Goal: Task Accomplishment & Management: Use online tool/utility

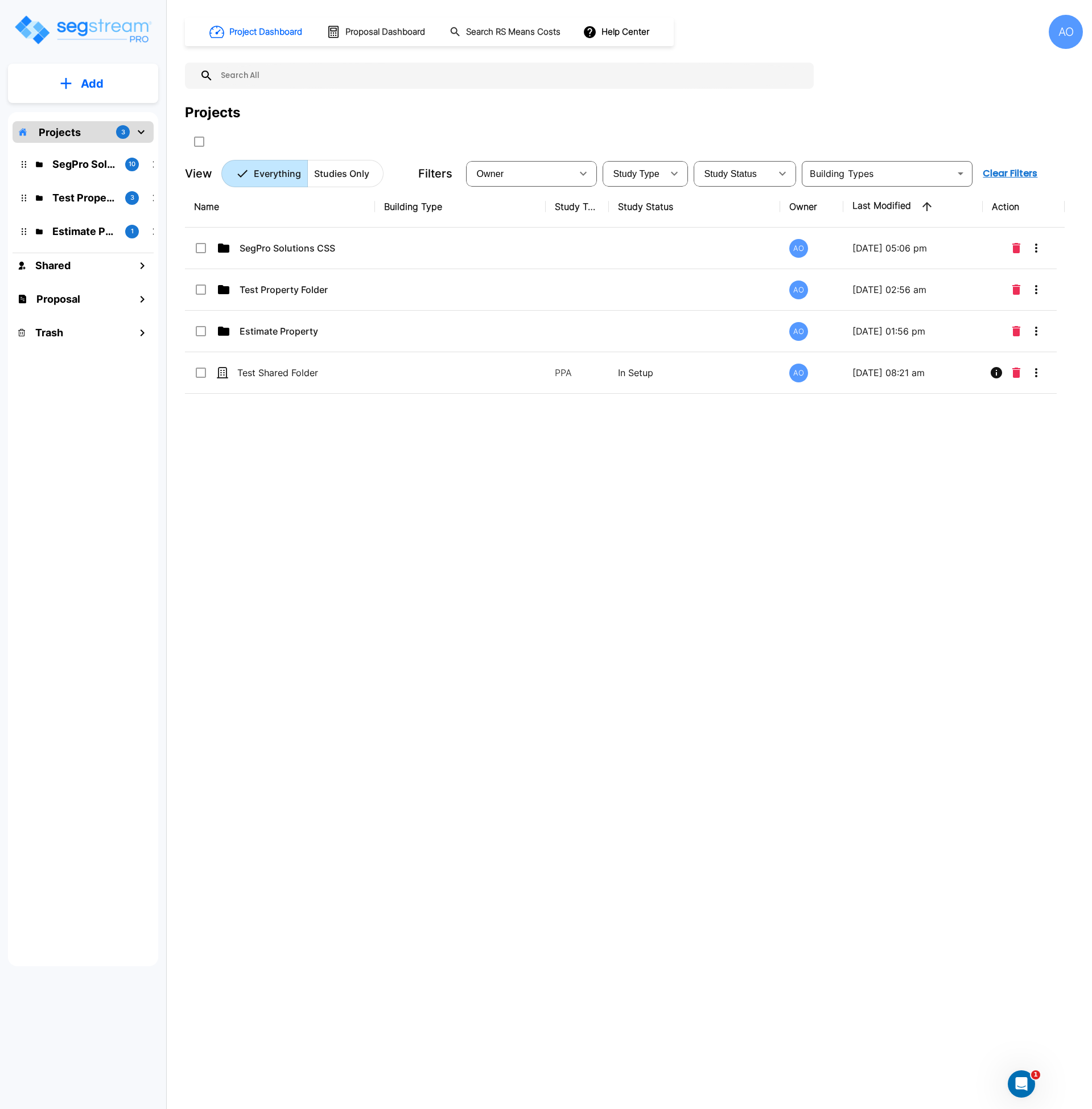
click at [331, 523] on div "Name Building Type Study Type Study Status Owner Last Modified Action SegPro So…" at bounding box center [624, 529] width 880 height 687
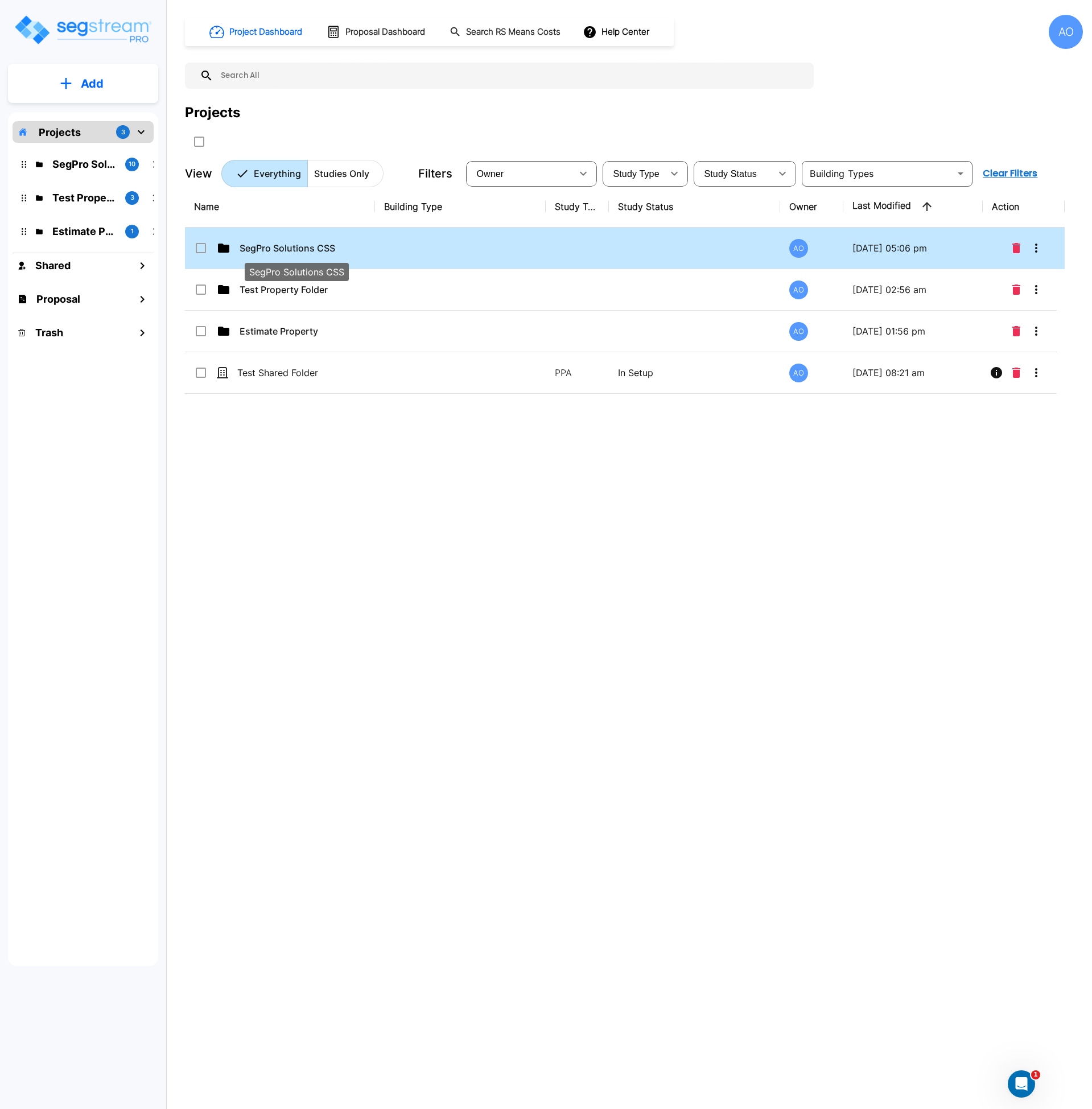
click at [289, 250] on p "SegPro Solutions CSS" at bounding box center [296, 248] width 114 height 14
checkbox input "true"
click at [289, 250] on p "SegPro Solutions CSS" at bounding box center [296, 248] width 114 height 14
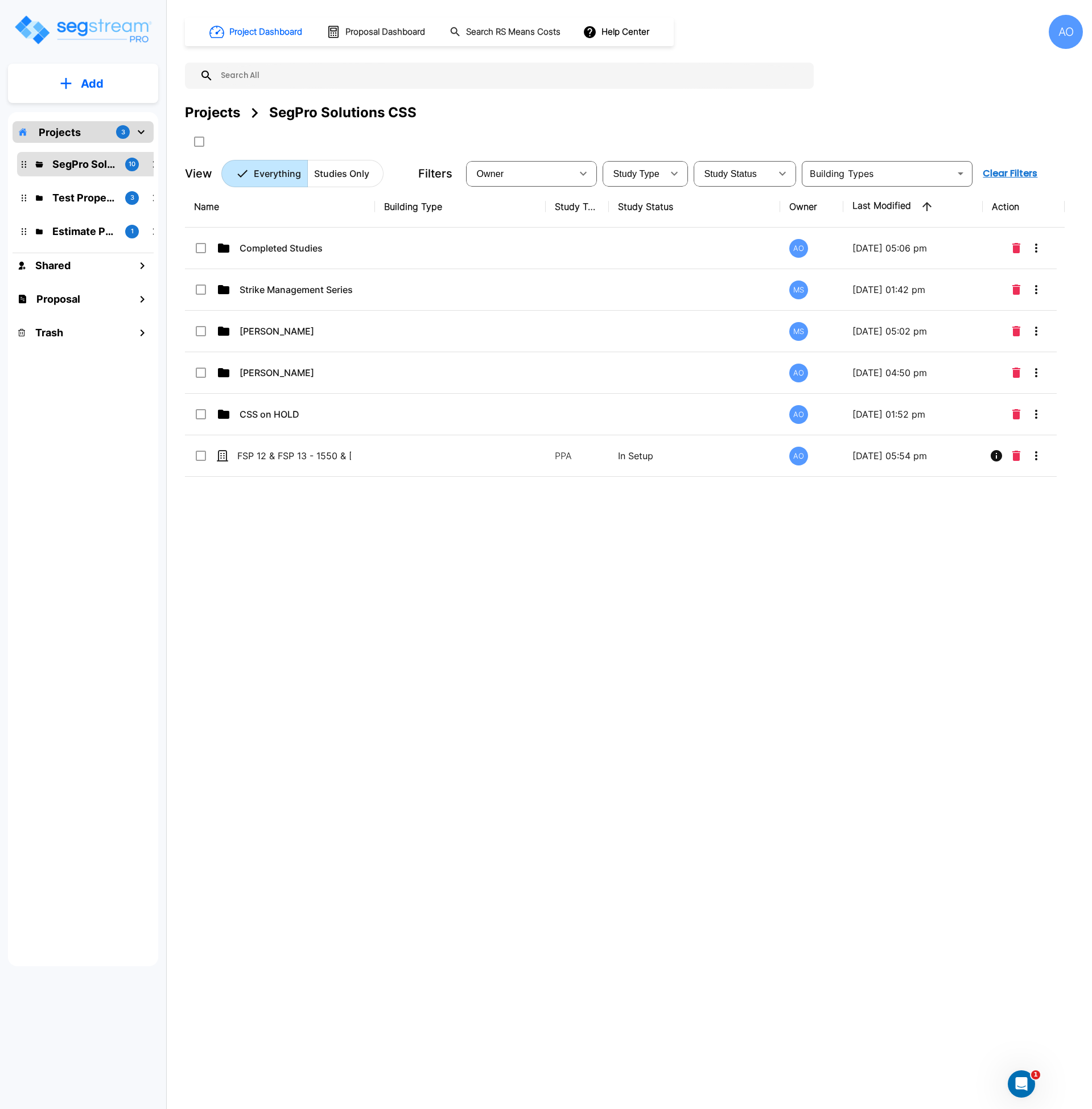
click at [417, 662] on div "Name Building Type Study Type Study Status Owner Last Modified Action Completed…" at bounding box center [624, 529] width 880 height 687
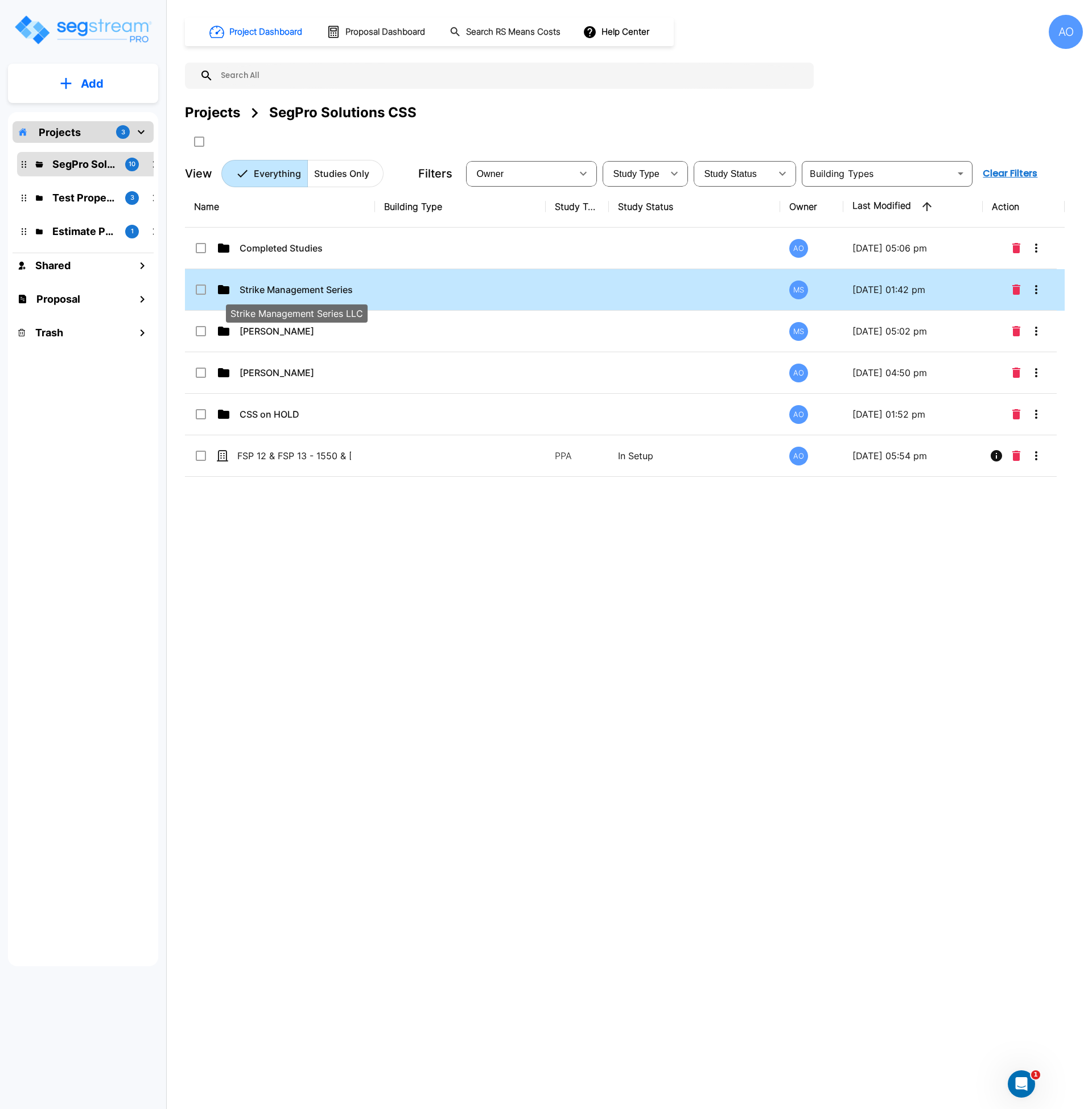
click at [295, 291] on p "Strike Management Series LLC" at bounding box center [296, 289] width 114 height 14
checkbox input "true"
click at [295, 291] on p "Strike Management Series LLC" at bounding box center [296, 289] width 114 height 14
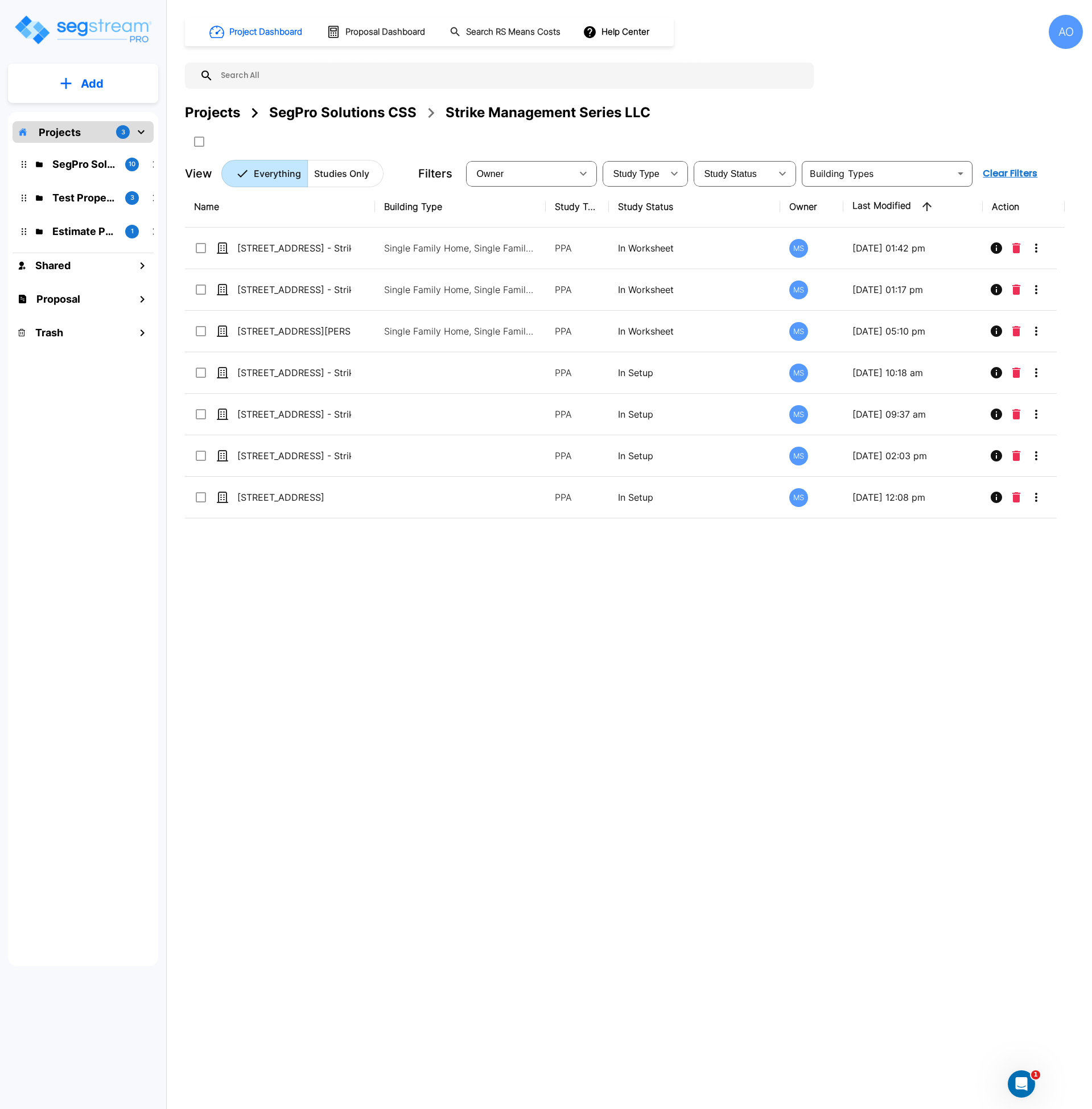
click at [494, 718] on div "Name Building Type Study Type Study Status Owner Last Modified Action 2126 Ridg…" at bounding box center [624, 529] width 880 height 687
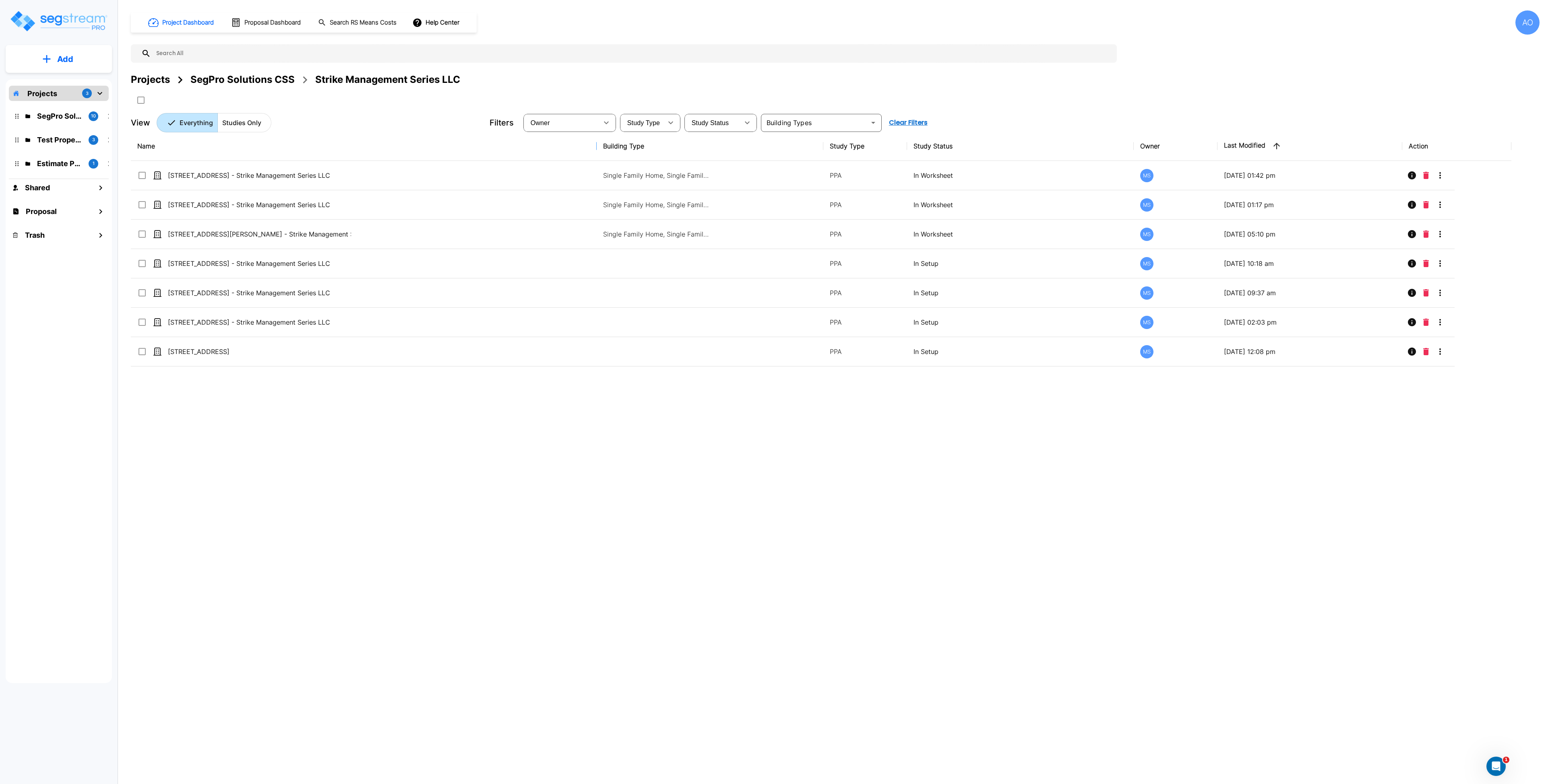
drag, startPoint x: 427, startPoint y: 146, endPoint x: 530, endPoint y: 157, distance: 103.6
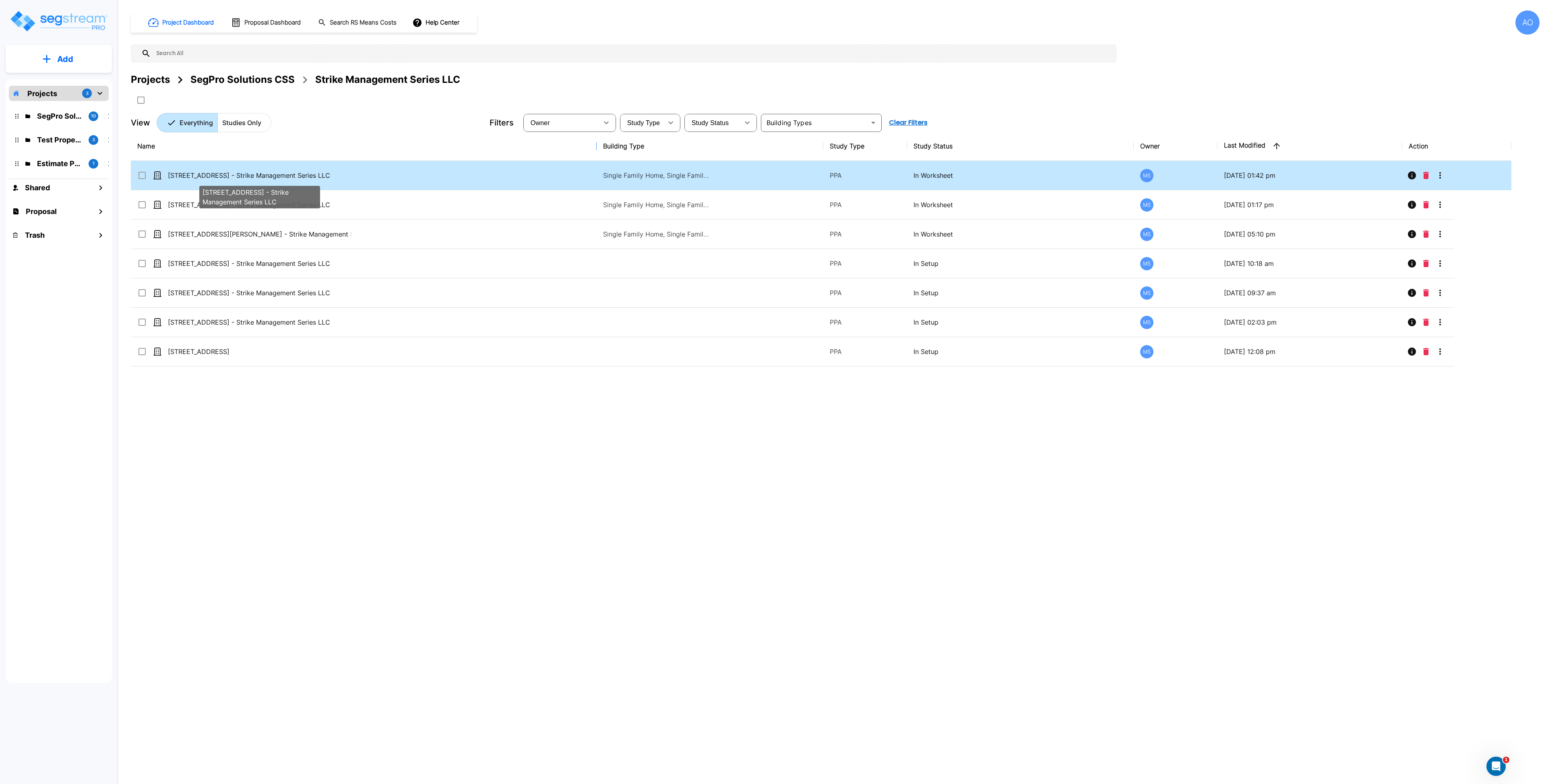
click at [266, 173] on p "[STREET_ADDRESS] - Strike Management Series LLC" at bounding box center [259, 175] width 183 height 10
checkbox input "true"
click at [266, 173] on p "[STREET_ADDRESS] - Strike Management Series LLC" at bounding box center [259, 175] width 183 height 10
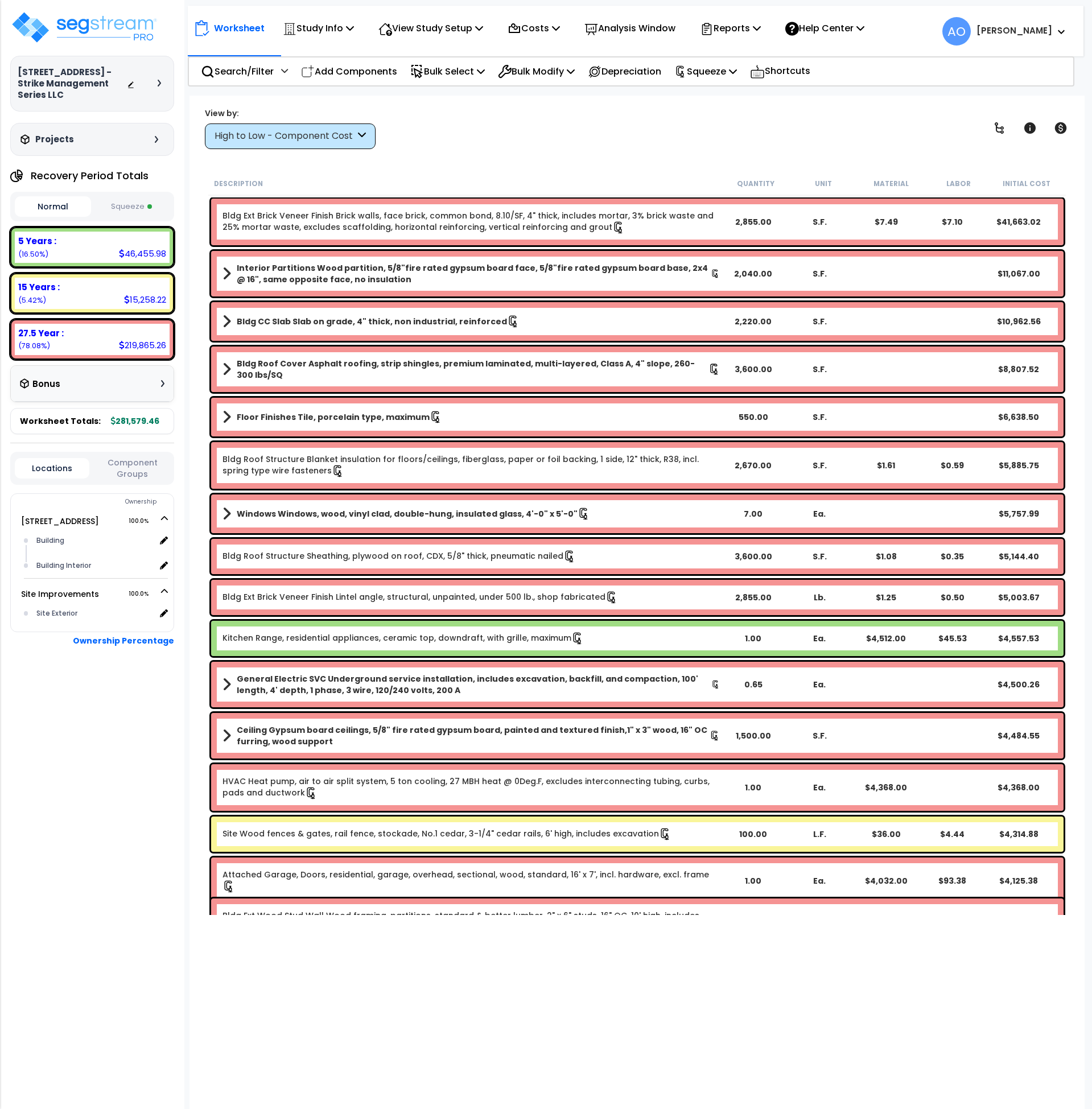
click at [136, 197] on button "Squeeze" at bounding box center [132, 206] width 76 height 20
click at [321, 27] on p "Study Info" at bounding box center [318, 28] width 71 height 15
click at [326, 56] on link "Study Setup" at bounding box center [333, 53] width 113 height 23
click at [109, 373] on div "Bonus" at bounding box center [92, 384] width 144 height 22
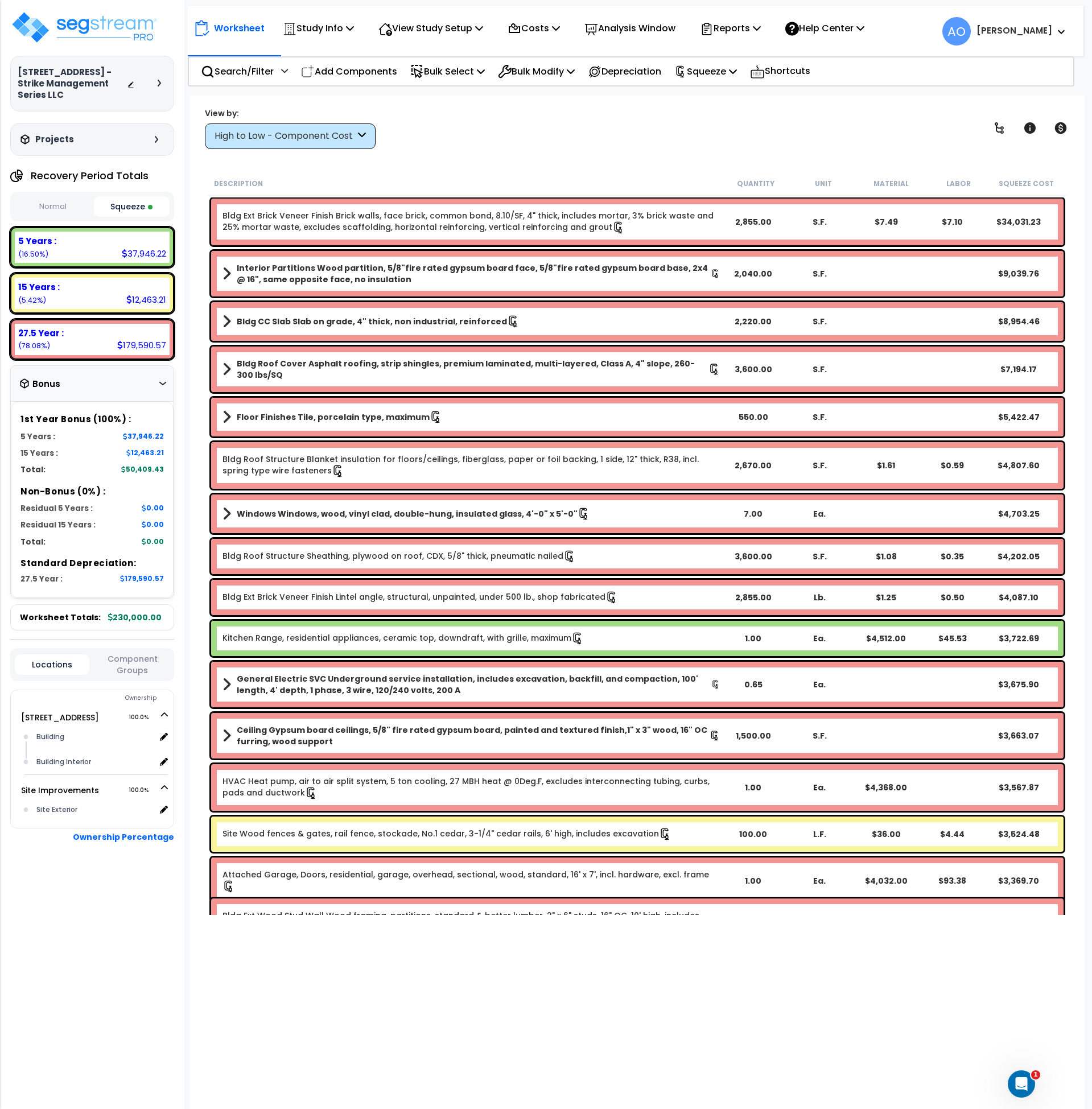
click at [383, 647] on div "Kitchen Range, residential appliances, ceramic top, downdraft, with grille, max…" at bounding box center [637, 639] width 853 height 36
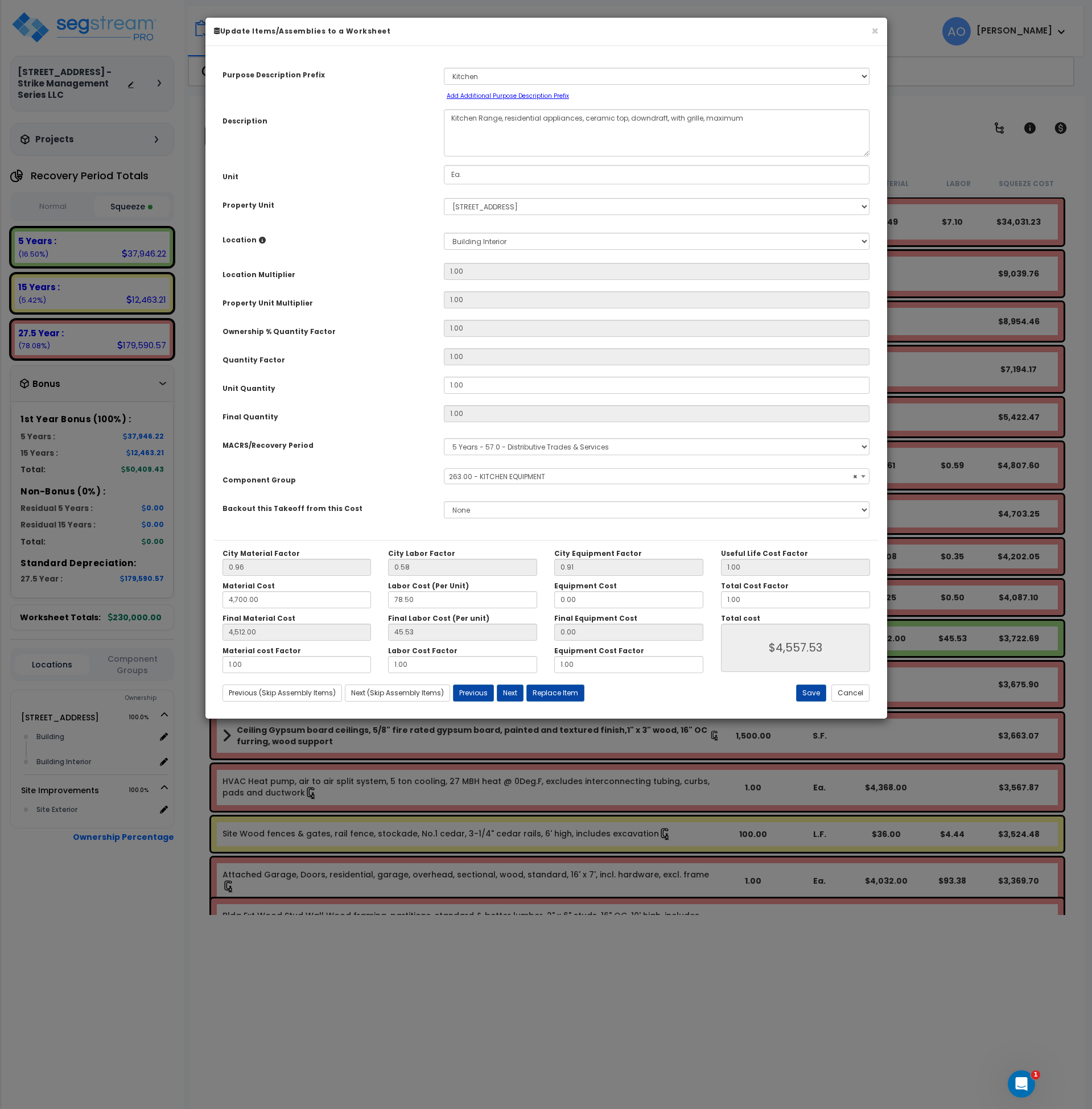
select select "45836"
click at [864, 697] on button "Cancel" at bounding box center [850, 693] width 38 height 17
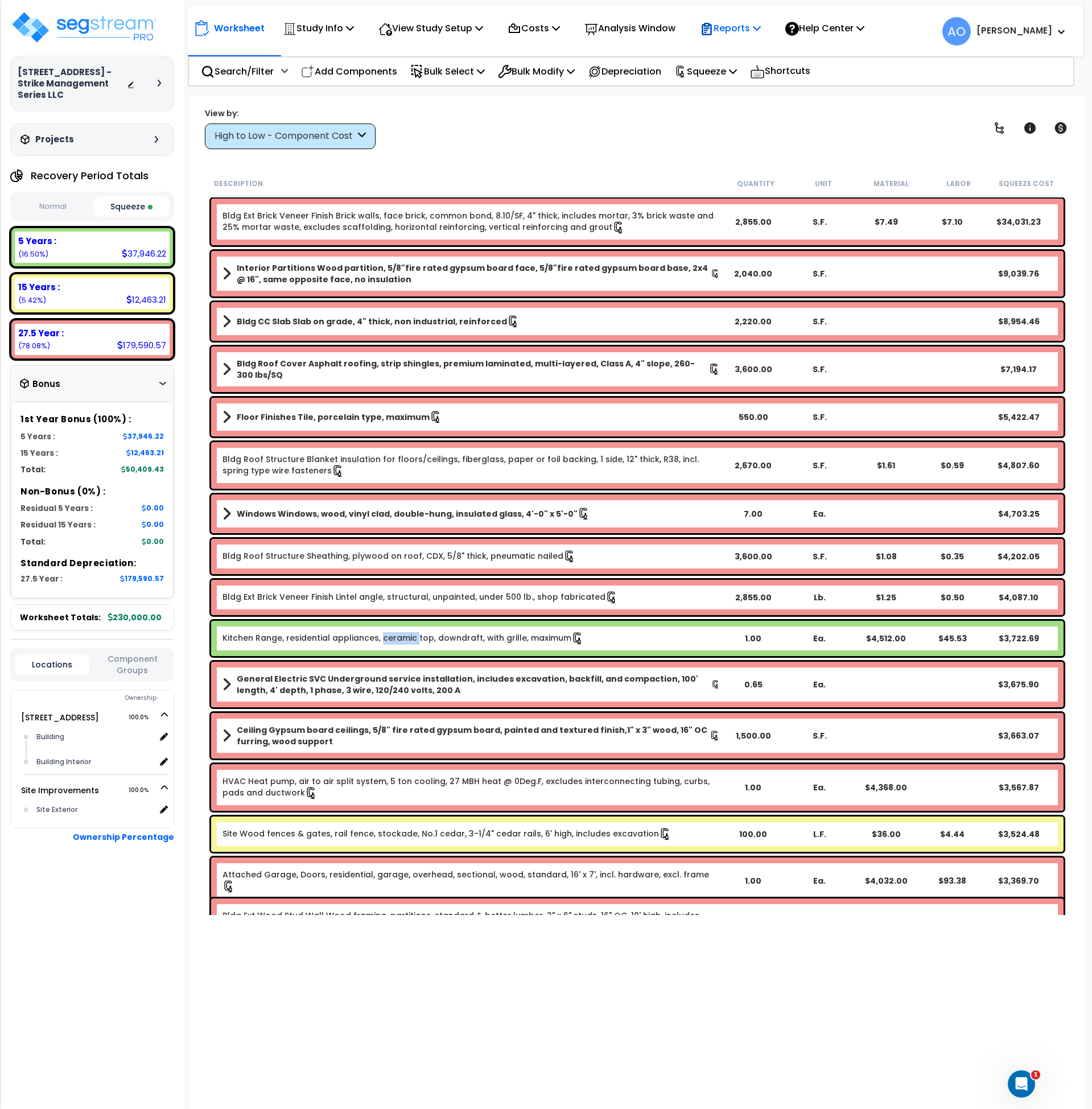
click at [750, 23] on p "Reports" at bounding box center [731, 28] width 61 height 15
click at [759, 79] on link "Manage Report Images" at bounding box center [750, 77] width 113 height 23
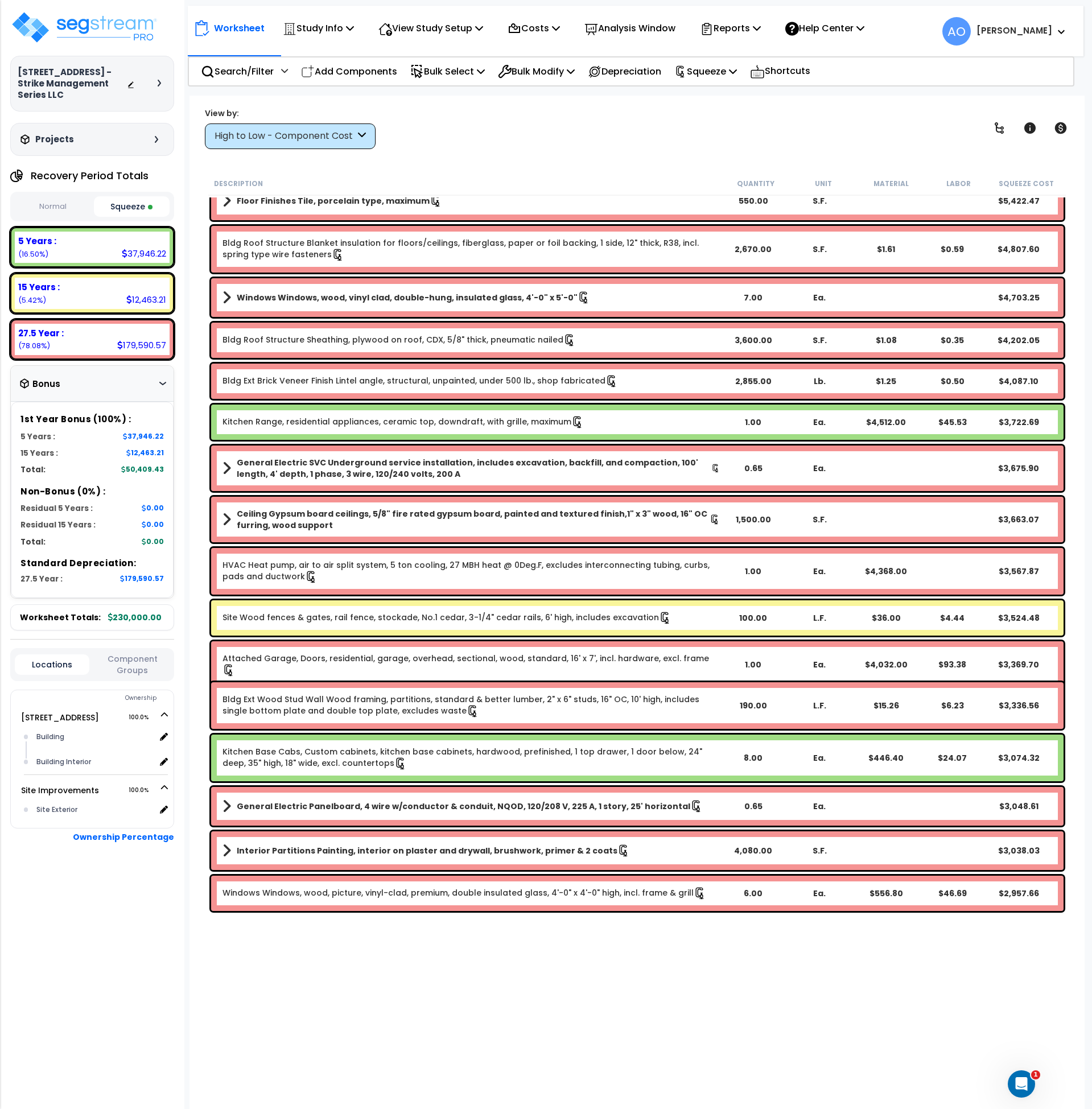
scroll to position [217, 0]
click at [401, 425] on link "Kitchen Range, residential appliances, ceramic top, downdraft, with grille, max…" at bounding box center [403, 422] width 361 height 13
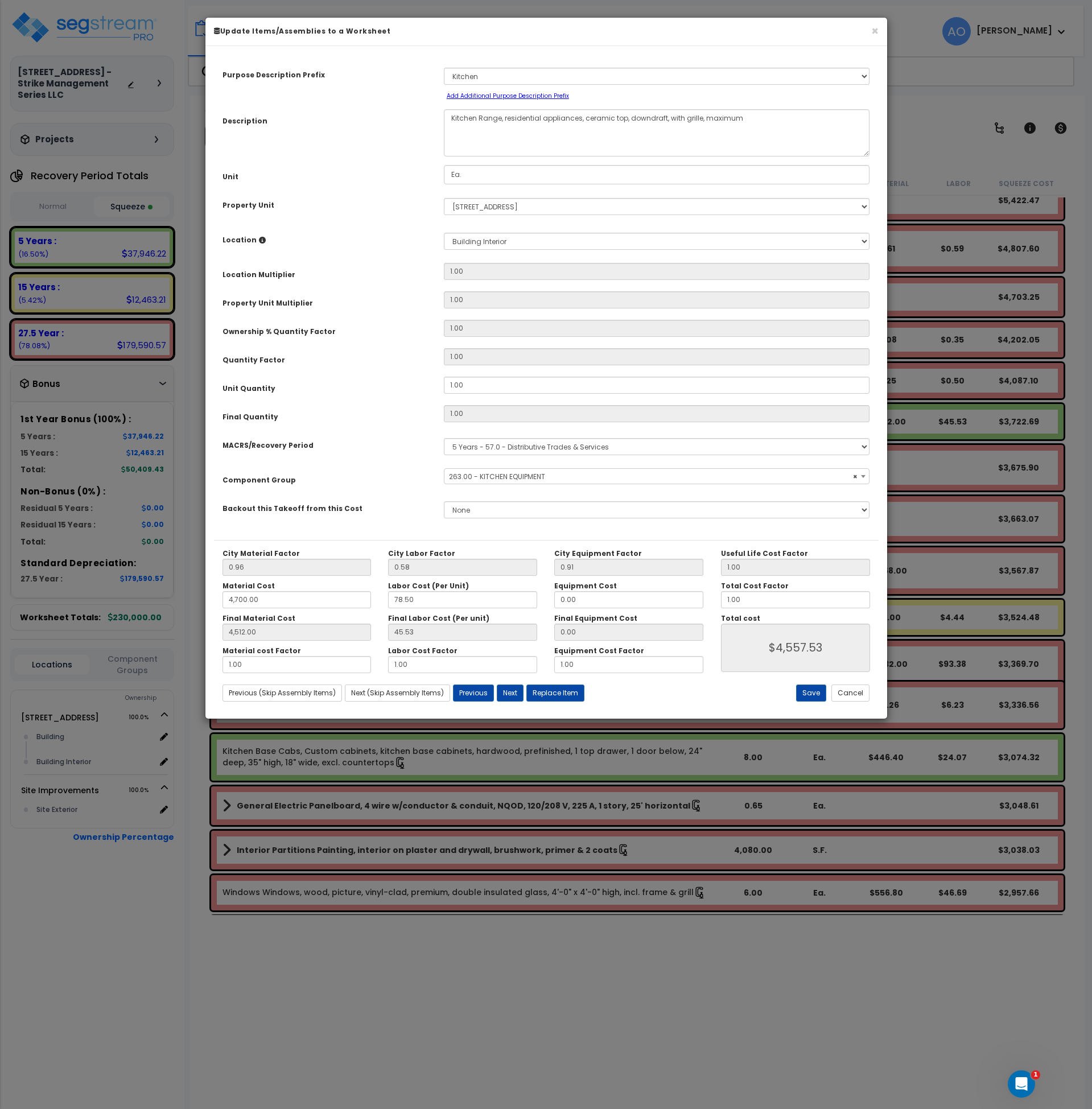
select select "45836"
click at [848, 687] on button "Cancel" at bounding box center [850, 693] width 38 height 17
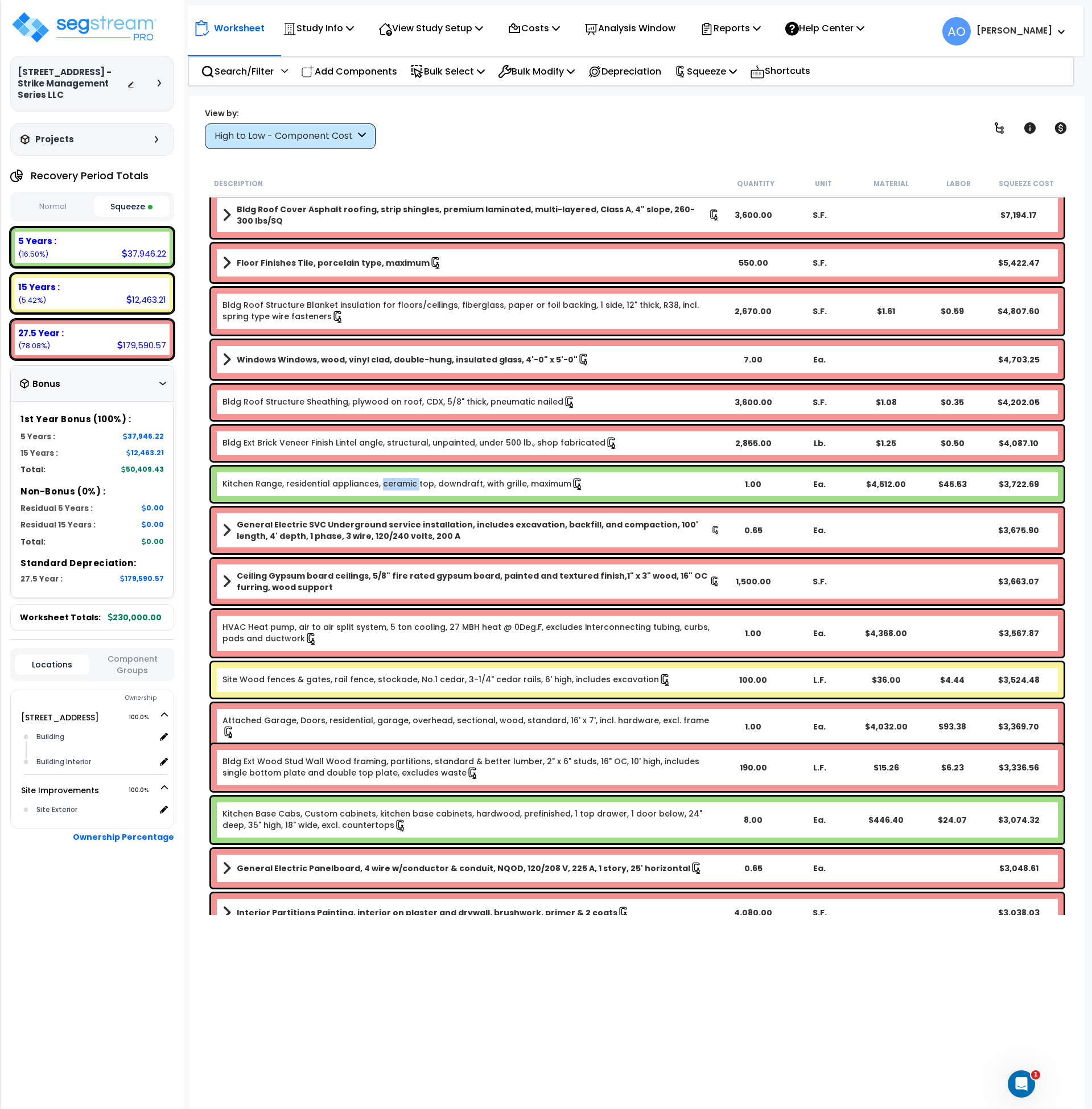
scroll to position [0, 0]
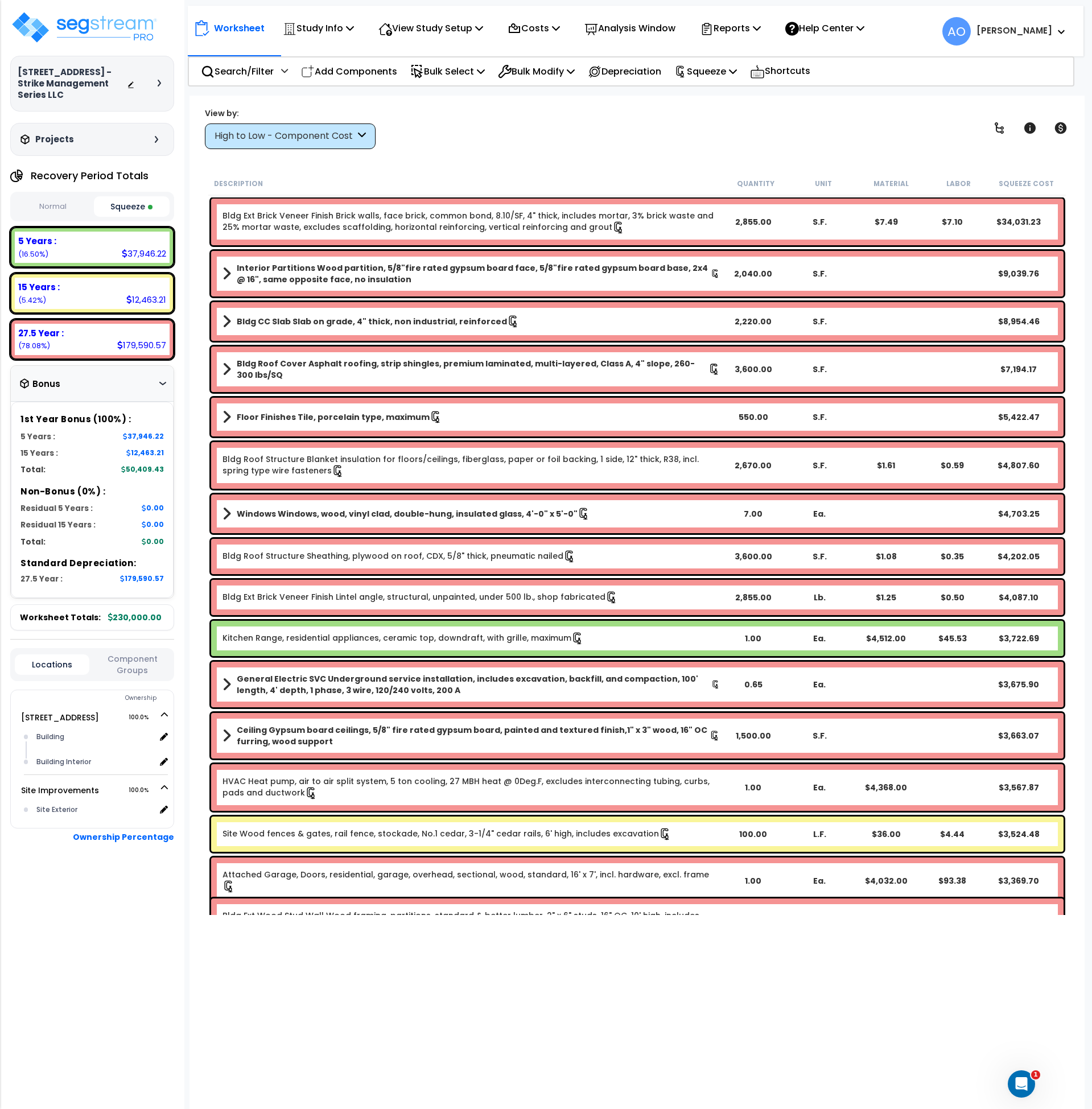
click at [277, 140] on div "High to Low - Component Cost" at bounding box center [285, 136] width 141 height 13
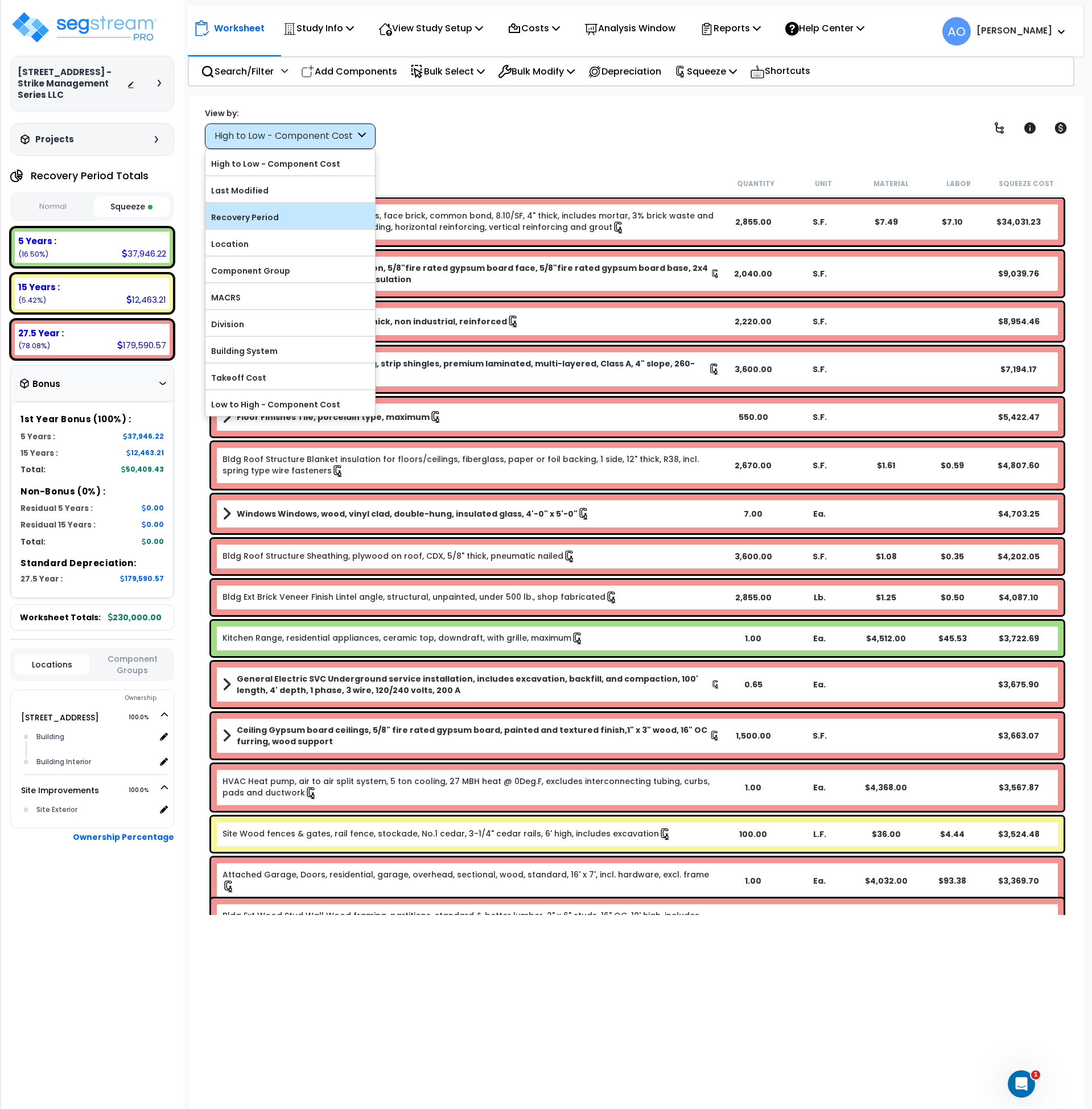
click at [271, 218] on label "Recovery Period" at bounding box center [290, 217] width 170 height 17
click at [0, 0] on input "Recovery Period" at bounding box center [0, 0] width 0 height 0
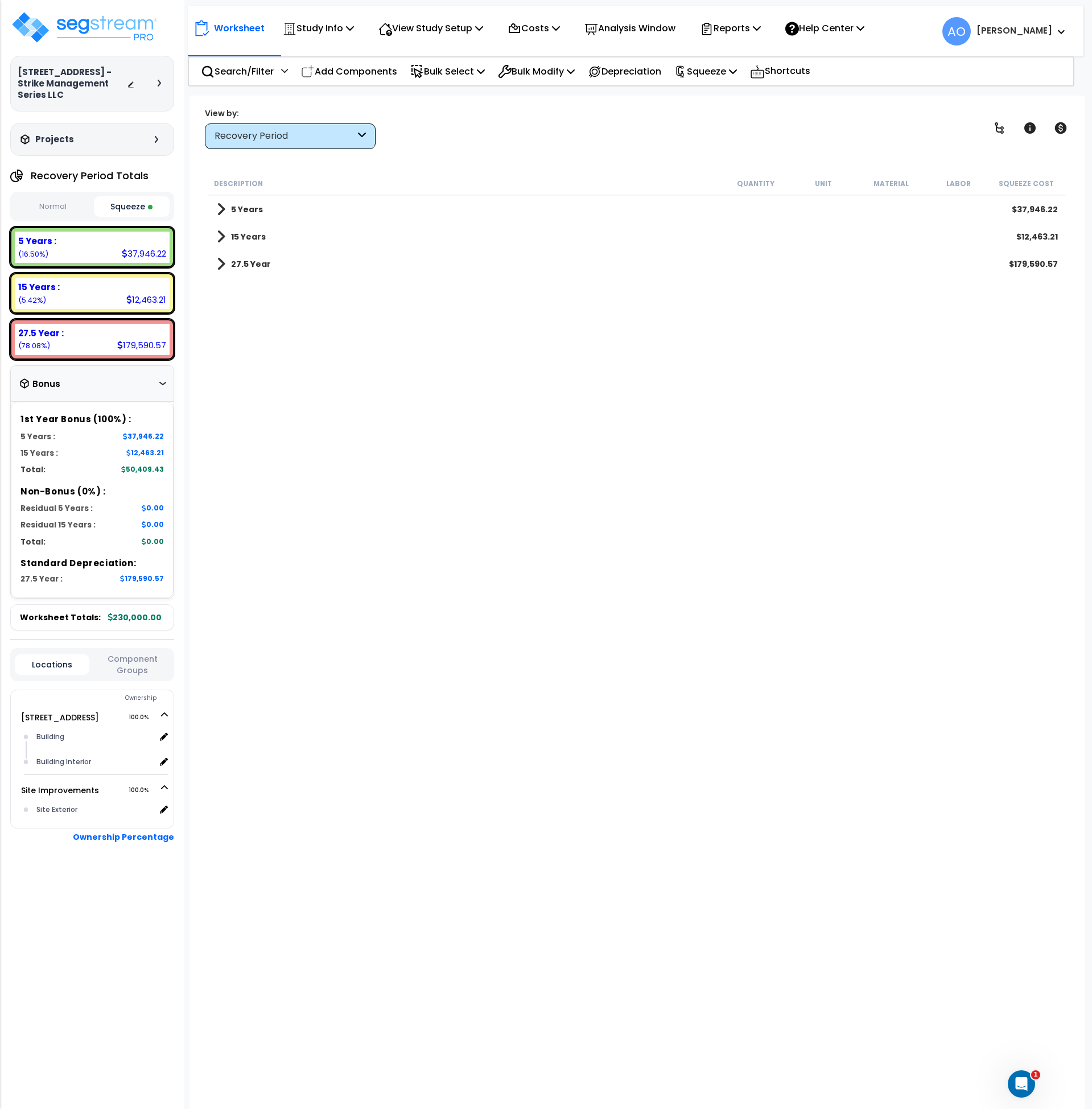
click at [248, 209] on b "5 Years" at bounding box center [247, 209] width 32 height 11
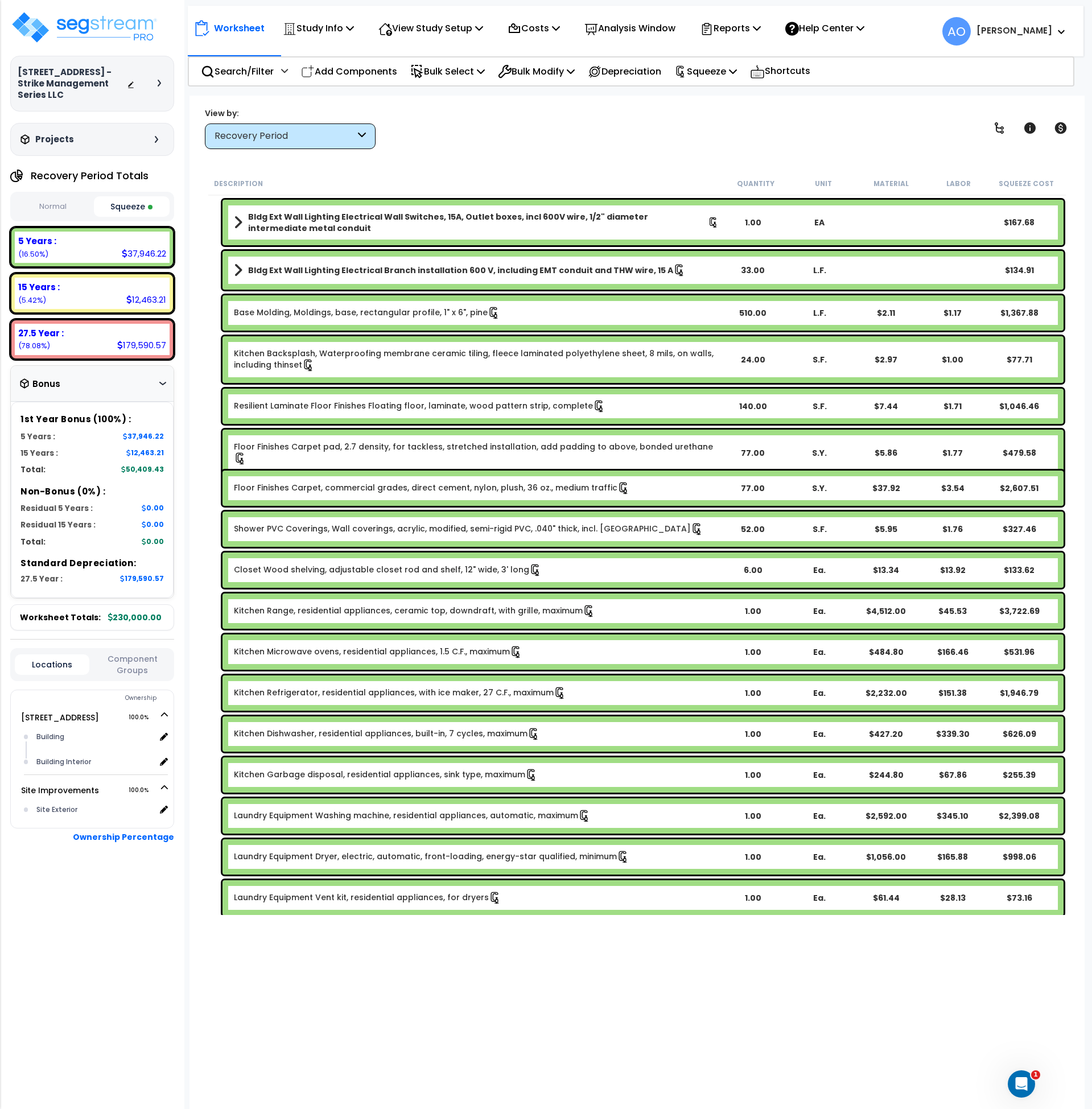
scroll to position [475, 0]
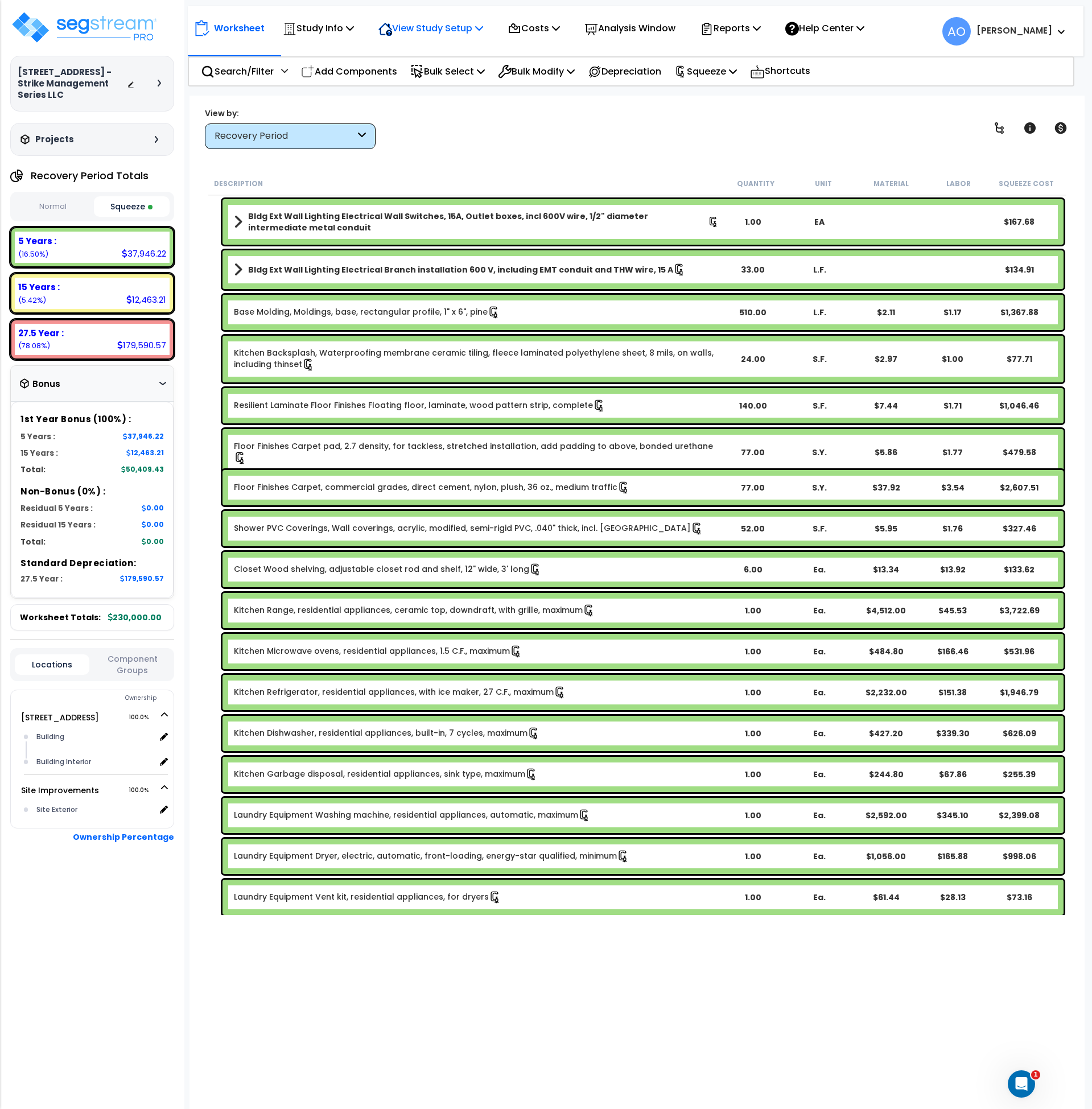
click at [457, 32] on p "View Study Setup" at bounding box center [430, 28] width 104 height 15
click at [445, 76] on link "View Questionnaire" at bounding box center [428, 77] width 113 height 23
click at [44, 281] on b "15 Years :" at bounding box center [38, 287] width 42 height 12
click at [250, 137] on div "Recovery Period" at bounding box center [285, 136] width 141 height 13
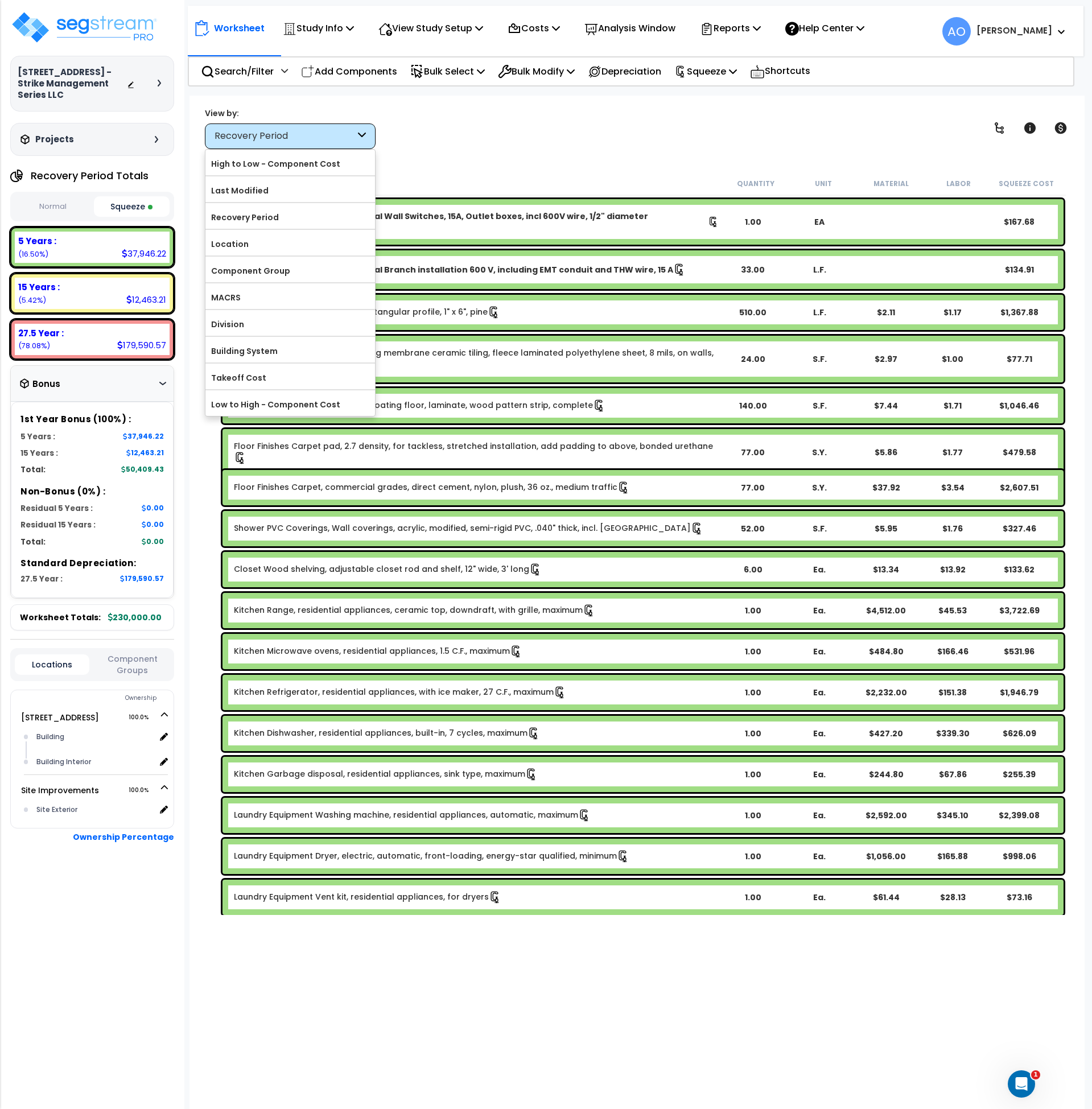
click at [250, 137] on div "Recovery Period" at bounding box center [285, 136] width 141 height 13
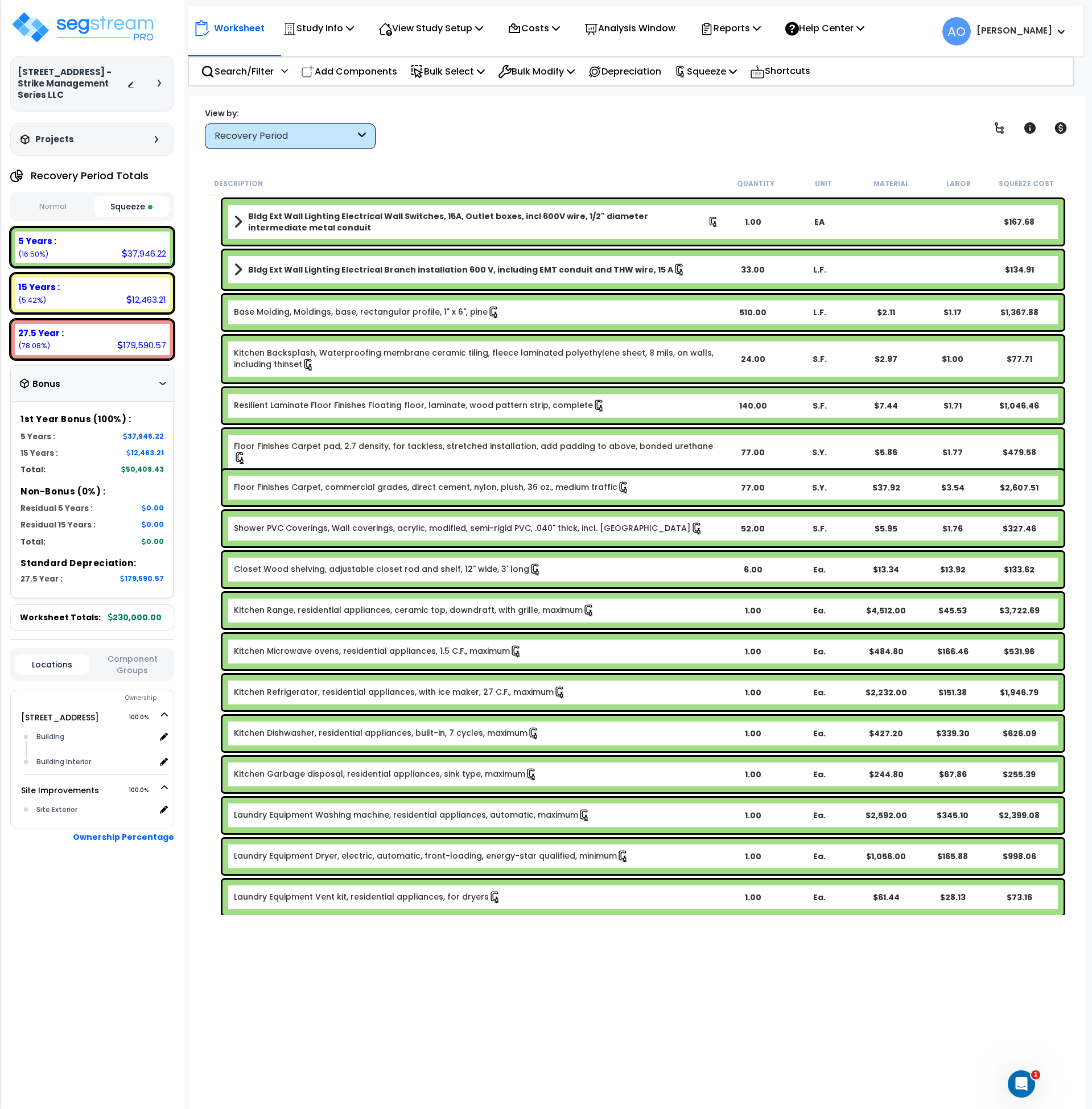
click at [244, 195] on div "Description Quantity Unit Material Labor Squeeze Cost" at bounding box center [638, 184] width 859 height 24
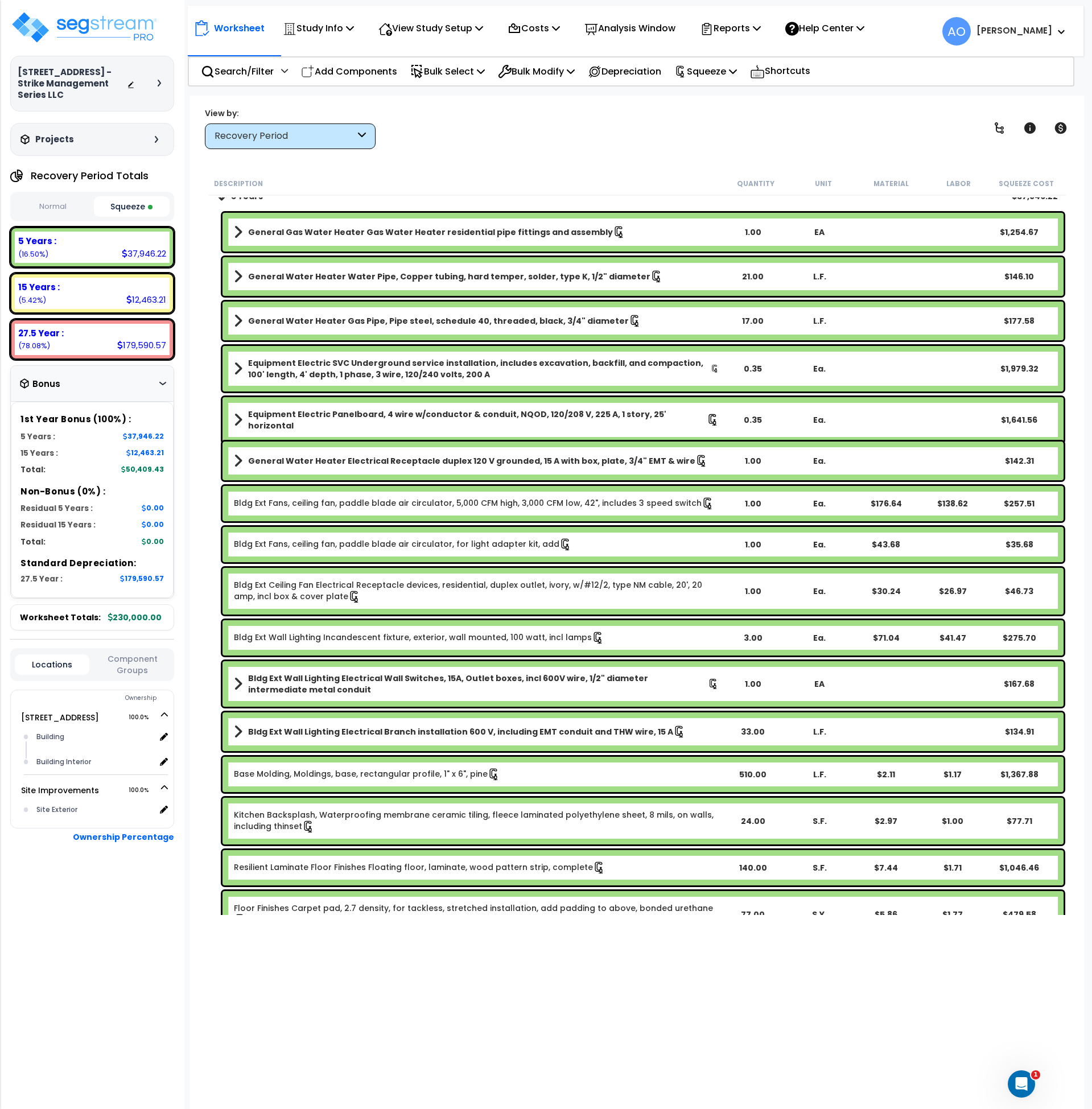
scroll to position [0, 0]
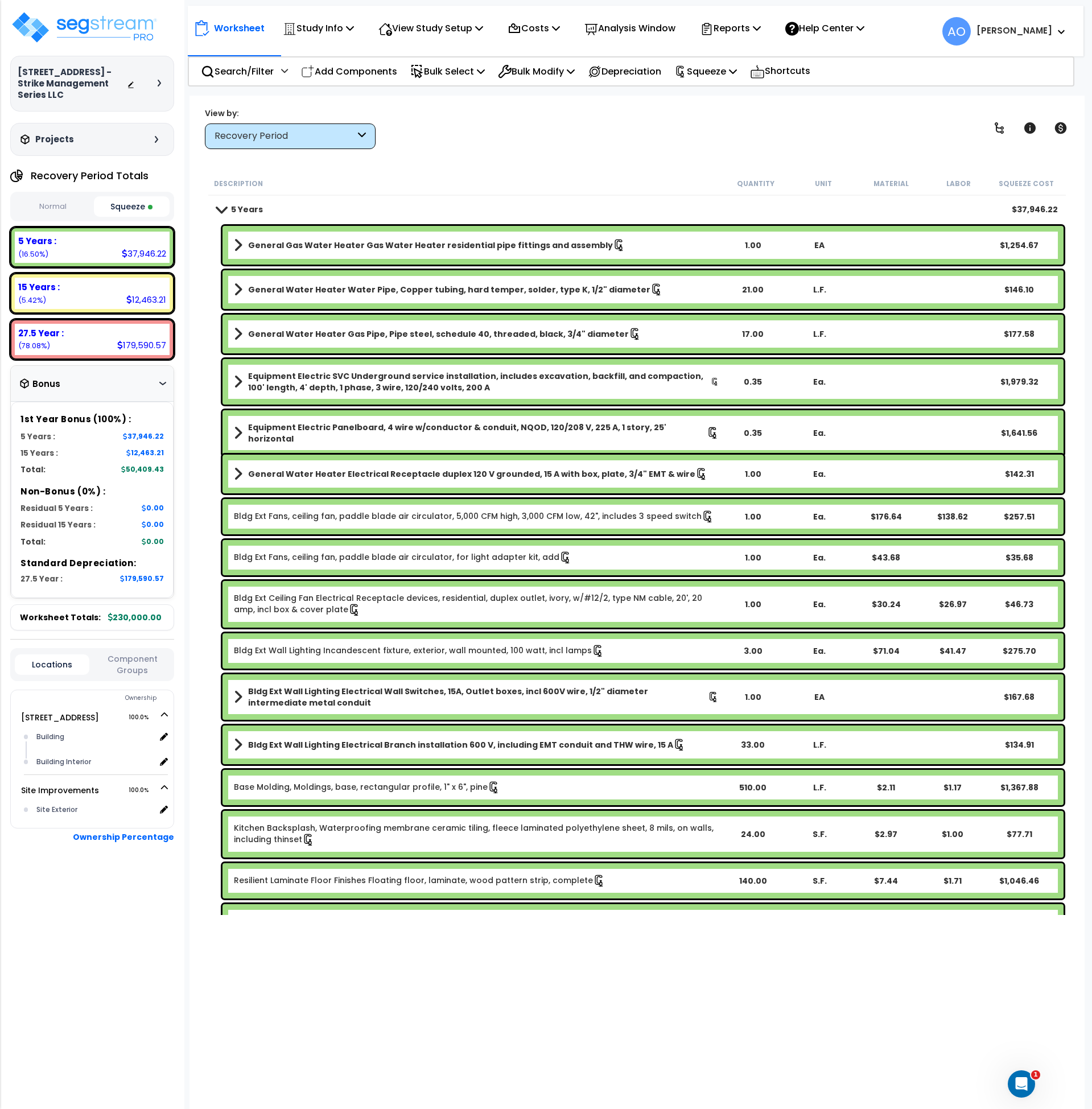
click at [243, 208] on b "5 Years" at bounding box center [247, 209] width 32 height 11
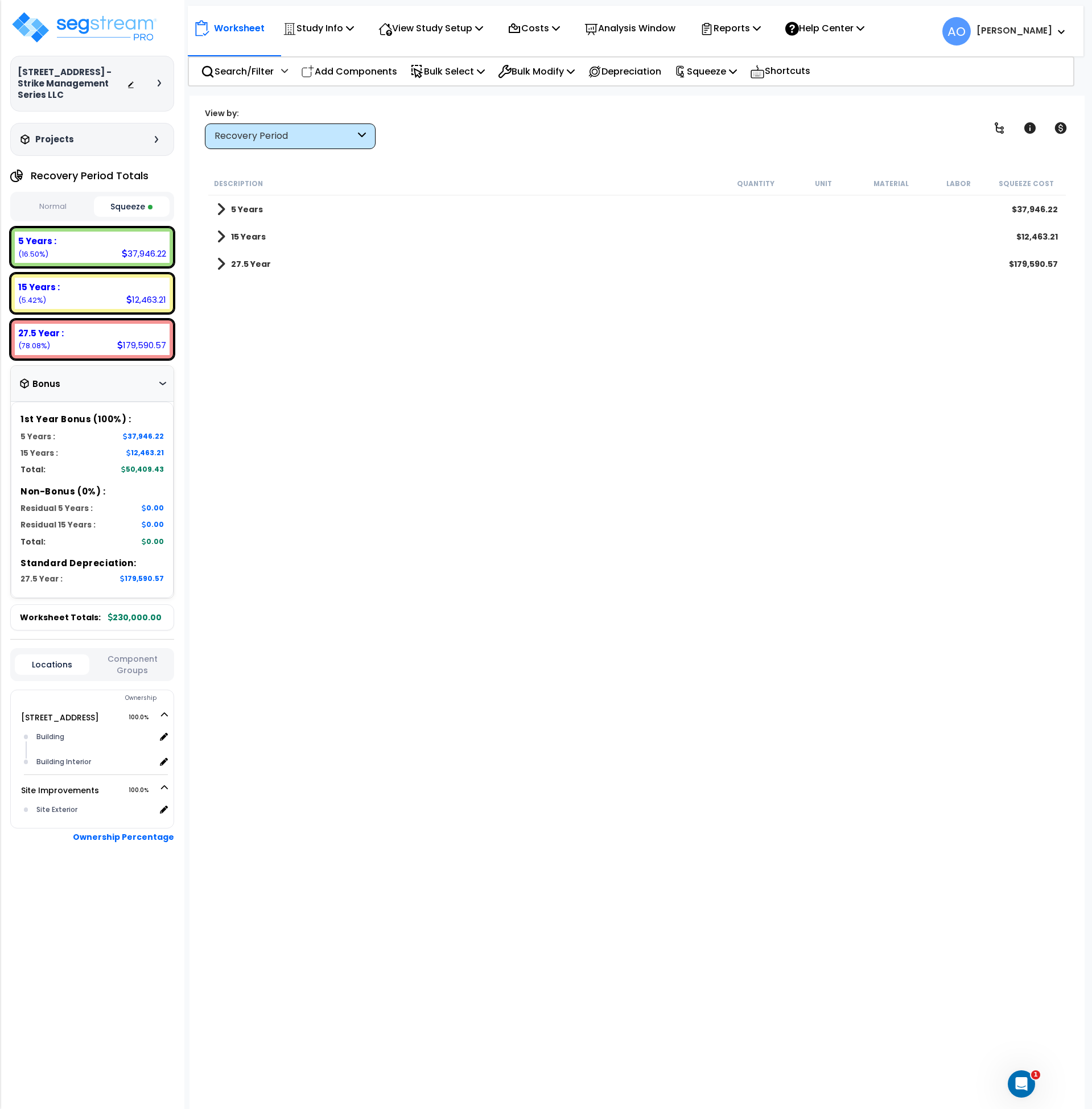
click at [240, 235] on b "15 Years" at bounding box center [248, 236] width 35 height 11
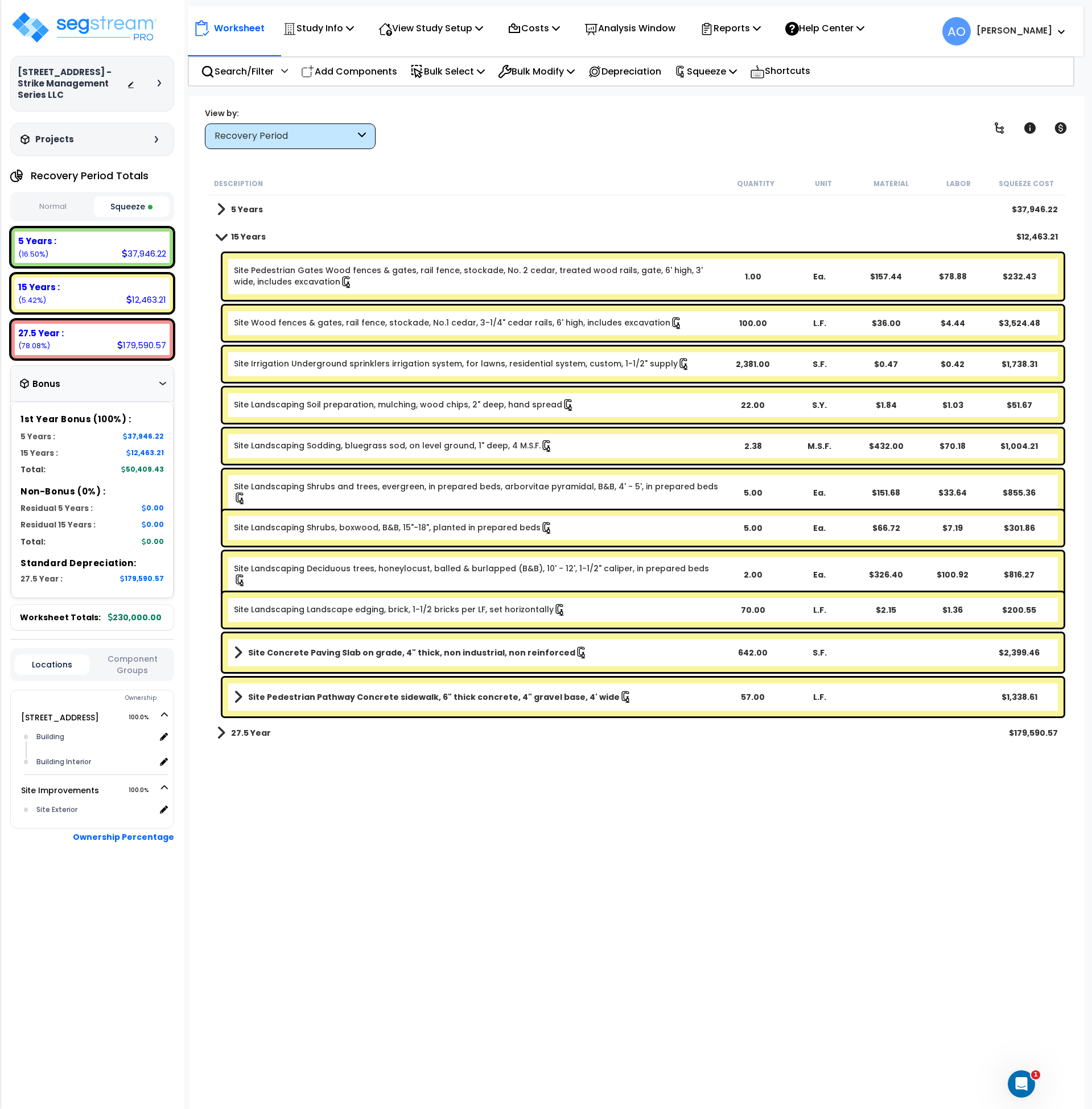
click at [236, 213] on b "5 Years" at bounding box center [247, 209] width 32 height 11
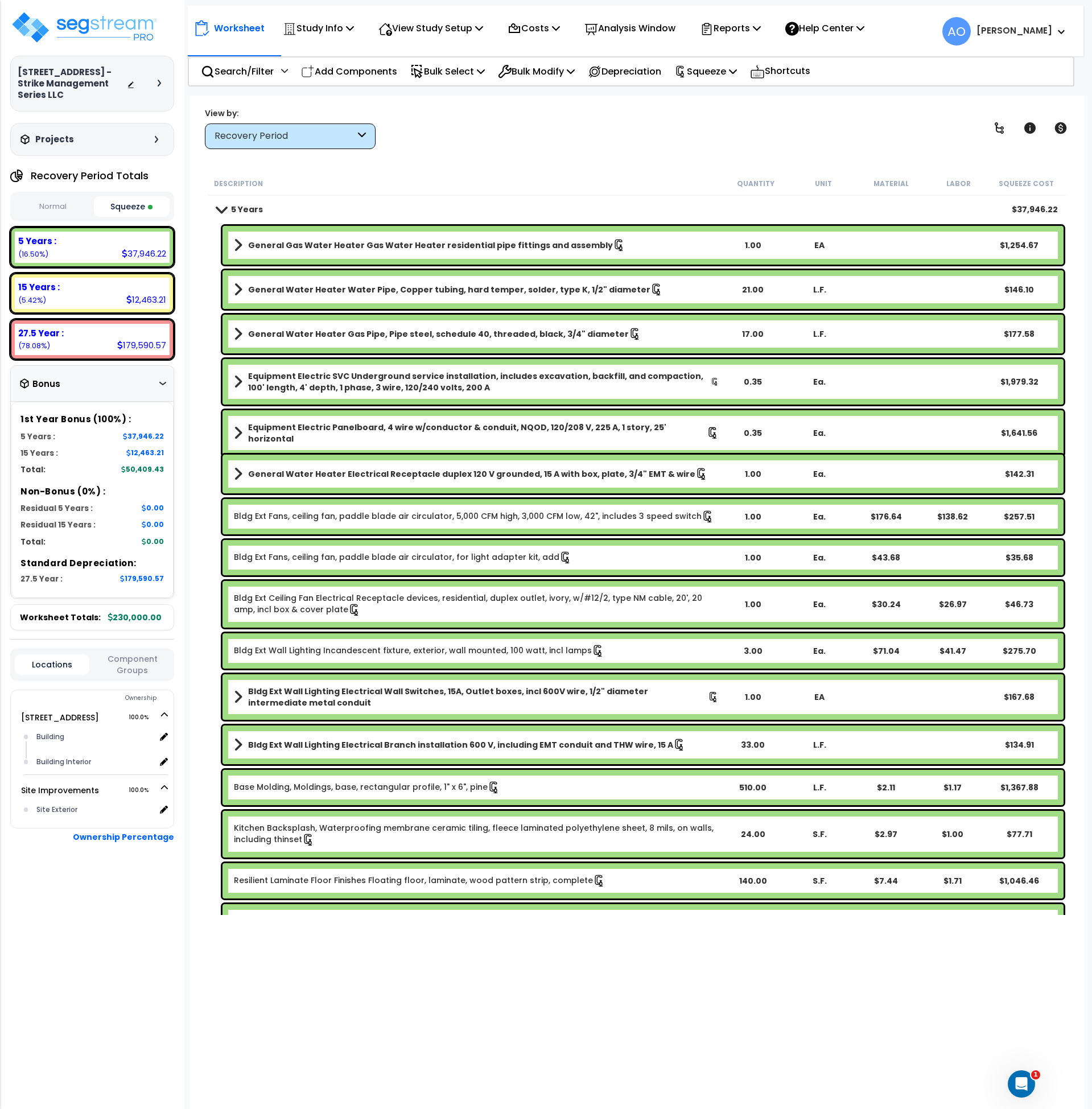
click at [302, 137] on div "Recovery Period" at bounding box center [285, 136] width 141 height 13
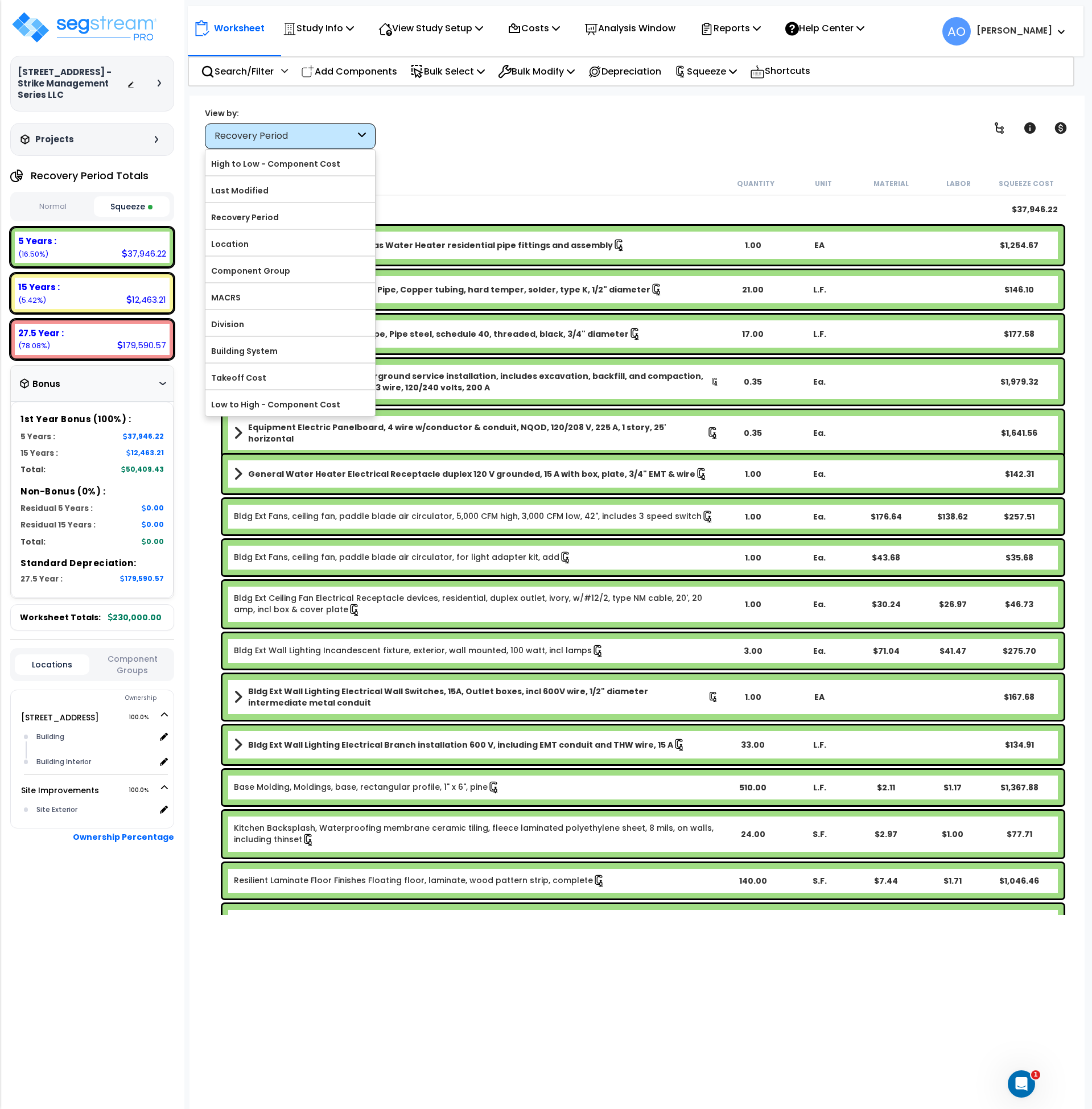
click at [284, 160] on label "High to Low - Component Cost" at bounding box center [290, 164] width 170 height 17
click at [0, 0] on input "High to Low - Component Cost" at bounding box center [0, 0] width 0 height 0
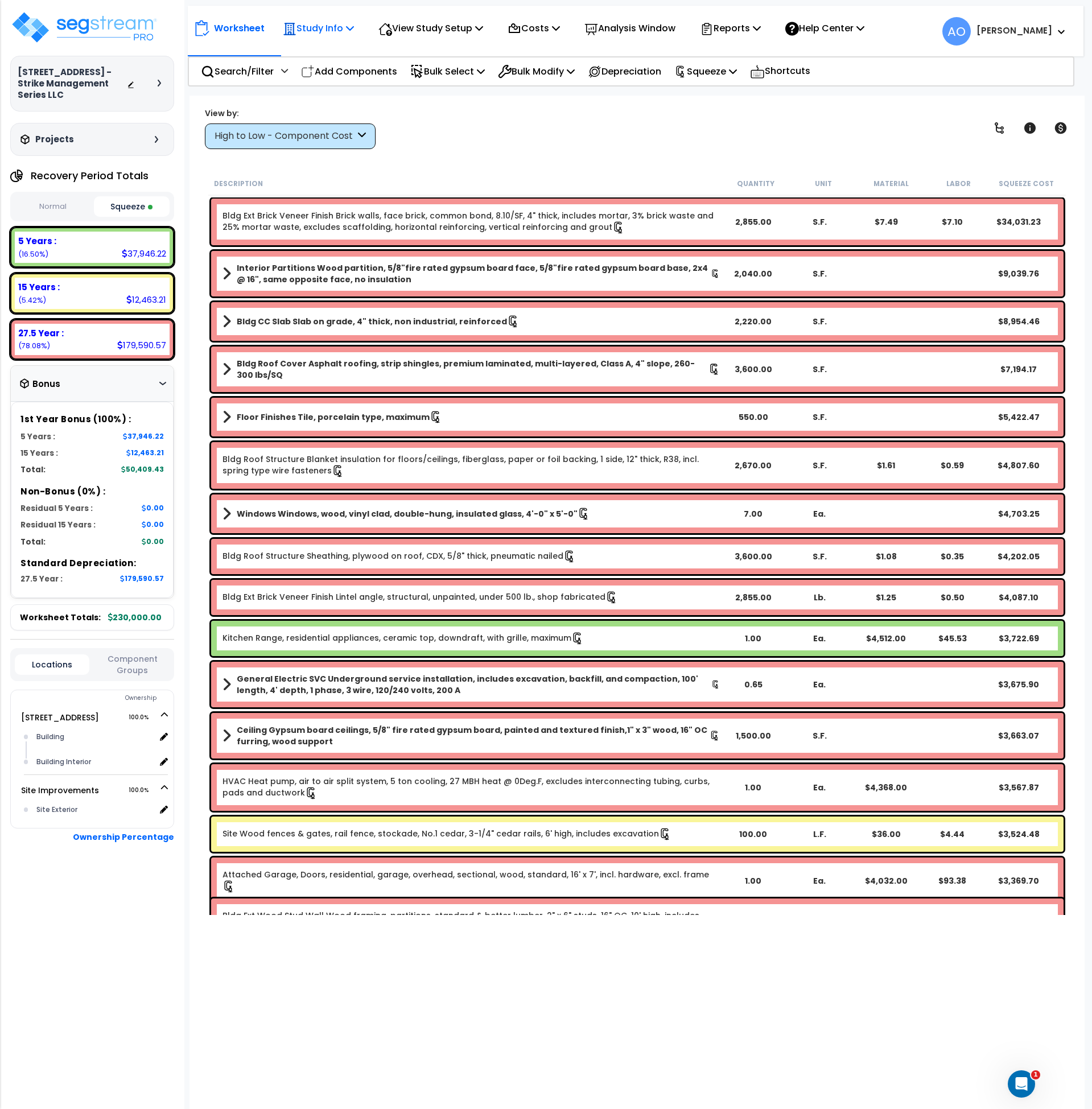
click at [327, 32] on p "Study Info" at bounding box center [318, 28] width 71 height 15
click at [338, 54] on link "Study Setup" at bounding box center [333, 53] width 113 height 23
click at [743, 29] on p "Reports" at bounding box center [731, 28] width 61 height 15
click at [759, 77] on link "Manage Report Images" at bounding box center [750, 77] width 113 height 23
click at [733, 31] on p "Reports" at bounding box center [731, 28] width 61 height 15
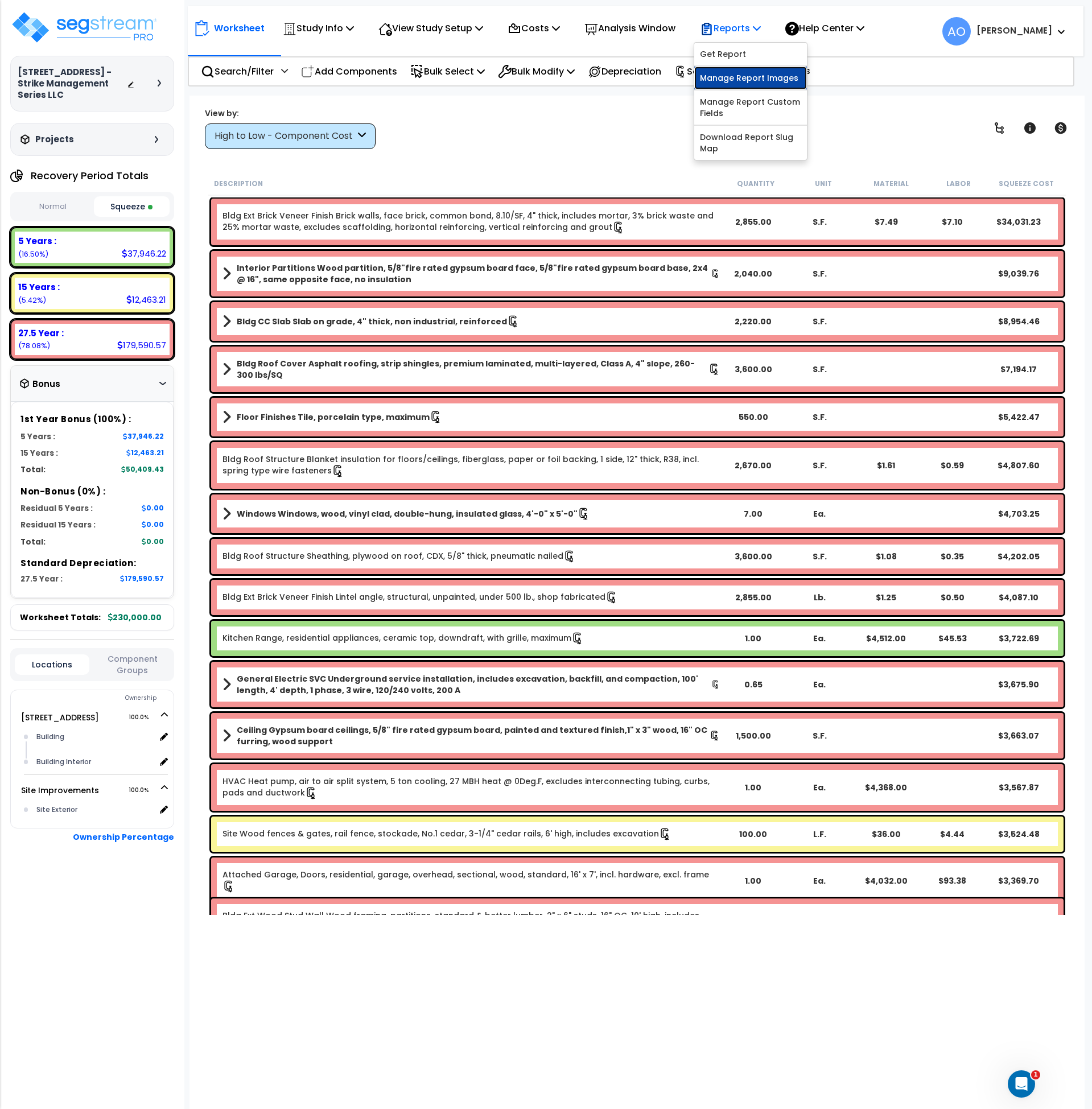
click at [755, 81] on link "Manage Report Images" at bounding box center [750, 77] width 113 height 23
click at [309, 416] on b "Floor Finishes Tile, porcelain type, maximum" at bounding box center [333, 417] width 193 height 11
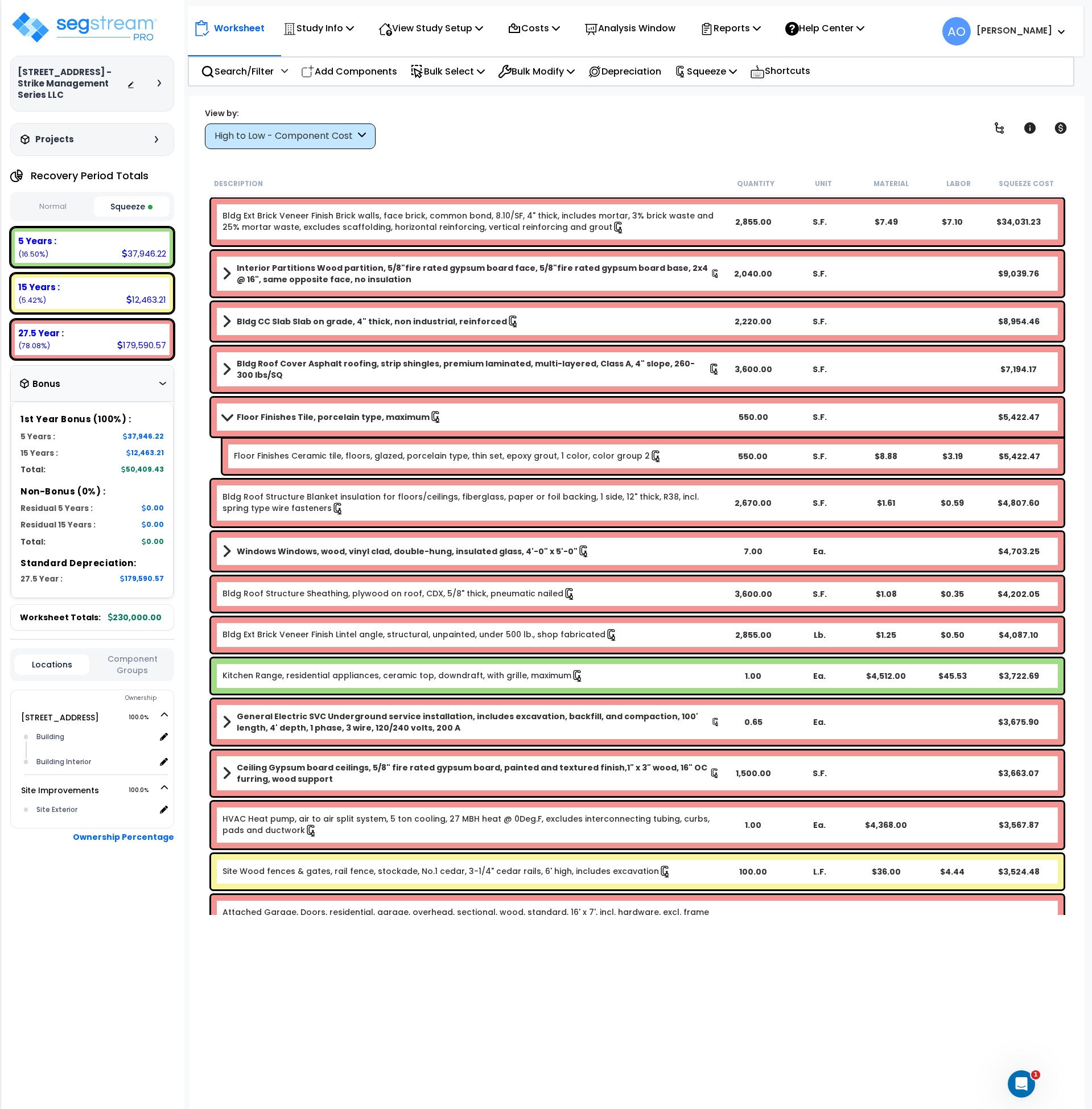
click at [351, 415] on b "Floor Finishes Tile, porcelain type, maximum" at bounding box center [333, 417] width 193 height 11
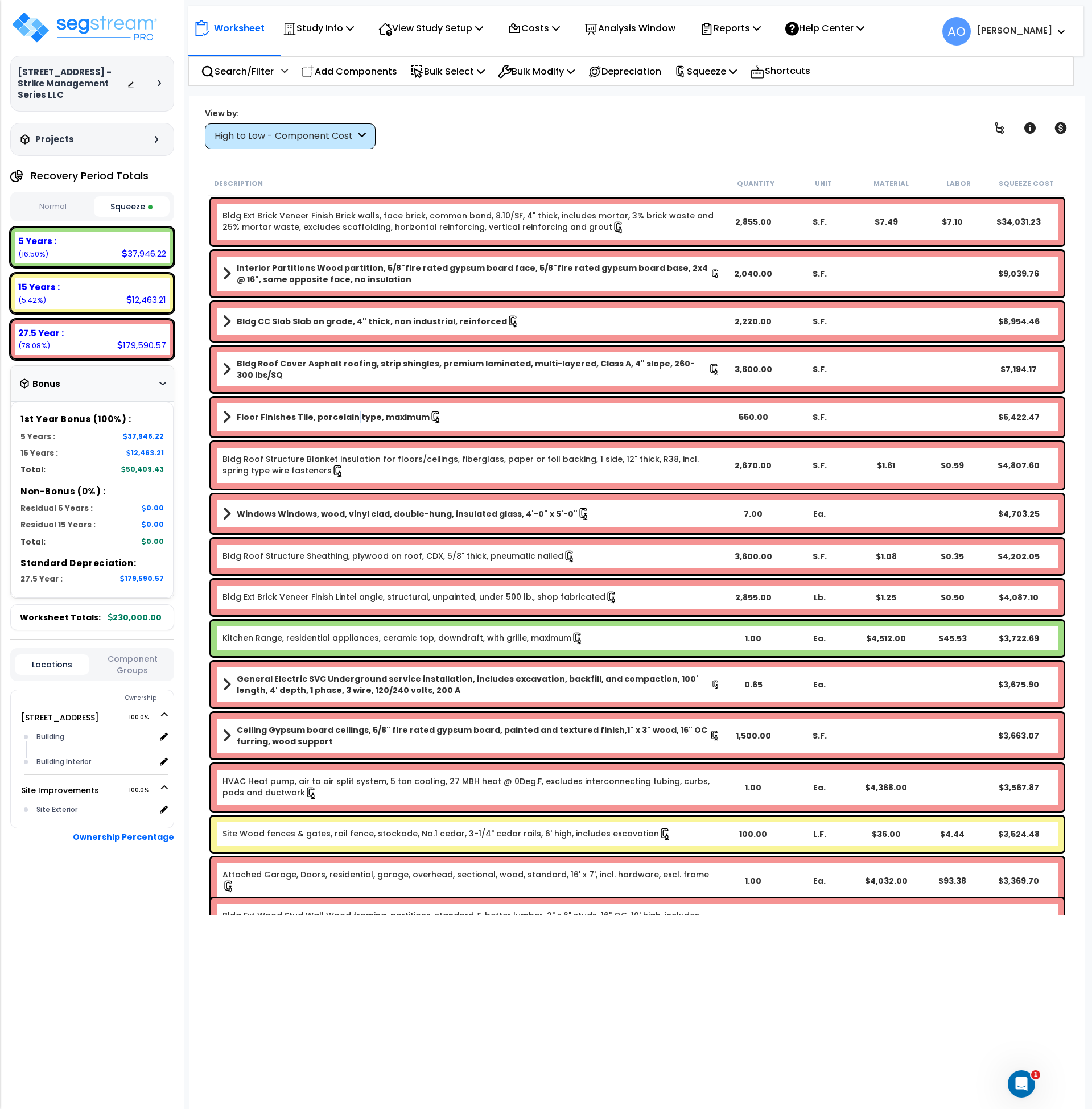
click at [351, 415] on b "Floor Finishes Tile, porcelain type, maximum" at bounding box center [333, 417] width 193 height 11
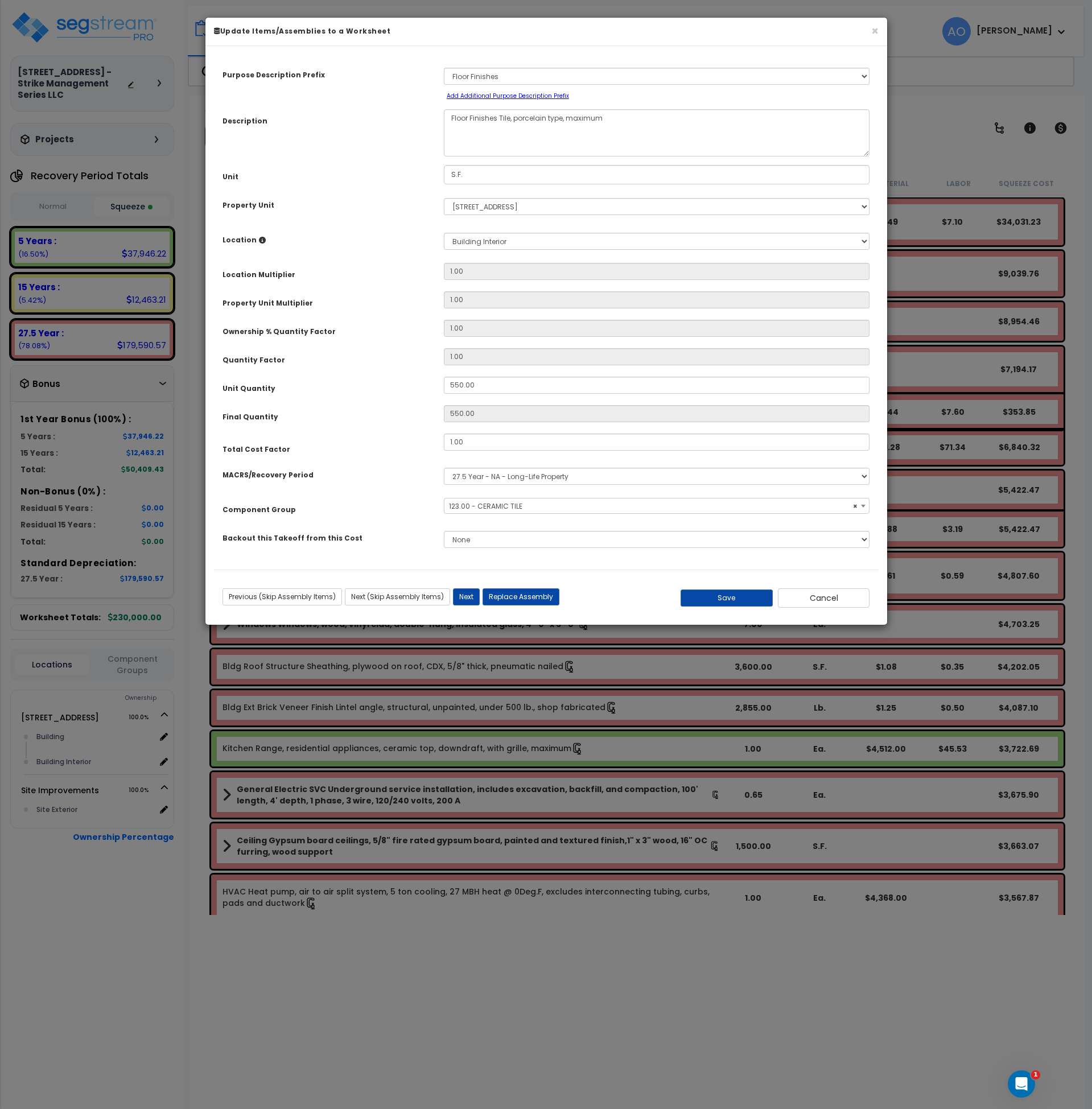
select select "45947"
click at [522, 594] on button "Replace Assembly" at bounding box center [521, 597] width 77 height 17
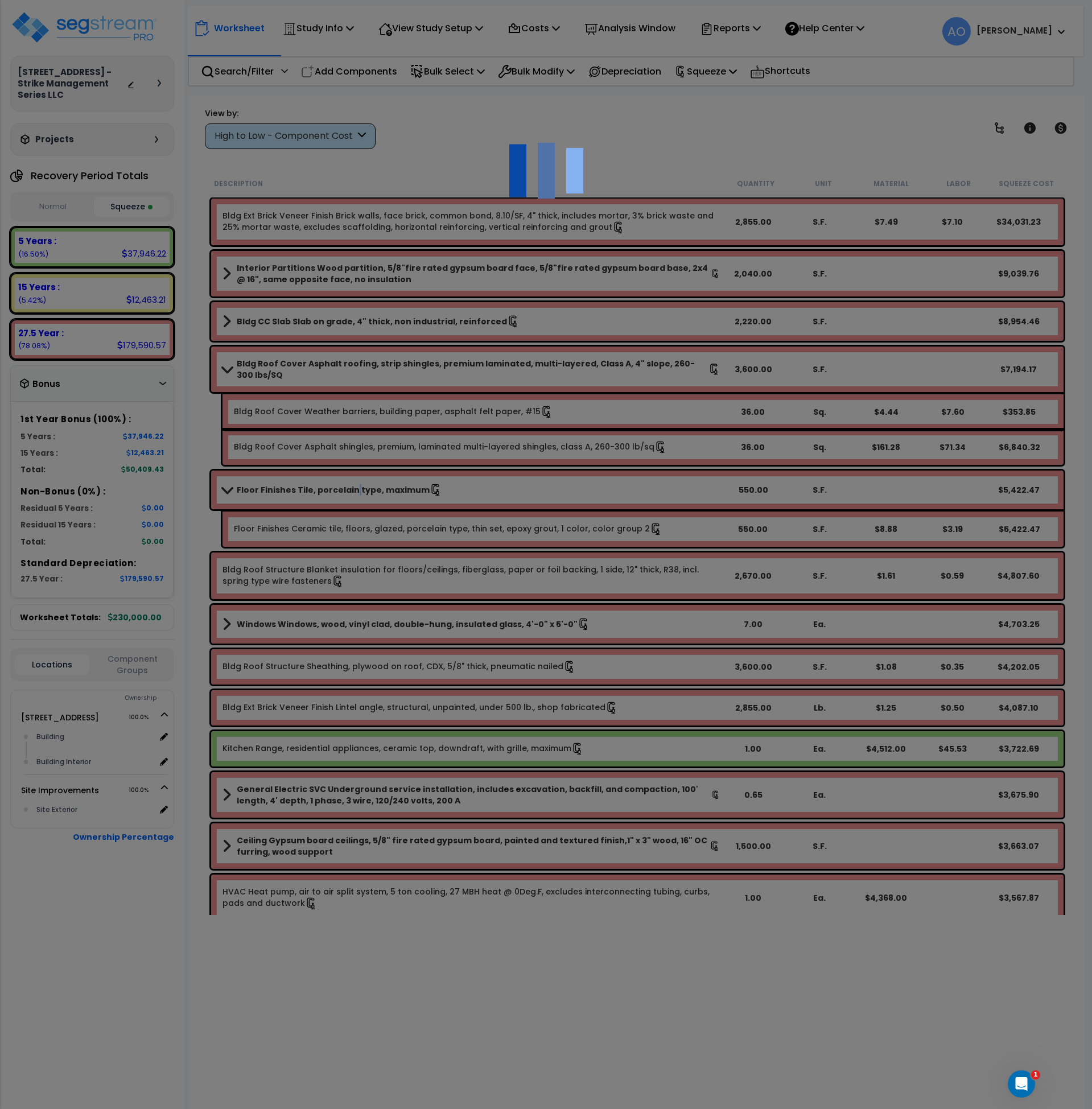
type input "550"
type input "S.F."
select select "173085"
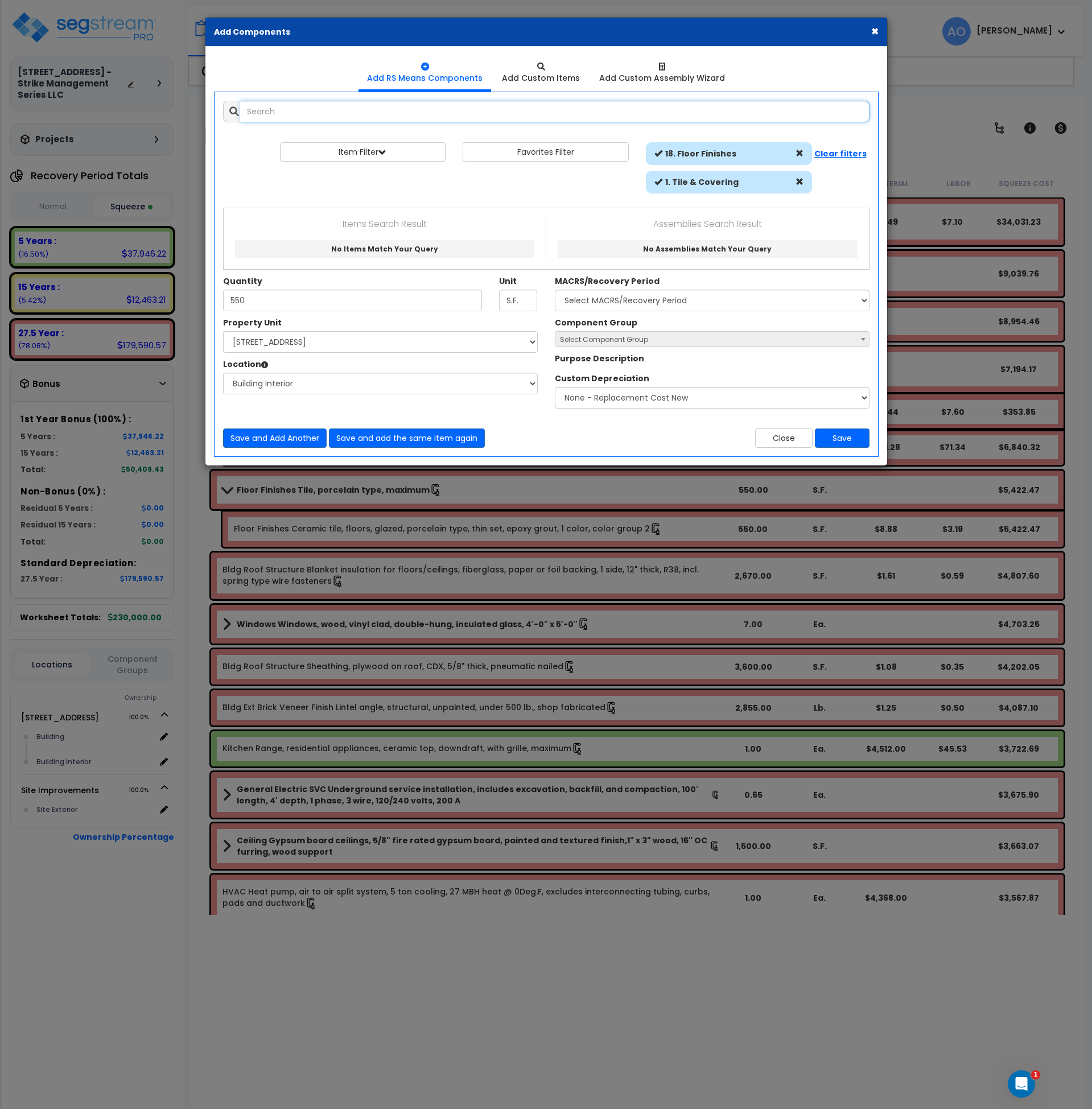
select select "461"
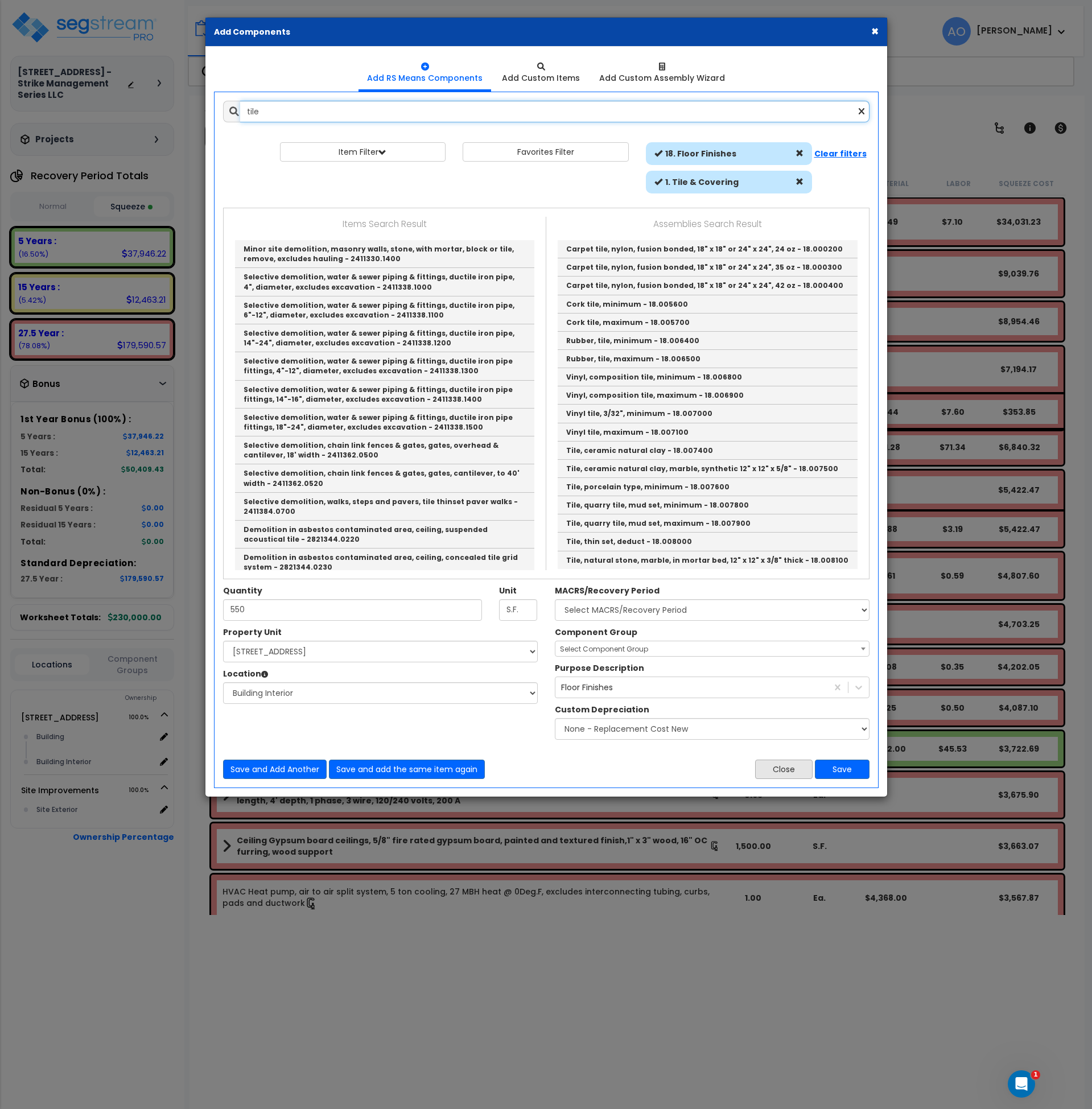
type input "tile"
click at [775, 771] on button "Close" at bounding box center [784, 770] width 58 height 20
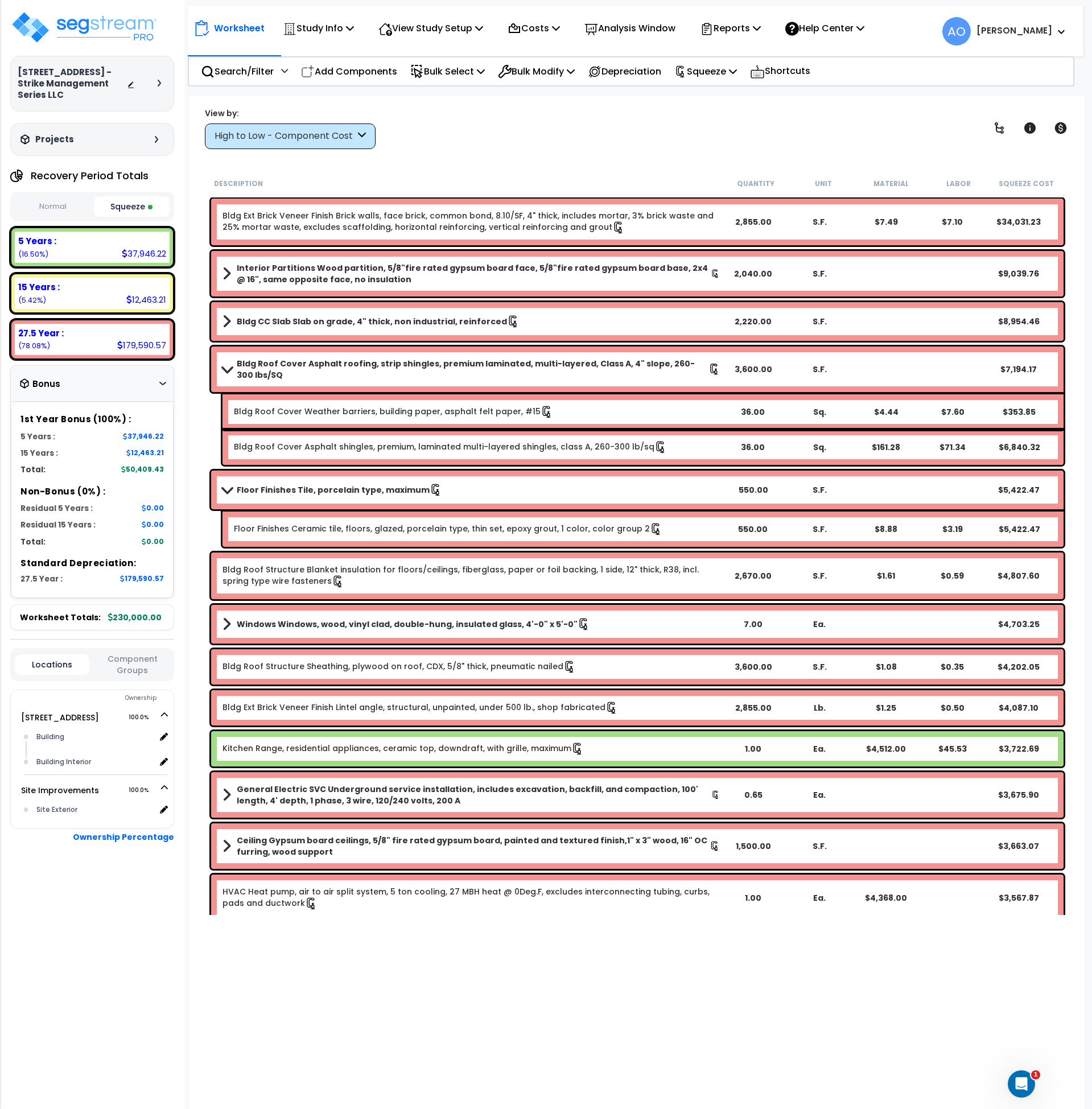
click at [380, 486] on b "Floor Finishes Tile, porcelain type, maximum" at bounding box center [333, 490] width 193 height 11
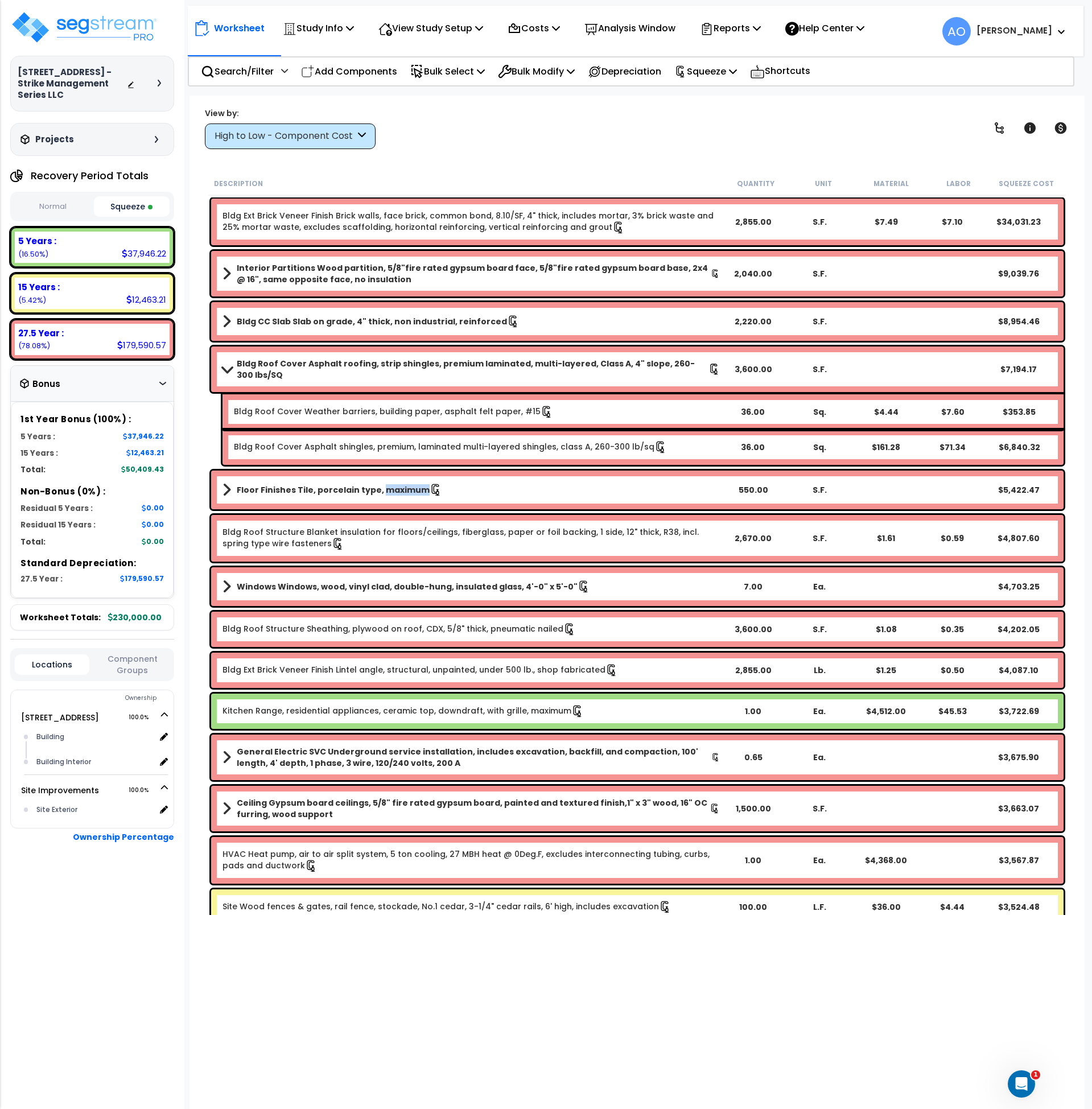
click at [380, 486] on b "Floor Finishes Tile, porcelain type, maximum" at bounding box center [333, 490] width 193 height 11
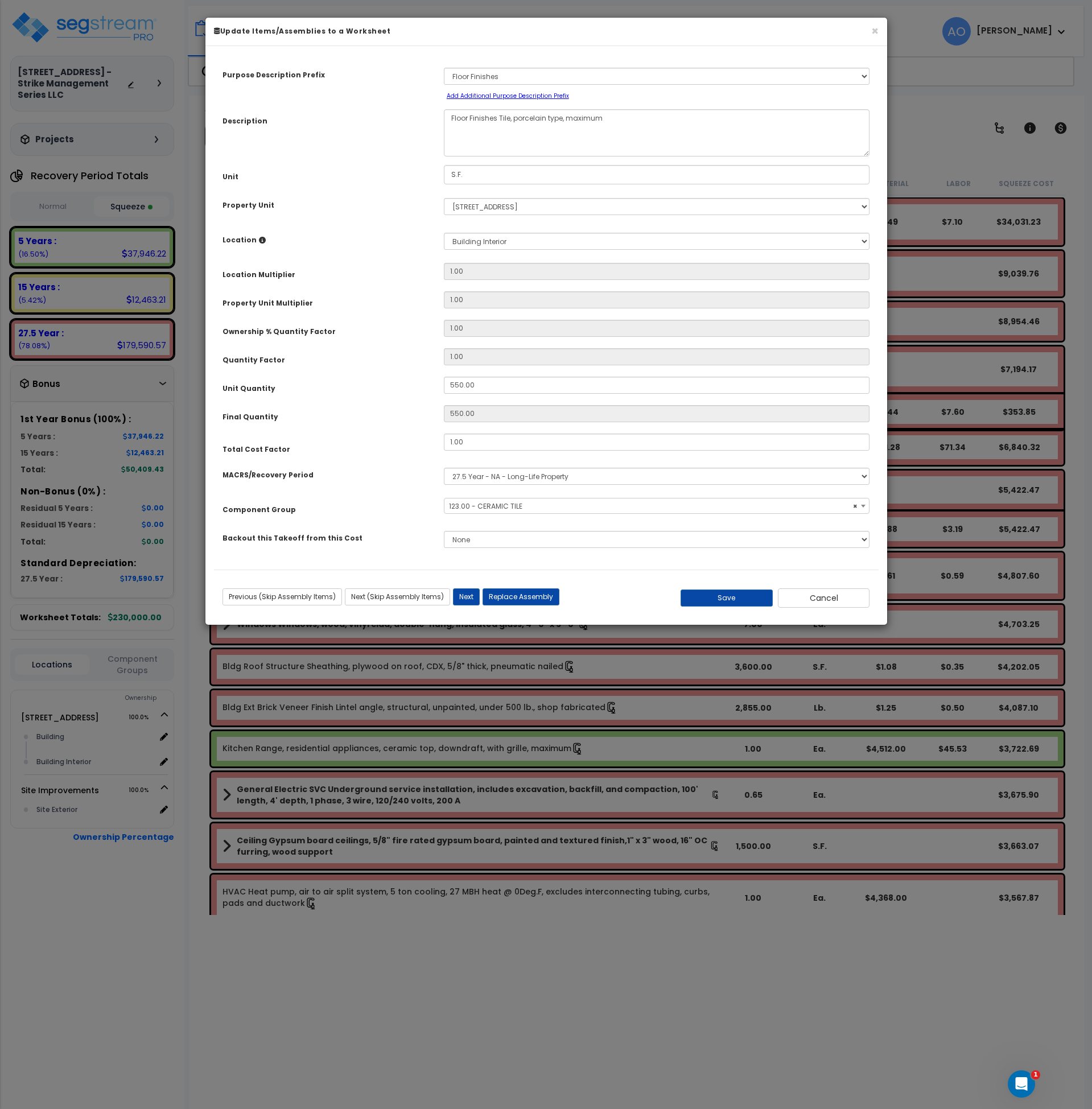
select select "45947"
click at [518, 594] on button "Replace Assembly" at bounding box center [521, 597] width 77 height 17
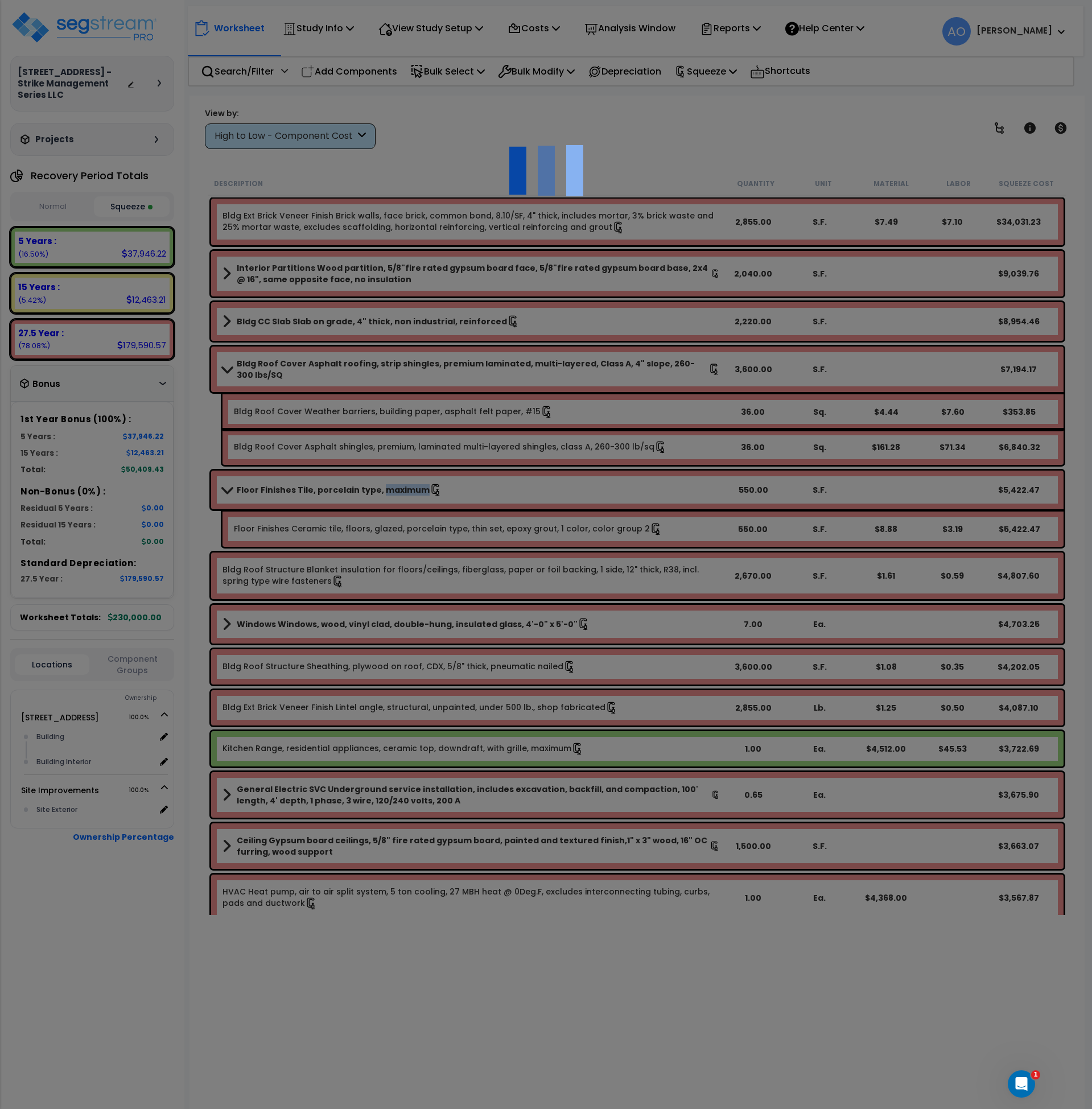
select select "18"
type input "550"
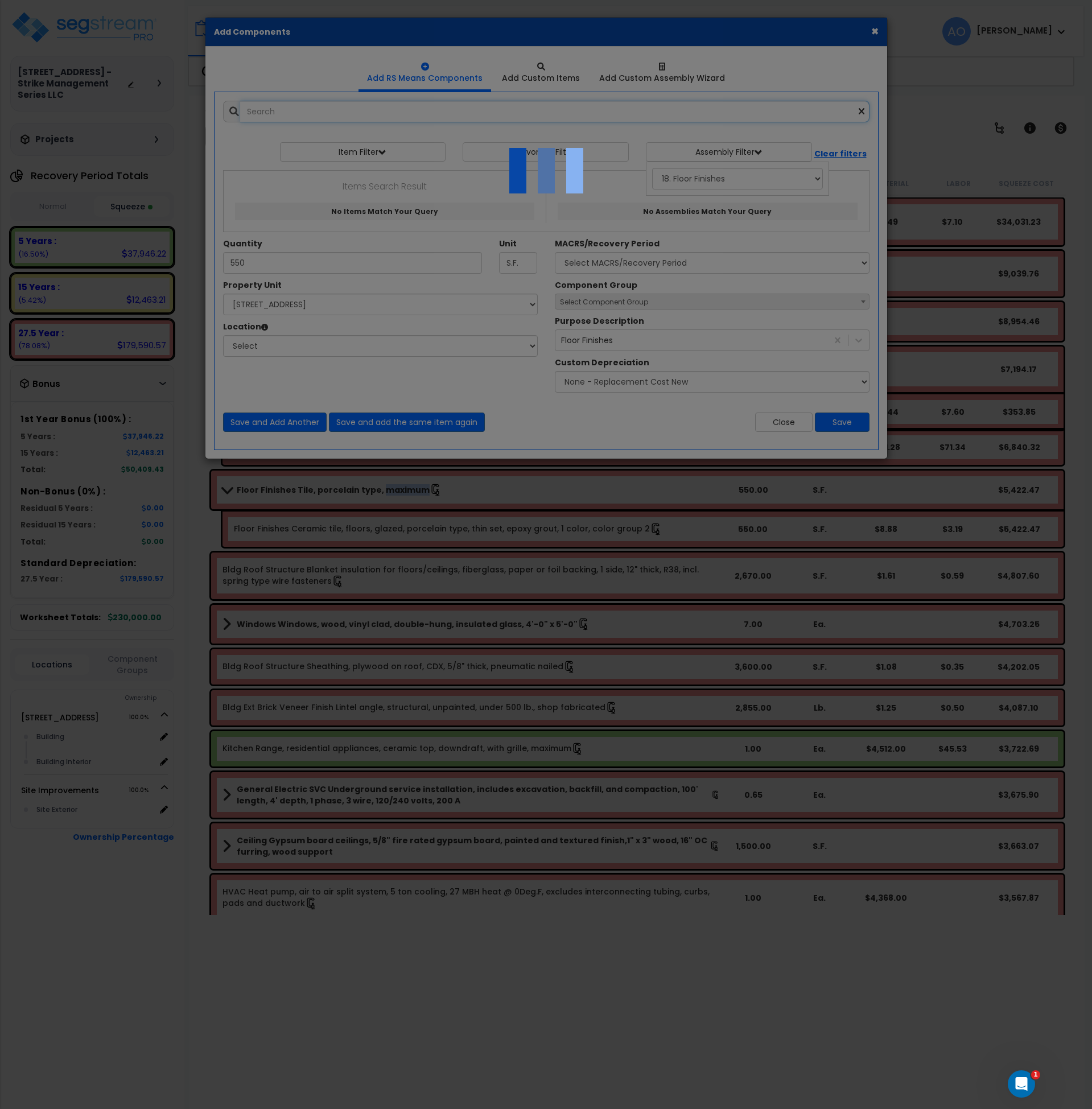
select select "461"
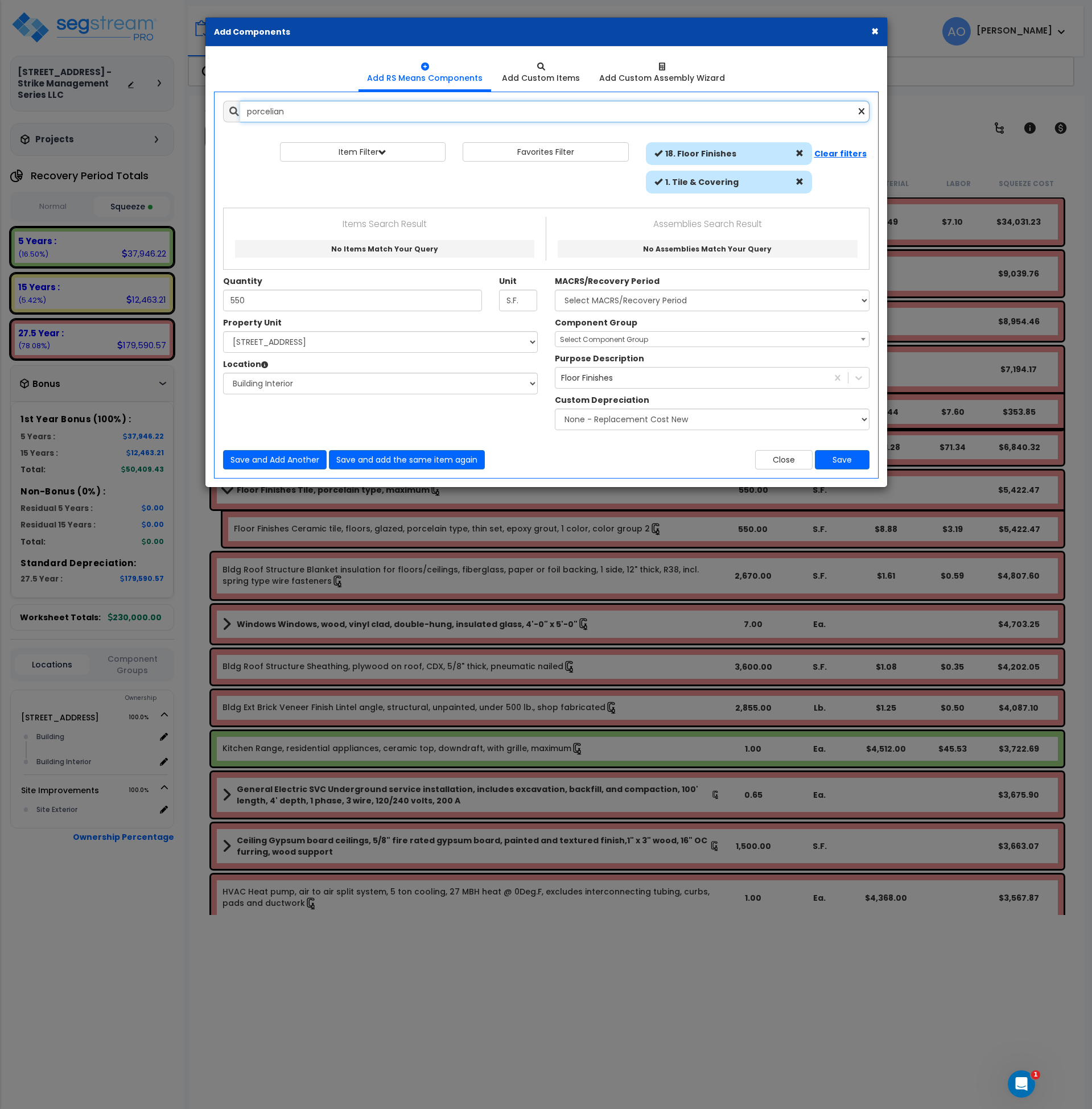
drag, startPoint x: 316, startPoint y: 105, endPoint x: 224, endPoint y: 109, distance: 92.1
click at [224, 109] on div "porcelian" at bounding box center [546, 111] width 647 height 21
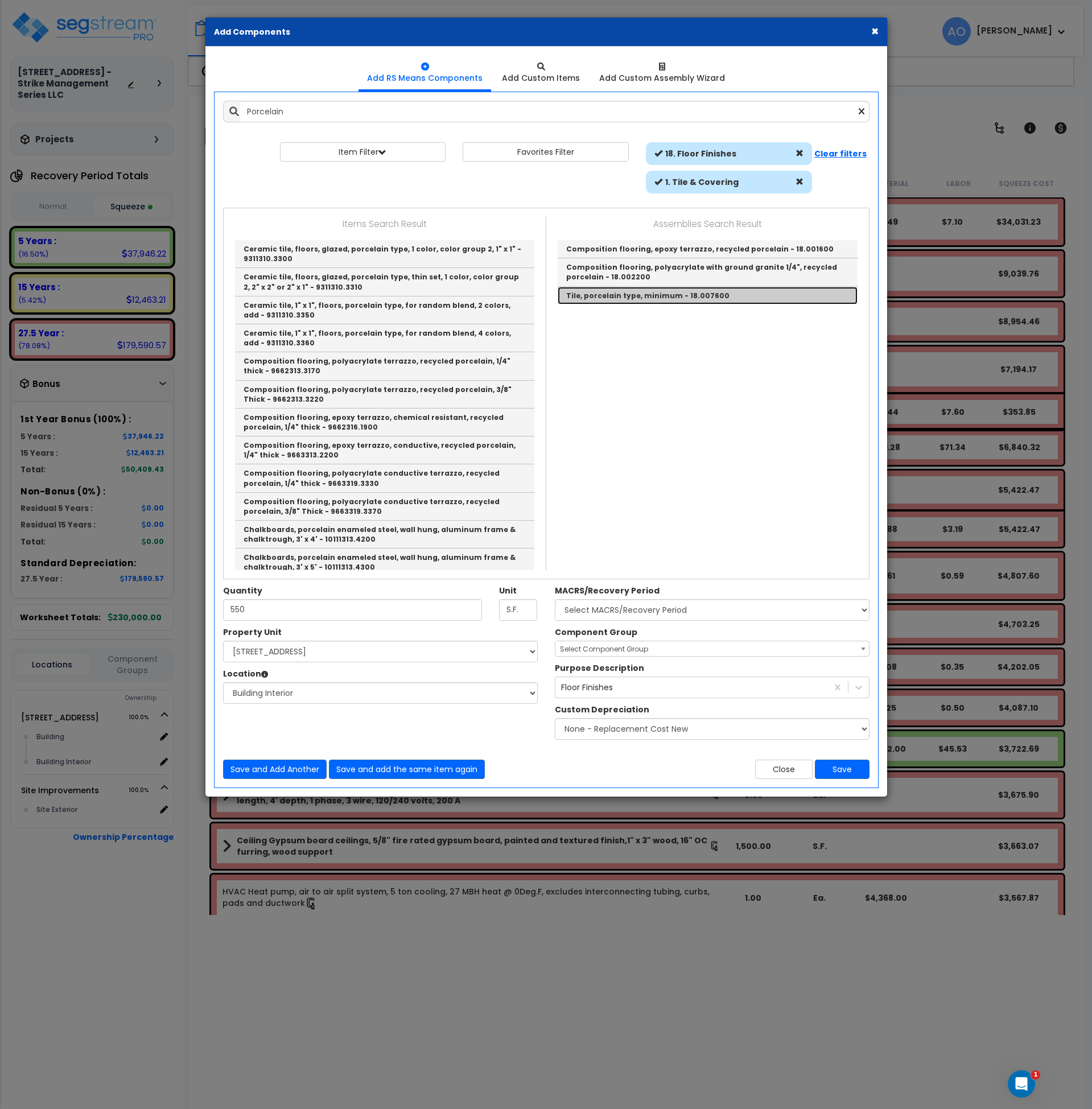
click at [625, 294] on link "Tile, porcelain type, minimum - 18.007600" at bounding box center [708, 295] width 300 height 18
type input "Tile, porcelain type, minimum - 18.007600"
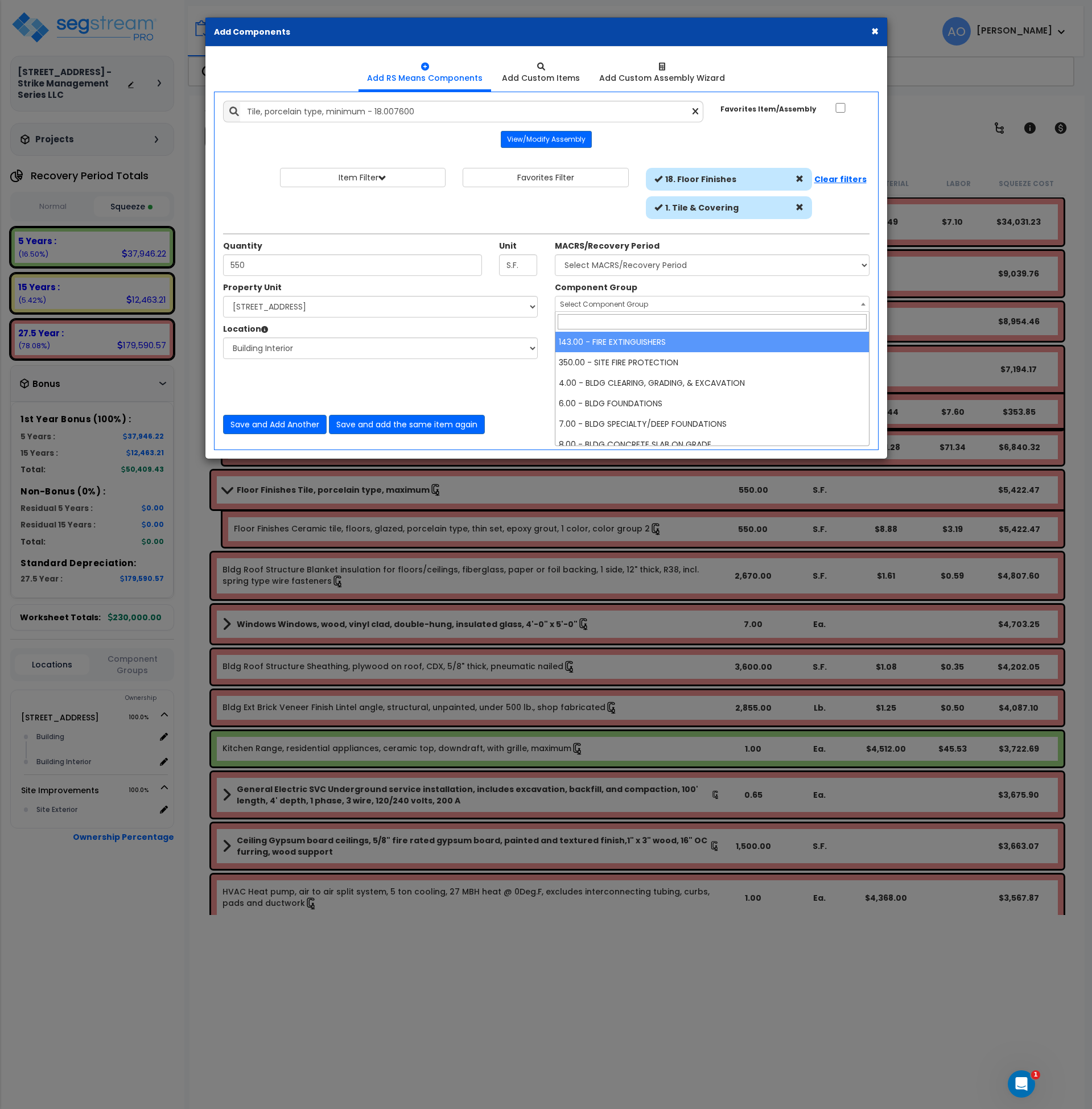
click at [573, 307] on span "Select Component Group" at bounding box center [604, 304] width 88 height 9
type input "tile"
select select "45947"
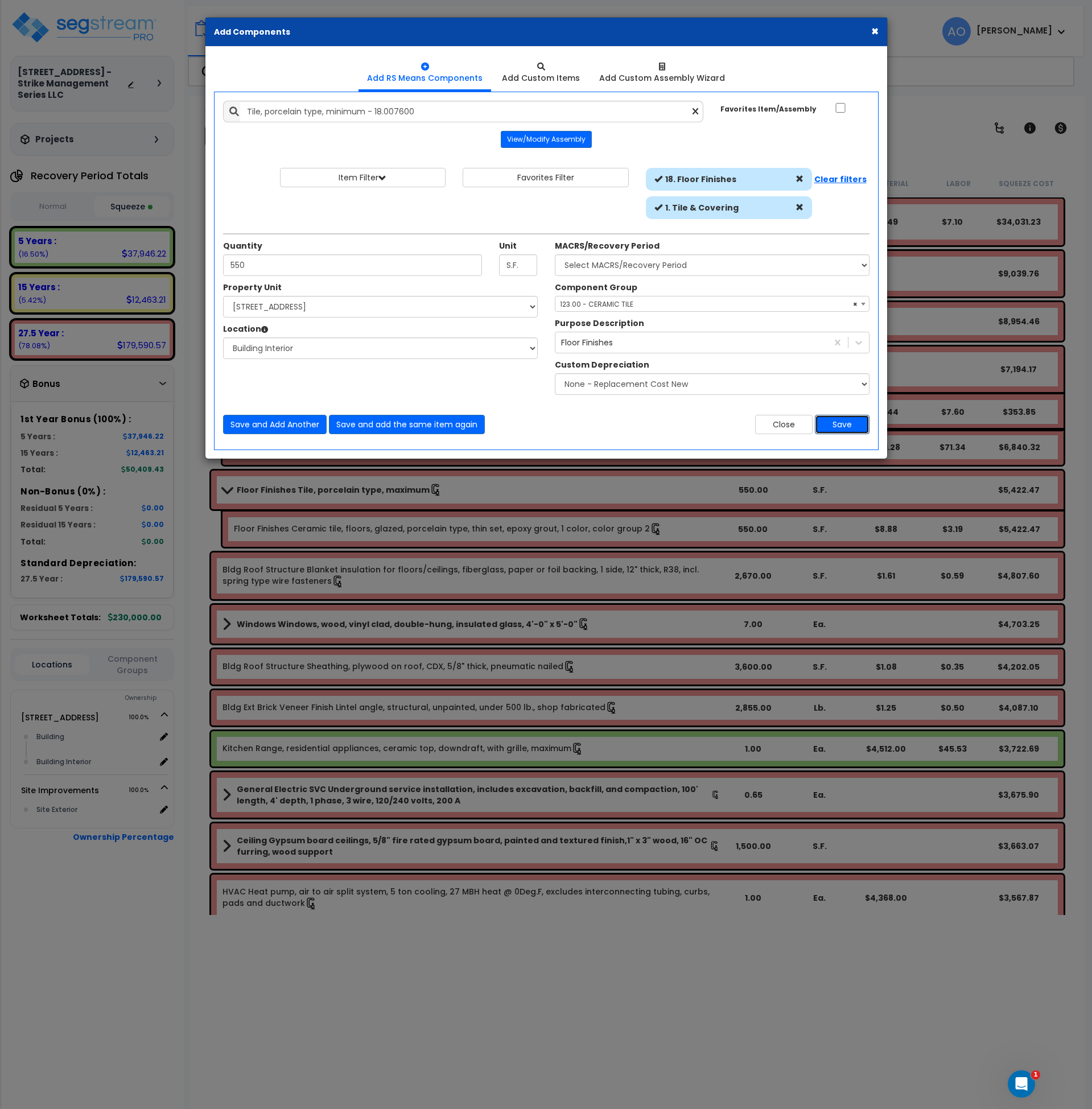
click at [844, 424] on button "Save" at bounding box center [843, 424] width 54 height 20
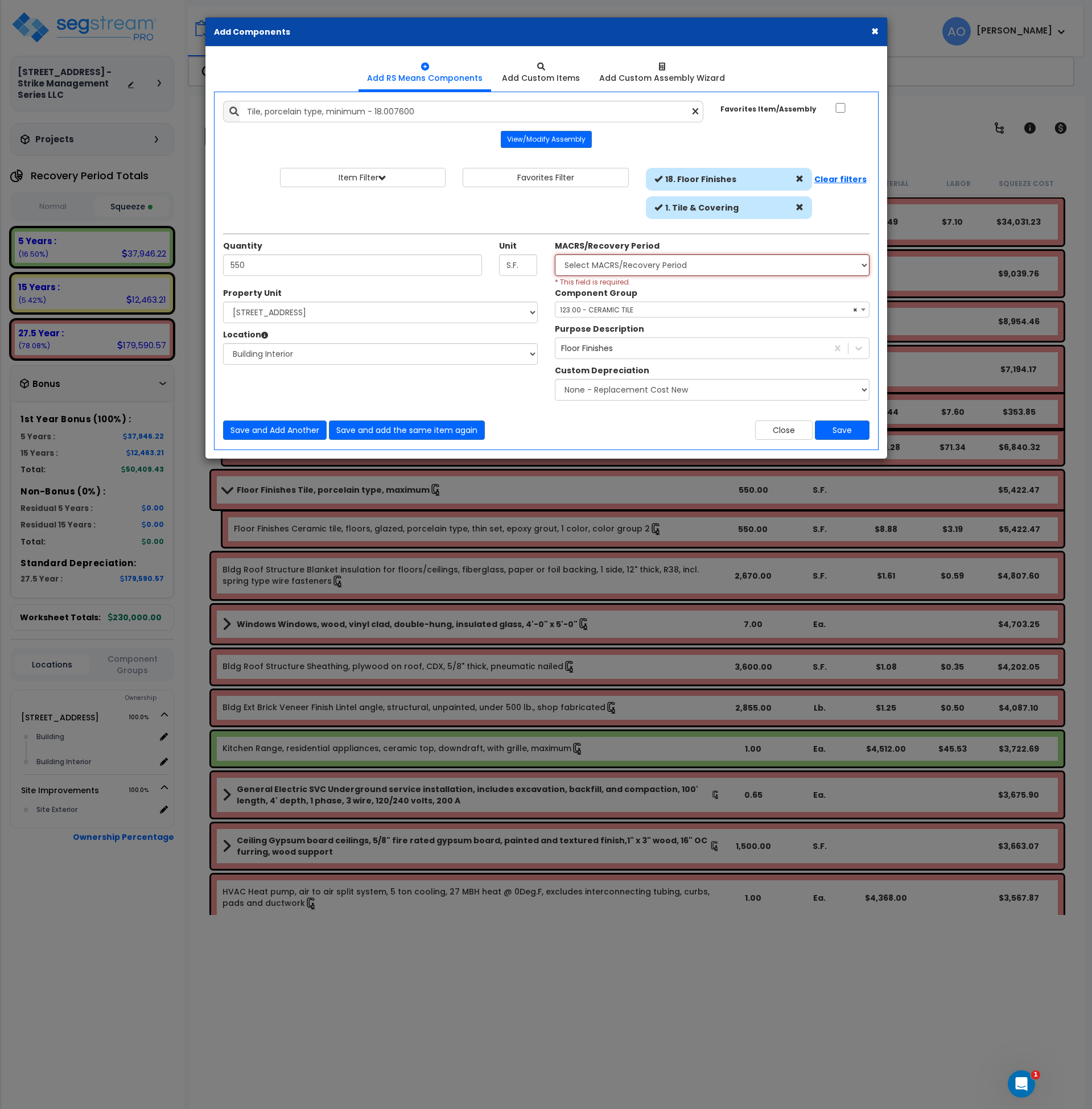
click at [572, 267] on select "Select MACRS/Recovery Period 5 Years - 57.0 - Distributive Trades & Services 5 …" at bounding box center [712, 265] width 315 height 21
select select "3669"
click at [555, 255] on select "Select MACRS/Recovery Period 5 Years - 57.0 - Distributive Trades & Services 5 …" at bounding box center [712, 265] width 315 height 21
click at [831, 433] on button "Save" at bounding box center [843, 430] width 54 height 20
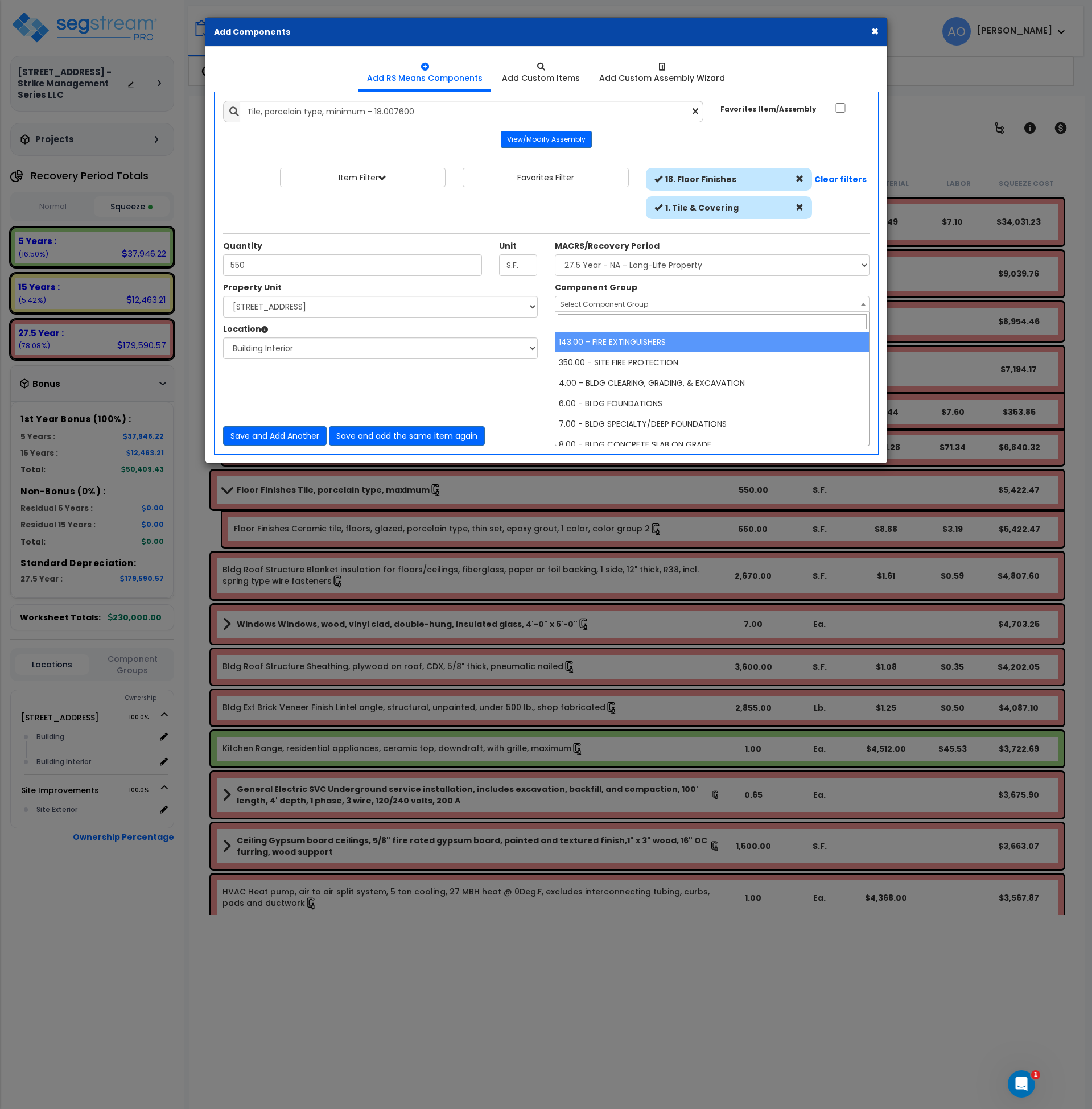
click at [602, 305] on span "Select Component Group" at bounding box center [604, 304] width 88 height 9
type input "tile"
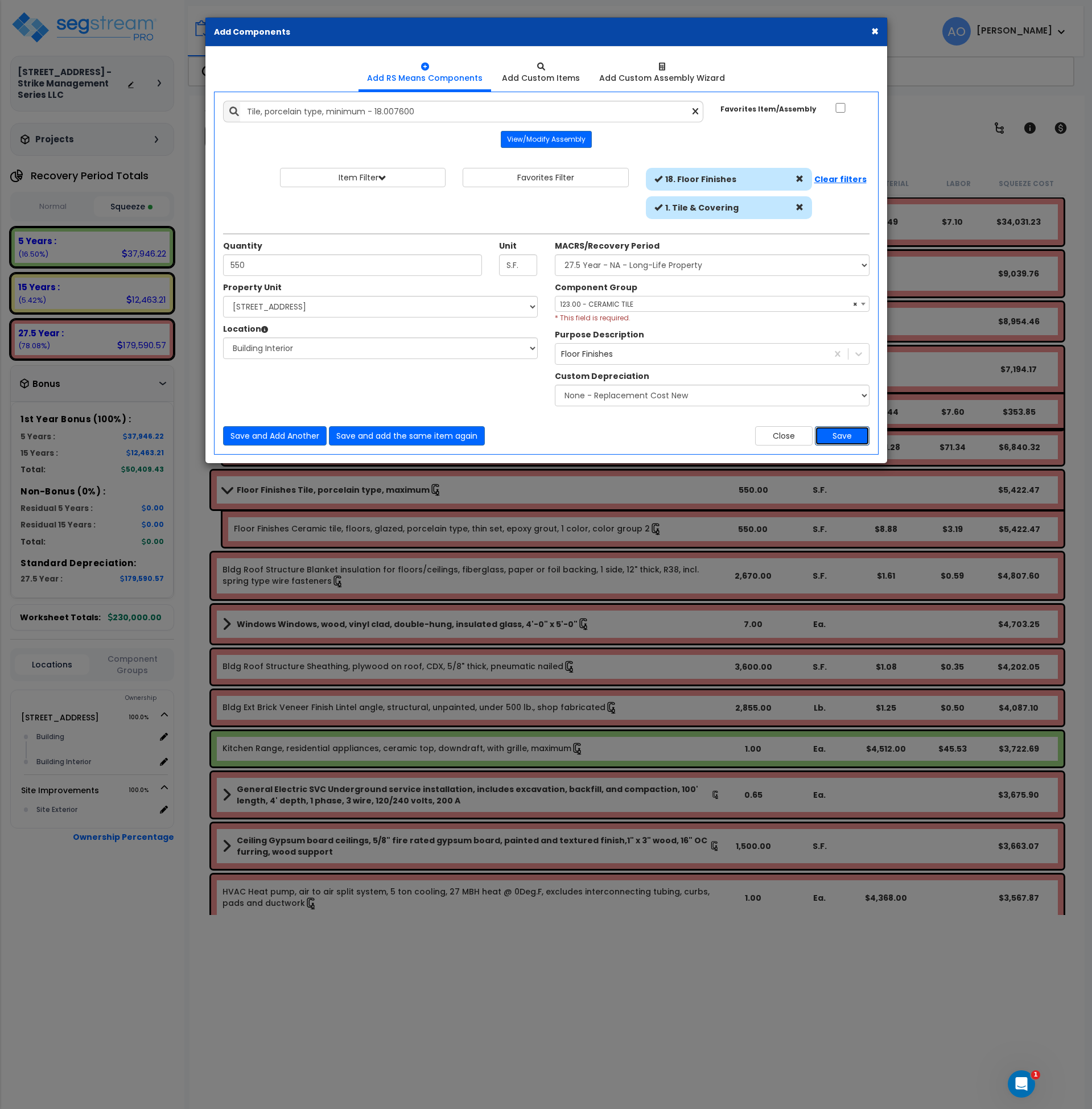
click at [845, 437] on button "Save" at bounding box center [843, 435] width 54 height 20
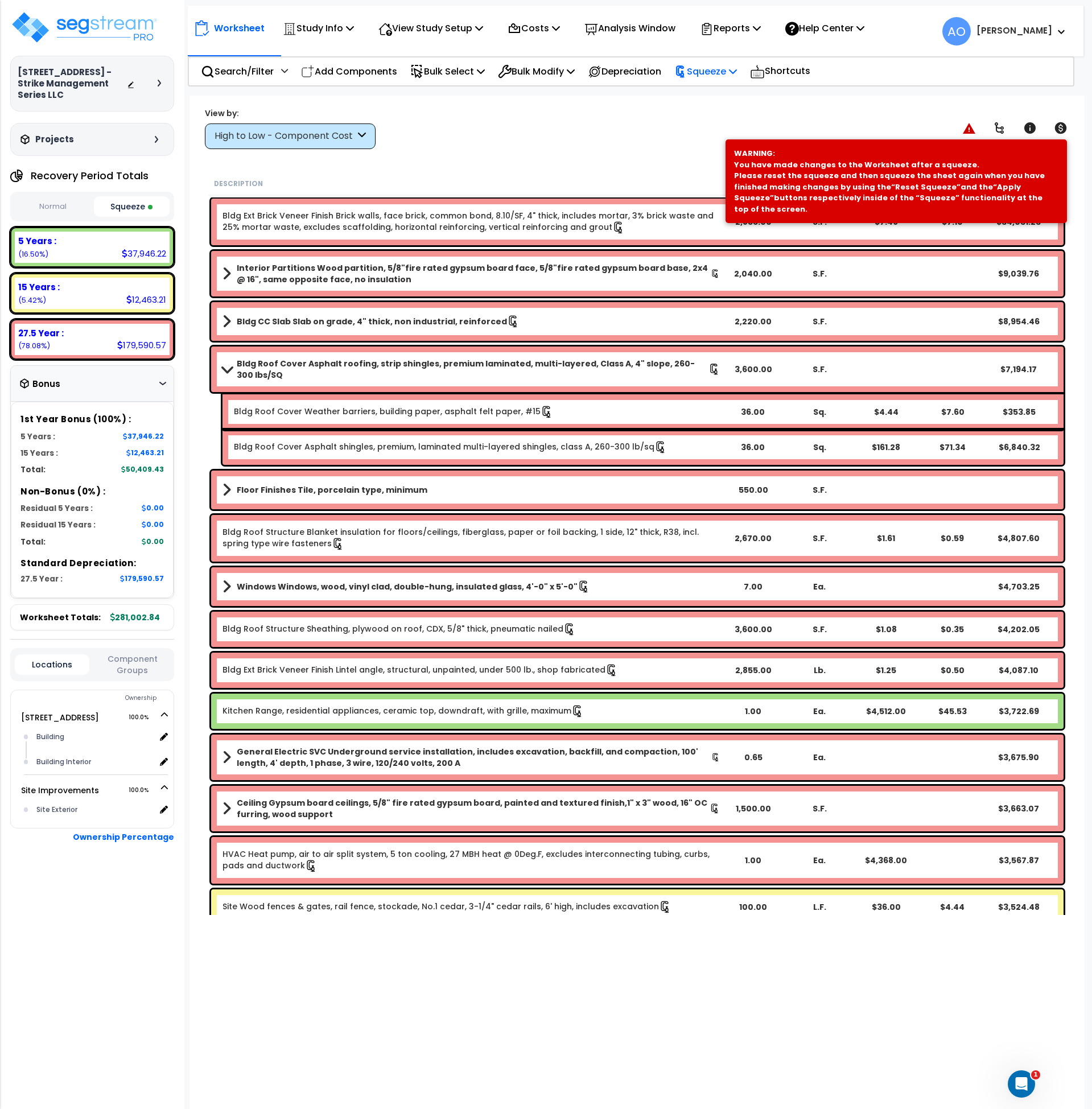
click at [719, 75] on p "Squeeze" at bounding box center [706, 71] width 63 height 15
click at [720, 100] on link "Re-squeeze" at bounding box center [725, 98] width 113 height 26
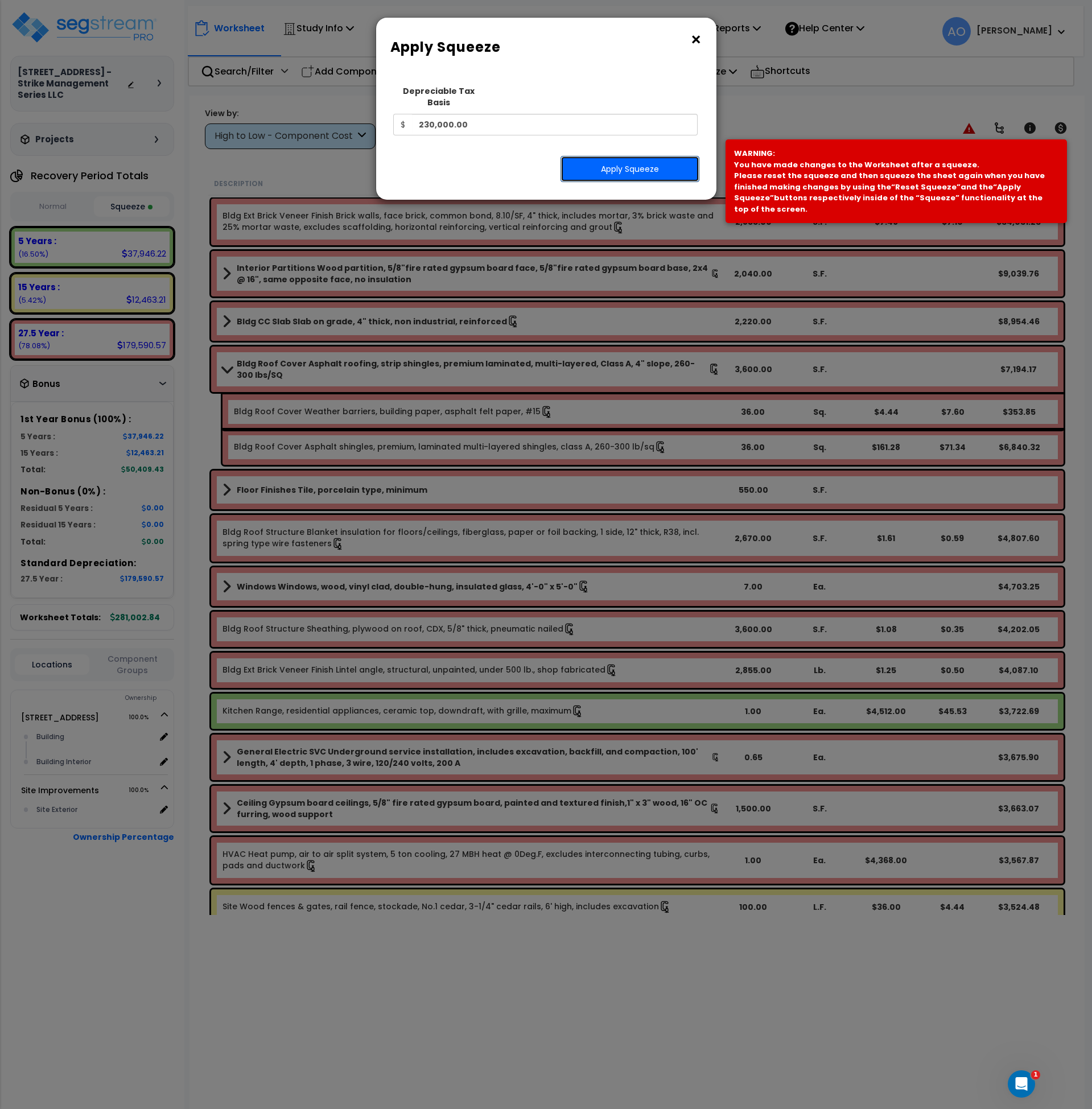
click at [664, 156] on button "Apply Squeeze" at bounding box center [630, 169] width 139 height 26
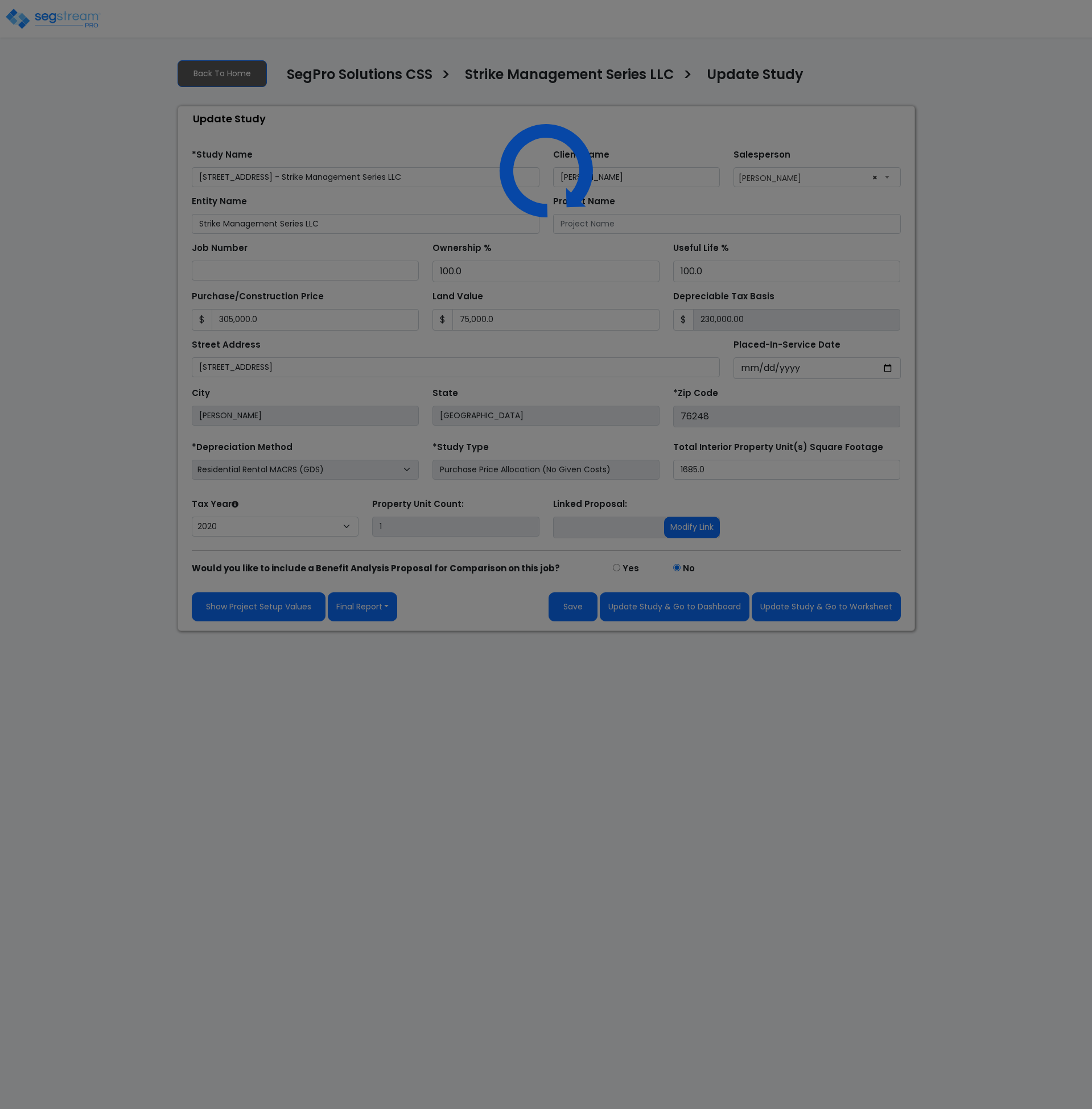
select select "2020"
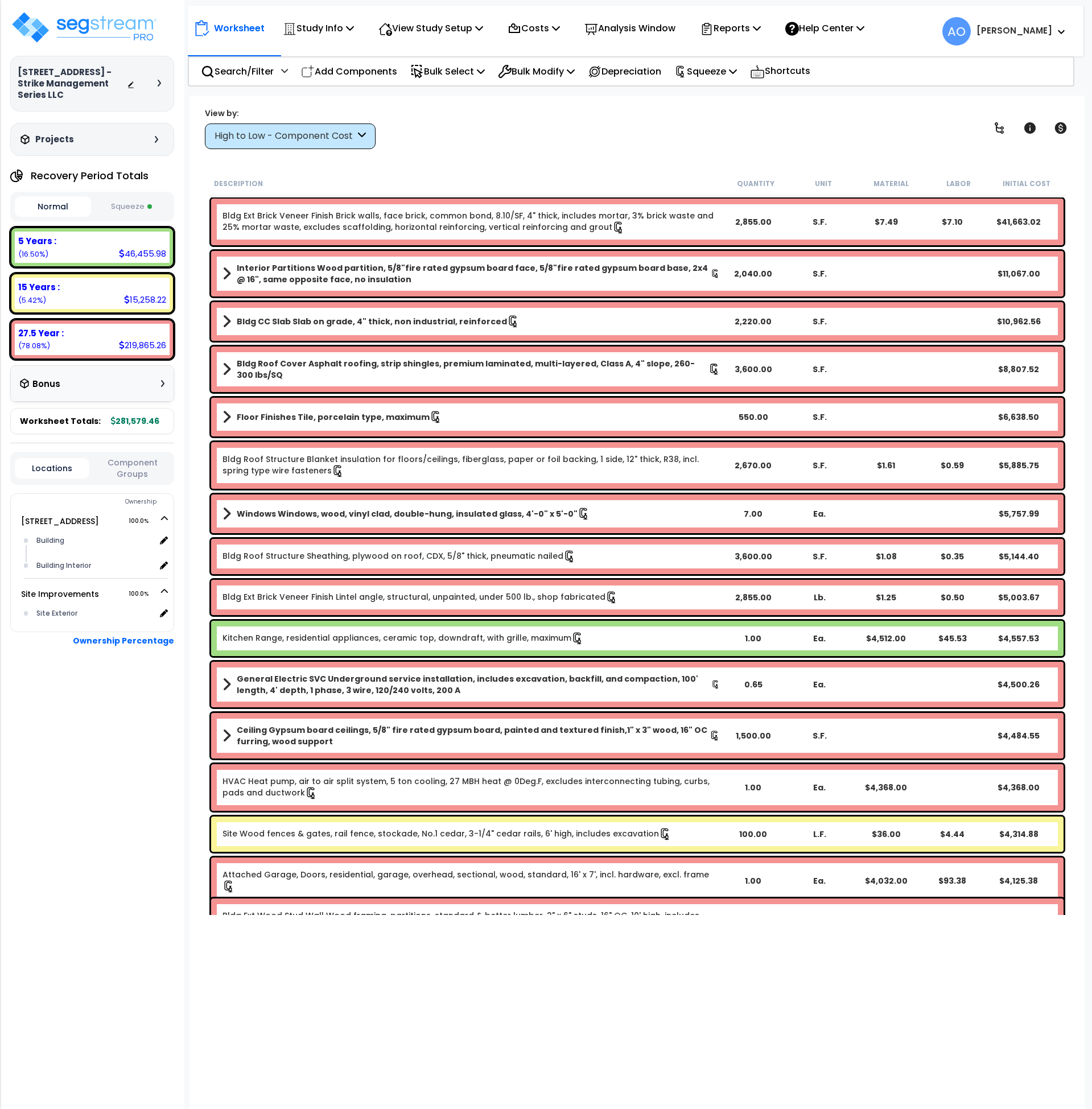
click at [84, 4] on div "2126 Ridgecliff Dr - Strike Management Series LLC Depreciable Tax Basis : $230,…" at bounding box center [92, 554] width 184 height 1109
click at [88, 23] on img at bounding box center [84, 27] width 148 height 34
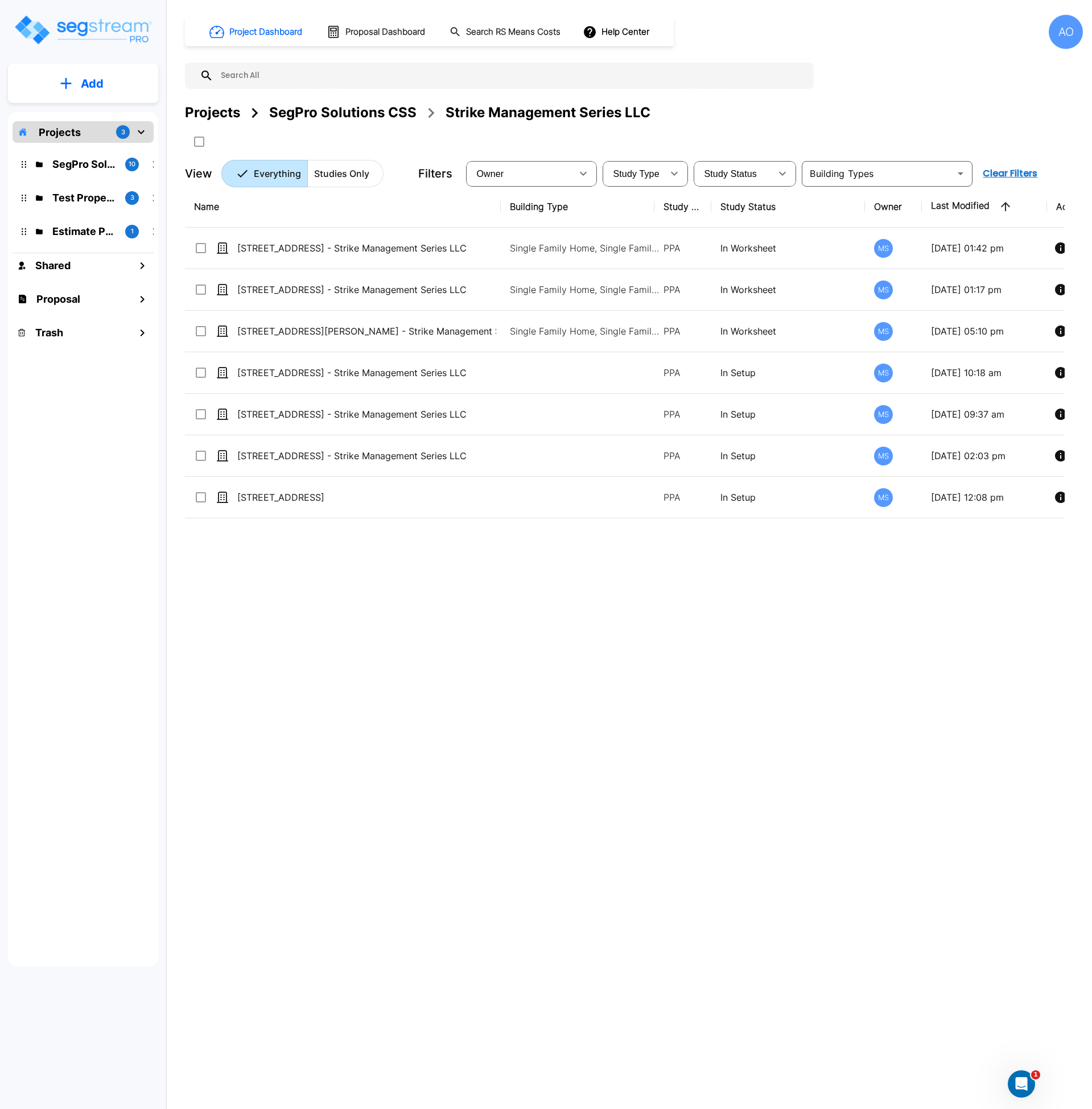
click at [395, 642] on div "Name Building Type Study Type Study Status Owner Last Modified Action 2126 Ridg…" at bounding box center [624, 529] width 880 height 687
click at [392, 29] on h1 "Proposal Dashboard" at bounding box center [385, 31] width 80 height 13
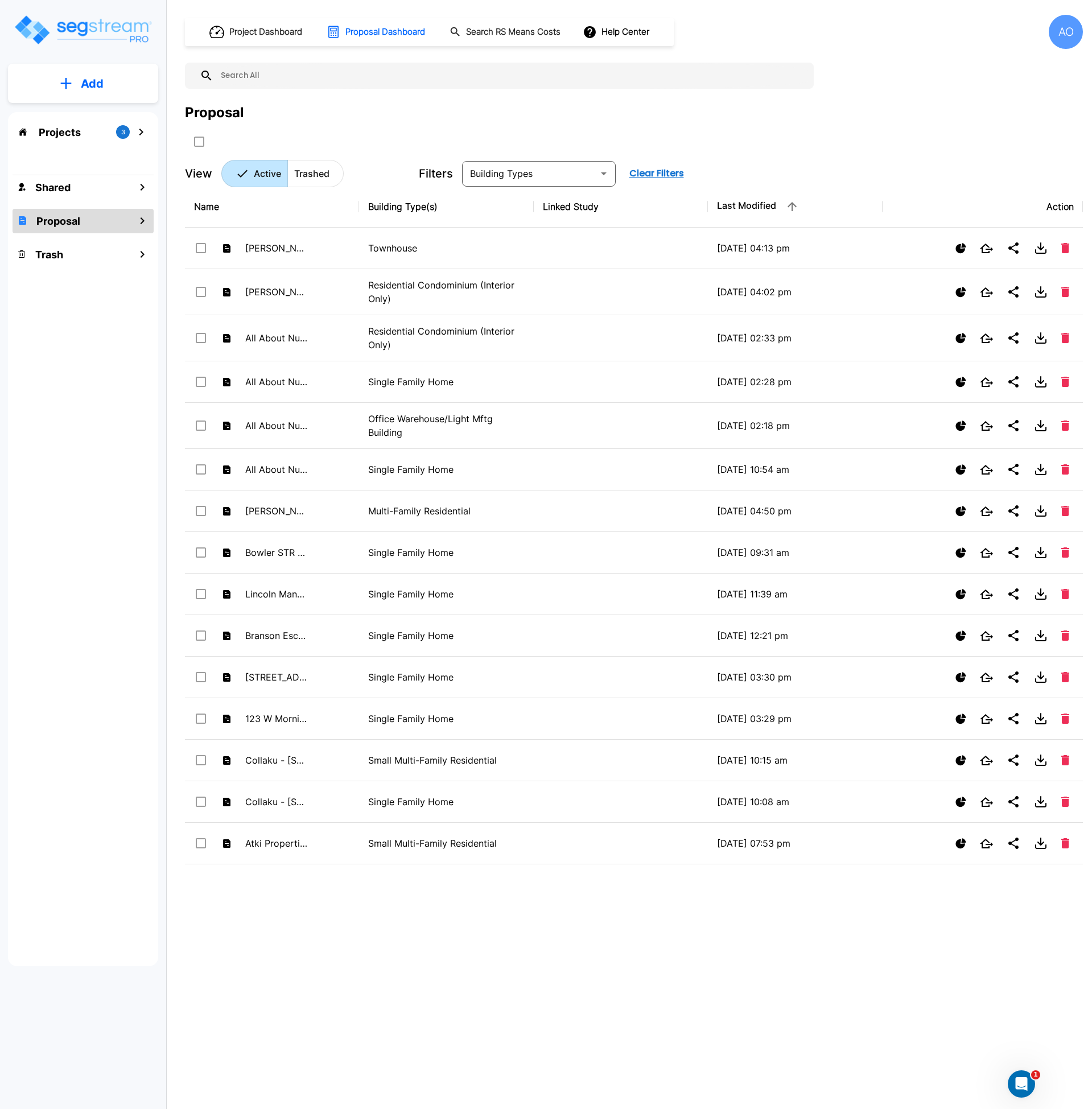
click at [299, 74] on input "text" at bounding box center [511, 76] width 595 height 26
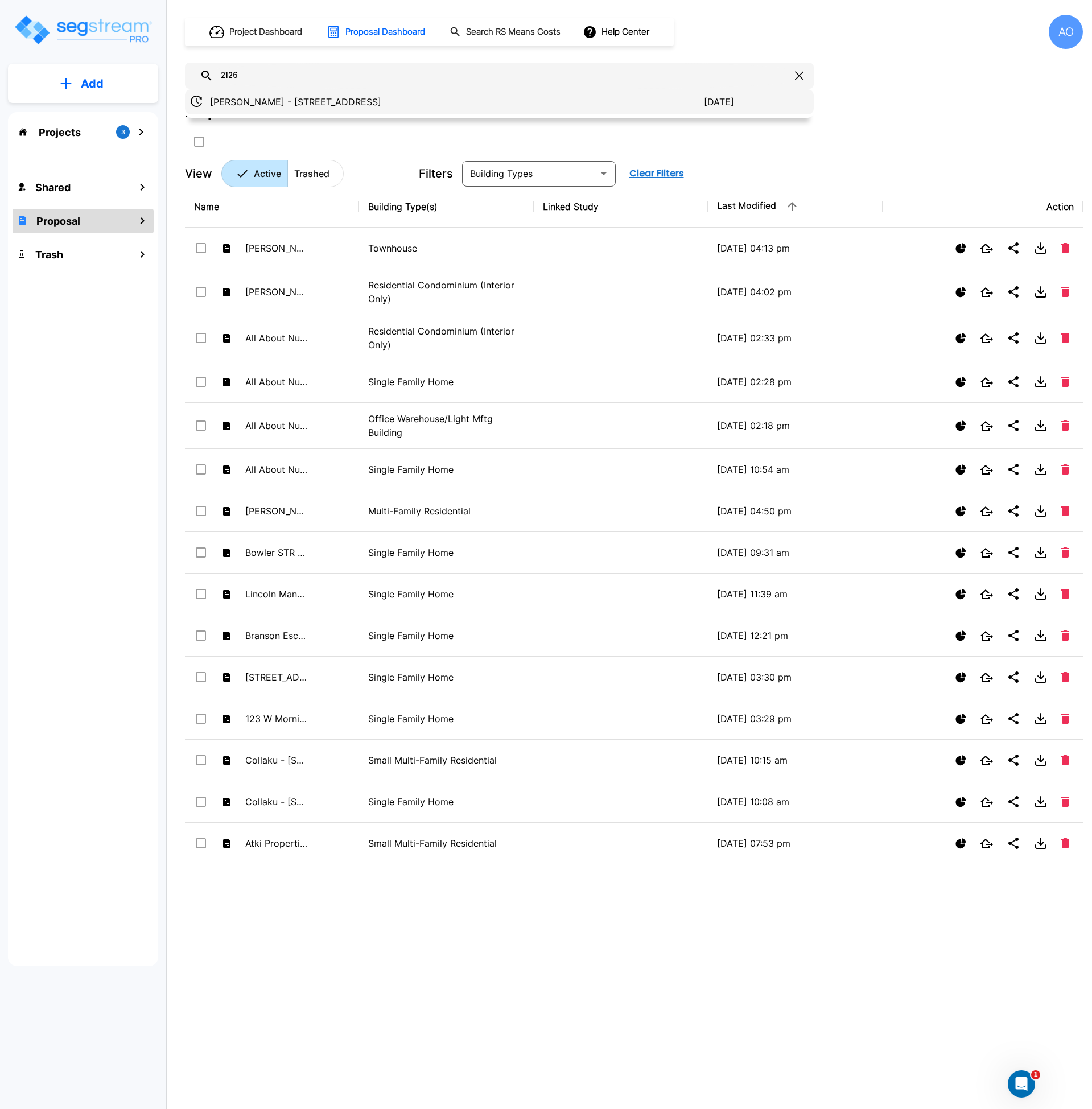
type input "2126"
click at [294, 103] on p "[PERSON_NAME] - [STREET_ADDRESS]" at bounding box center [457, 102] width 494 height 14
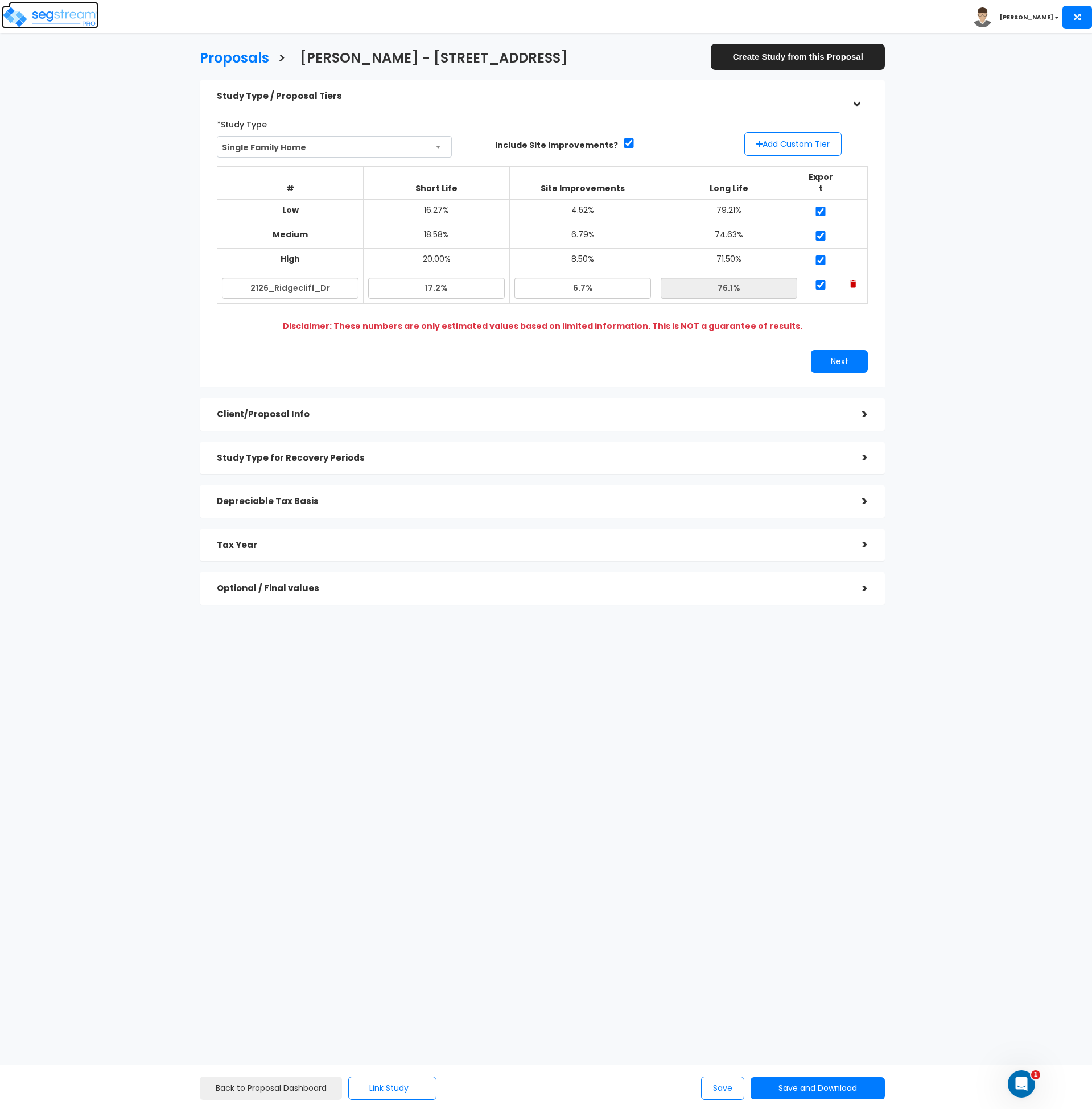
click at [65, 16] on img at bounding box center [50, 17] width 97 height 23
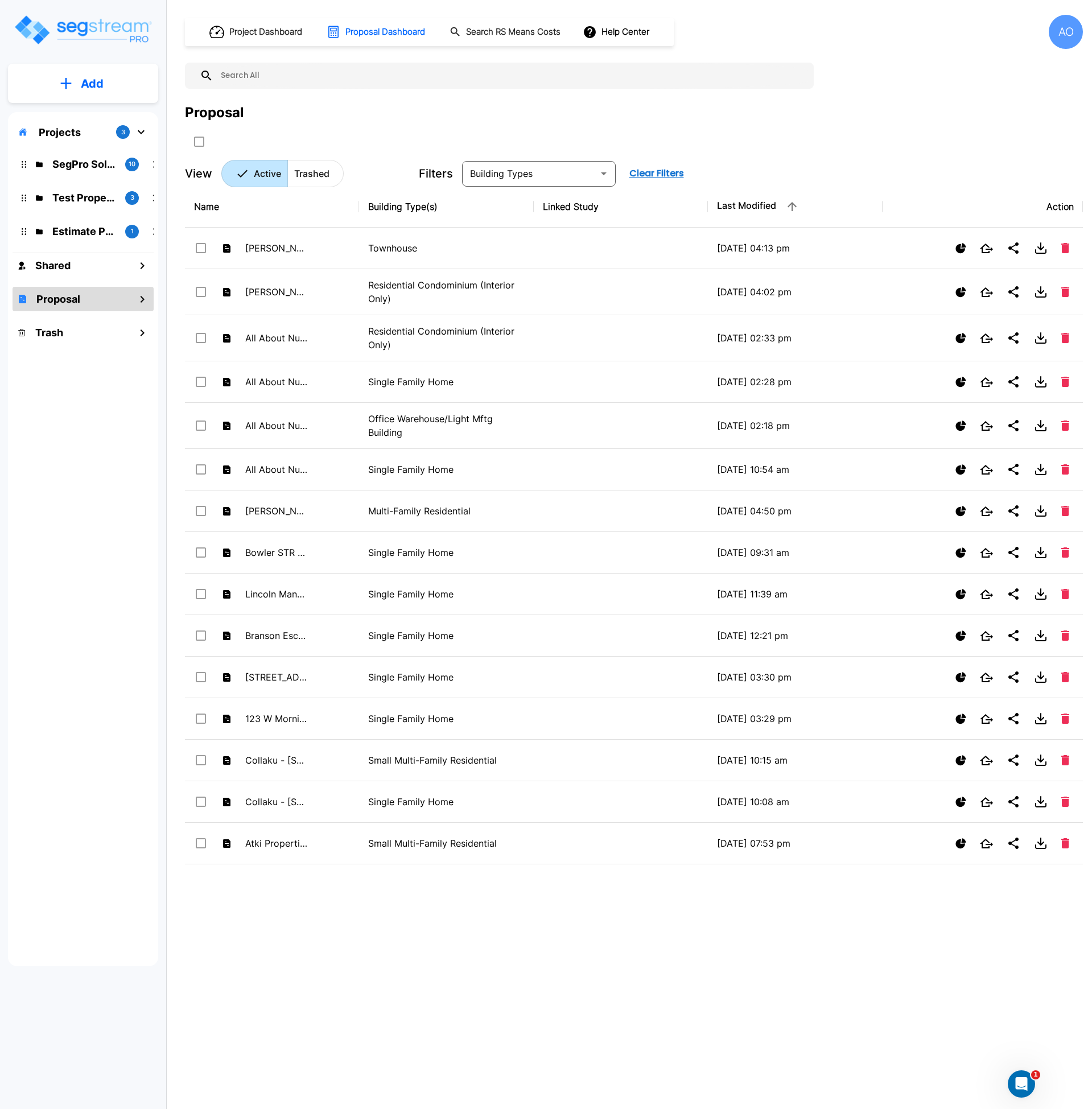
click at [298, 76] on input "text" at bounding box center [511, 76] width 595 height 26
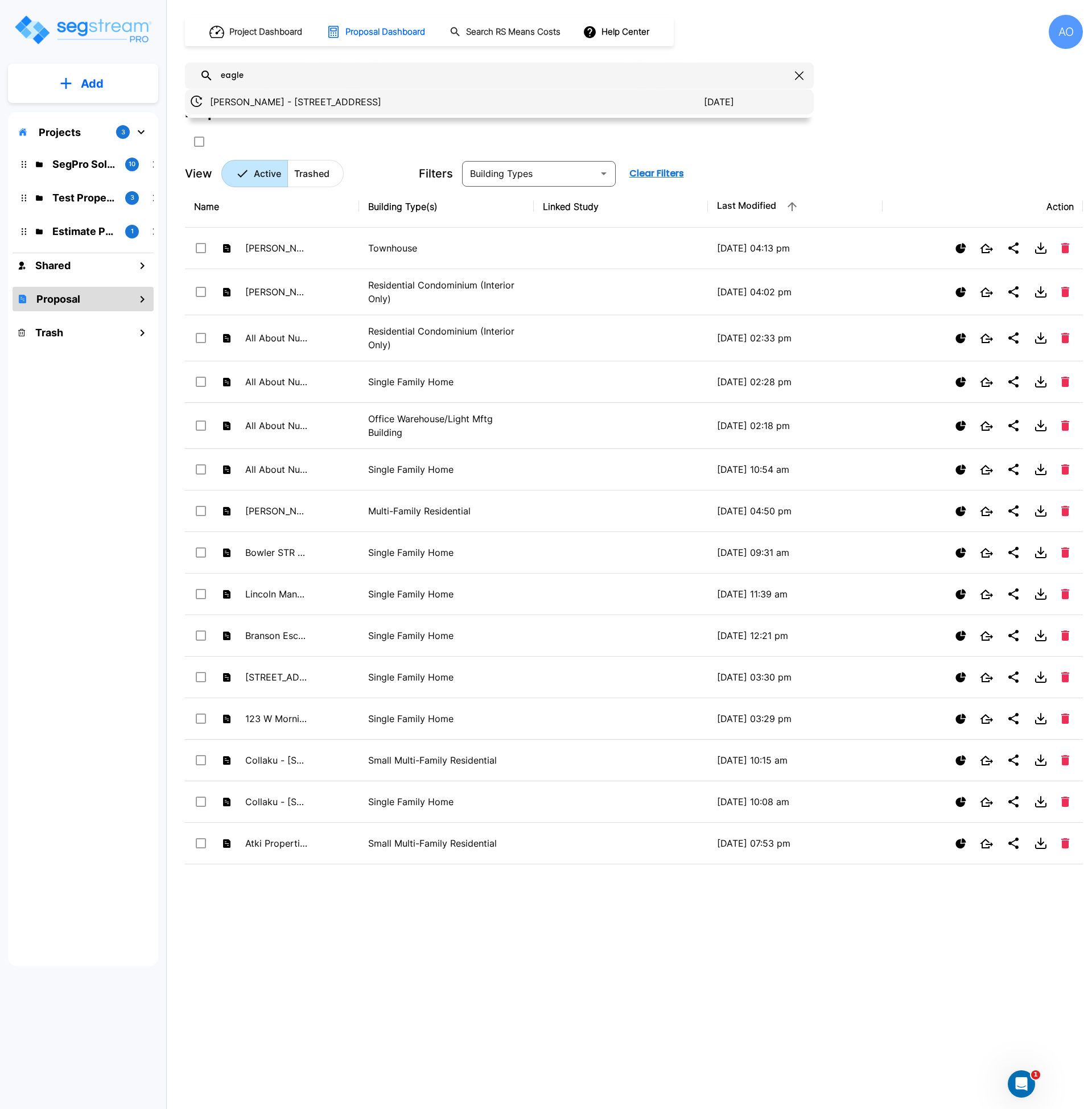
type input "eagle"
click at [298, 104] on p "[PERSON_NAME] - [STREET_ADDRESS]" at bounding box center [457, 102] width 494 height 14
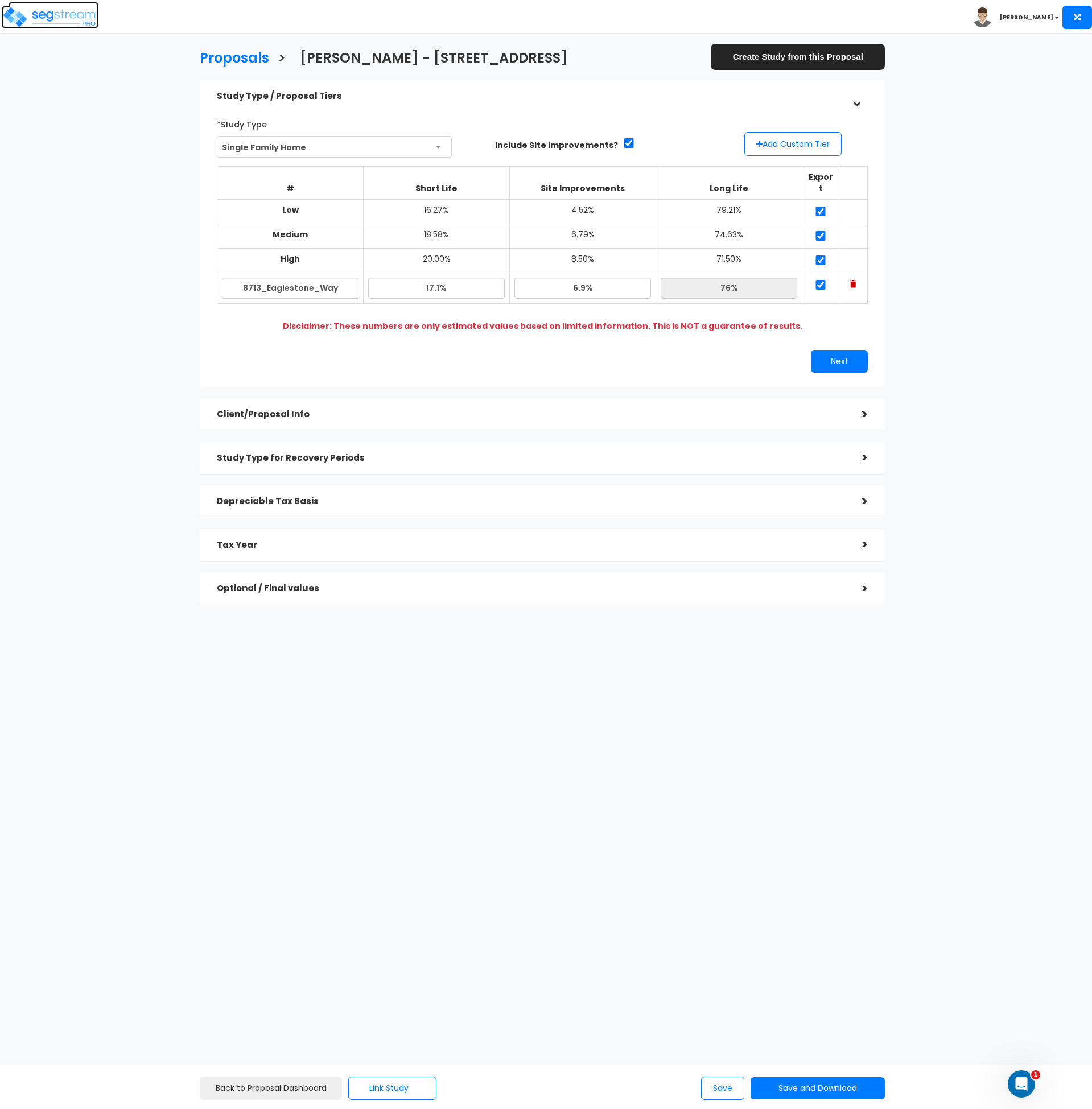
drag, startPoint x: 54, startPoint y: 12, endPoint x: 71, endPoint y: 3, distance: 19.2
click at [54, 12] on img at bounding box center [50, 17] width 97 height 23
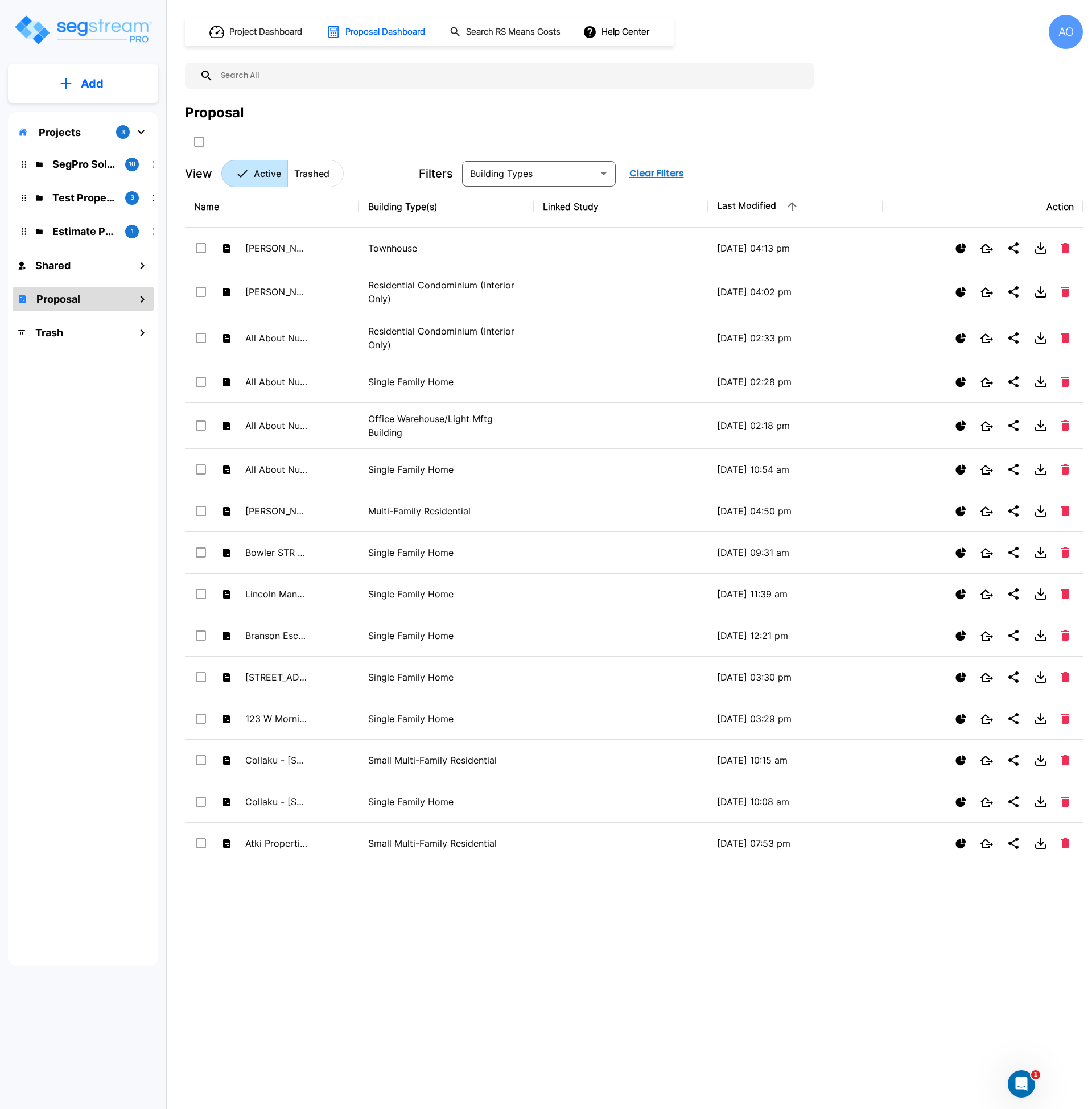
click at [269, 79] on input "text" at bounding box center [511, 76] width 595 height 26
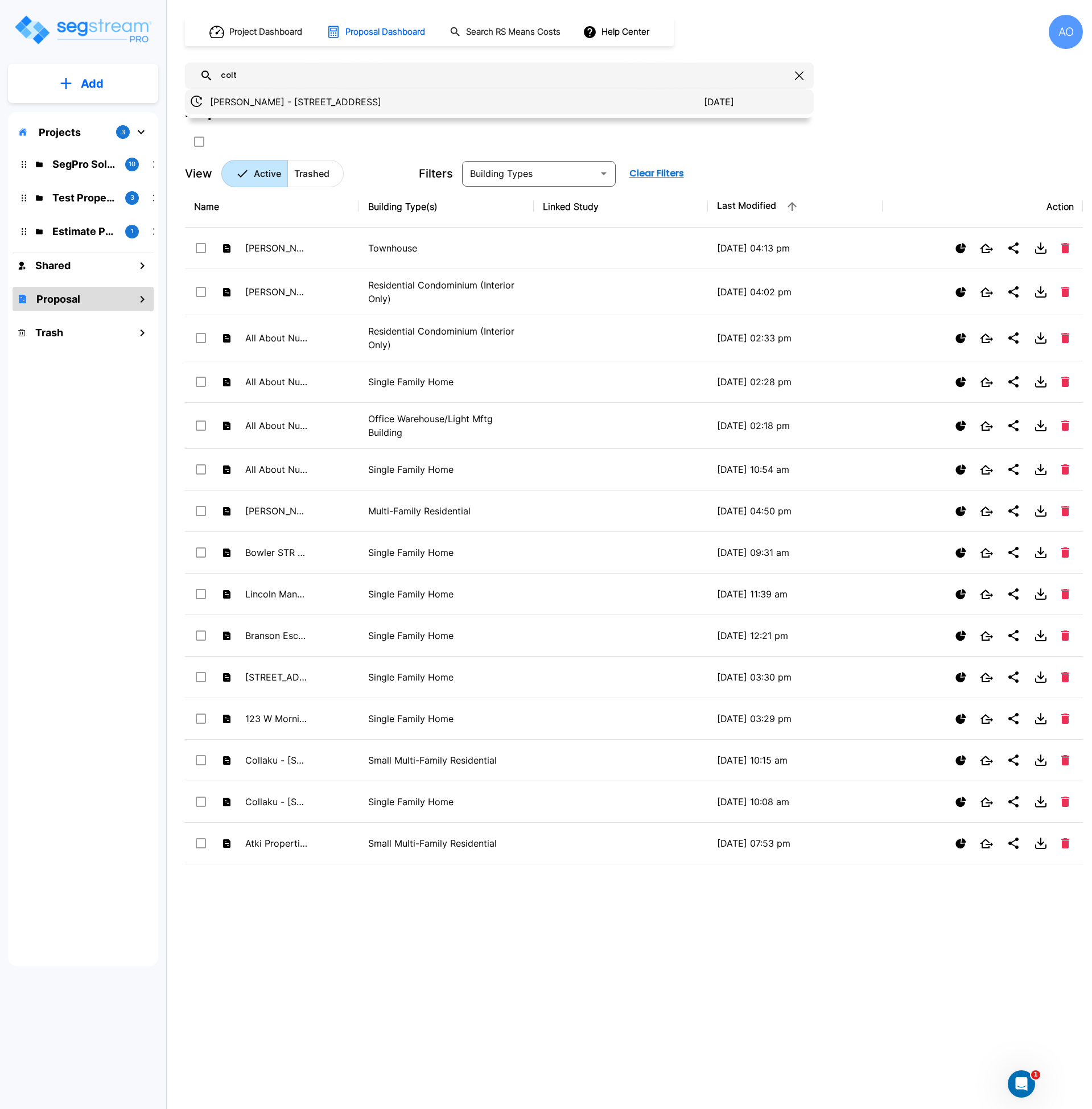
type input "colt"
click at [279, 102] on p "[PERSON_NAME] - [STREET_ADDRESS]" at bounding box center [457, 102] width 494 height 14
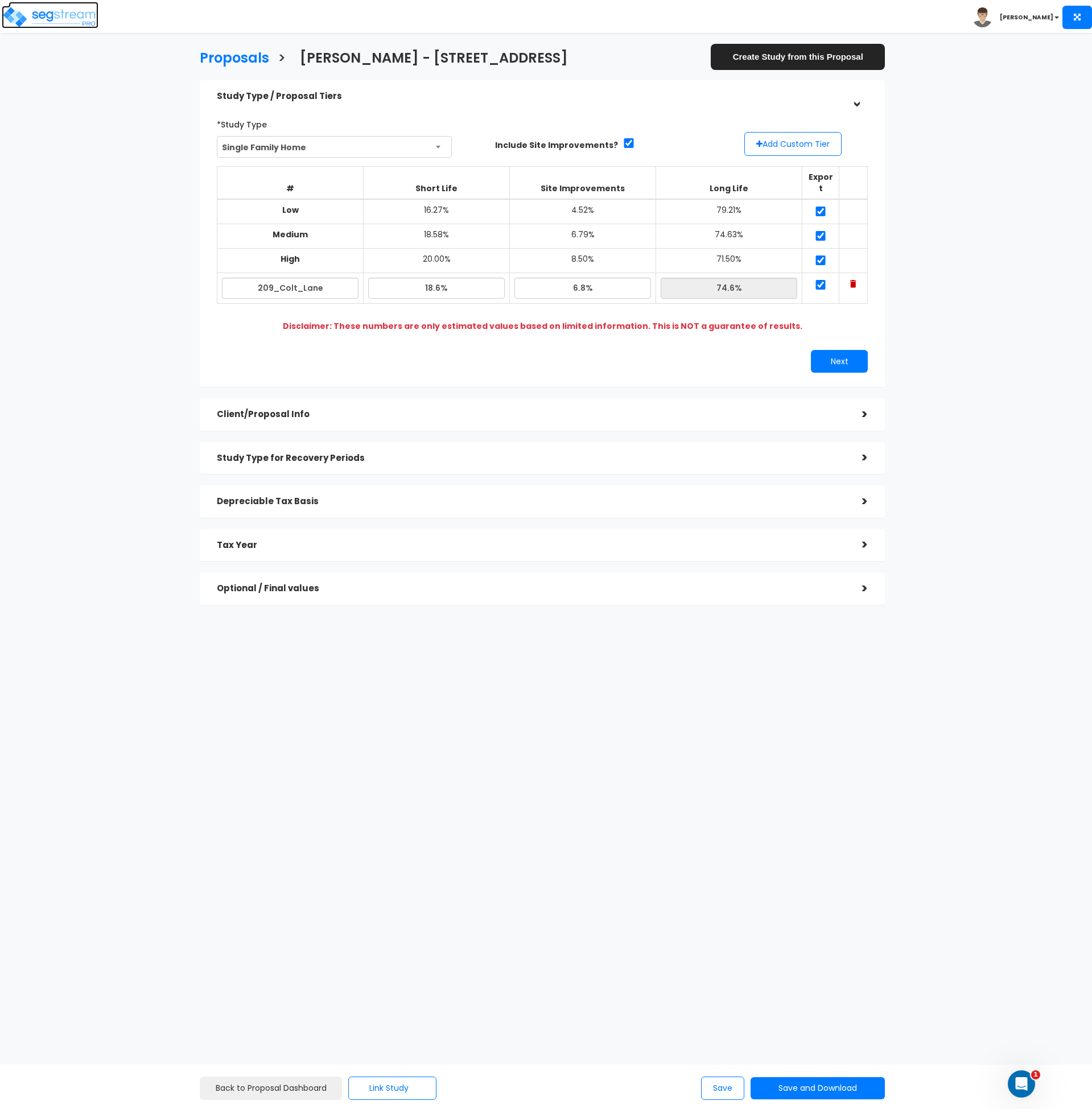
click at [80, 14] on img at bounding box center [50, 17] width 97 height 23
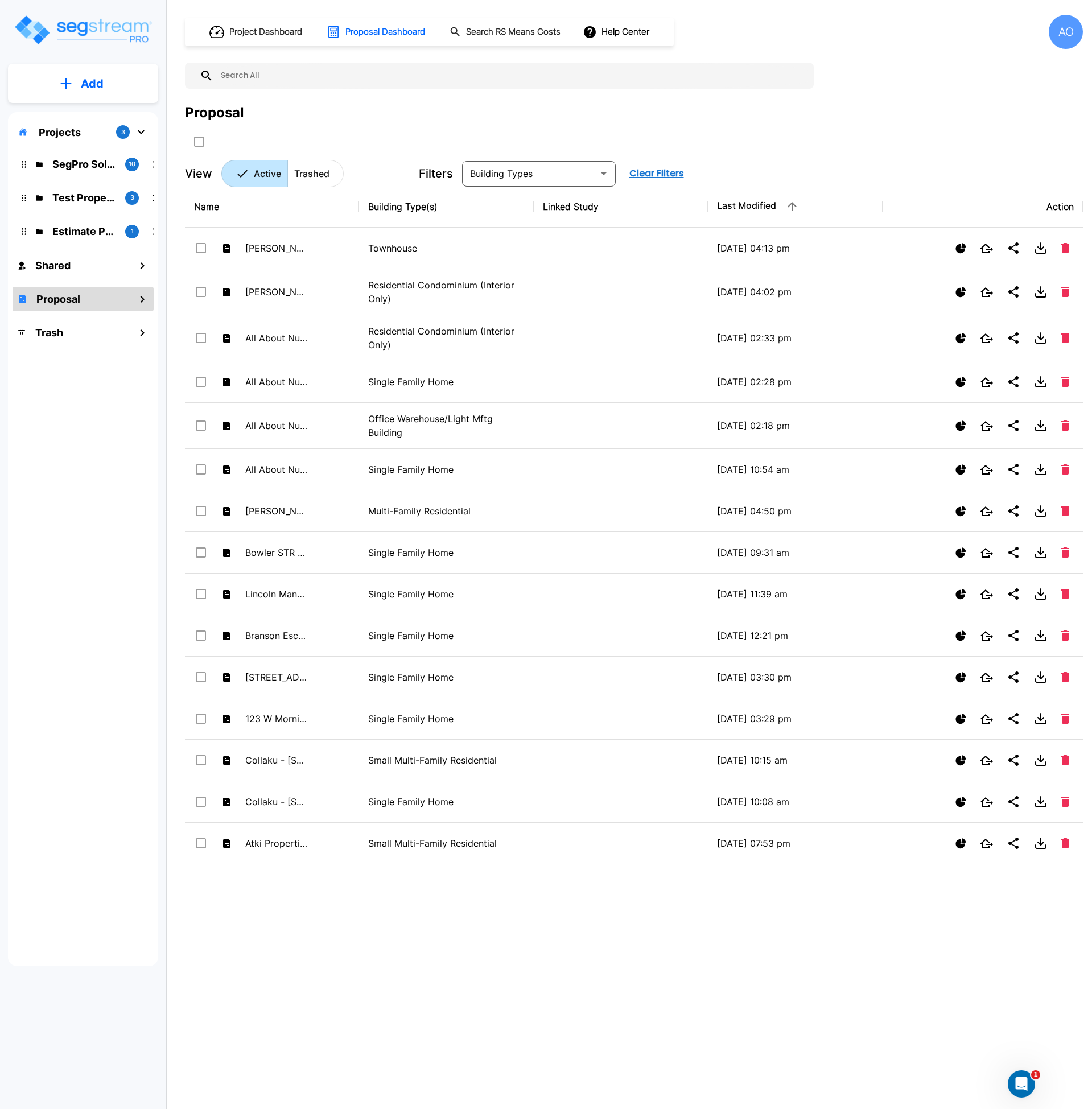
click at [383, 70] on input "text" at bounding box center [511, 76] width 595 height 26
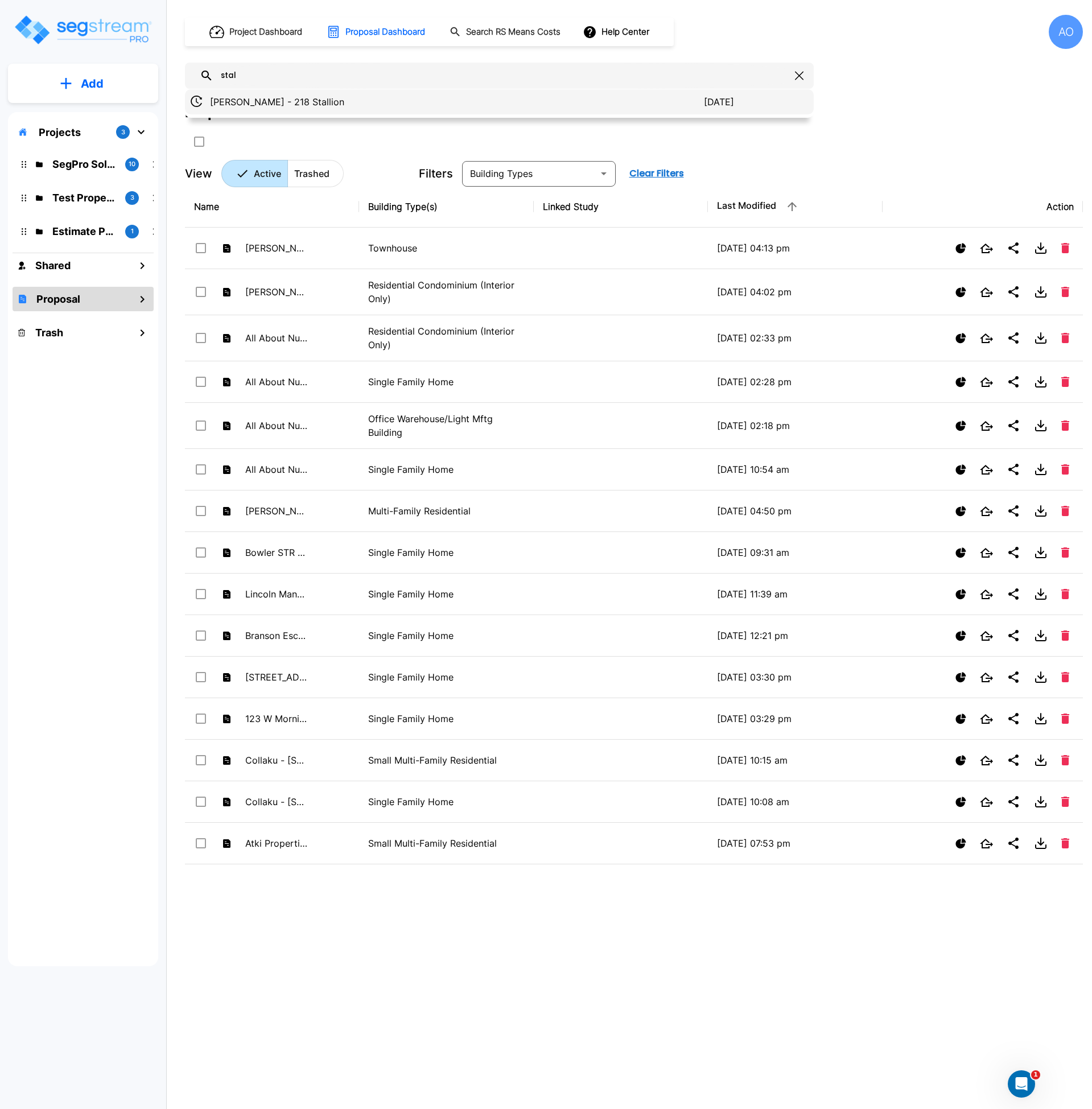
type input "stal"
click at [283, 102] on p "Nader - 218 Stallion" at bounding box center [457, 102] width 494 height 14
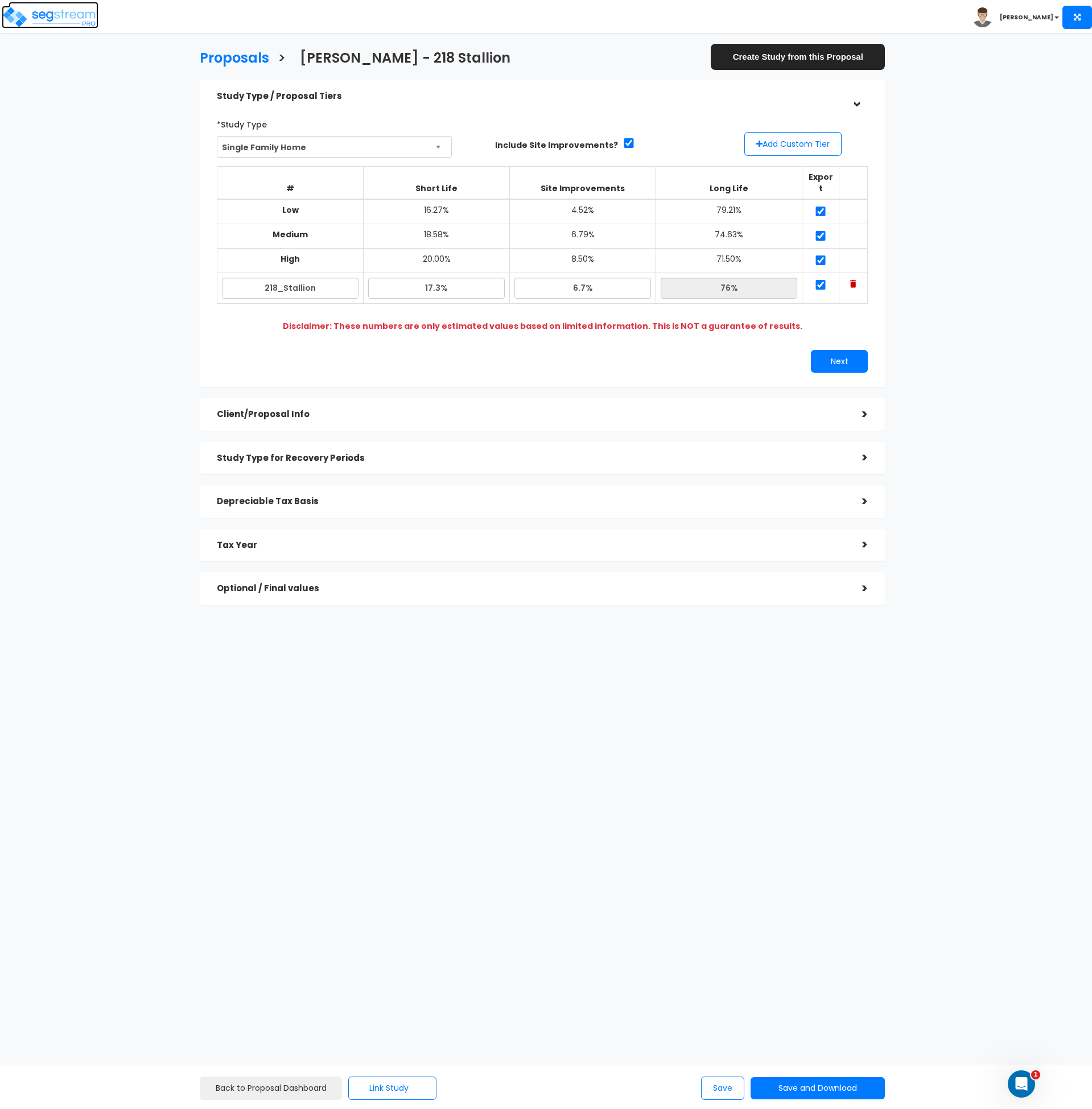
click at [72, 14] on img at bounding box center [50, 17] width 97 height 23
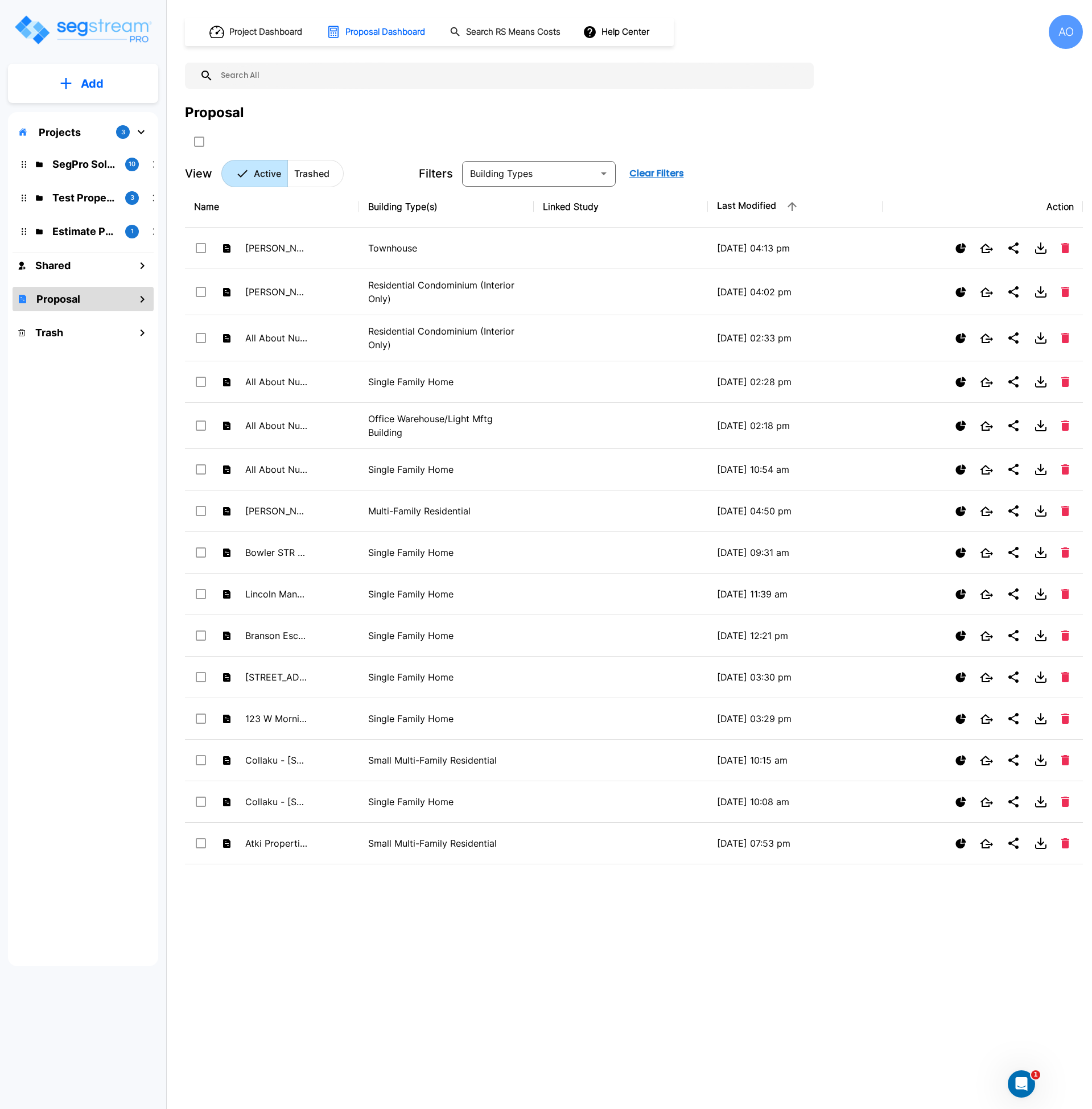
click at [277, 81] on input "text" at bounding box center [511, 76] width 595 height 26
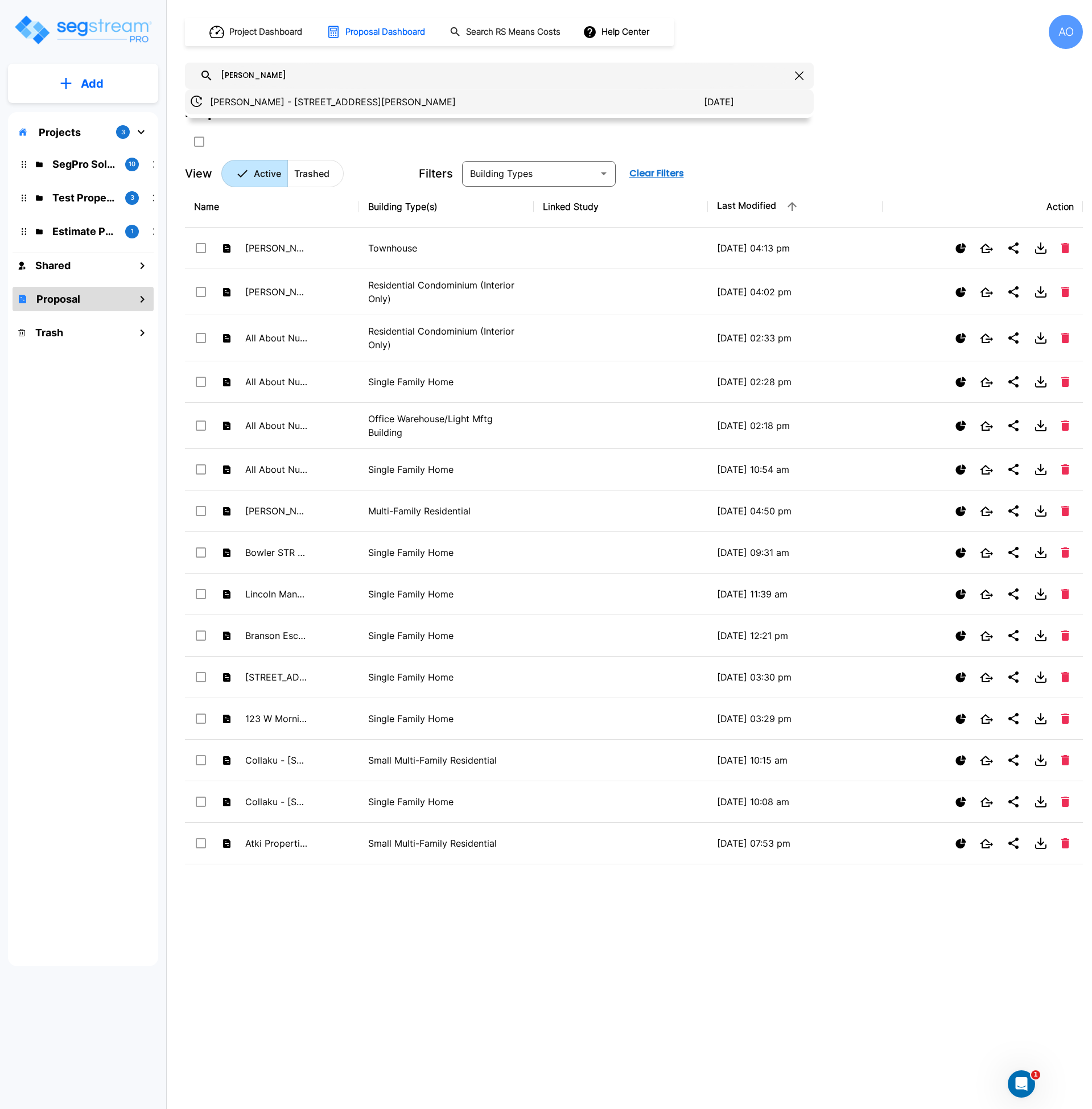
type input "Starnes"
click at [274, 98] on p "Nader - 236 N Starnes St" at bounding box center [457, 102] width 494 height 14
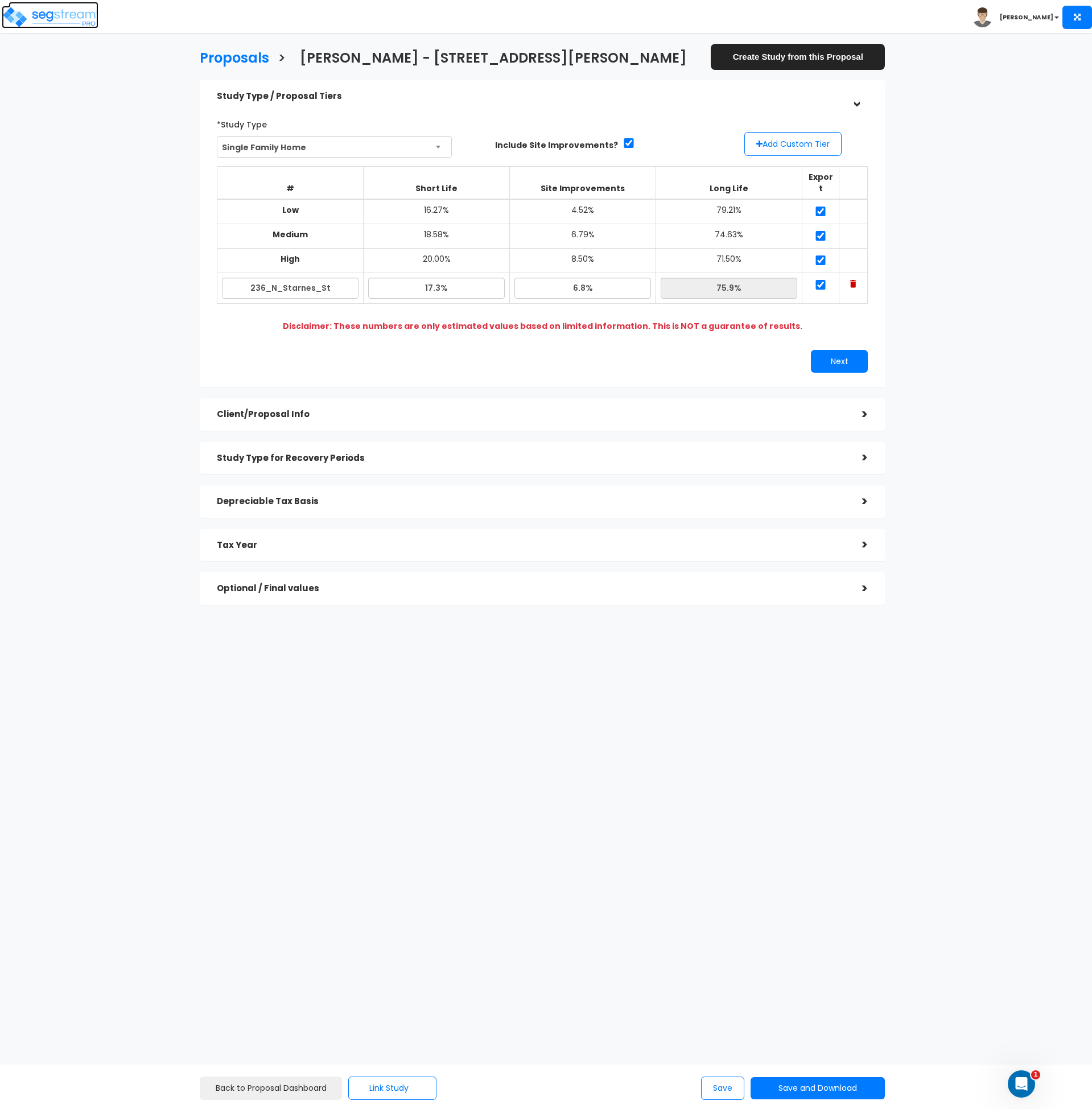
click at [64, 6] on img at bounding box center [50, 17] width 97 height 23
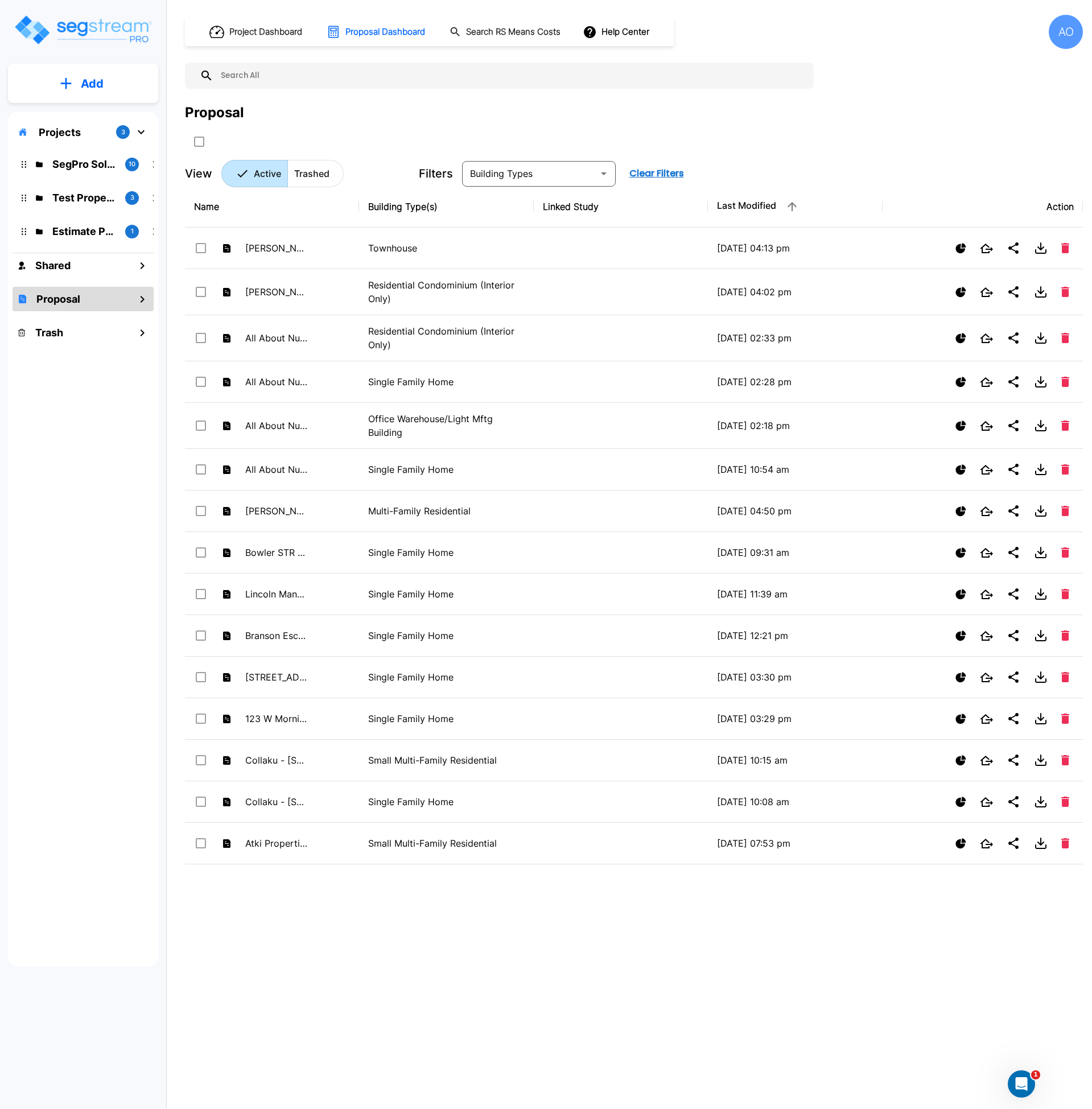
click at [251, 84] on input "text" at bounding box center [511, 76] width 595 height 26
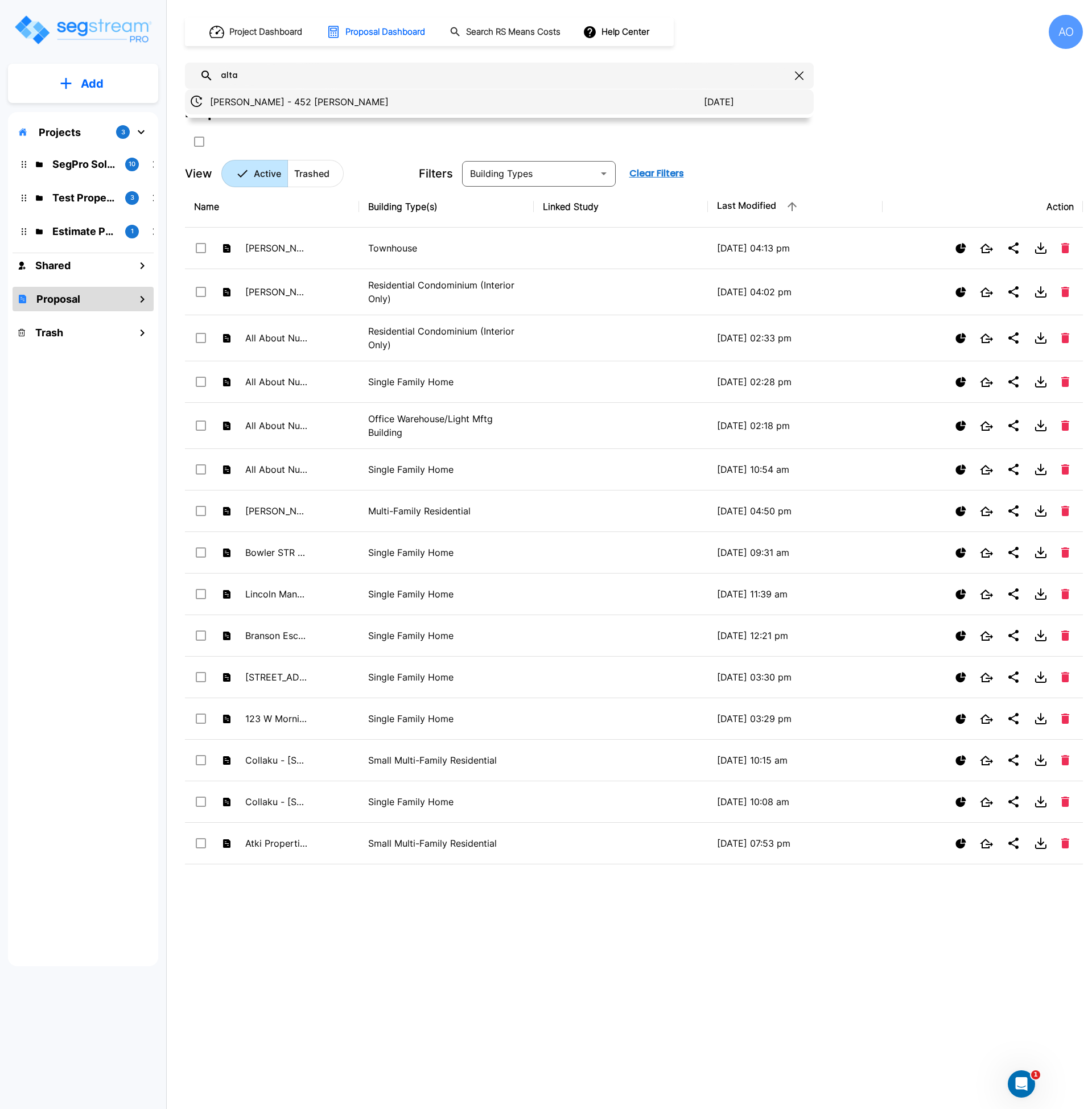
type input "alta"
click at [258, 104] on p "[PERSON_NAME] - 452 [PERSON_NAME]" at bounding box center [457, 102] width 494 height 14
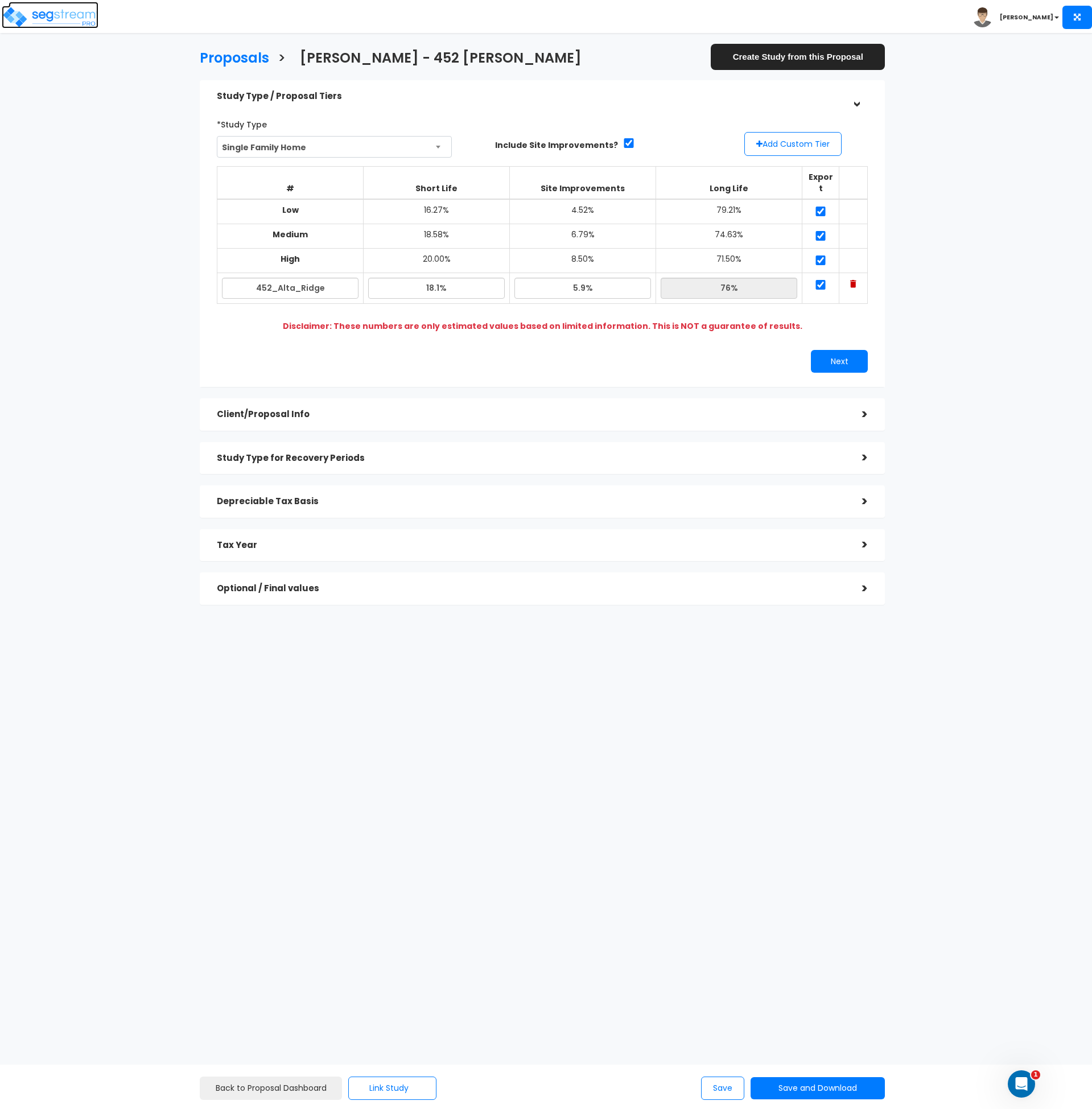
click at [81, 18] on img at bounding box center [50, 17] width 97 height 23
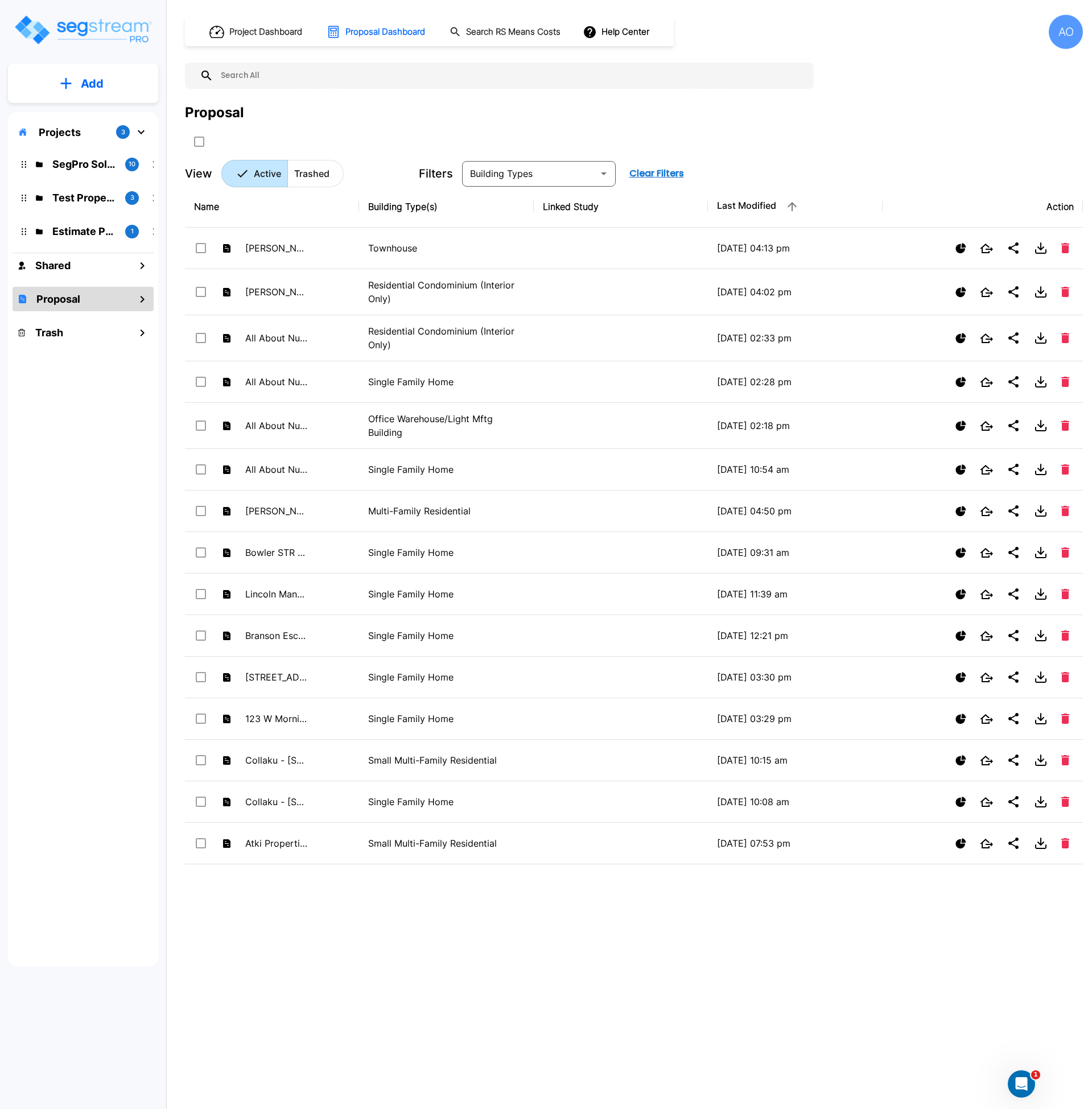
click at [237, 76] on input "text" at bounding box center [511, 76] width 595 height 26
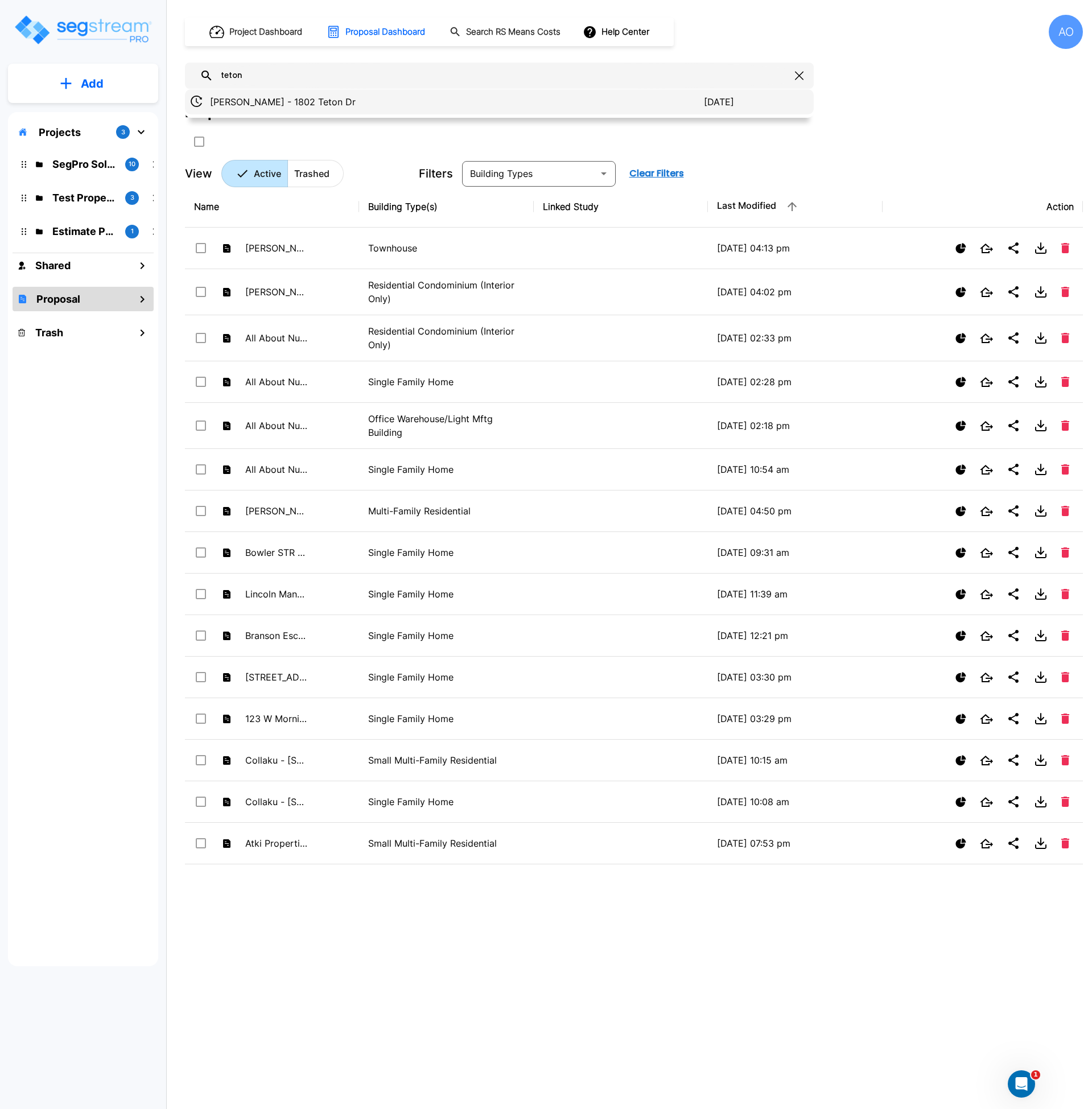
type input "teton"
click at [258, 104] on p "Nader - 1802 Teton Dr" at bounding box center [457, 102] width 494 height 14
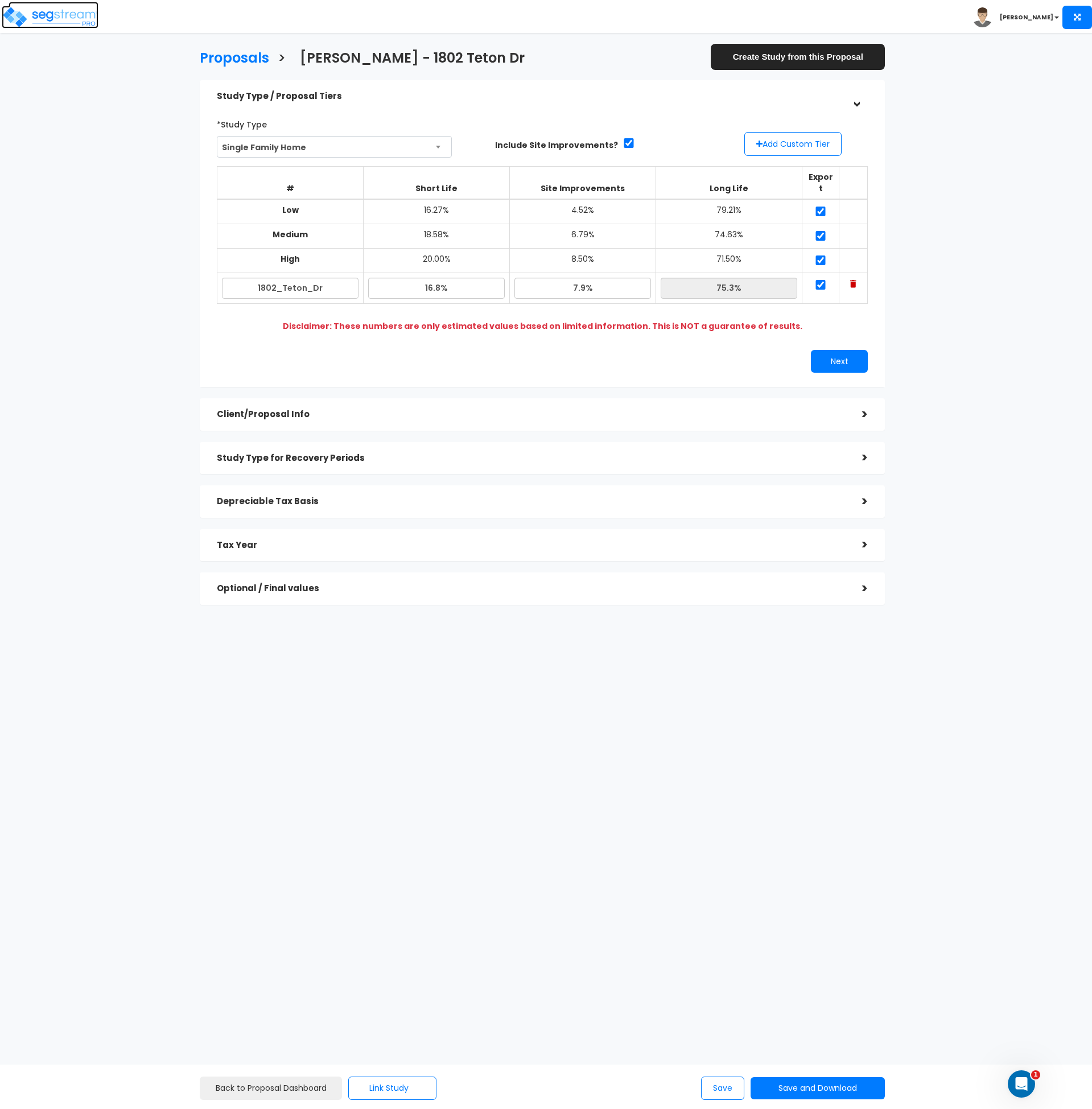
click at [70, 13] on img at bounding box center [50, 17] width 97 height 23
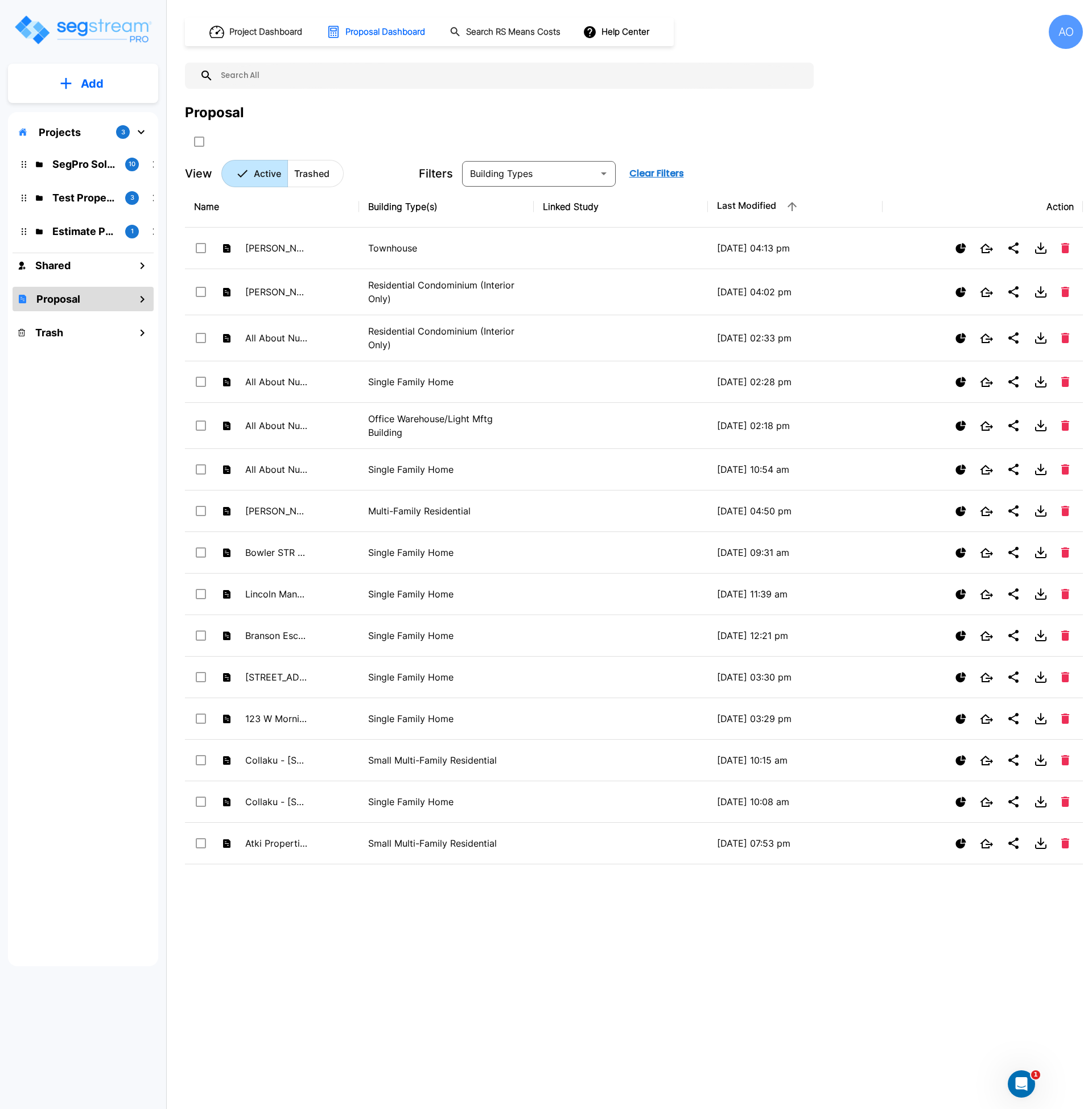
click at [289, 75] on input "text" at bounding box center [511, 76] width 595 height 26
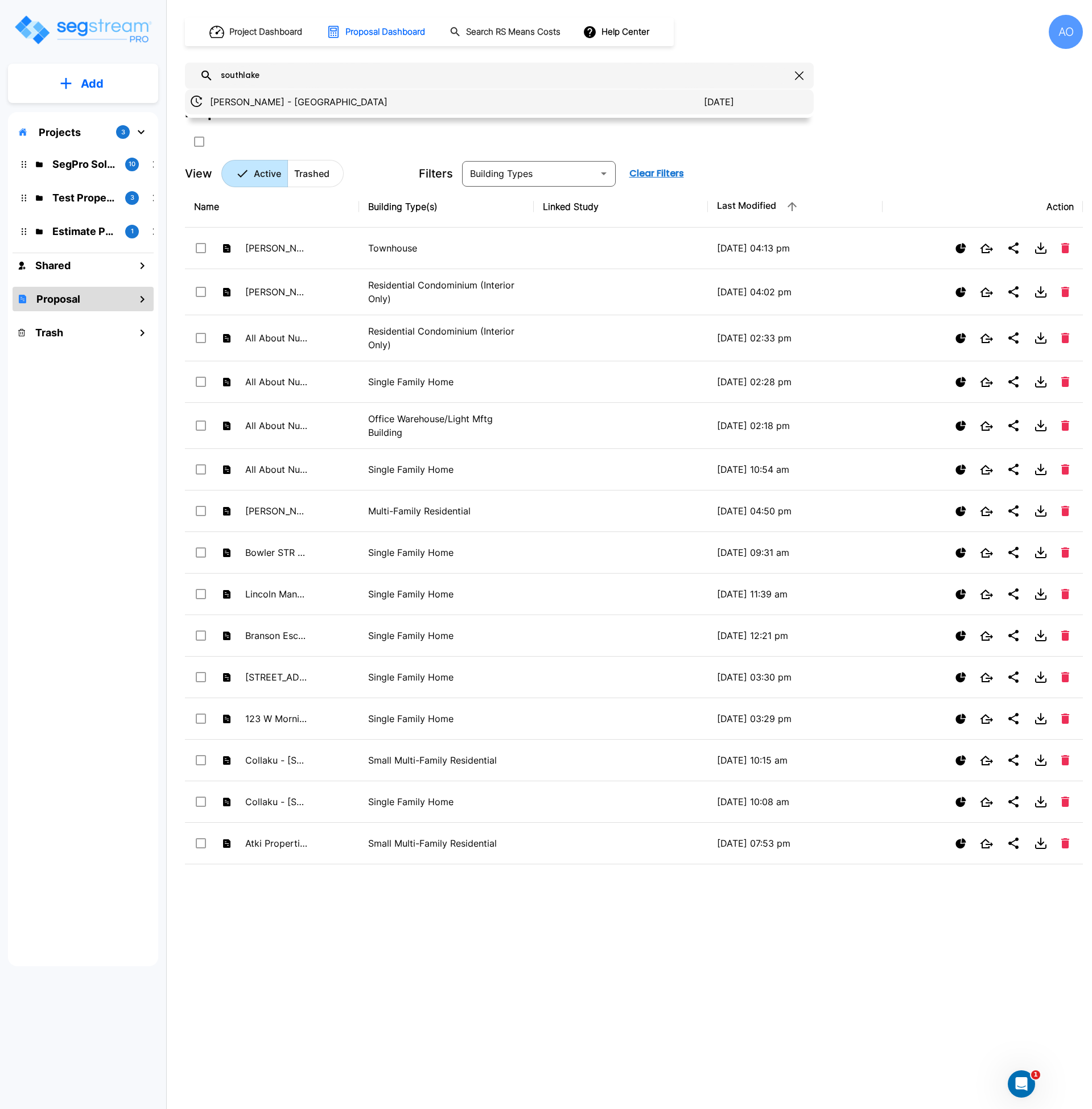
type input "southlake"
click at [311, 104] on p "[PERSON_NAME] - [GEOGRAPHIC_DATA]" at bounding box center [457, 102] width 494 height 14
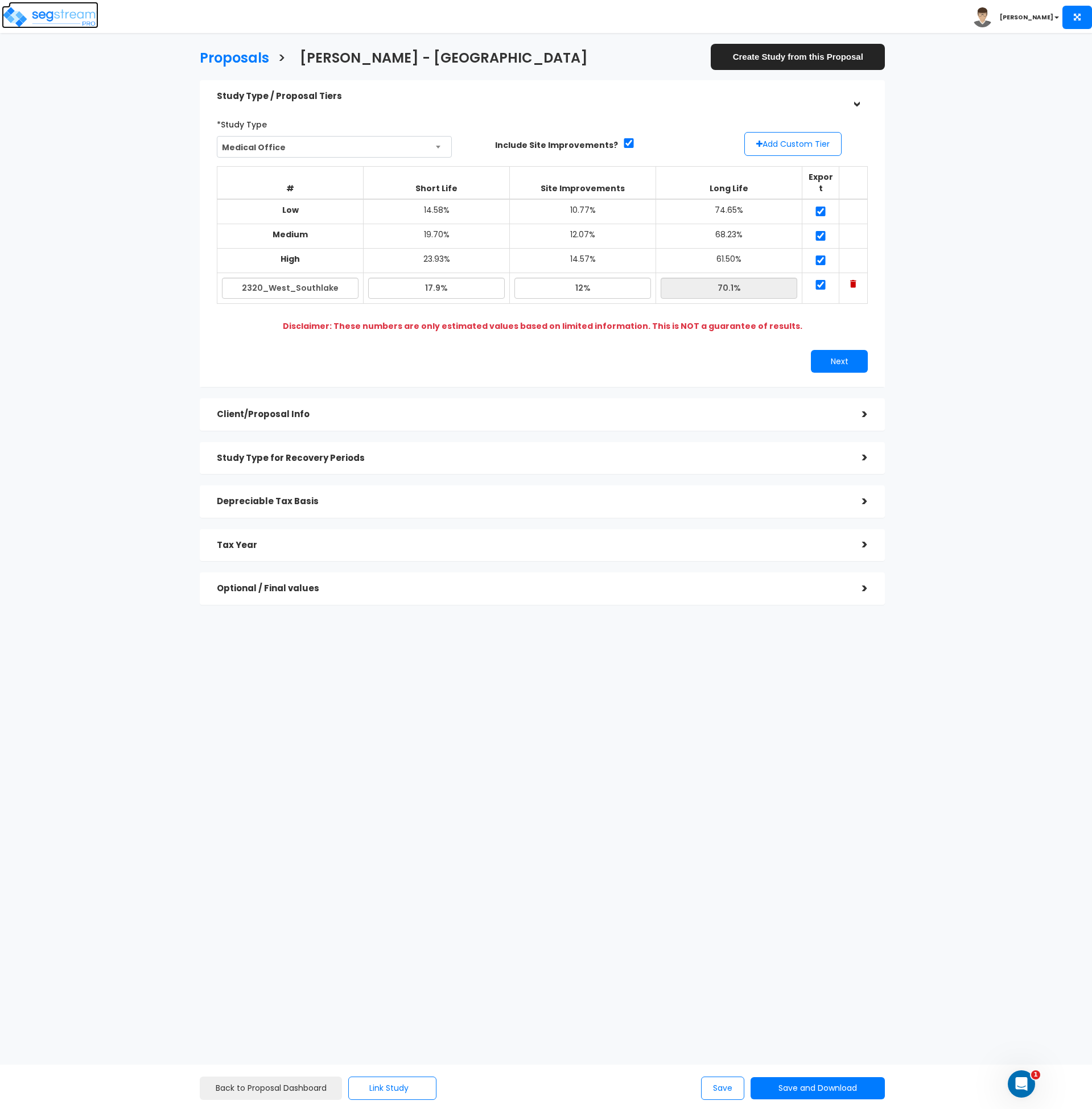
click at [83, 9] on img at bounding box center [50, 17] width 97 height 23
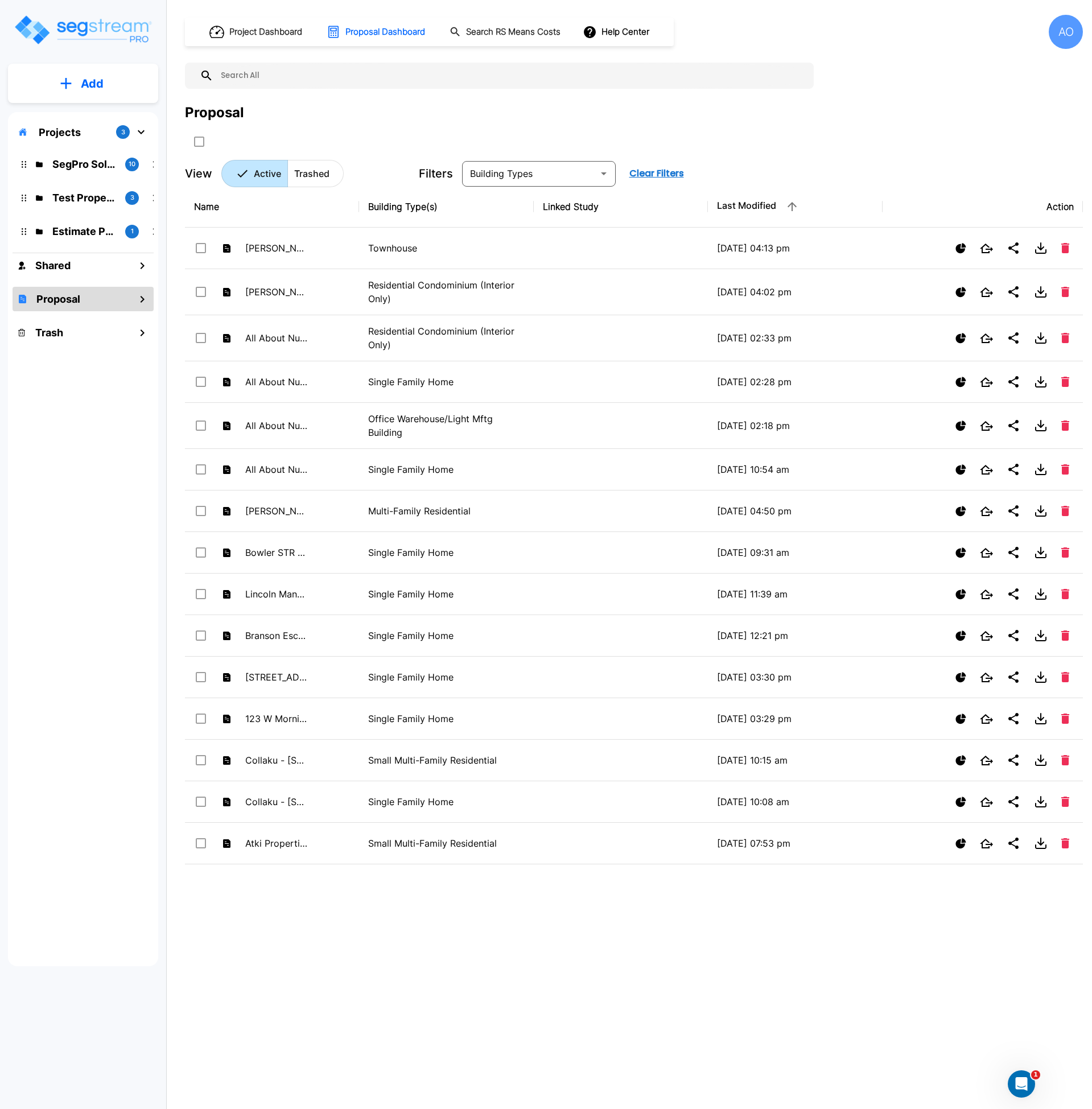
click at [248, 73] on input "text" at bounding box center [511, 76] width 595 height 26
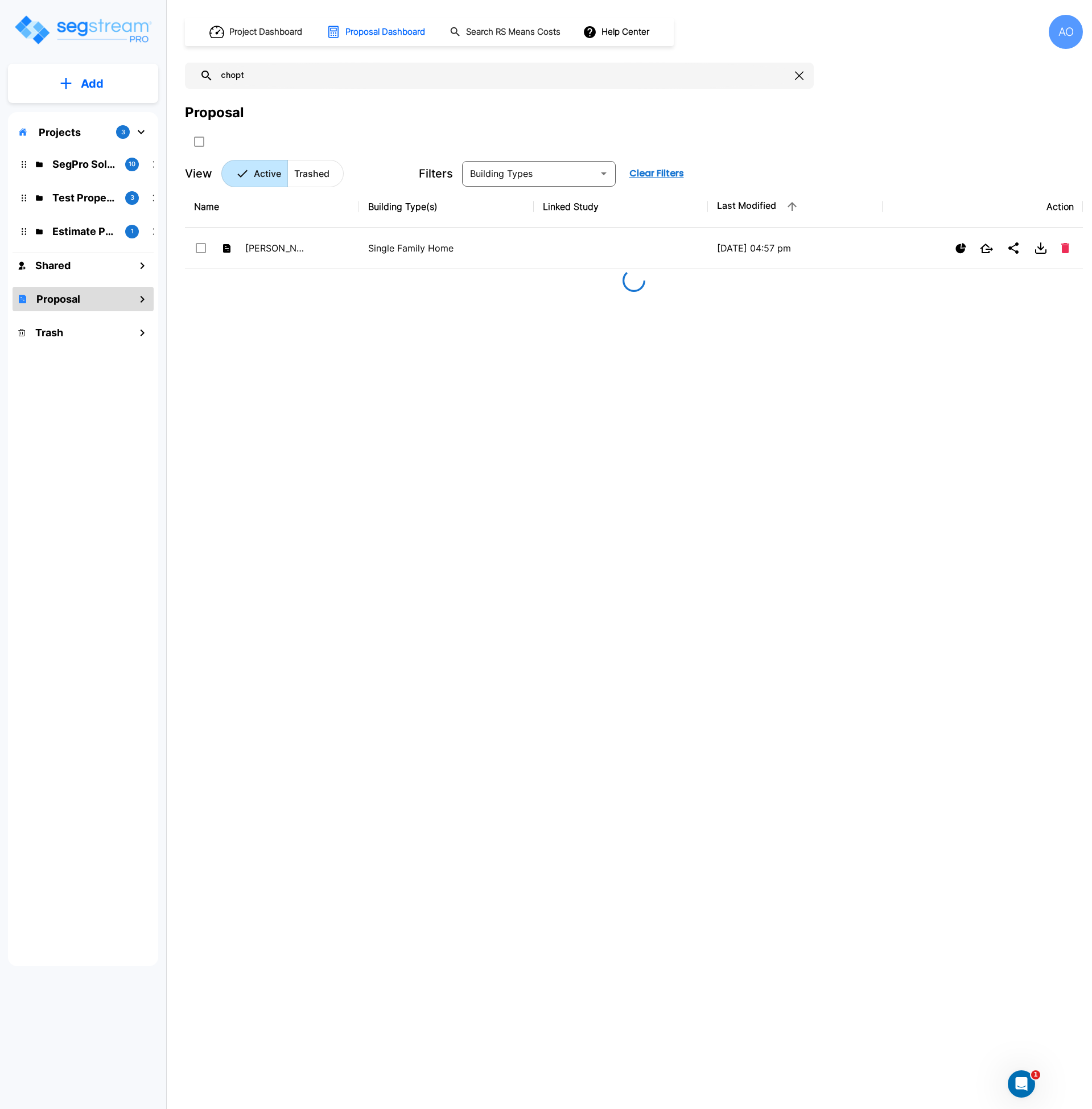
type input "chopt"
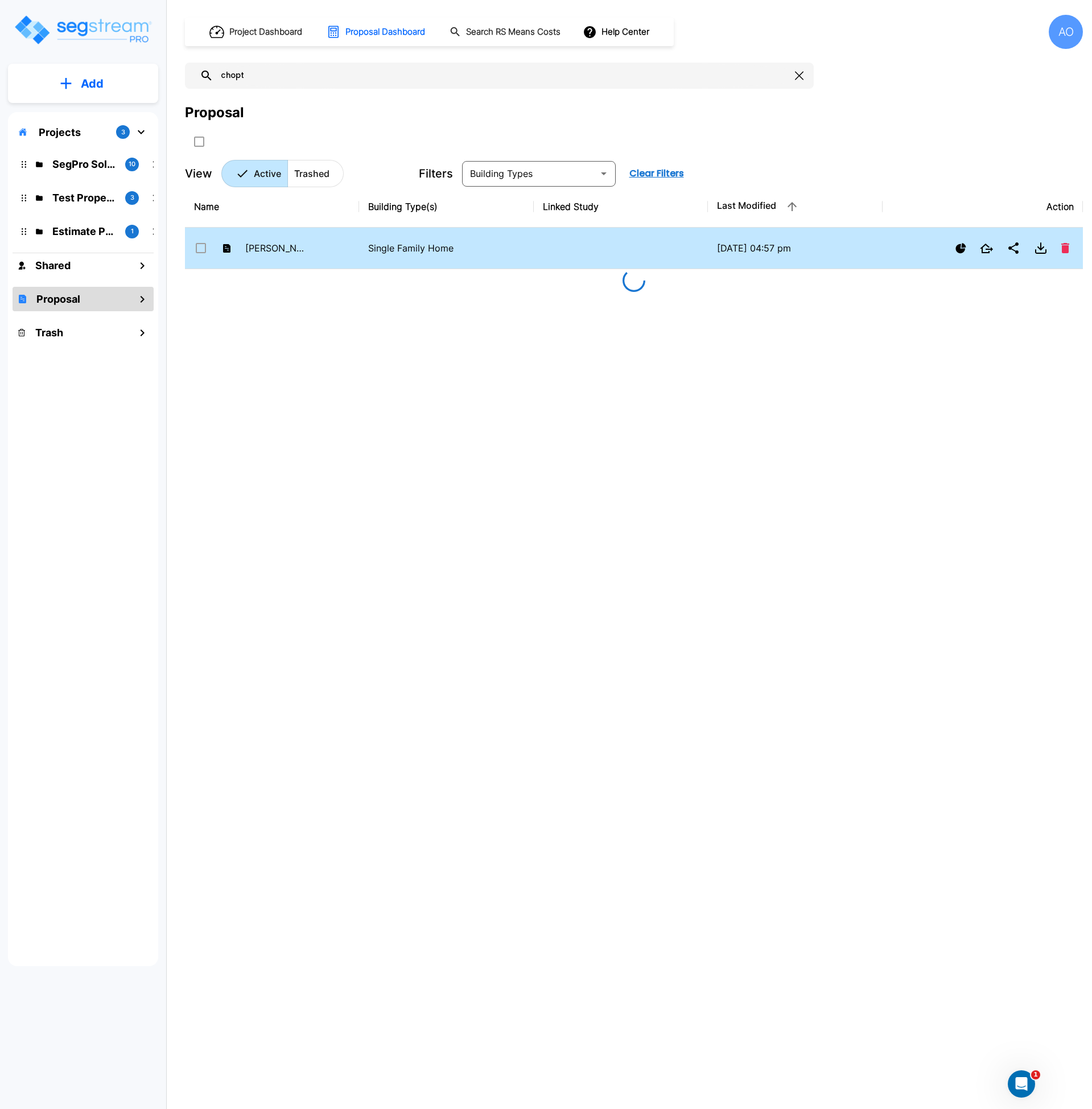
click at [371, 255] on p "Single Family Home" at bounding box center [446, 248] width 156 height 14
checkbox input "false"
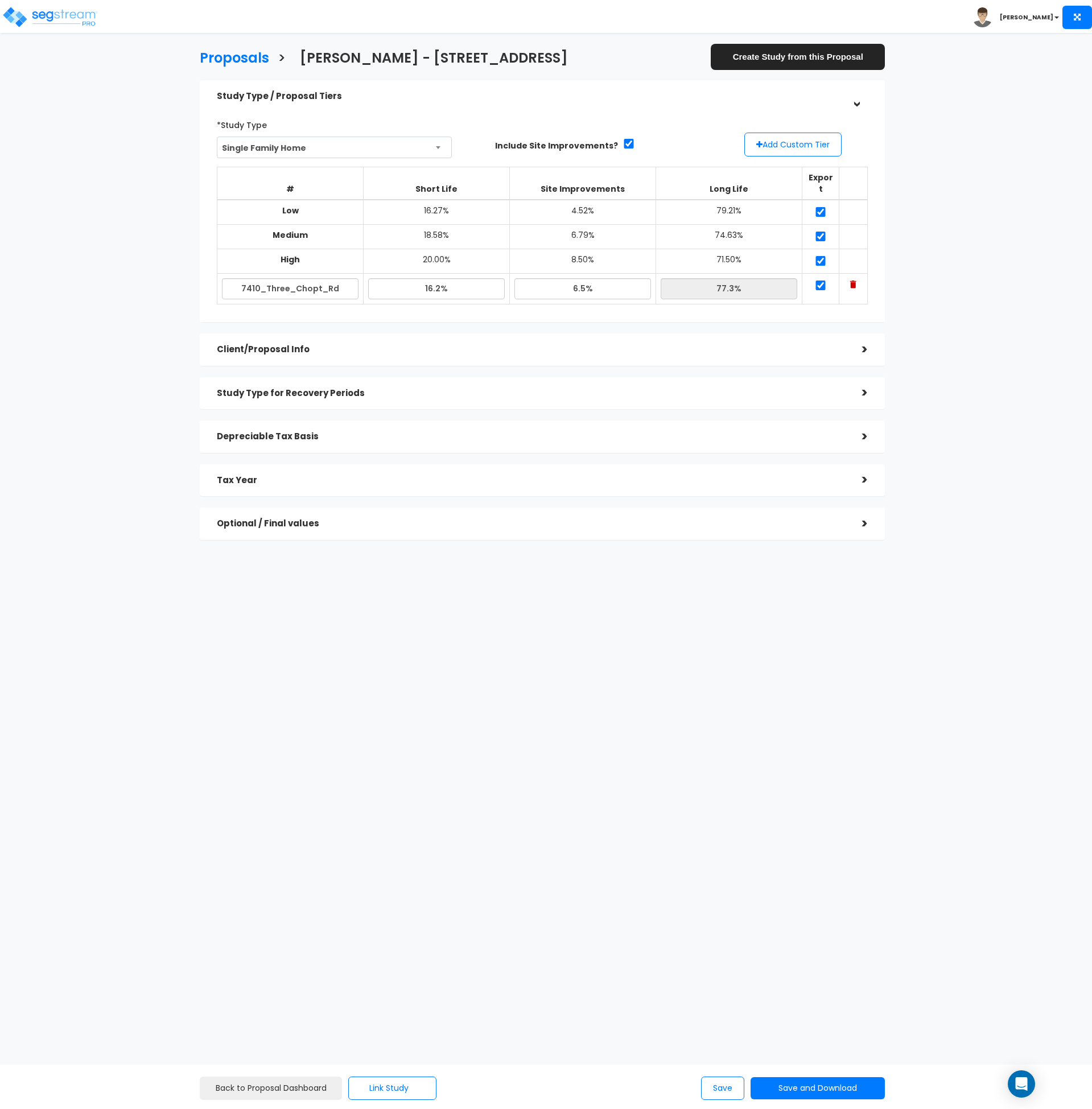
click at [371, 255] on td "20.00%" at bounding box center [437, 261] width 146 height 25
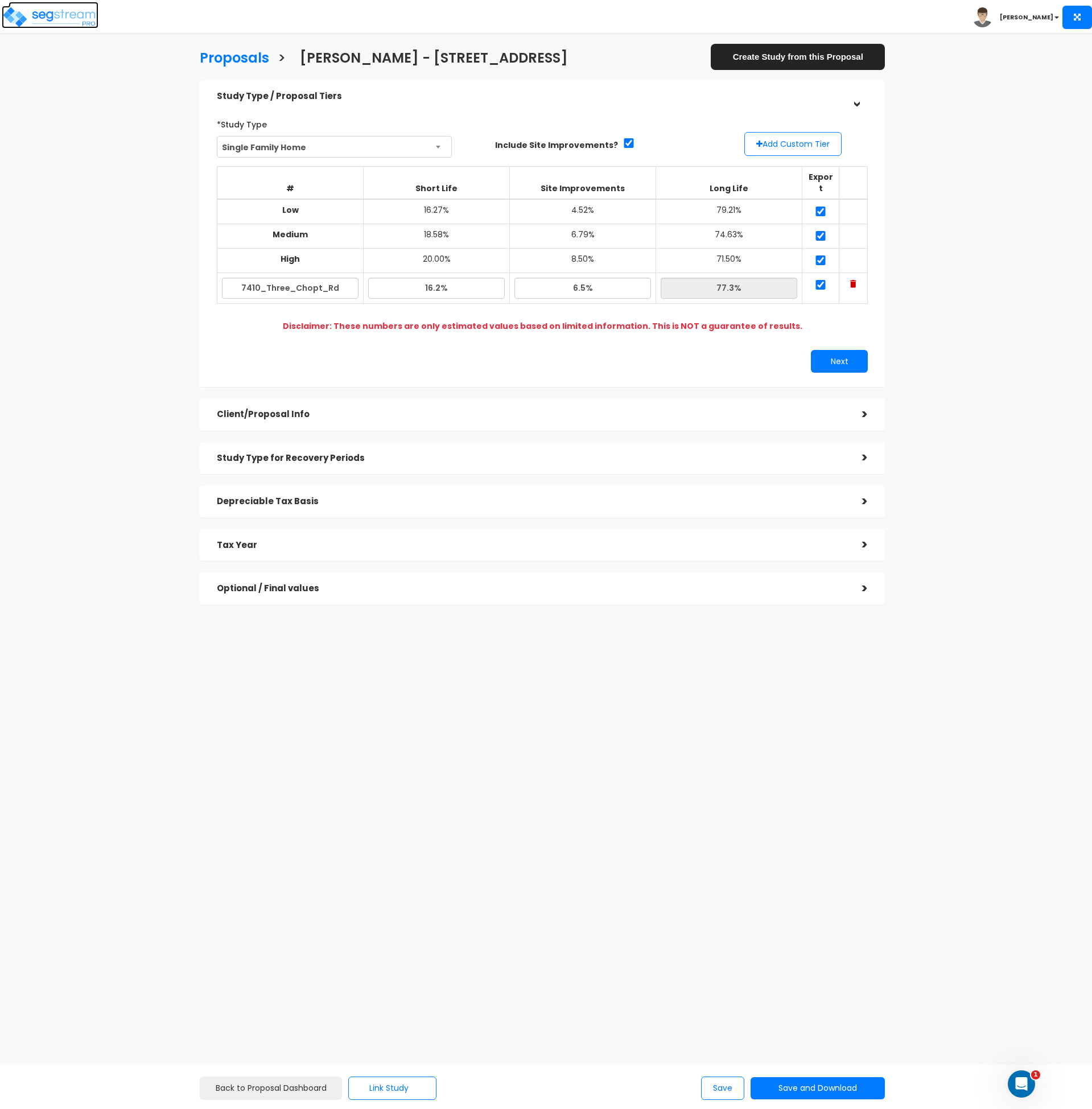
click at [58, 17] on img at bounding box center [50, 17] width 97 height 23
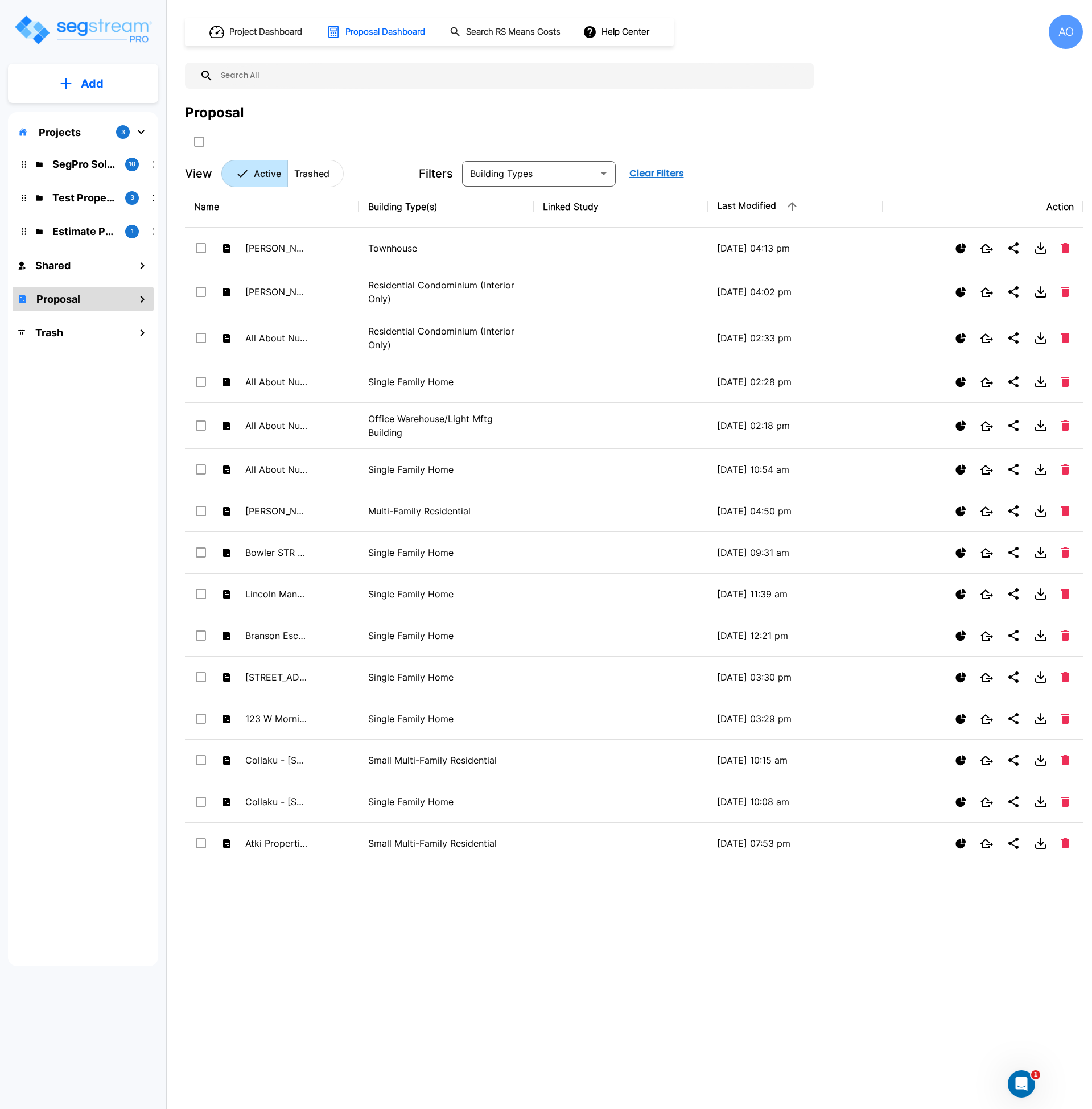
click at [339, 70] on input "text" at bounding box center [511, 76] width 595 height 26
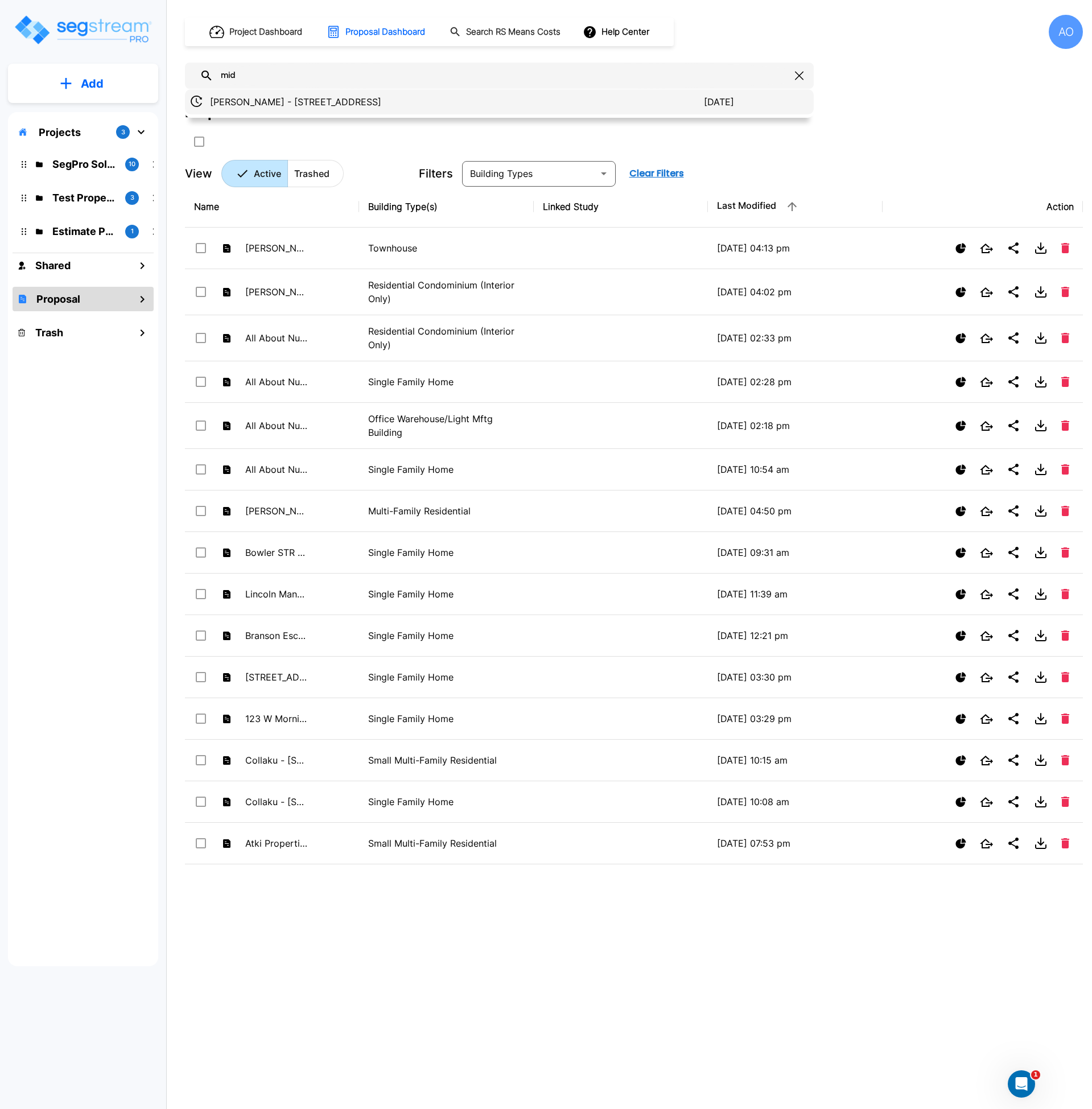
type input "mid"
click at [334, 106] on p "[PERSON_NAME] - [STREET_ADDRESS]" at bounding box center [457, 102] width 494 height 14
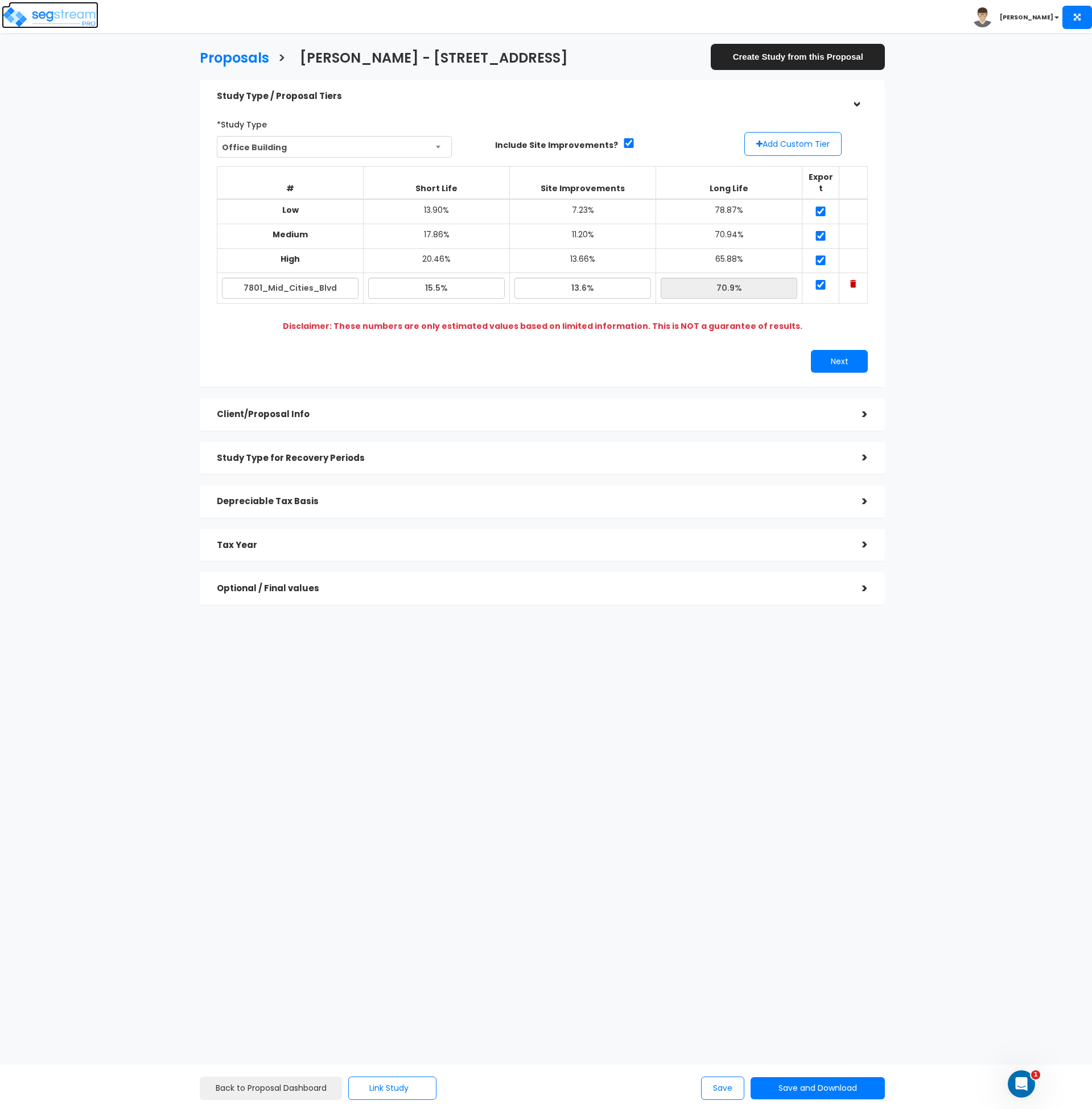
click at [64, 8] on img at bounding box center [50, 17] width 97 height 23
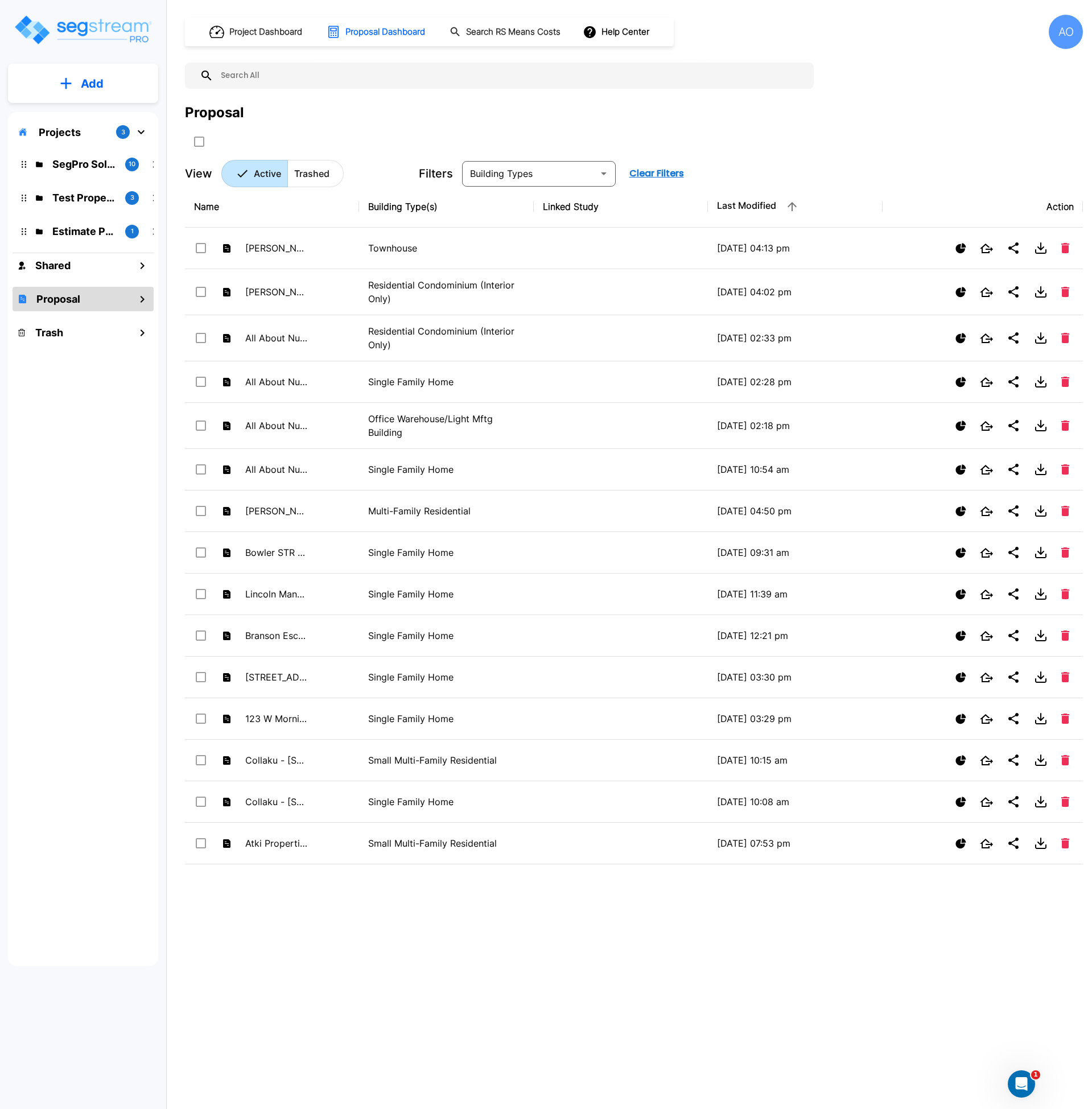
click at [278, 77] on input "text" at bounding box center [511, 76] width 595 height 26
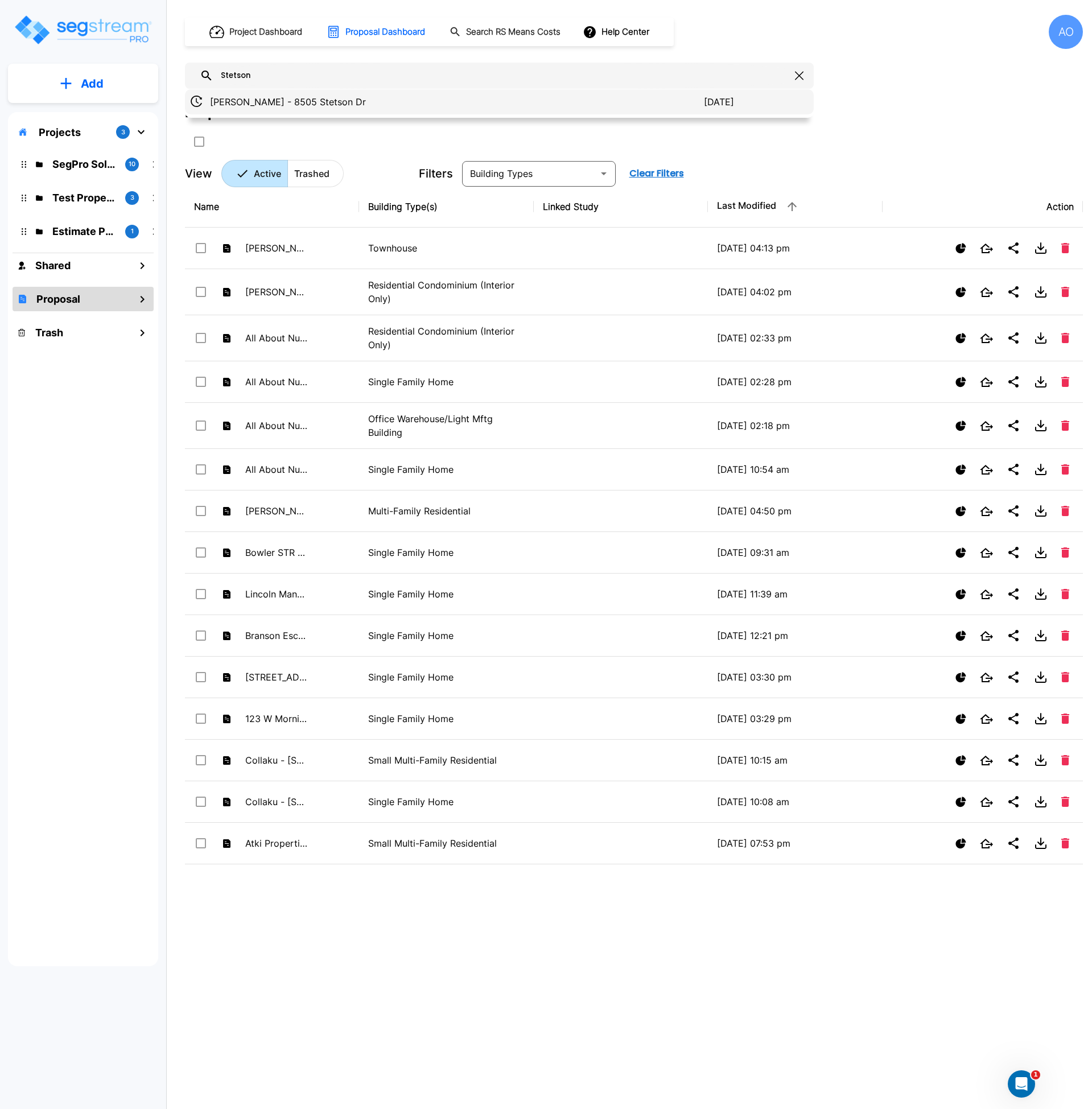
type input "Stetson"
click at [286, 103] on p "Nader - 8505 Stetson Dr" at bounding box center [457, 102] width 494 height 14
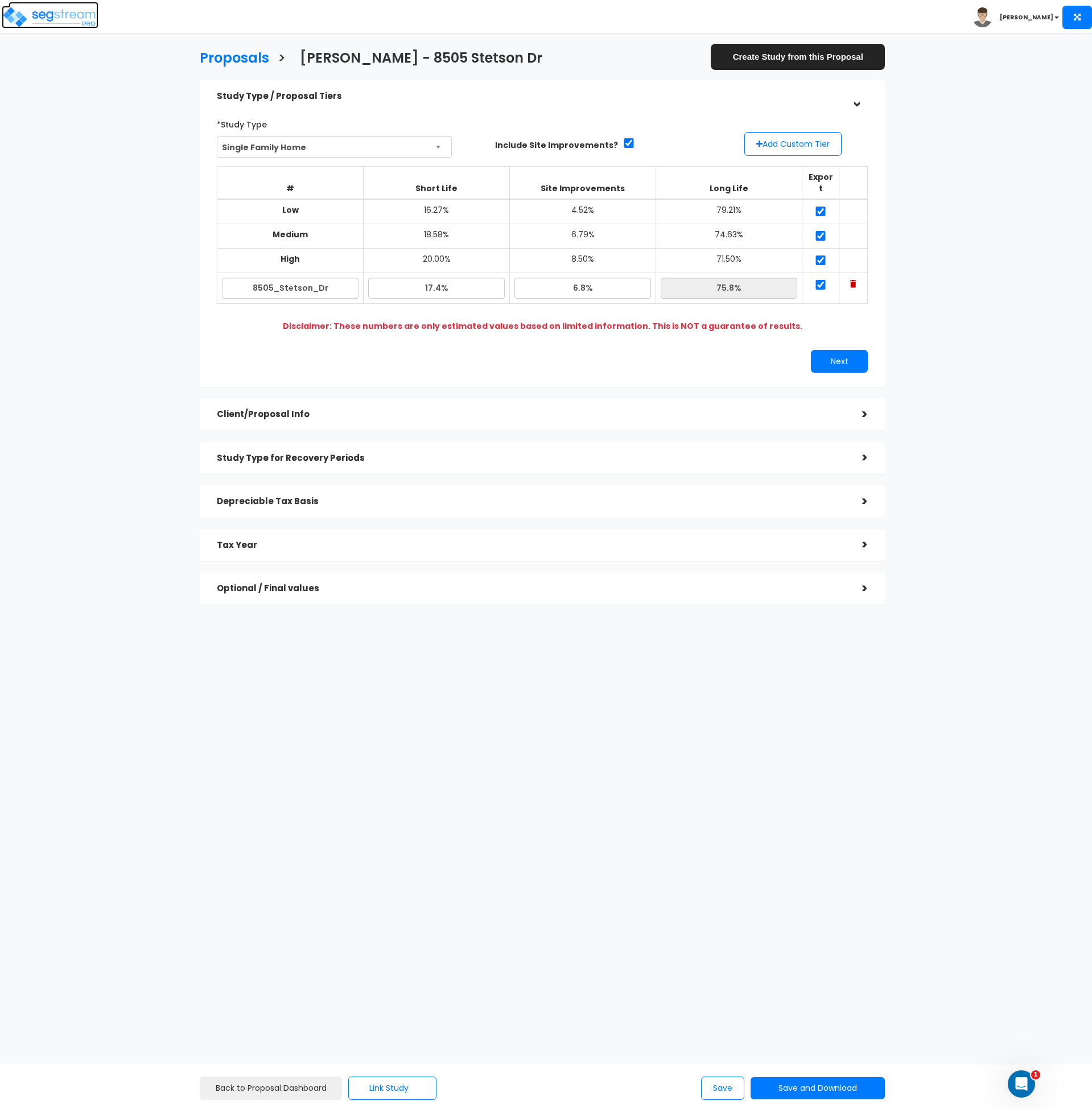
click at [46, 18] on img at bounding box center [50, 17] width 97 height 23
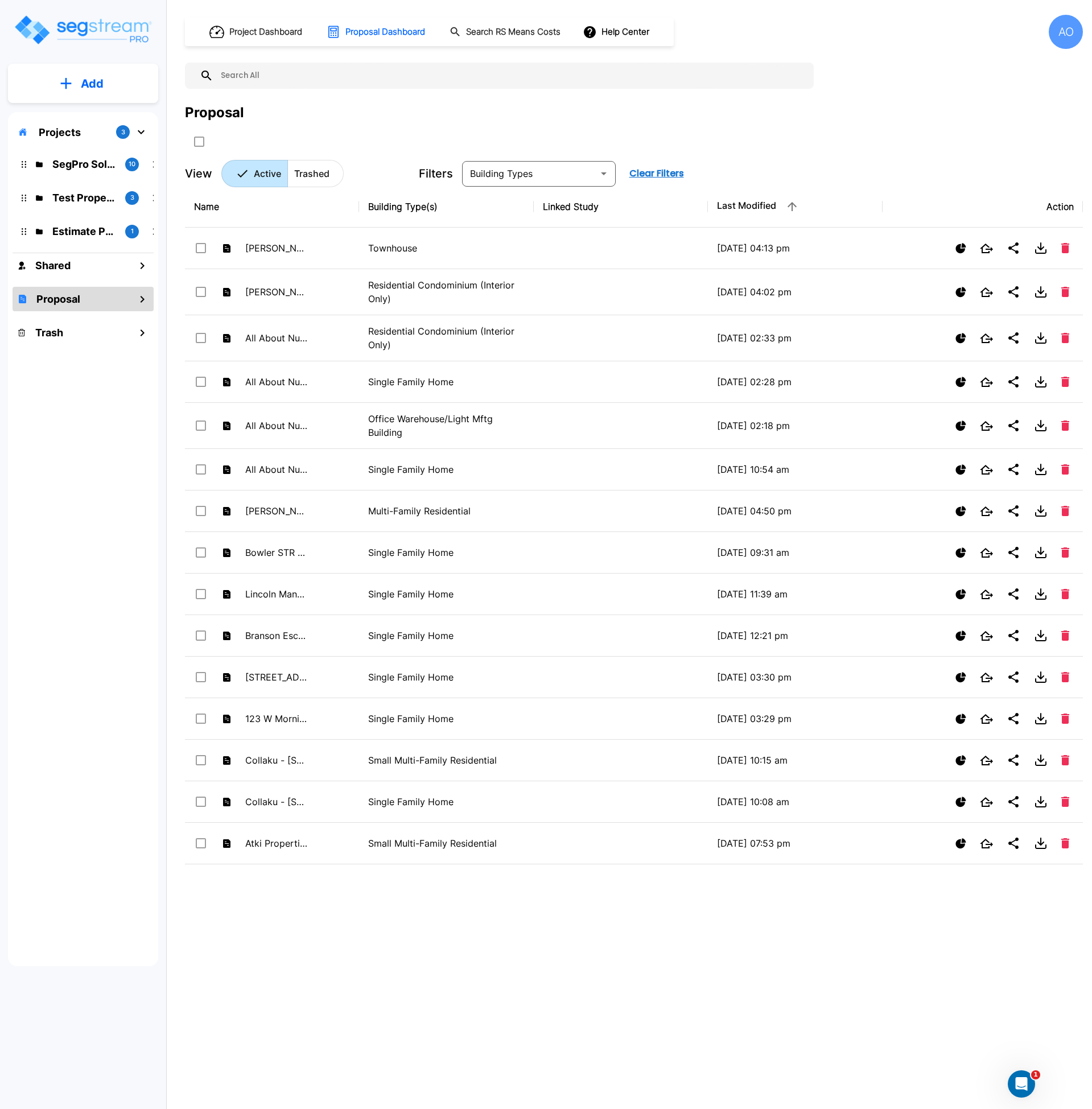
click at [267, 74] on input "text" at bounding box center [511, 76] width 595 height 26
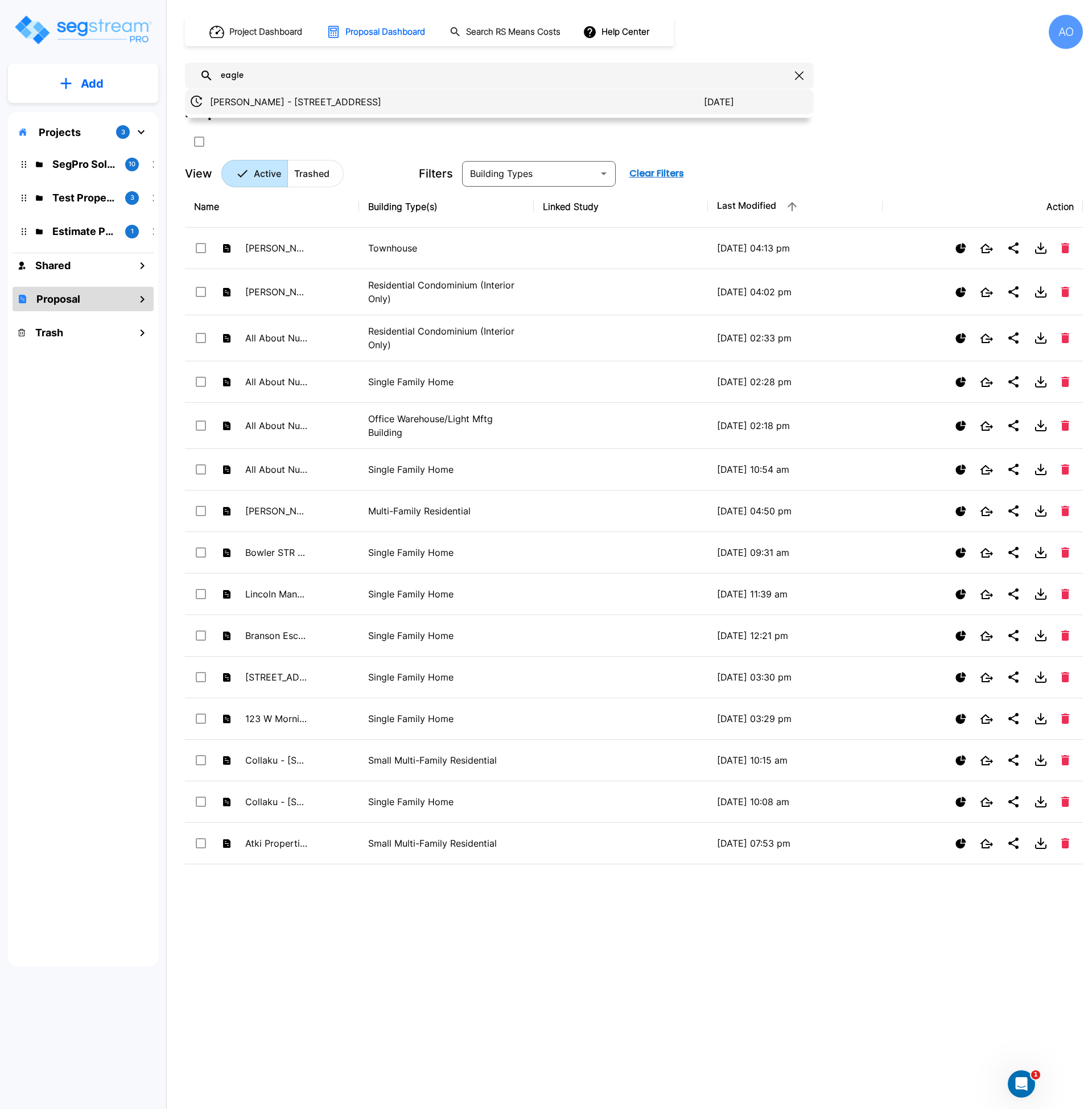
type input "eagle"
click at [277, 97] on p "[PERSON_NAME] - [STREET_ADDRESS]" at bounding box center [457, 102] width 494 height 14
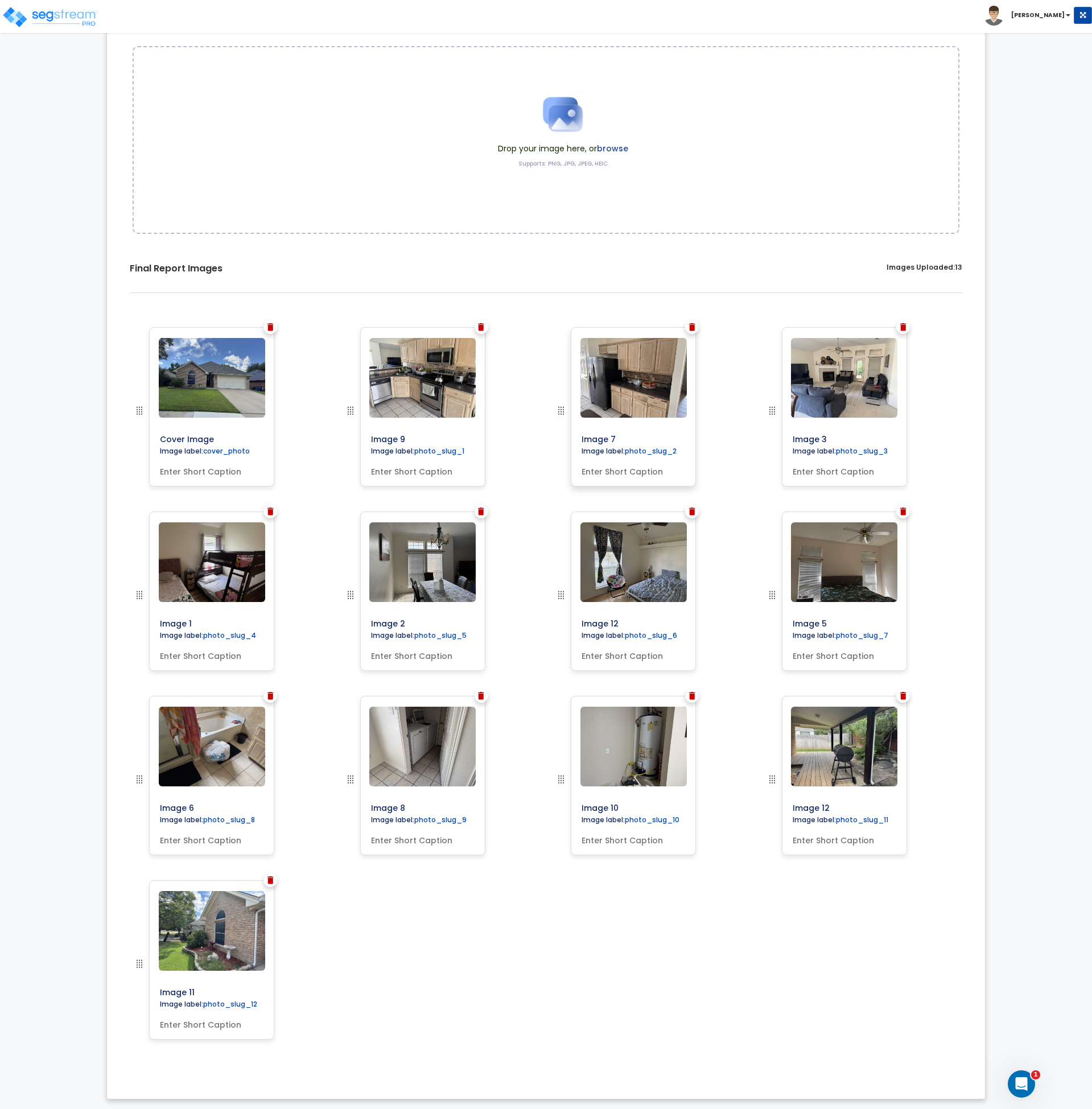
scroll to position [128, 0]
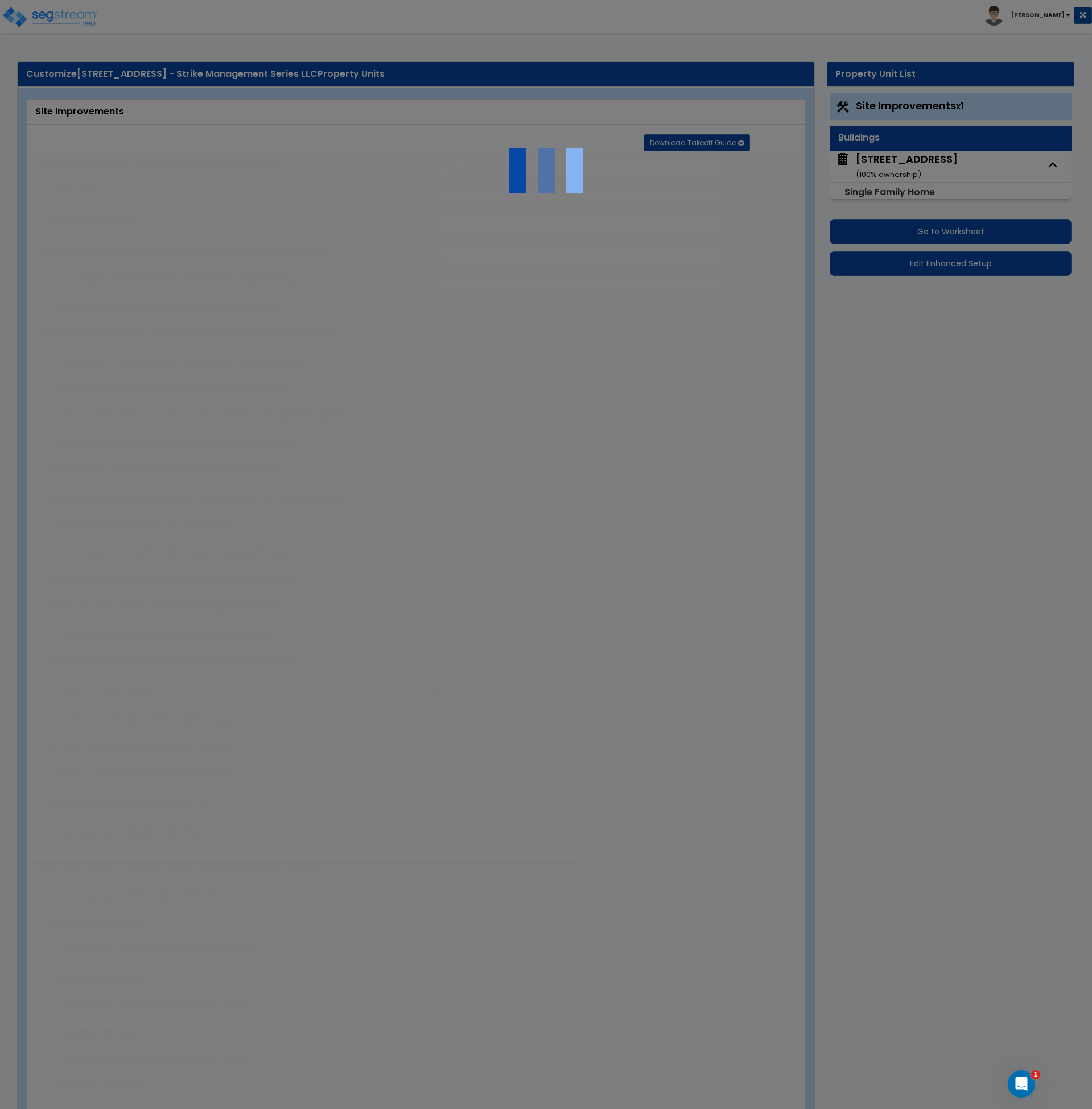
type input "0.15"
select select "2"
type input "642"
radio input "true"
select select "2"
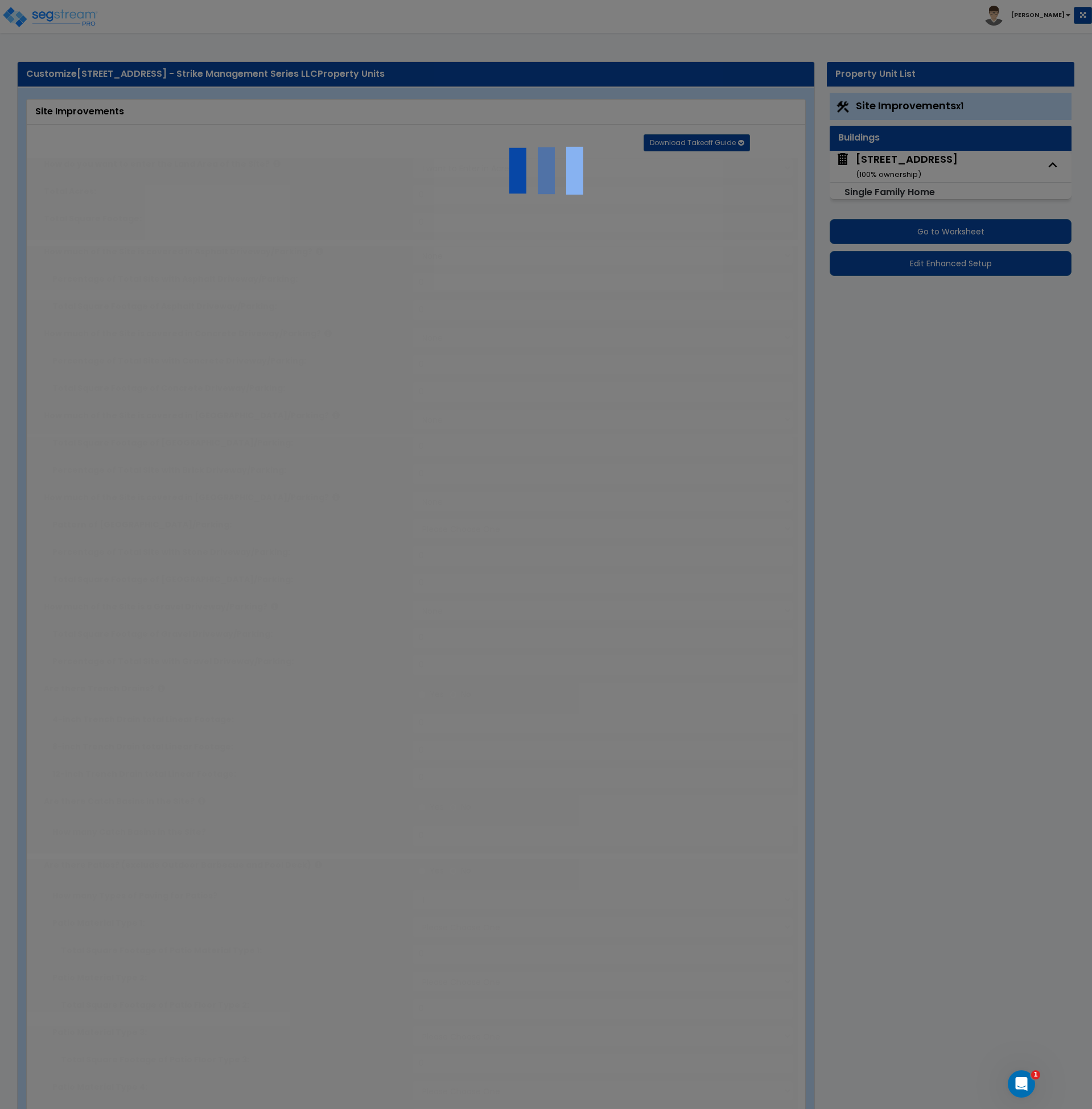
type input "57"
select select "1"
select select "2"
type input "2381"
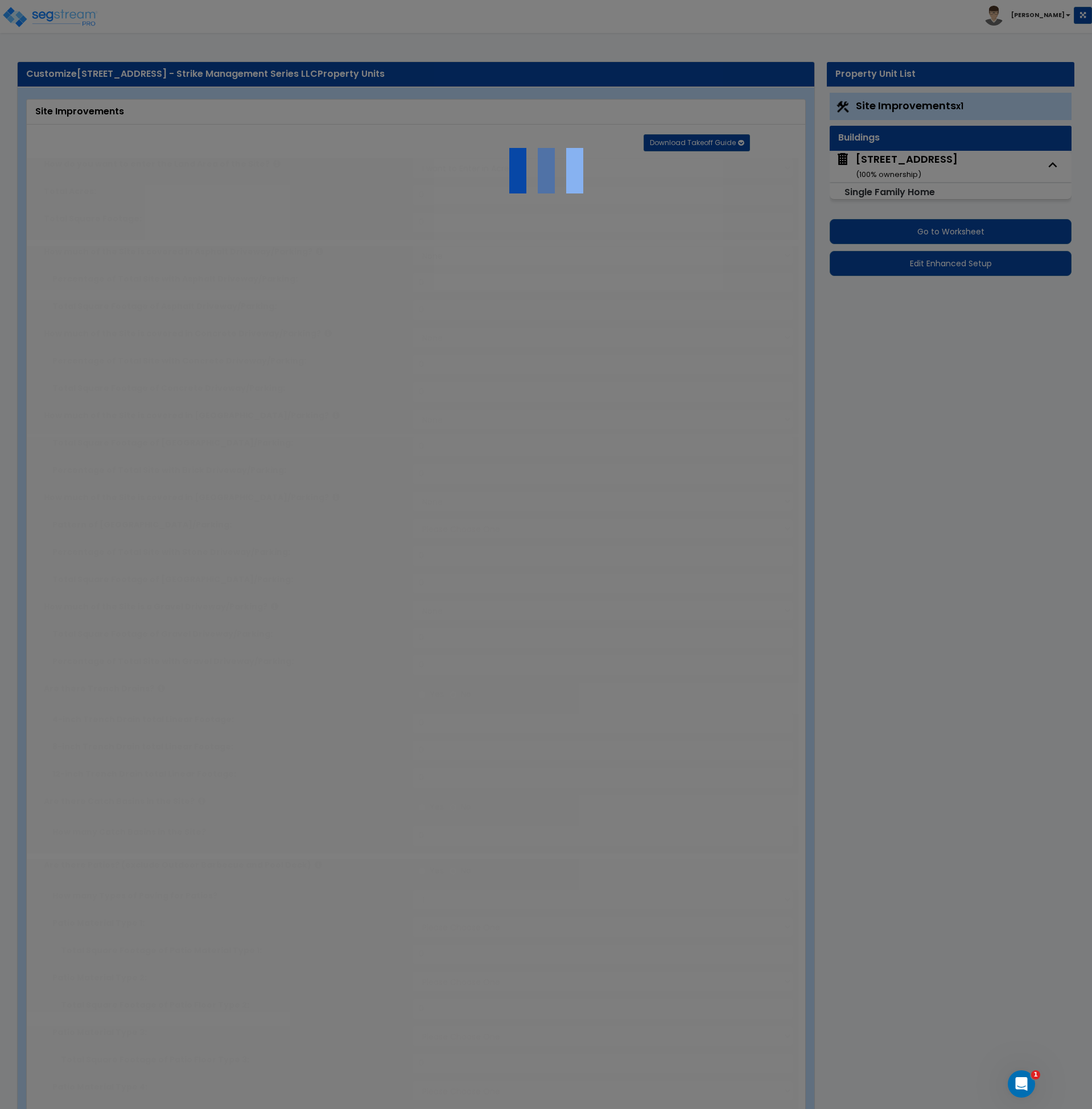
radio input "true"
select select "2"
type input "2381"
radio input "true"
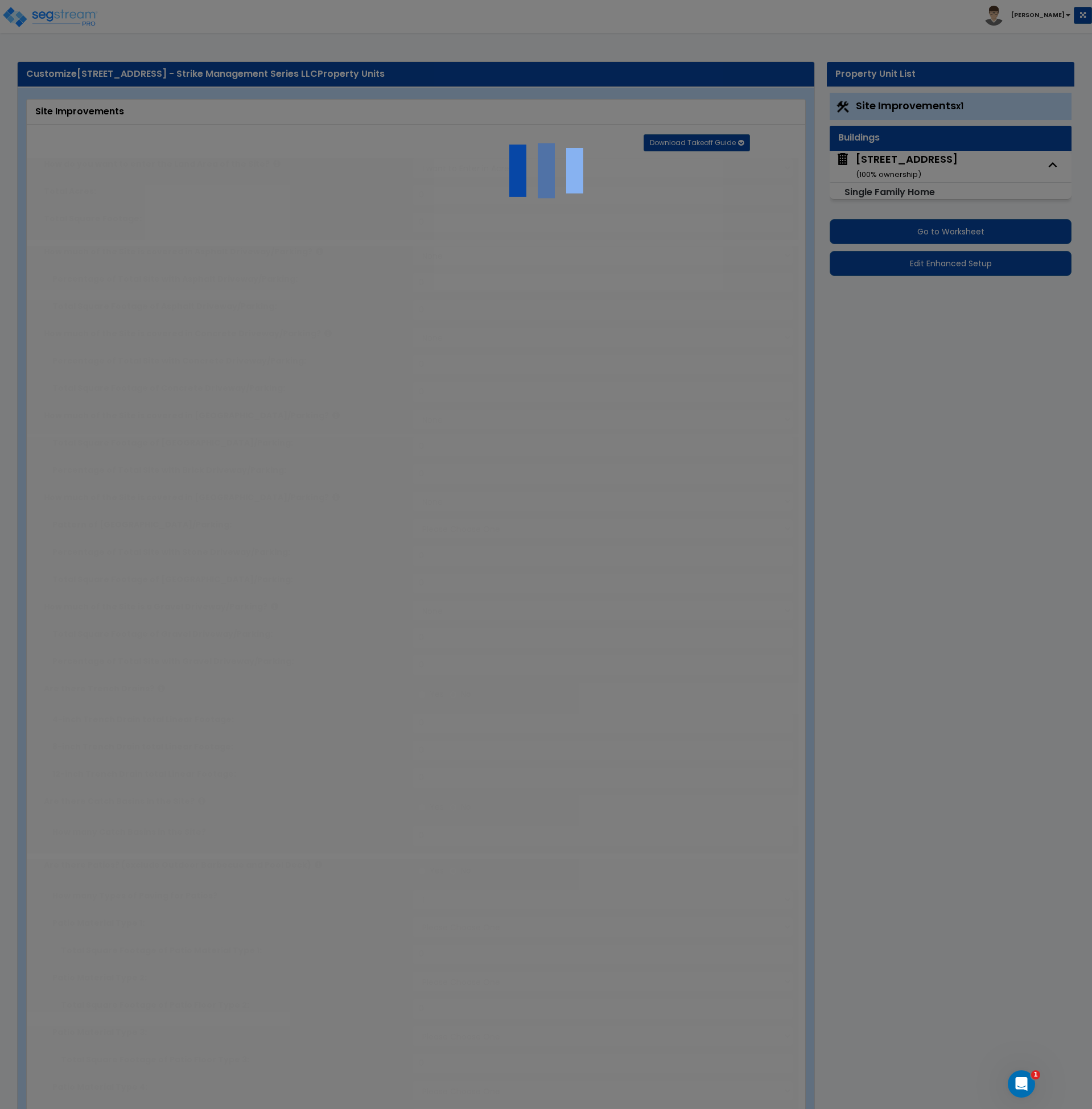
select select "1"
type input "2"
select select "2"
select select "1"
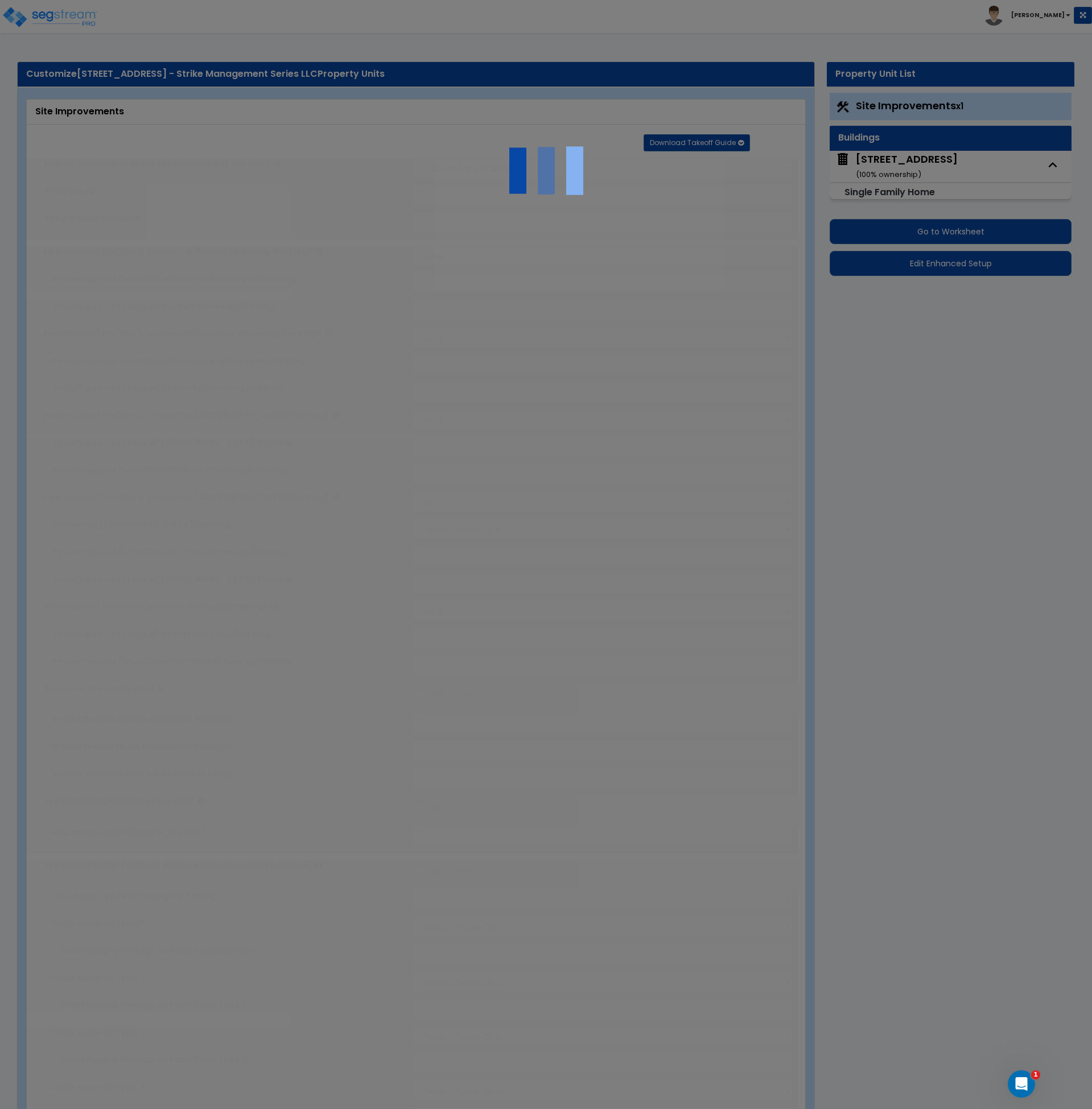
type input "5"
select select "4"
type input "5"
radio input "true"
type input "200"
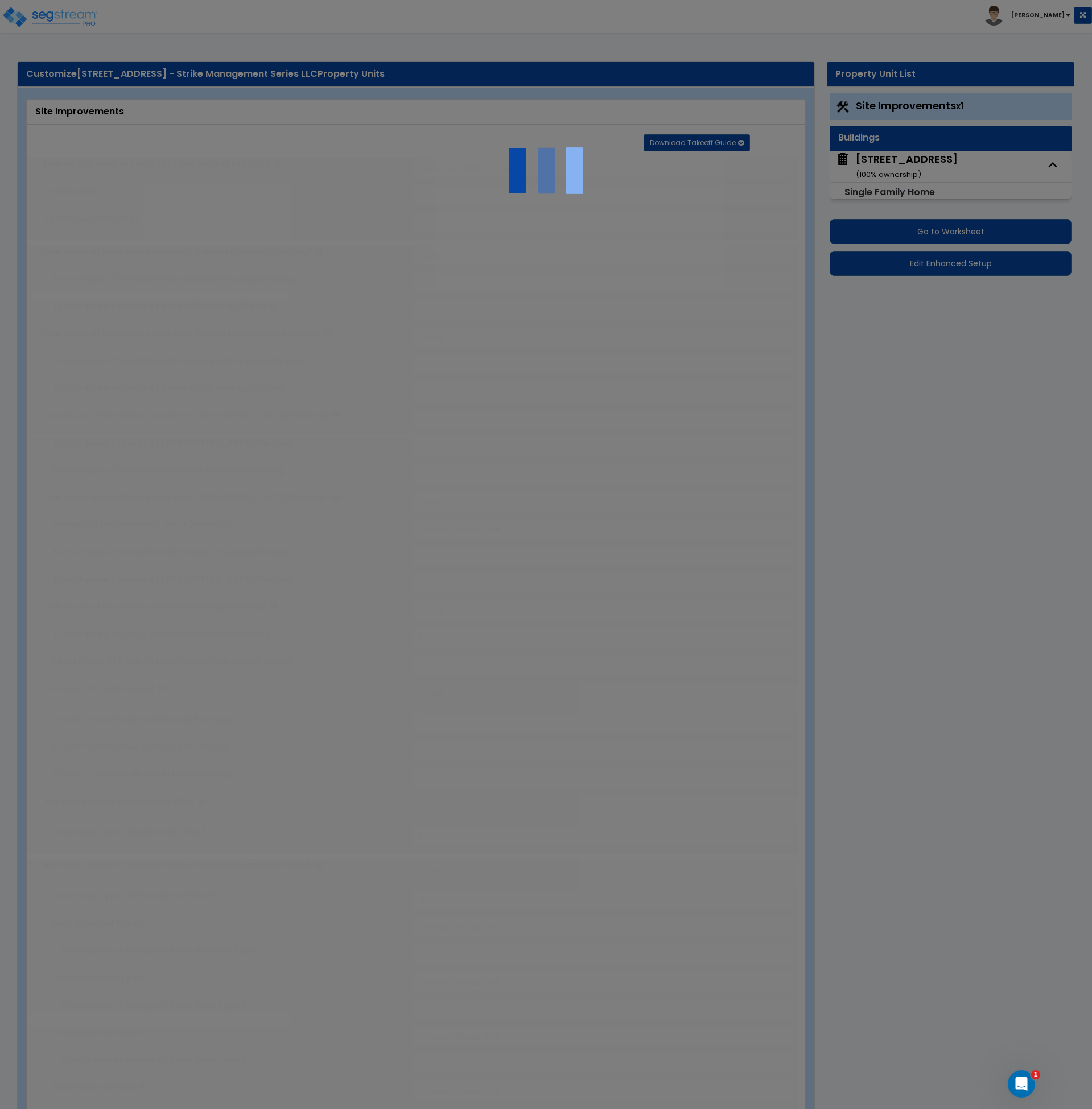
radio input "true"
select select "2"
type input "70"
radio input "true"
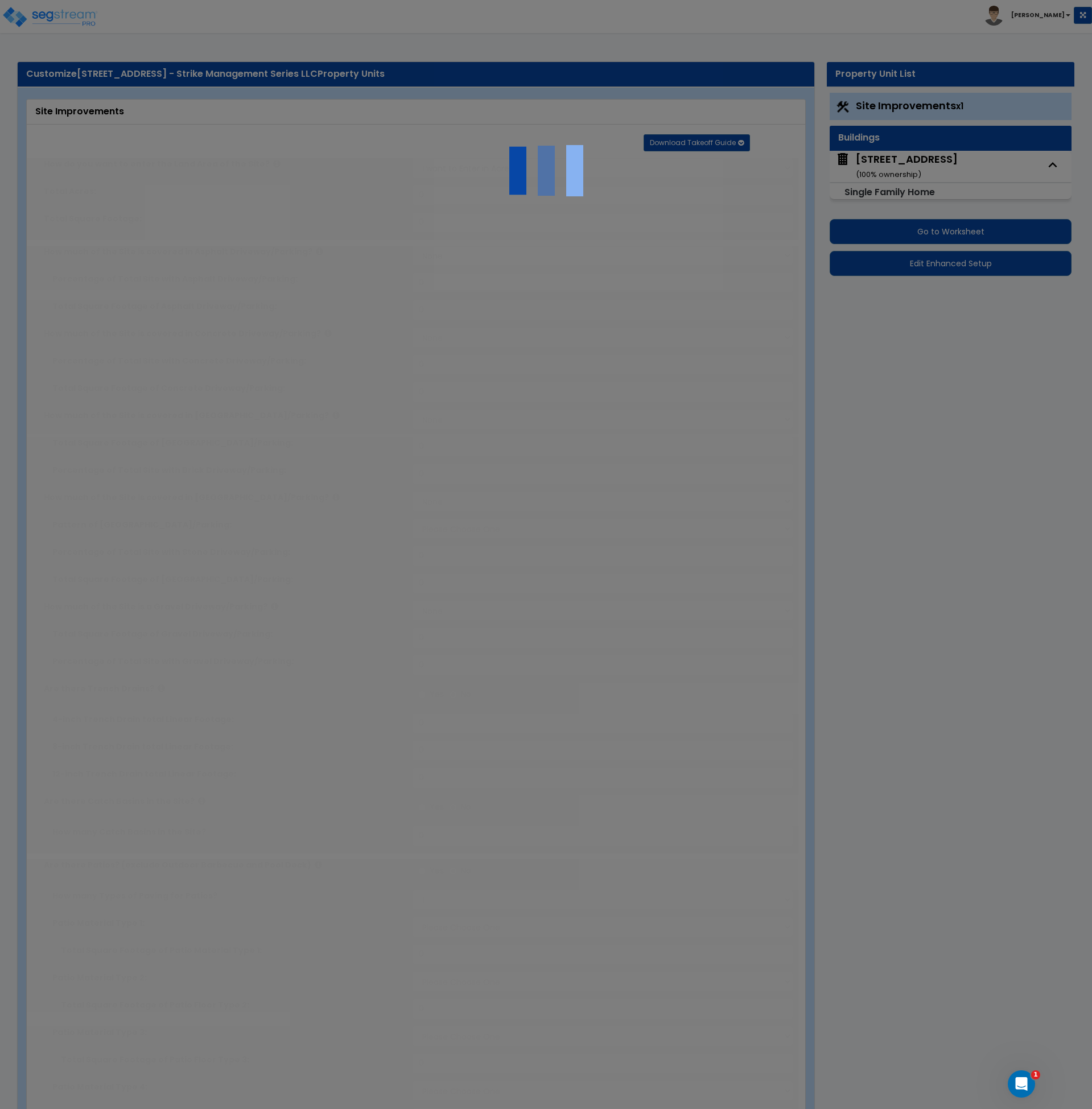
type input "100"
radio input "true"
select select "1"
select select "9"
type input "1"
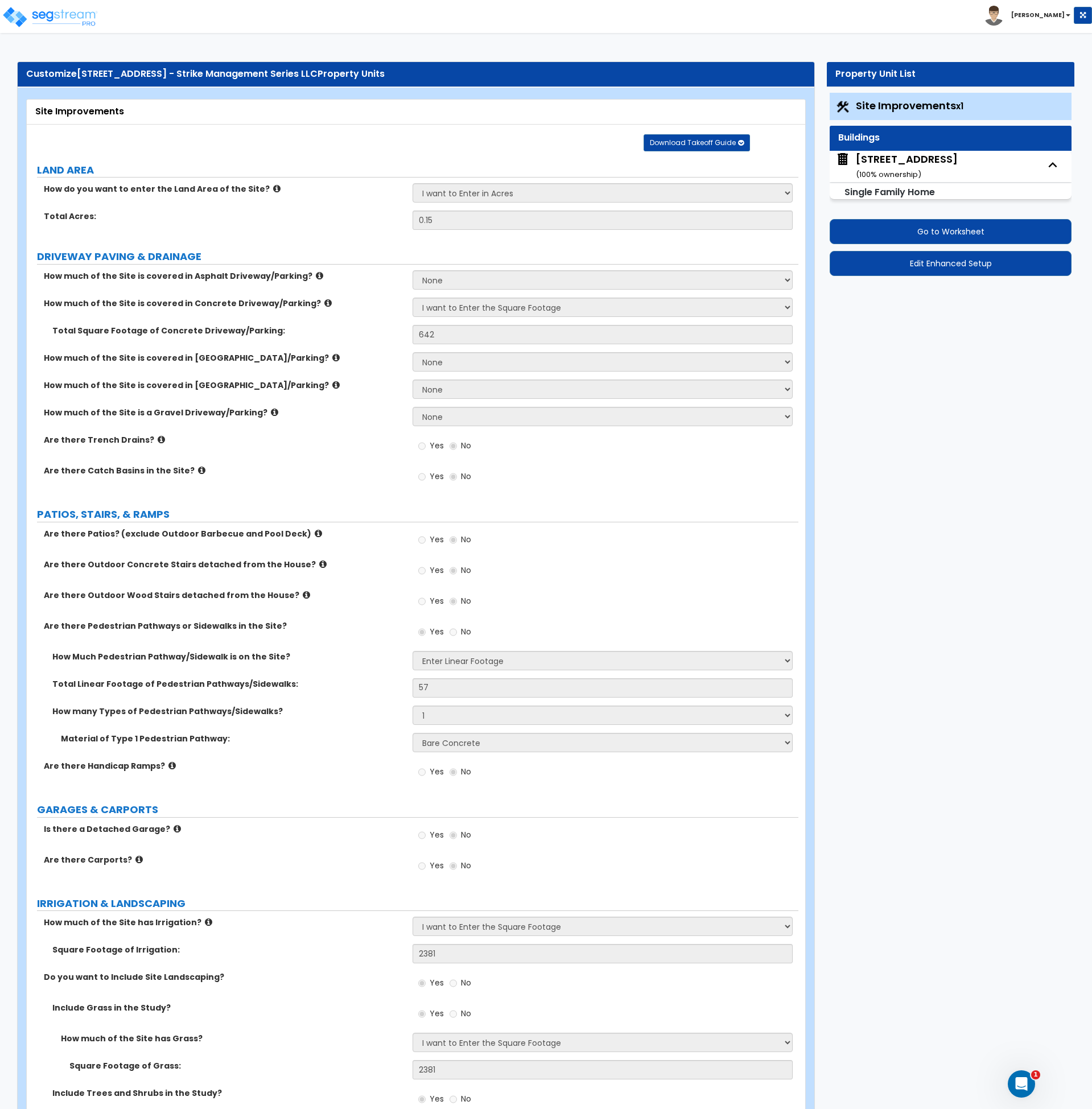
click at [882, 164] on div "2126 Ridgecliff Dr ( 100 % ownership)" at bounding box center [907, 166] width 102 height 29
select select "2"
select select "7"
select select "3"
select select "2"
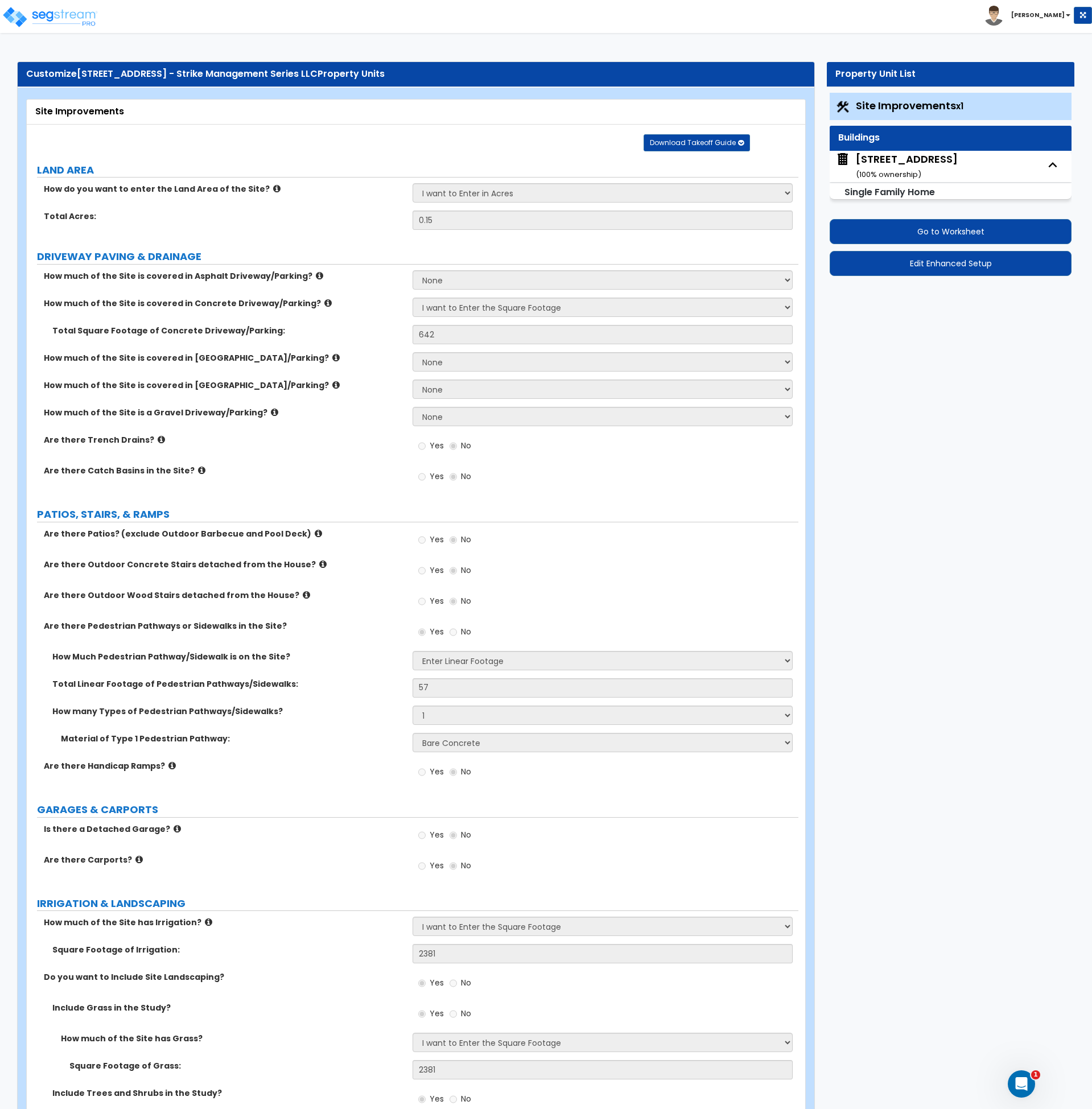
select select "1"
select select "2"
select select "1"
select select "2"
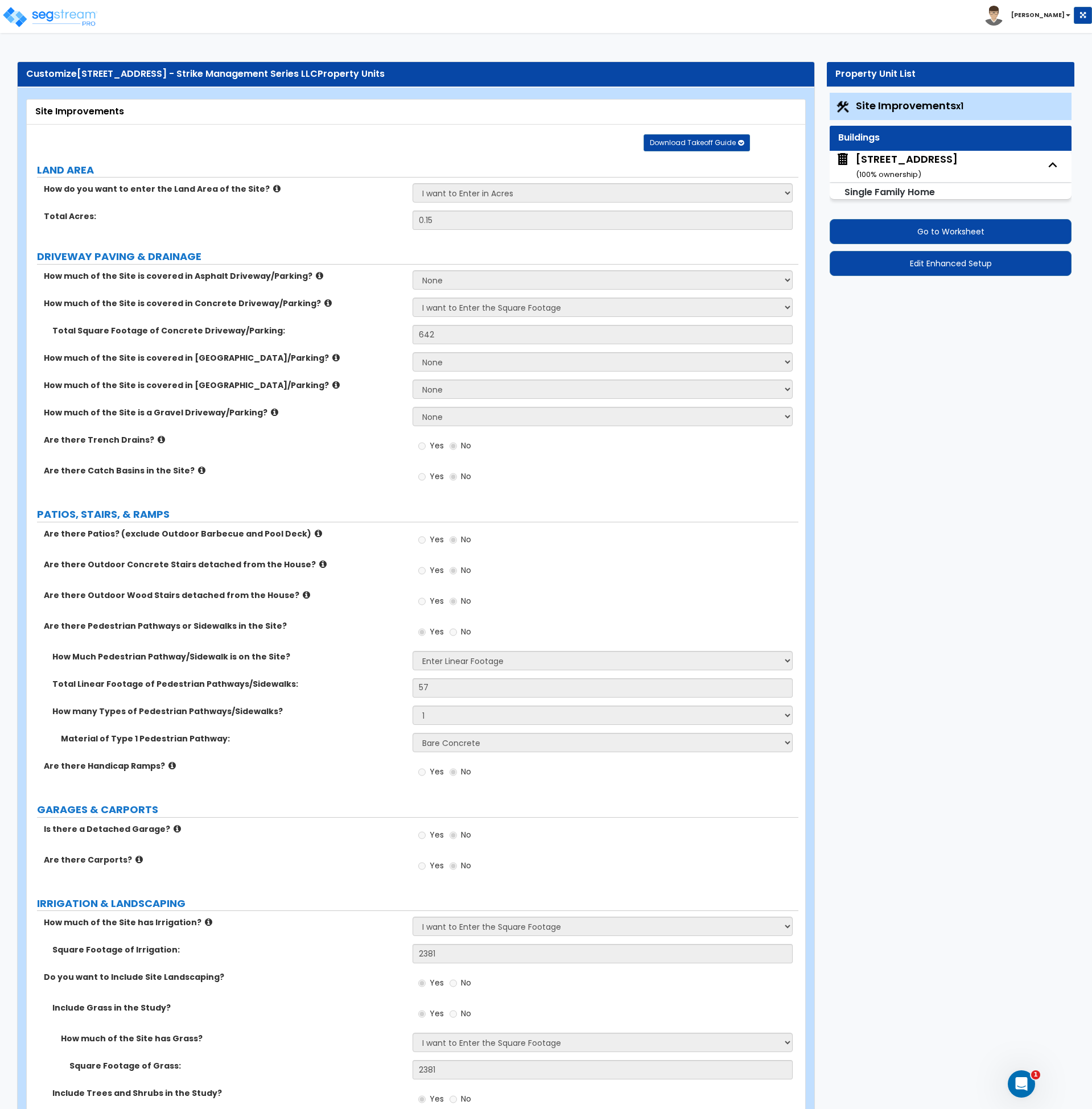
select select "1"
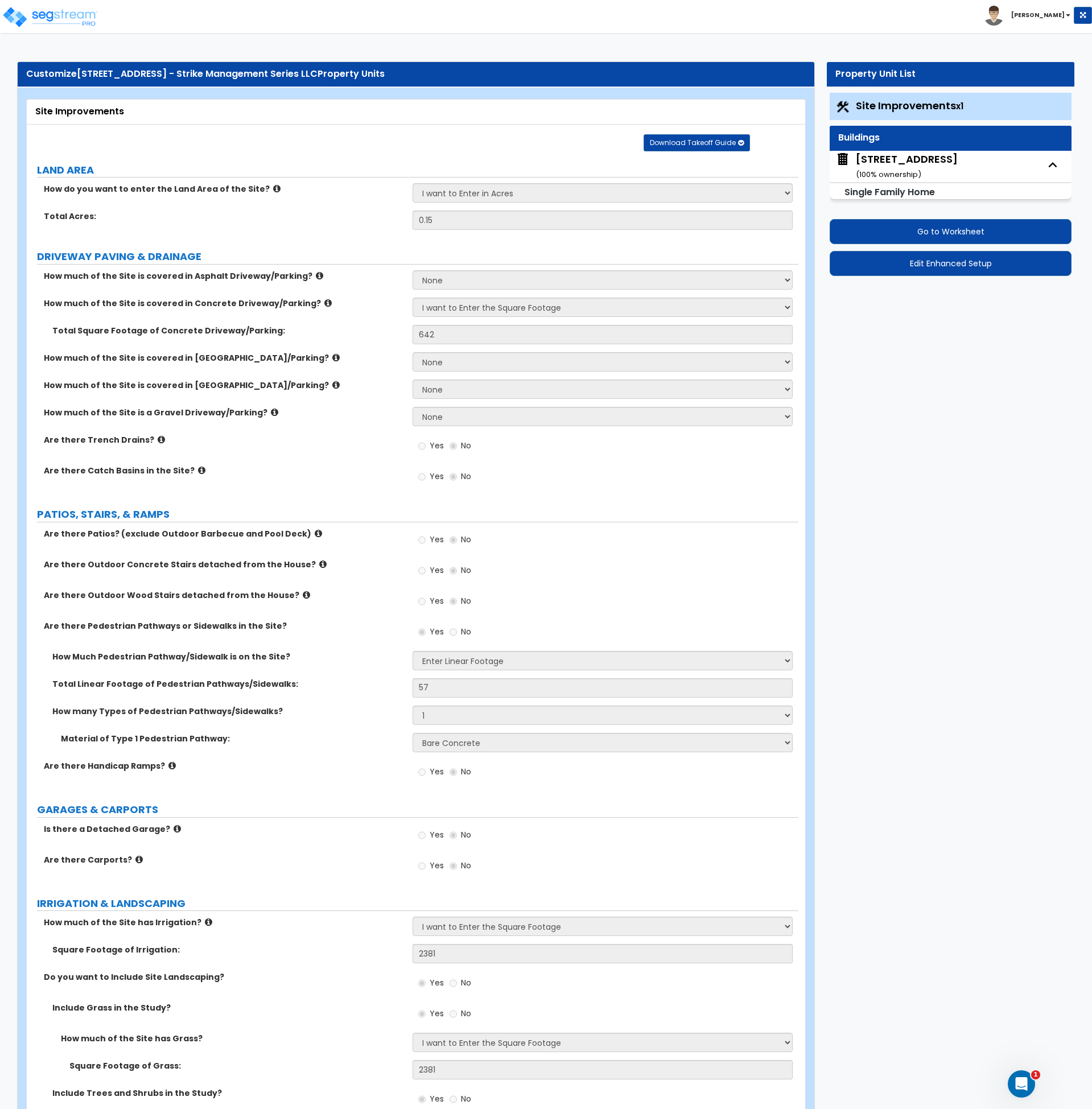
select select "2"
select select "3"
select select "1"
select select "5"
select select "3"
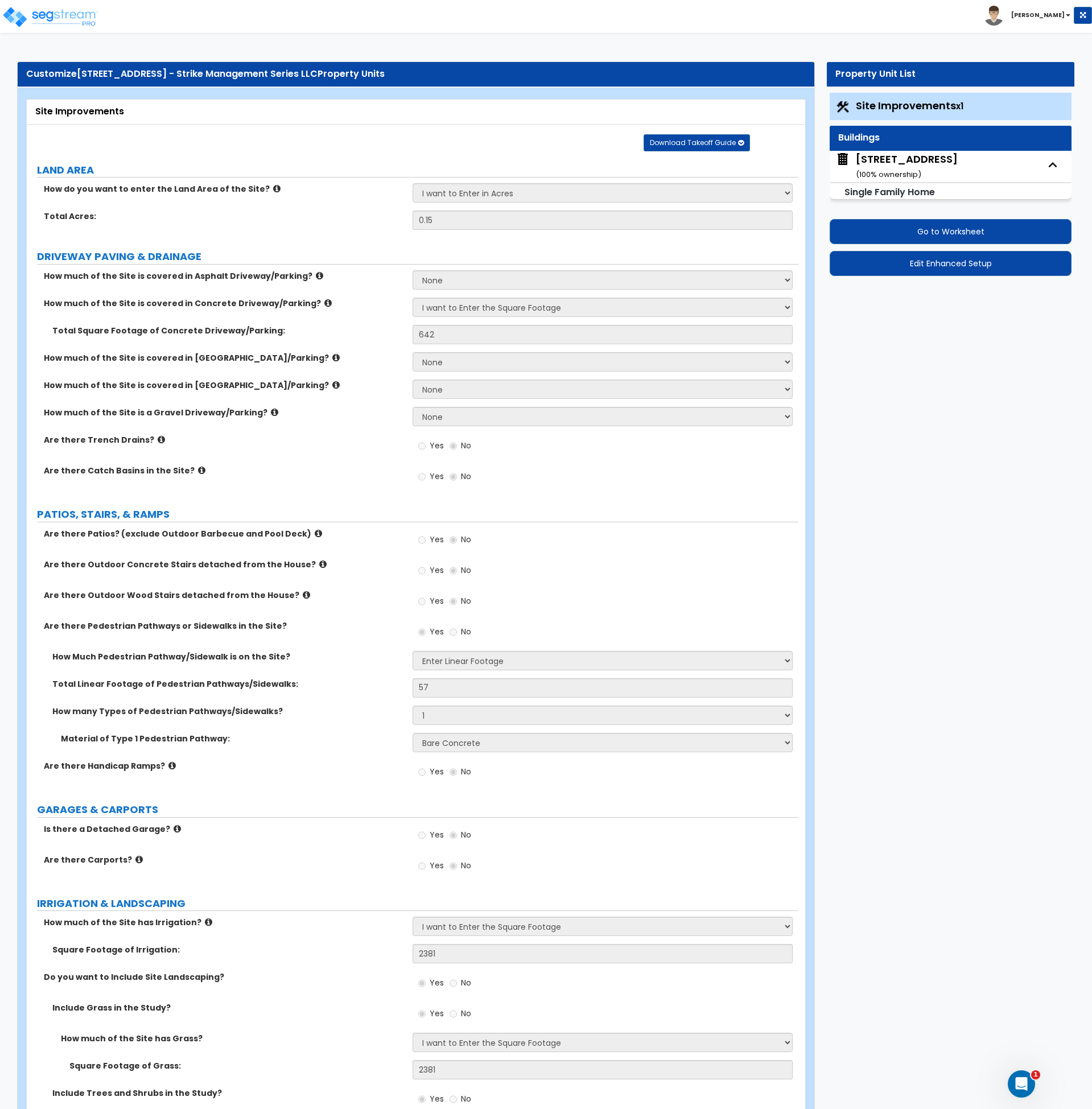
select select "1"
select select "3"
select select "2"
select select "3"
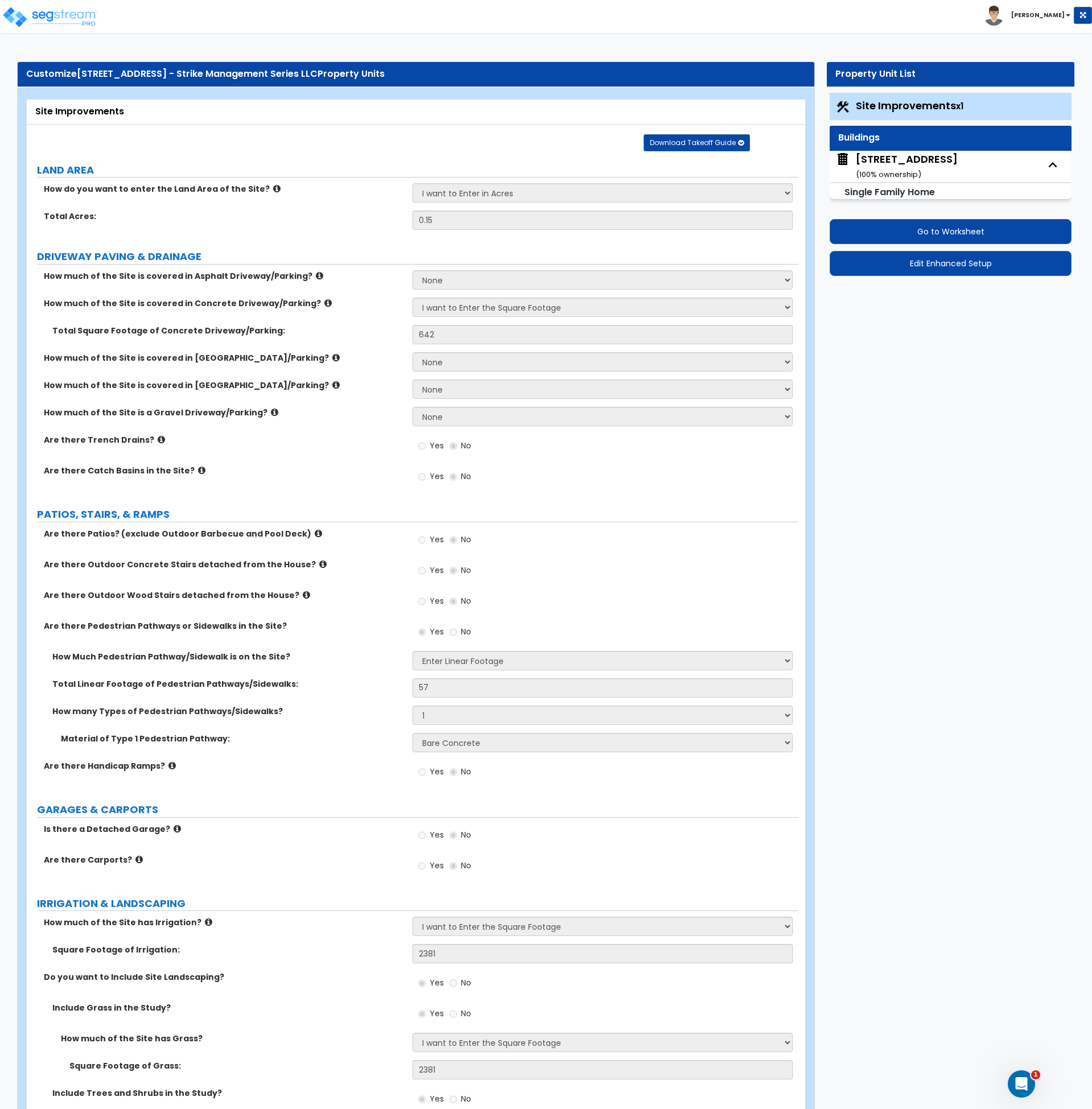
select select "2"
select select "3"
select select "2"
select select "1"
select select "2"
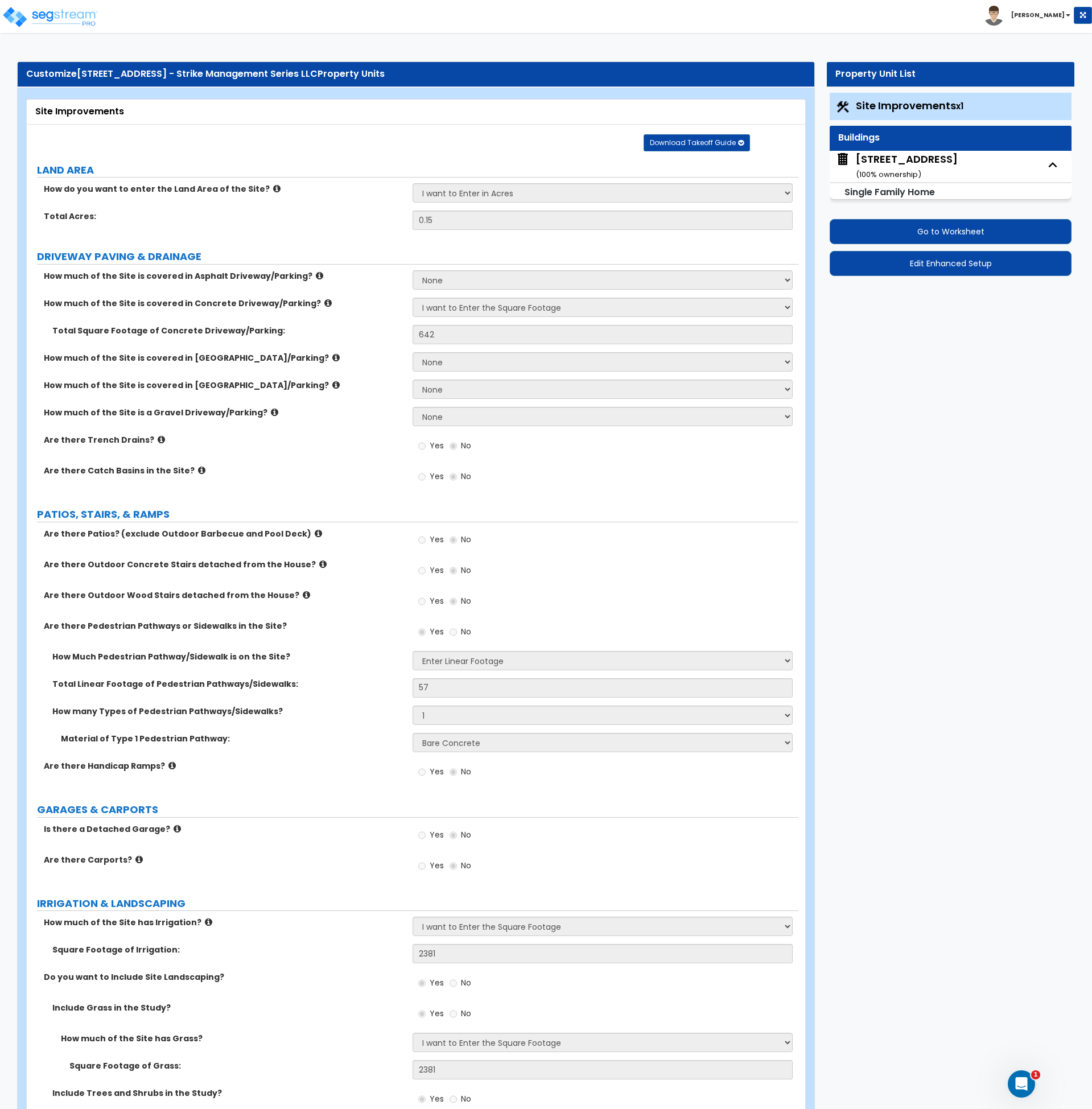
select select "1"
select select "3"
select select "2"
select select "1"
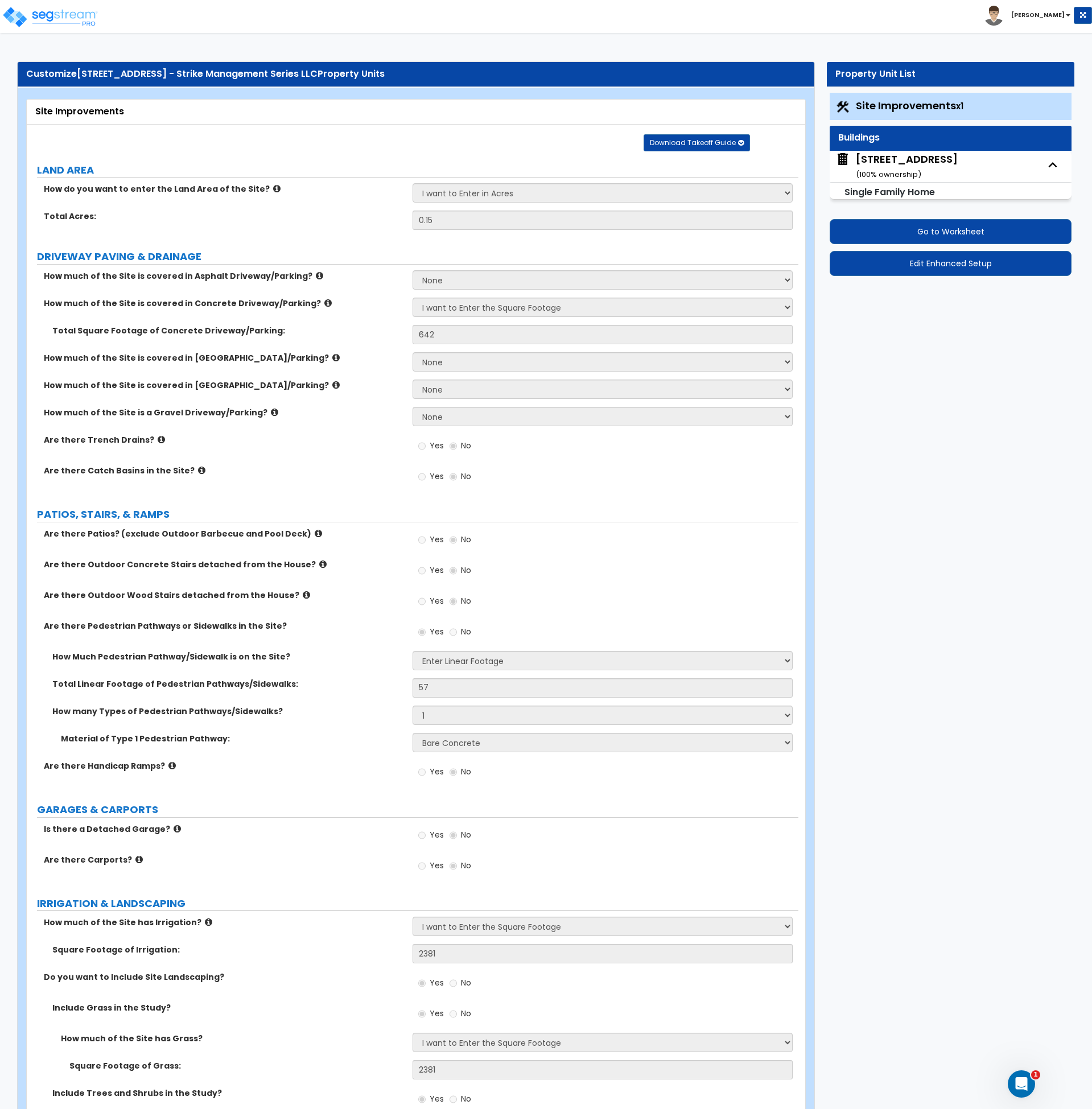
select select "1"
select select "3"
select select "2"
select select "6"
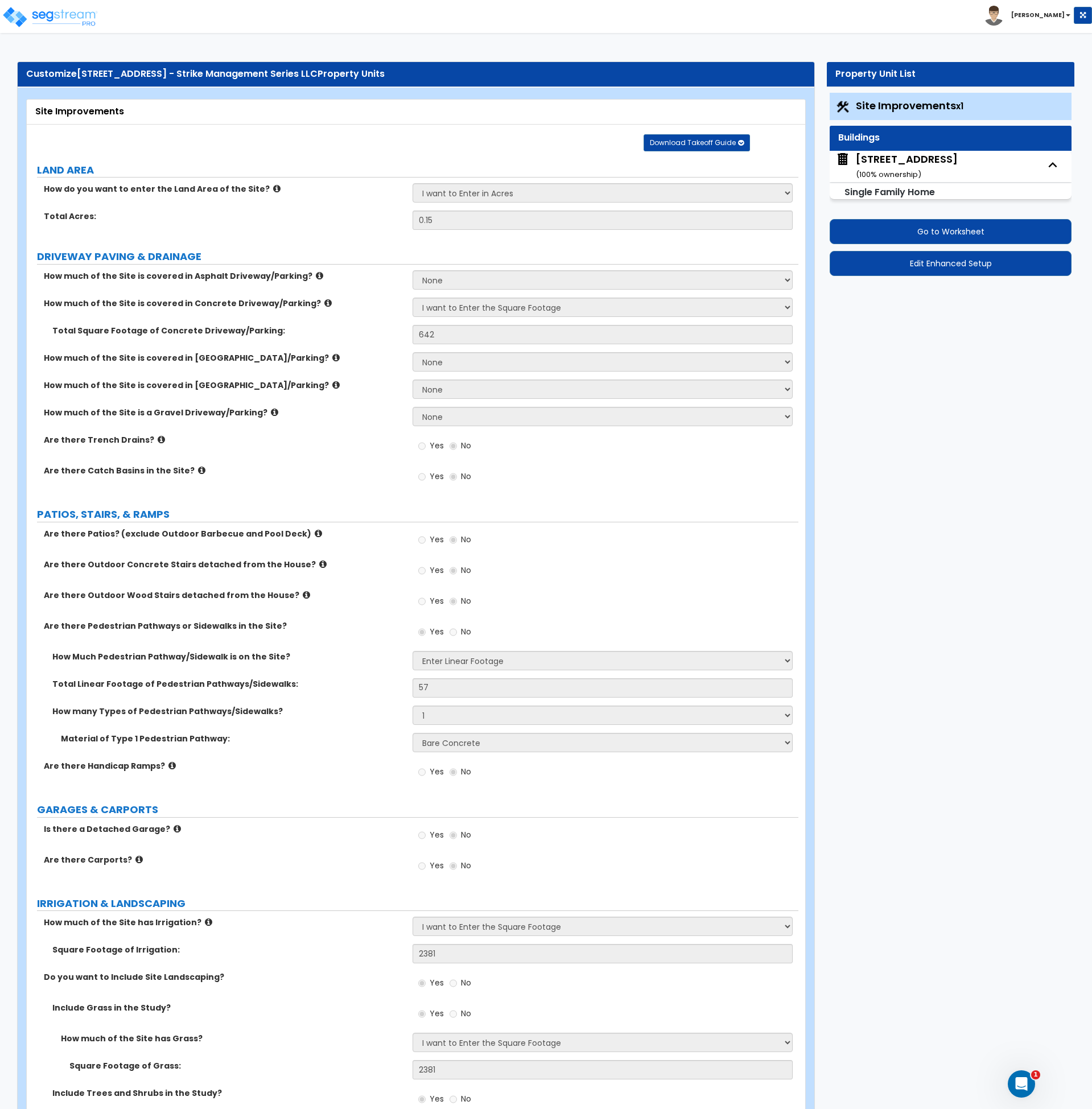
select select "1"
select select "2"
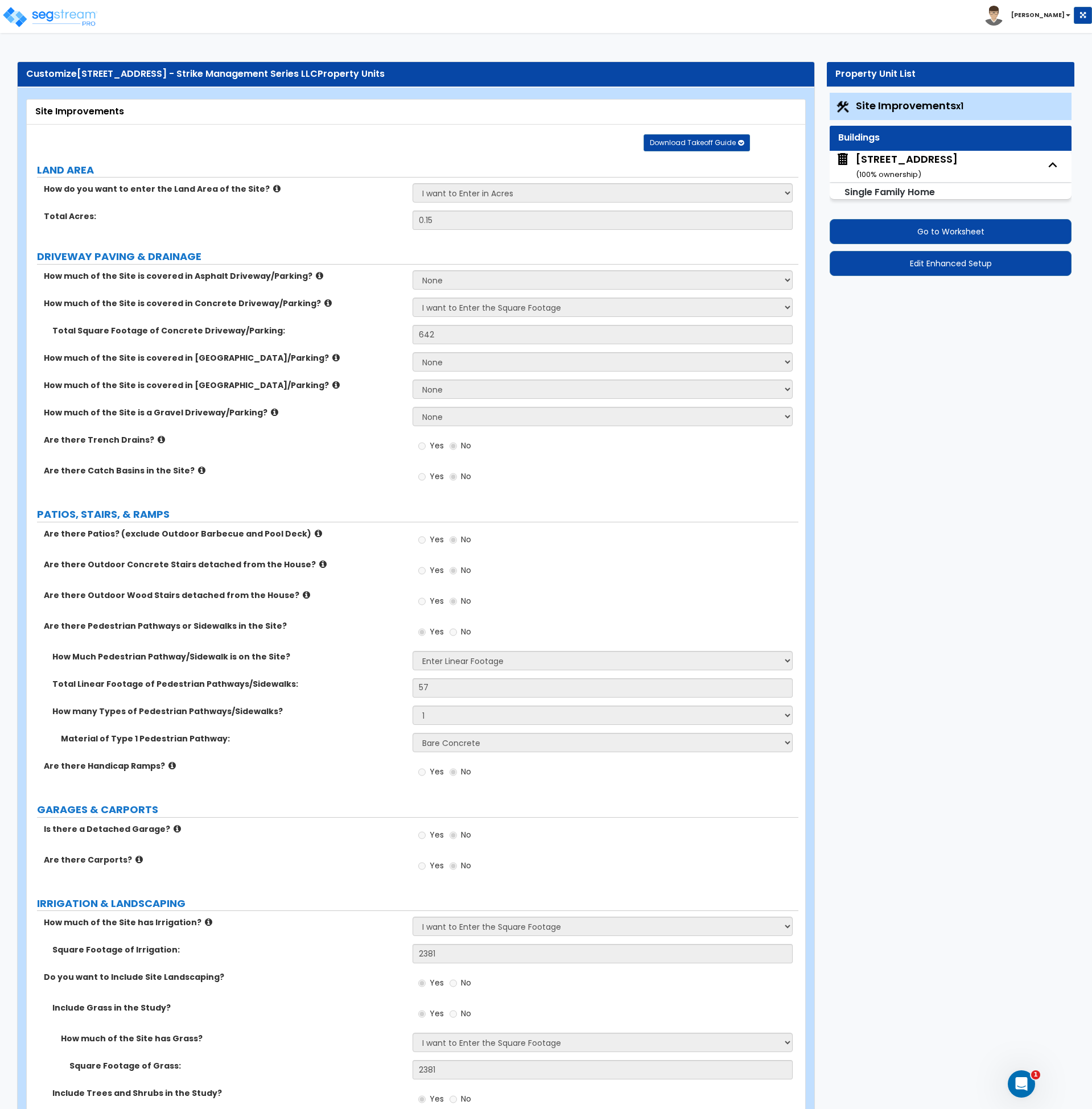
select select "1"
select select "2"
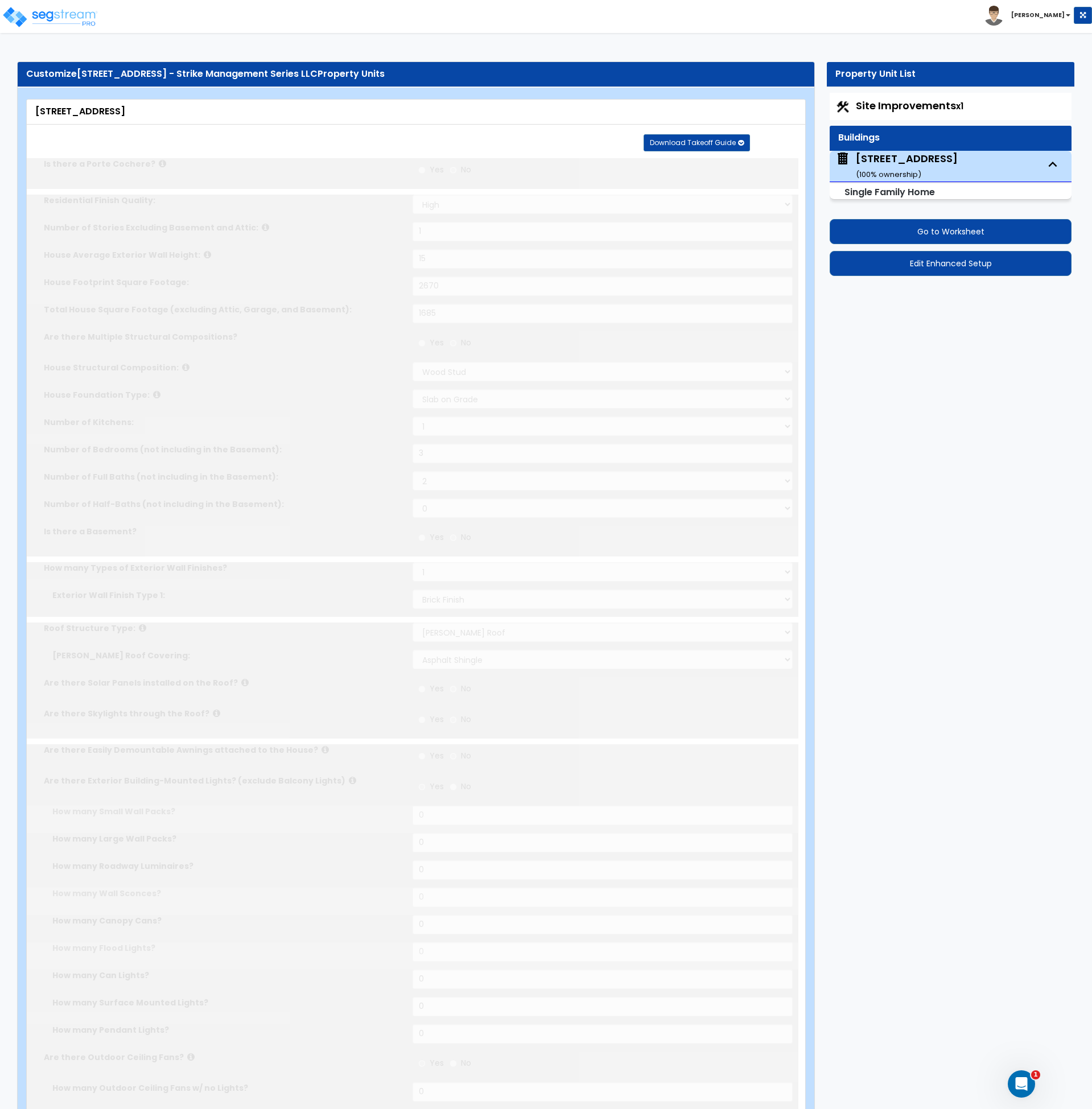
type input "3"
select select "1"
select select "2"
type input "1"
select select "1"
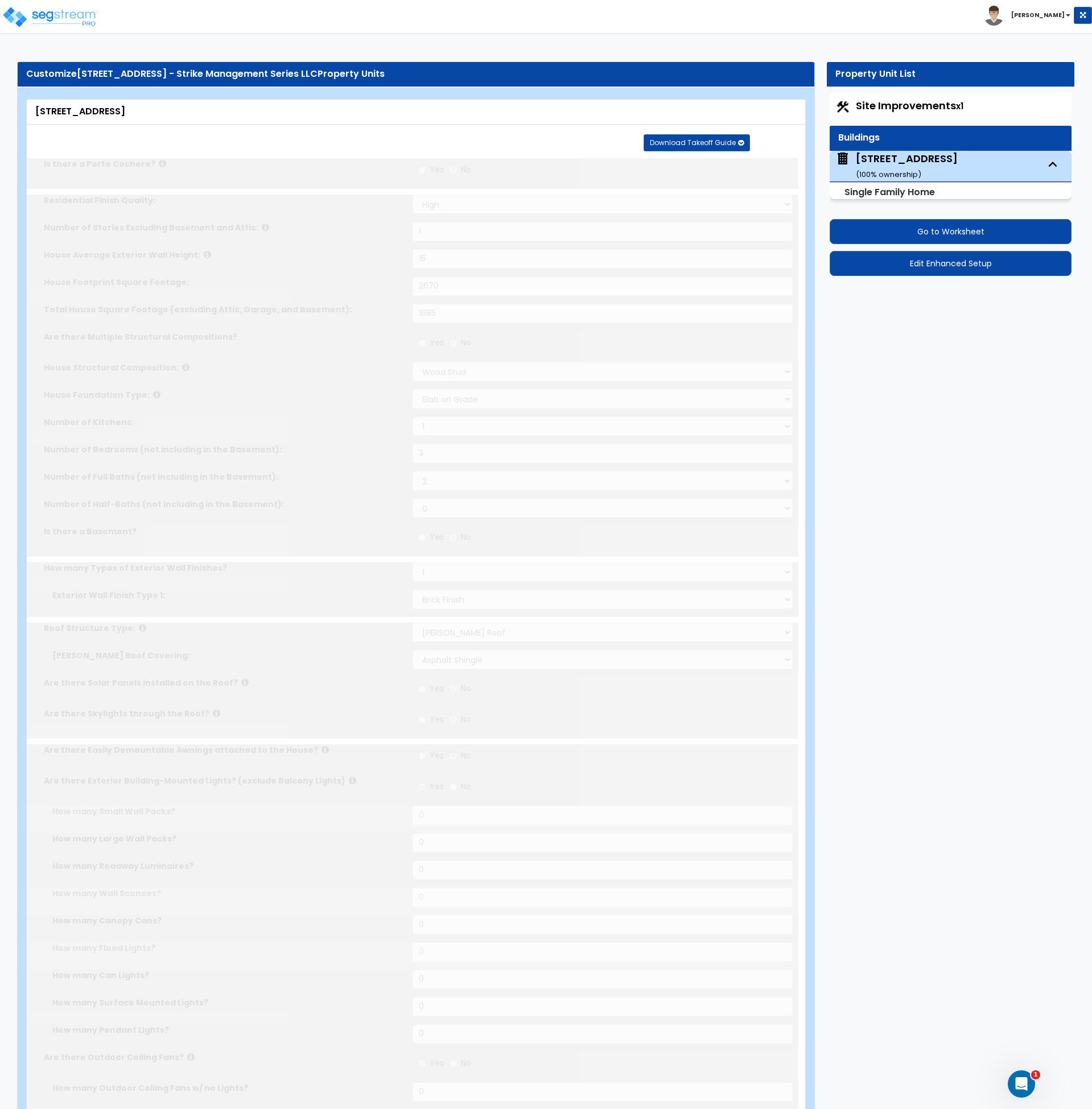
select select "2"
type input "4"
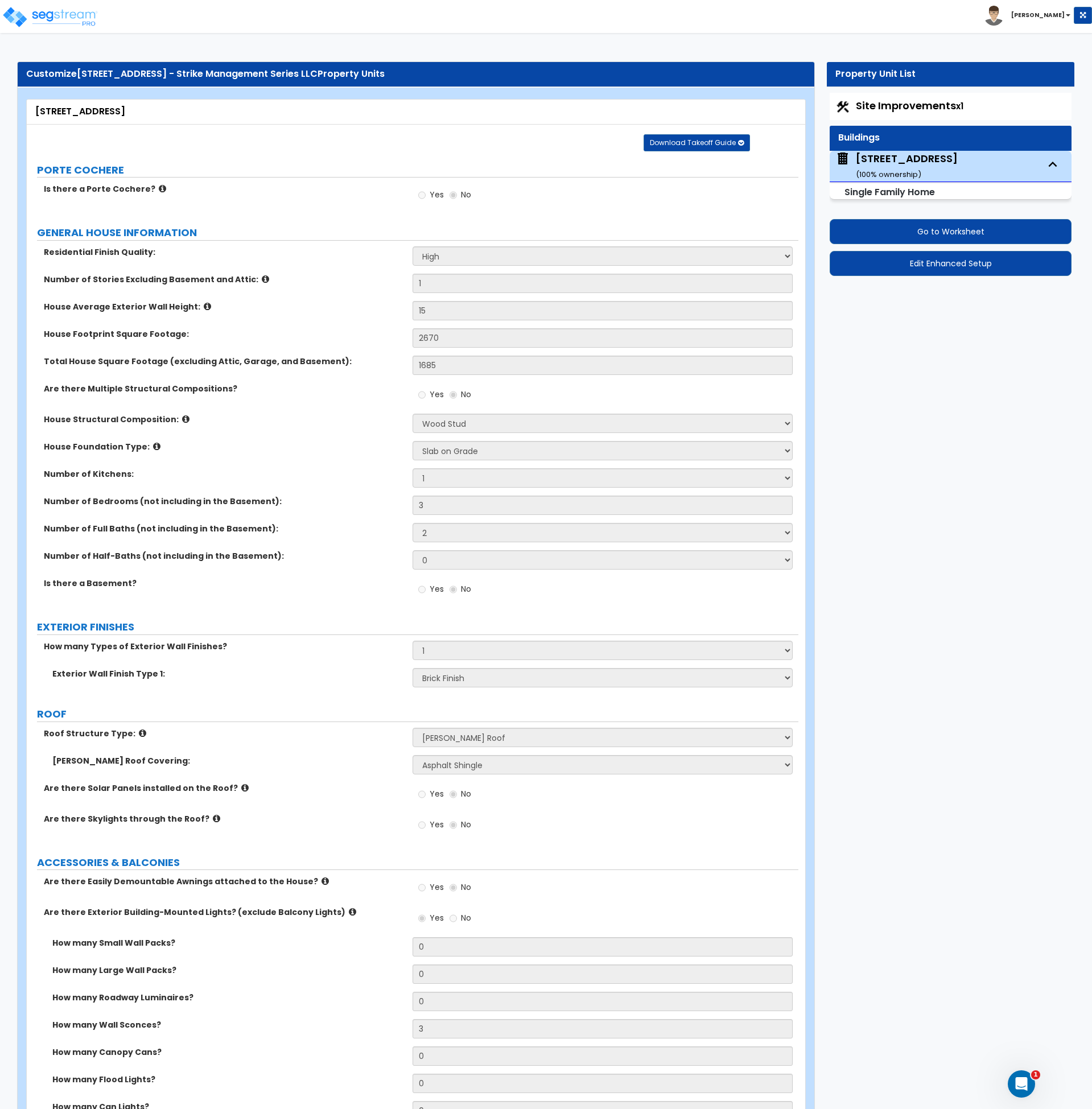
click at [326, 506] on label "Number of Bedrooms (not including in the Basement):" at bounding box center [224, 501] width 361 height 11
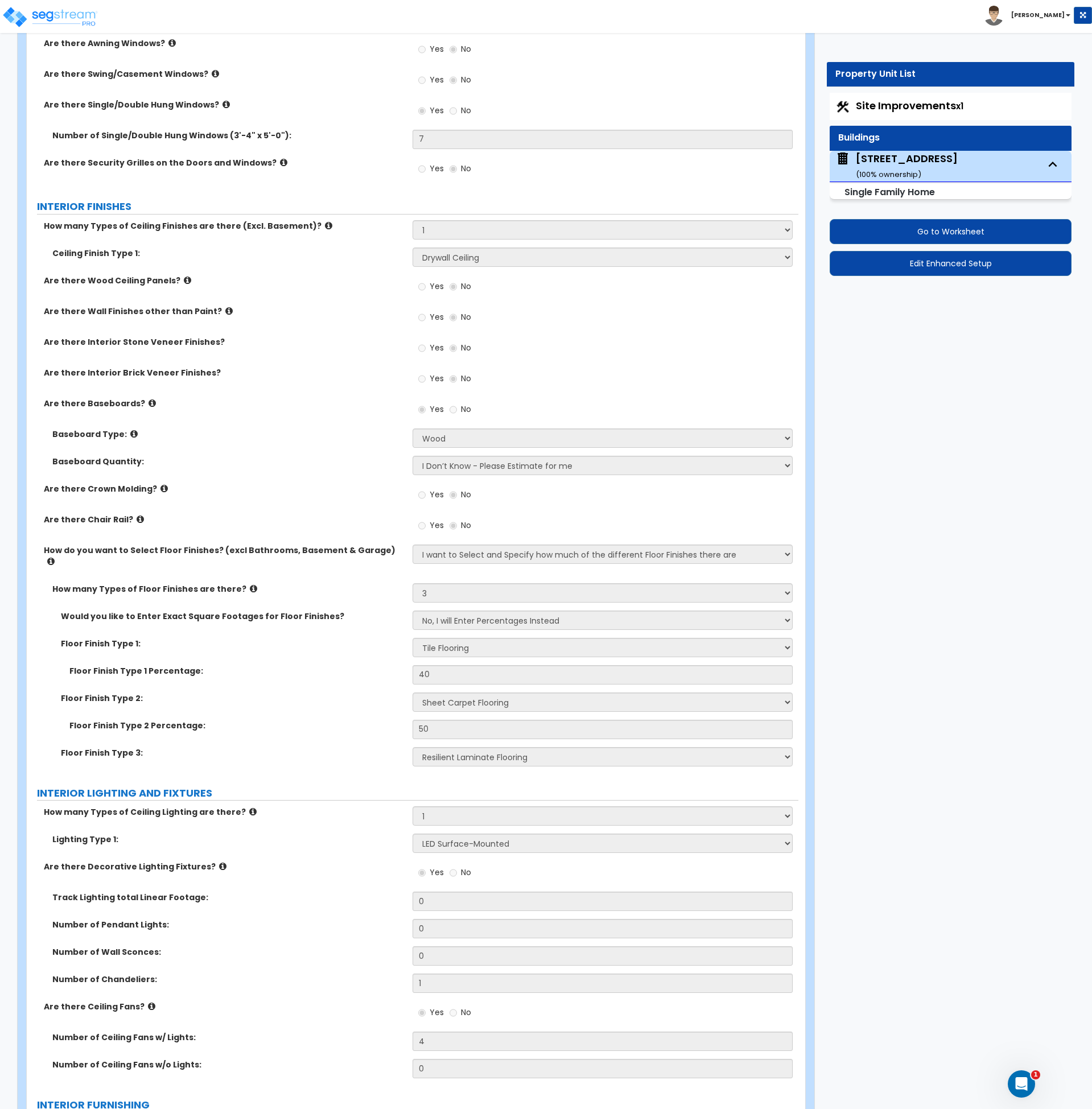
scroll to position [2135, 0]
click at [389, 760] on div "Floor Finish Type 3: None Tile Flooring Hardwood Flooring Resilient Laminate Fl…" at bounding box center [413, 760] width 772 height 27
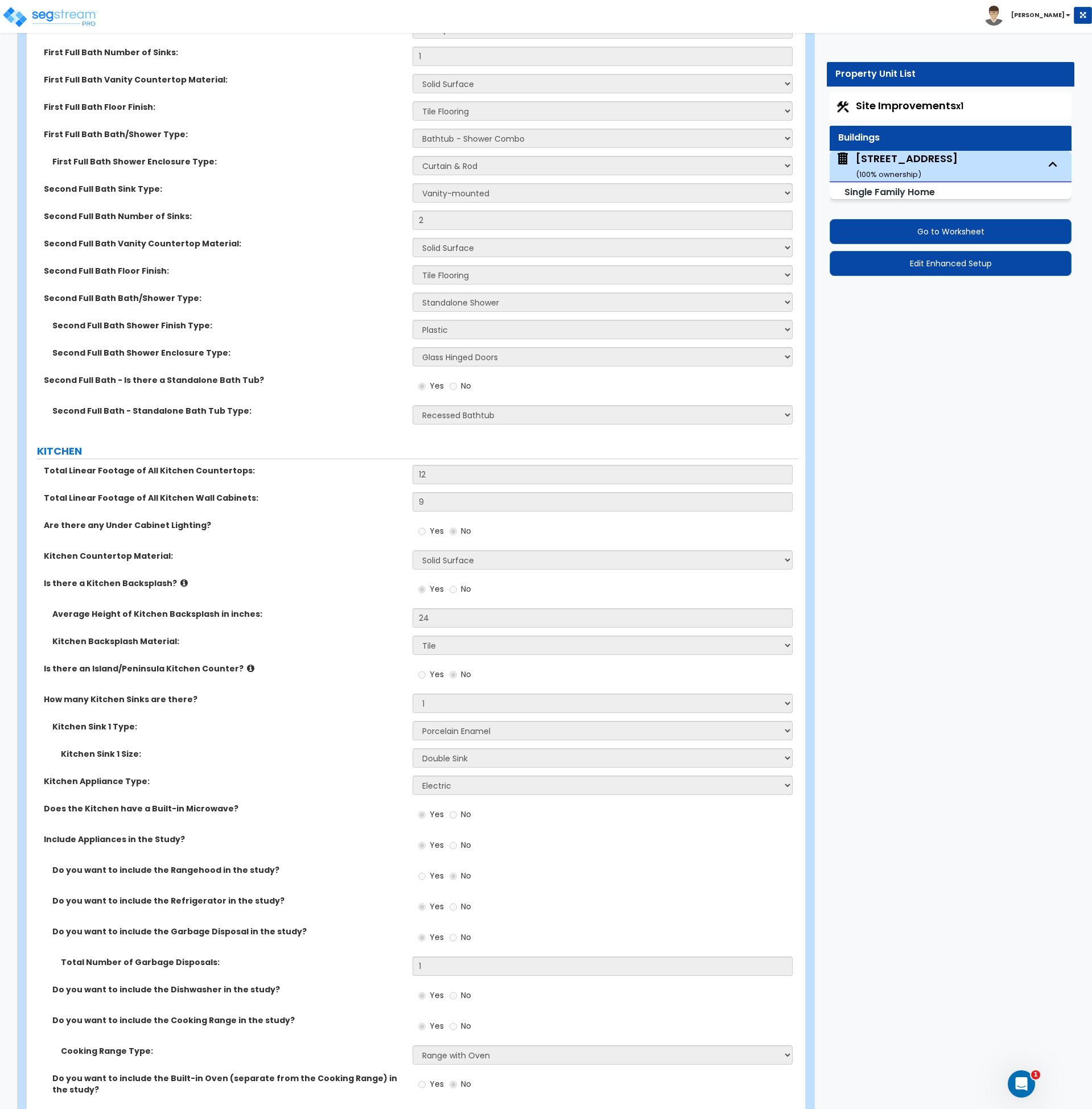
scroll to position [3971, 0]
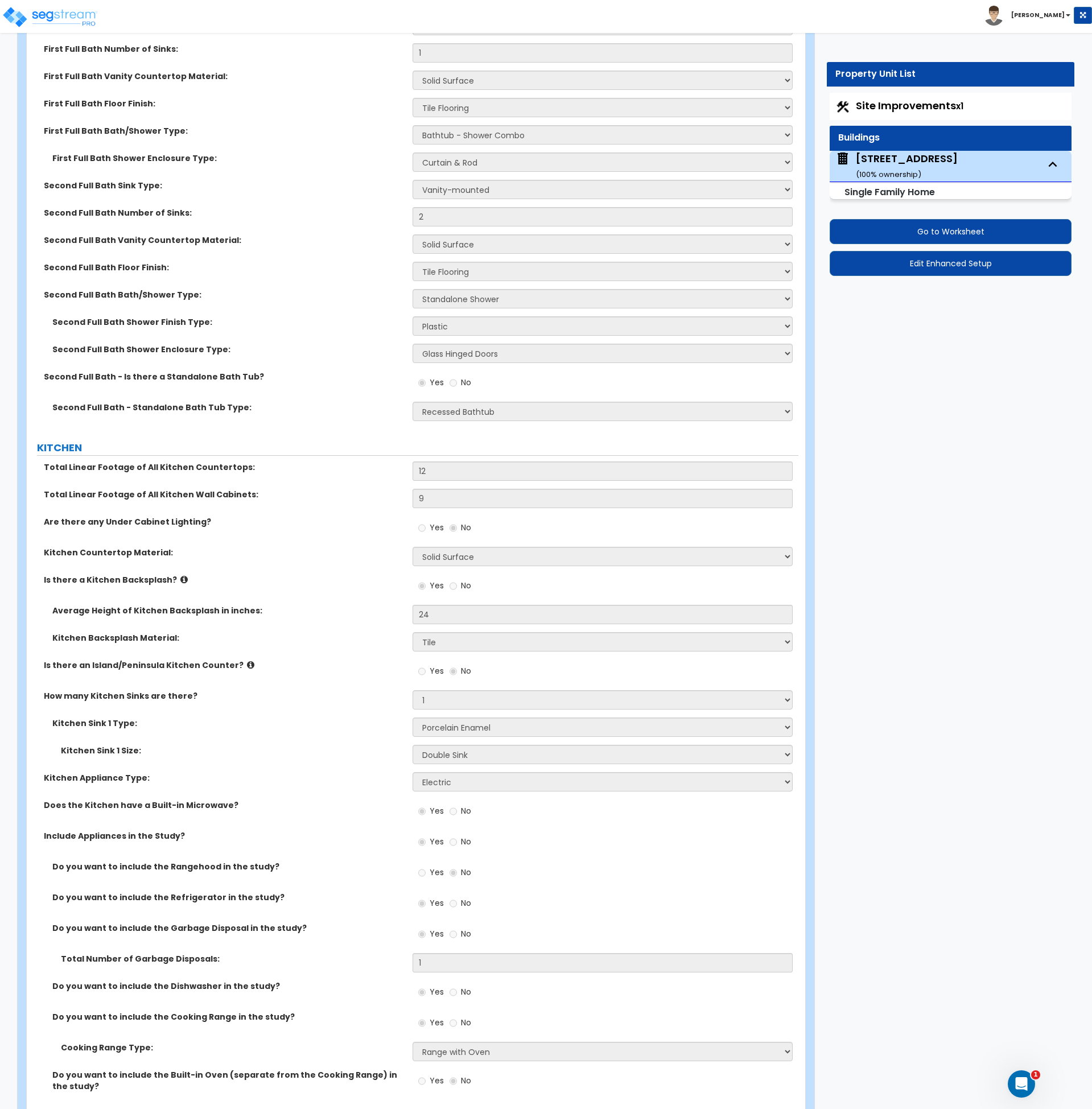
click at [181, 575] on icon at bounding box center [184, 580] width 8 height 8
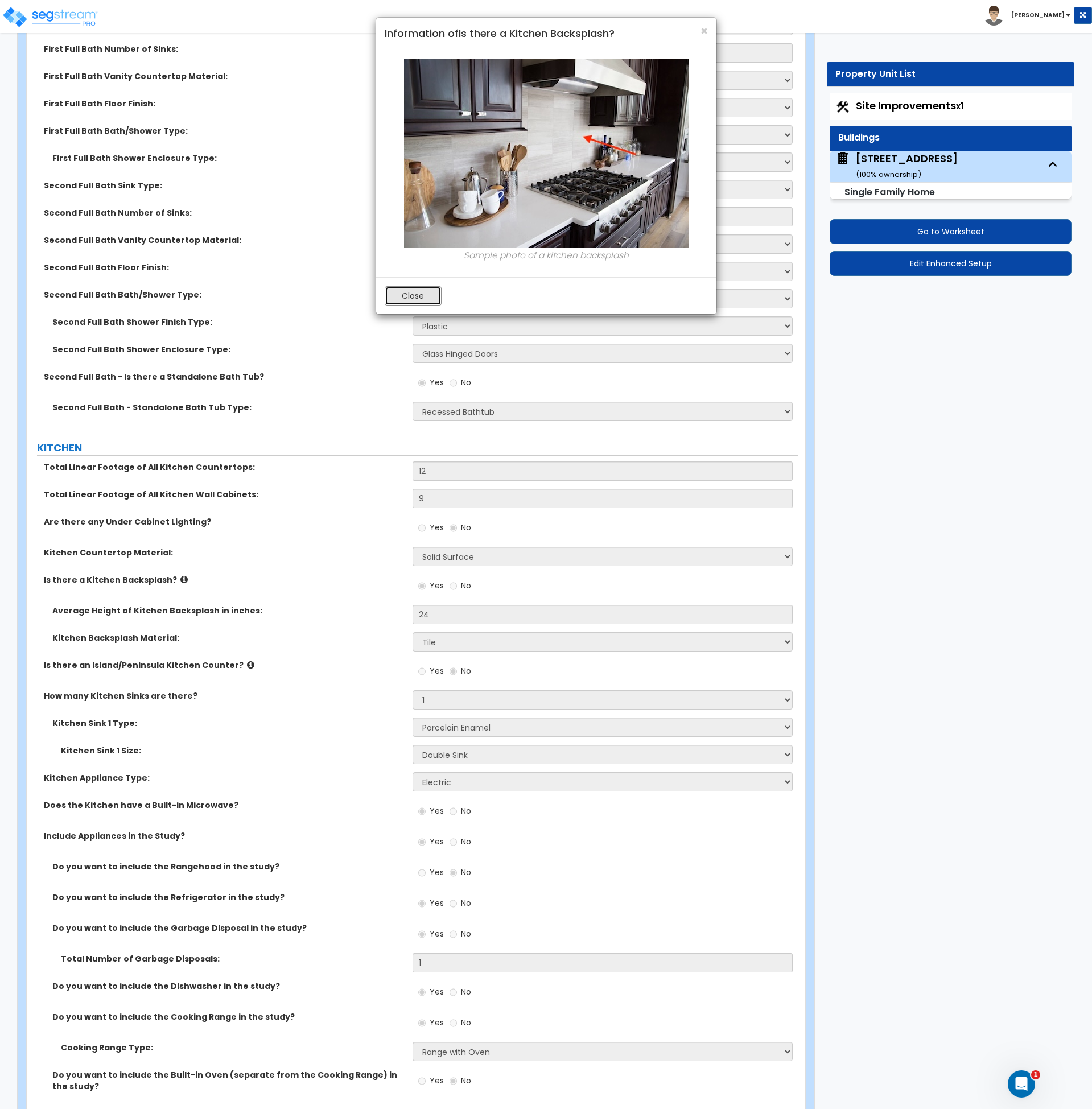
drag, startPoint x: 403, startPoint y: 287, endPoint x: 401, endPoint y: 297, distance: 10.2
click at [404, 287] on button "Close" at bounding box center [412, 295] width 57 height 20
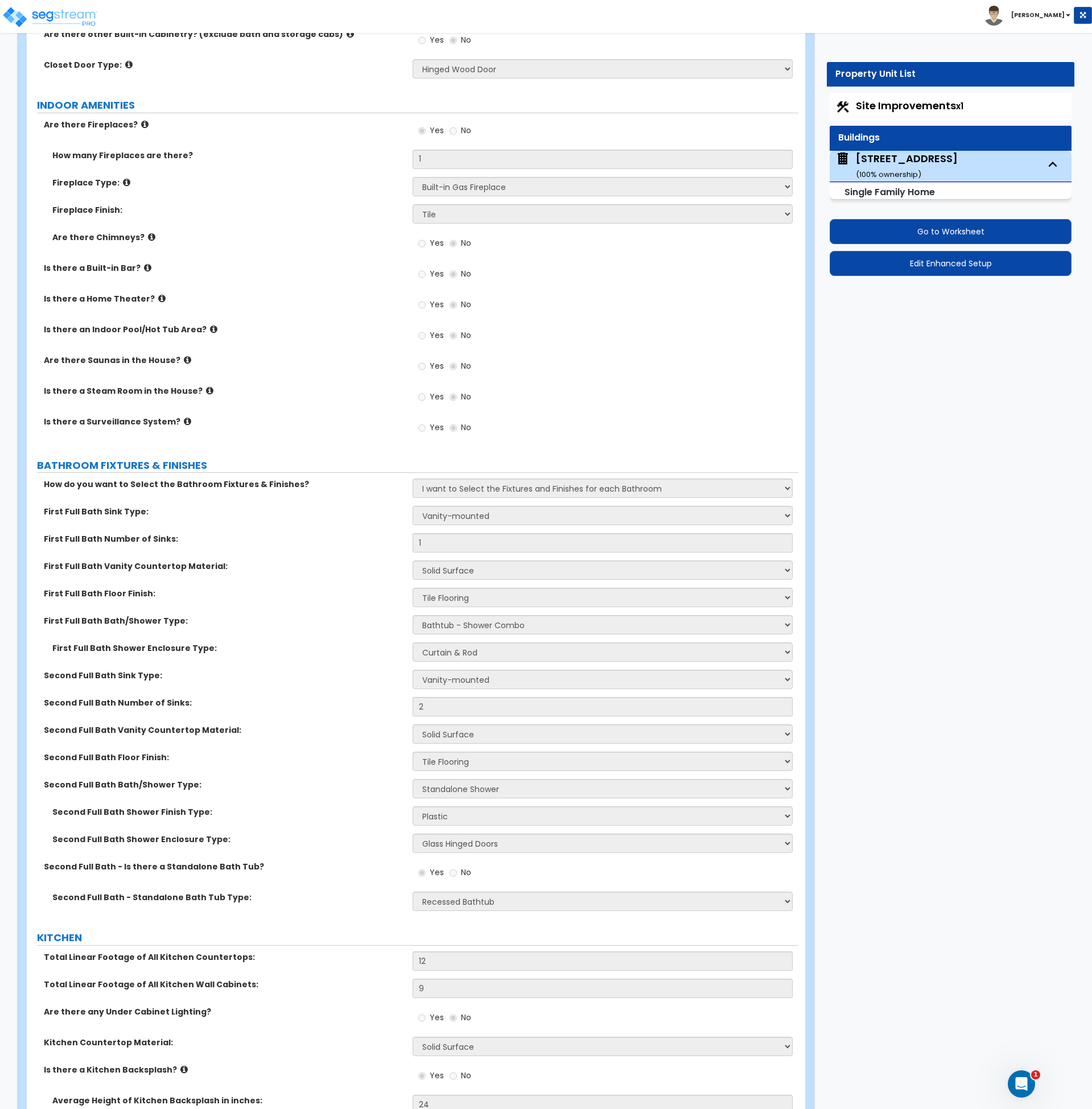
scroll to position [3480, 0]
drag, startPoint x: 937, startPoint y: 109, endPoint x: 927, endPoint y: 119, distance: 14.1
click at [935, 109] on span "Site Improvements x1" at bounding box center [910, 105] width 108 height 14
select select "2"
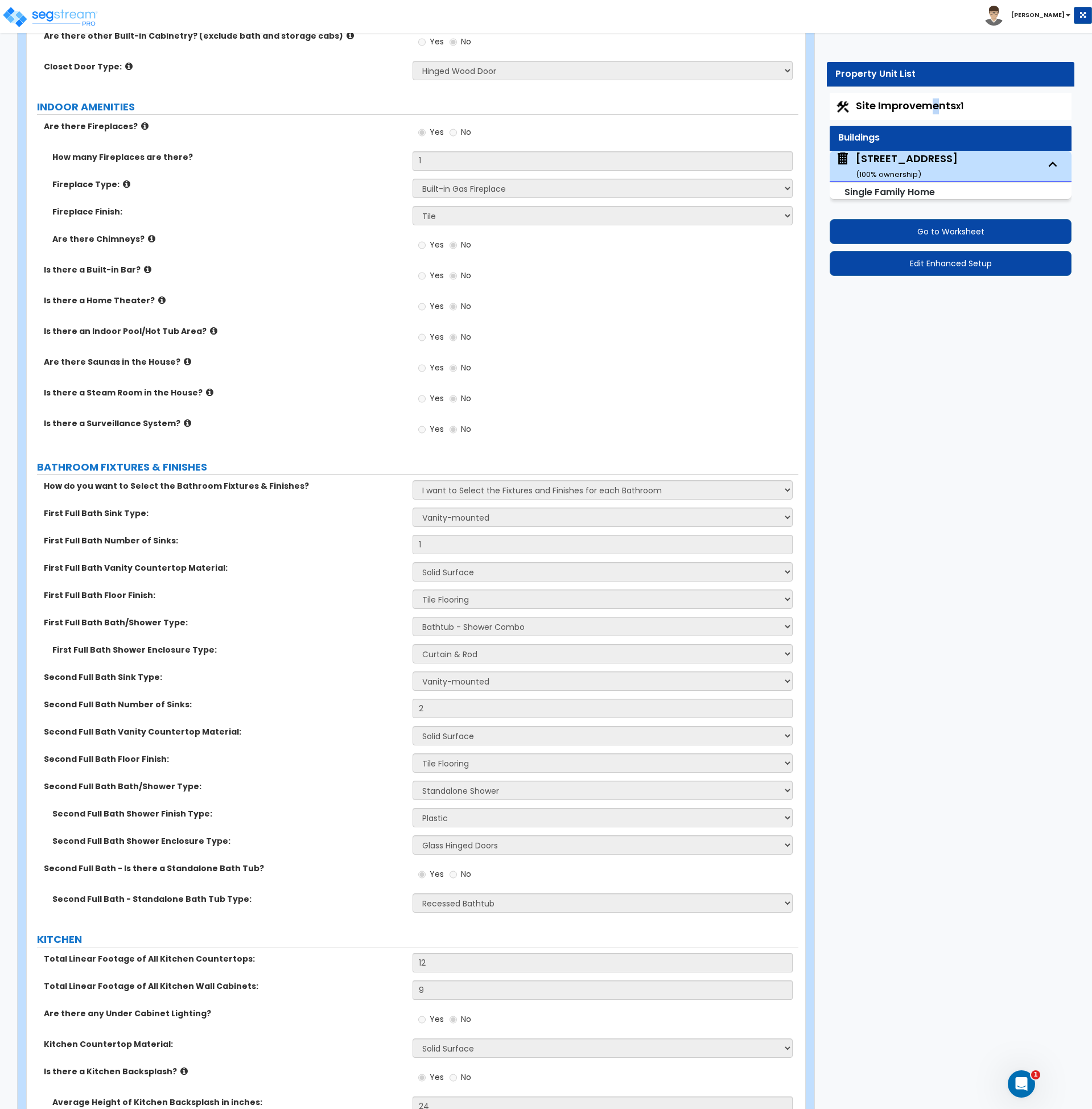
select select "1"
select select "2"
select select "1"
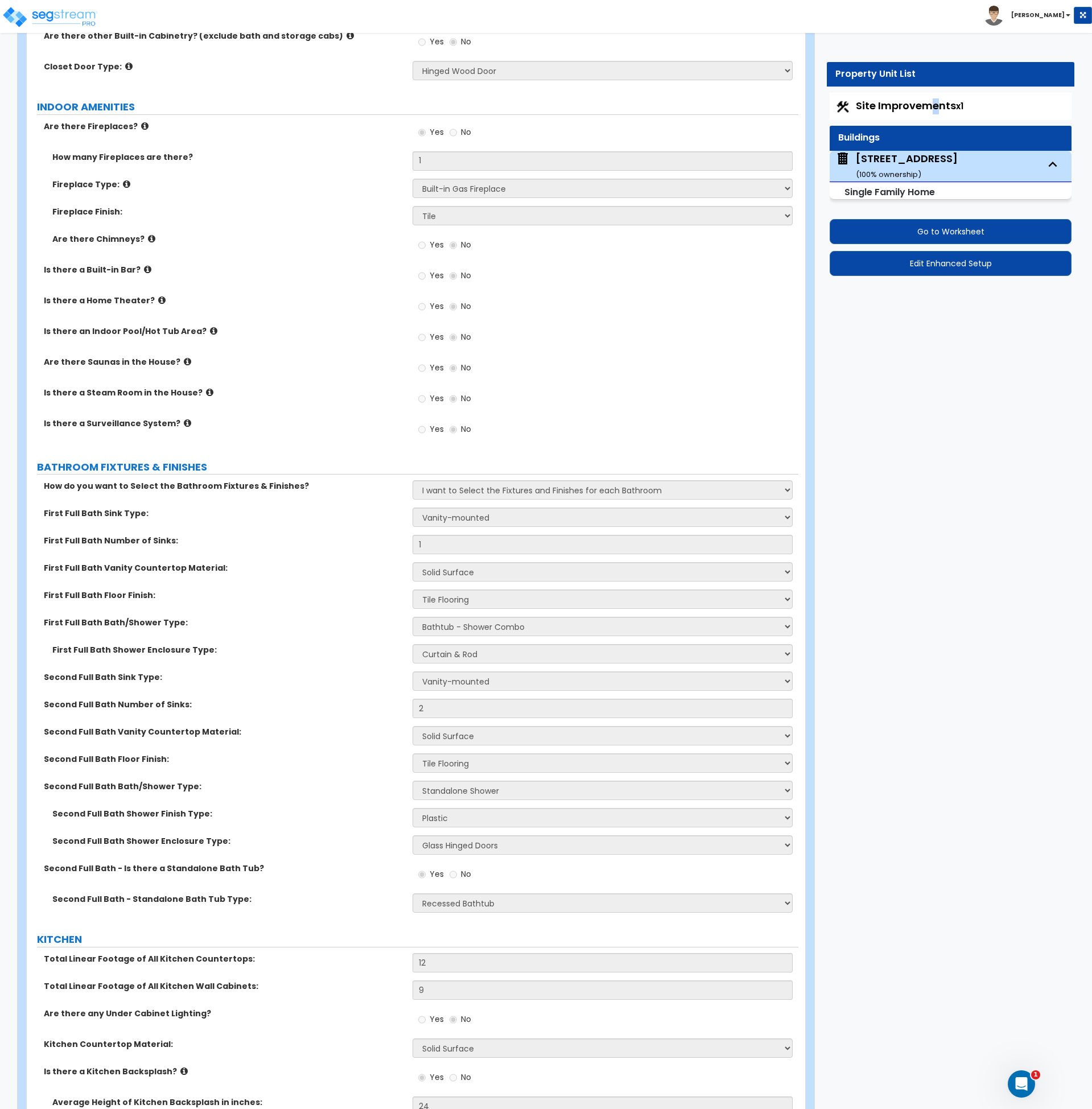
select select "1"
select select "2"
select select "1"
select select "4"
select select "2"
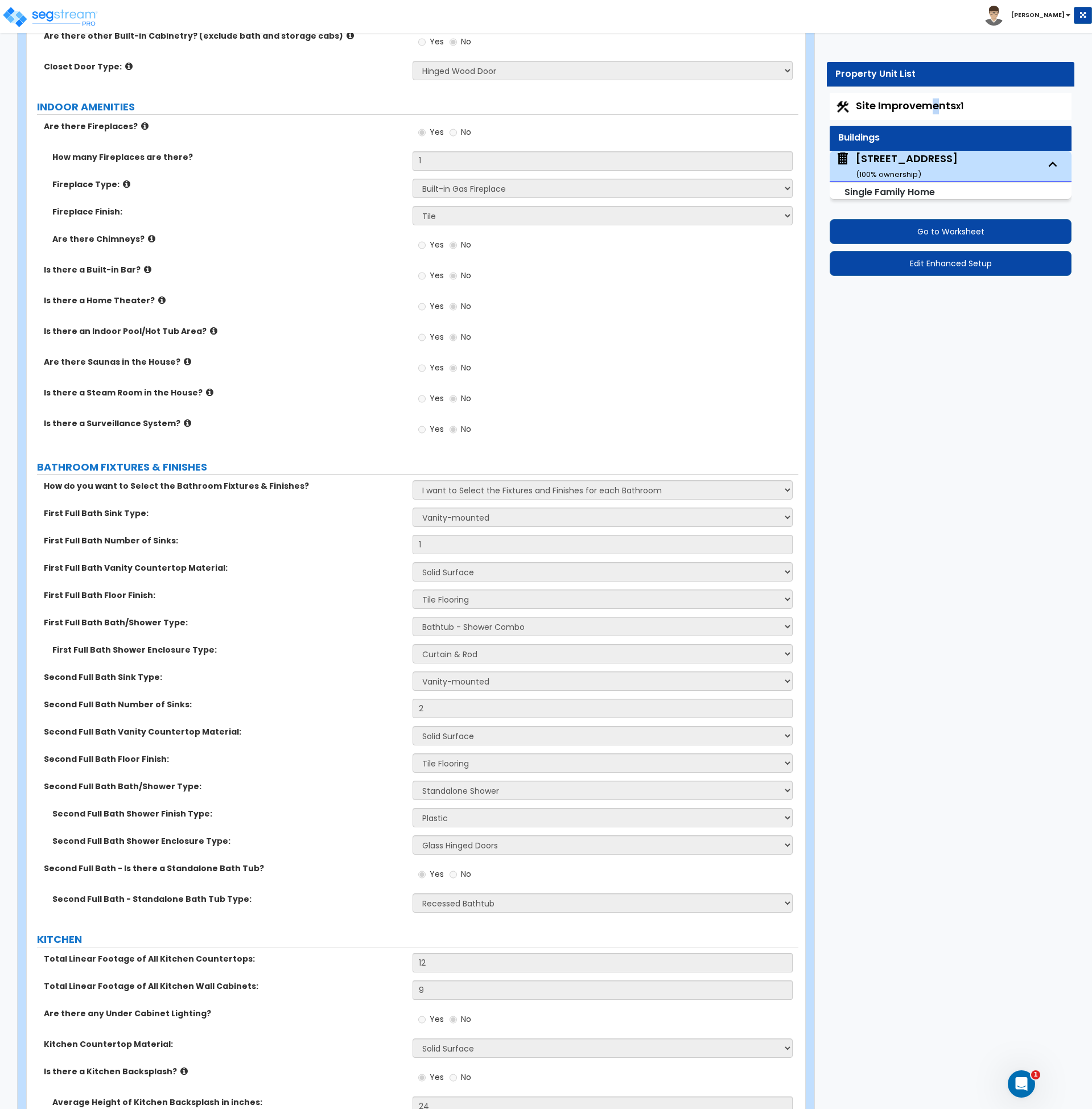
select select "1"
select select "9"
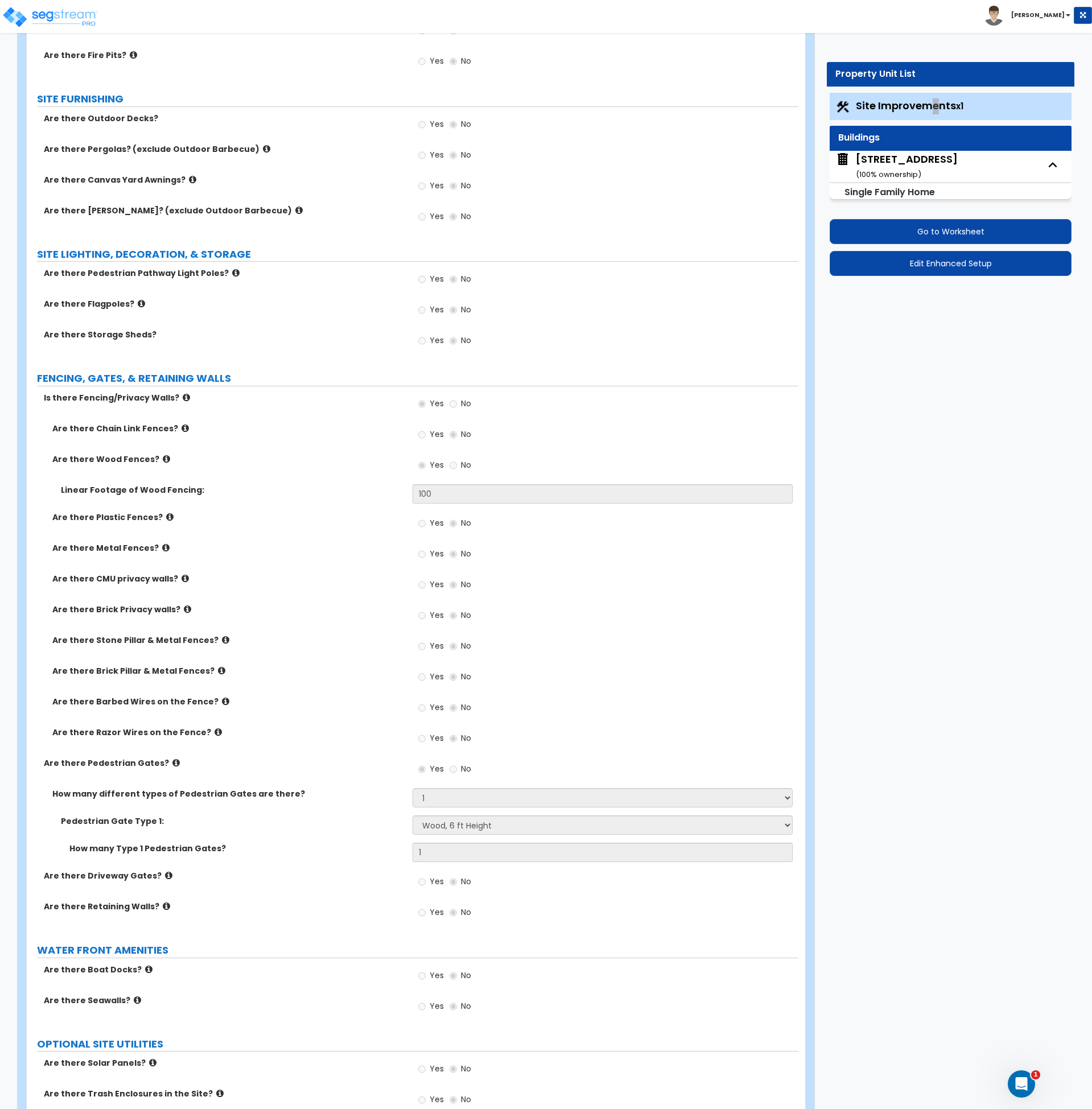
scroll to position [1586, 0]
click at [367, 586] on div "Are there CMU privacy walls? Yes No" at bounding box center [413, 589] width 772 height 31
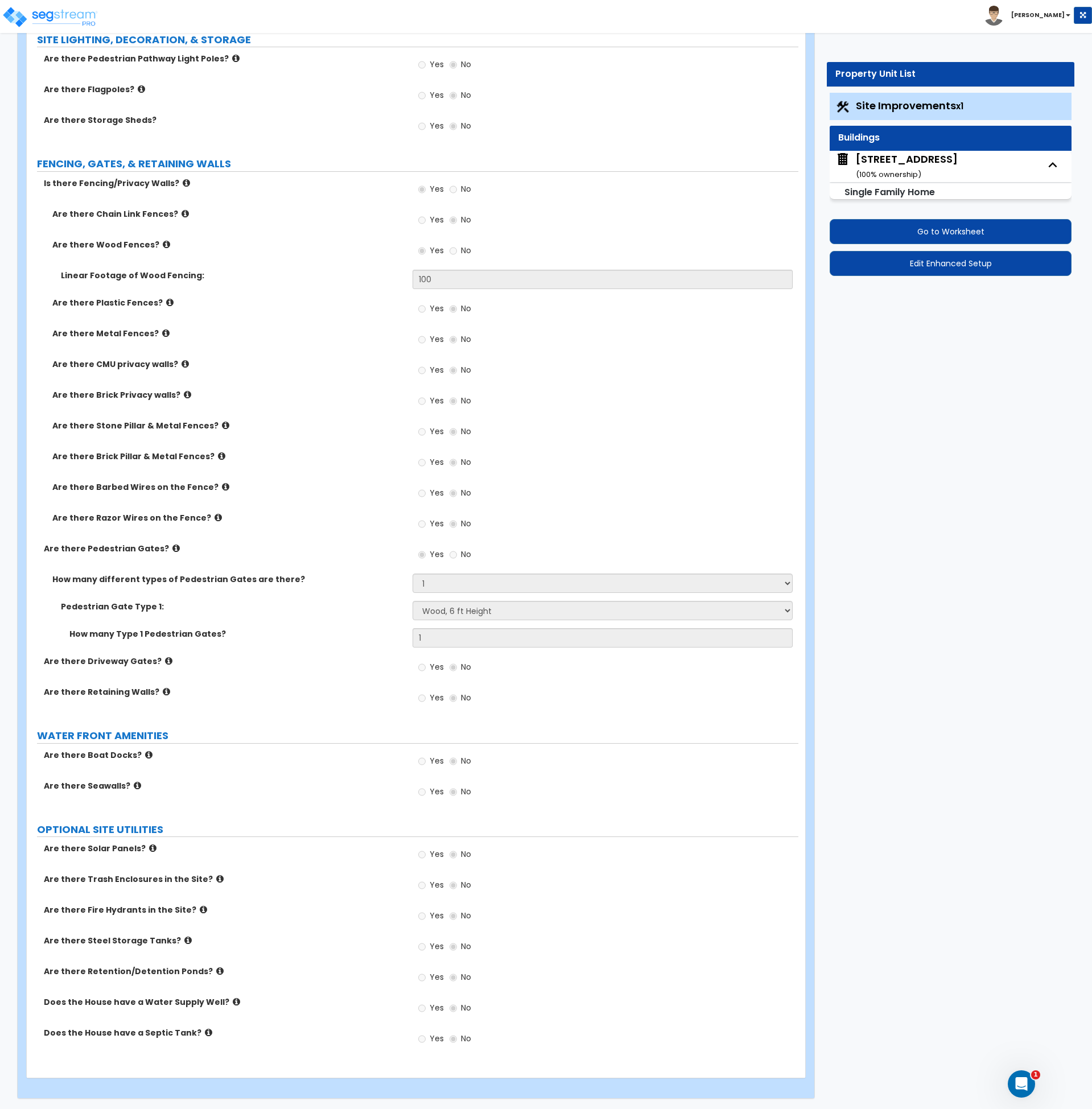
scroll to position [1802, 0]
click at [582, 421] on div "Yes No" at bounding box center [605, 434] width 386 height 31
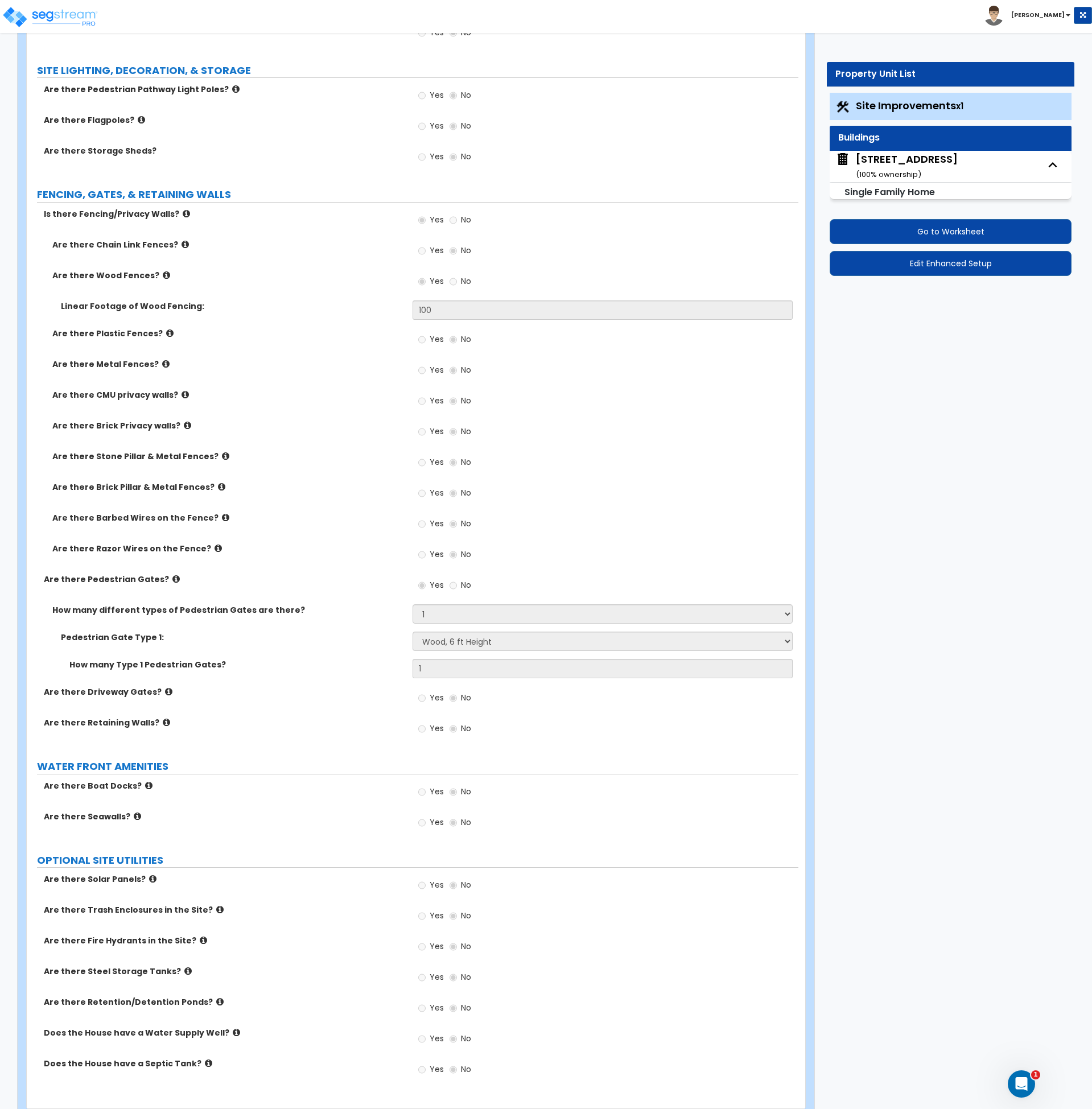
scroll to position [1699, 0]
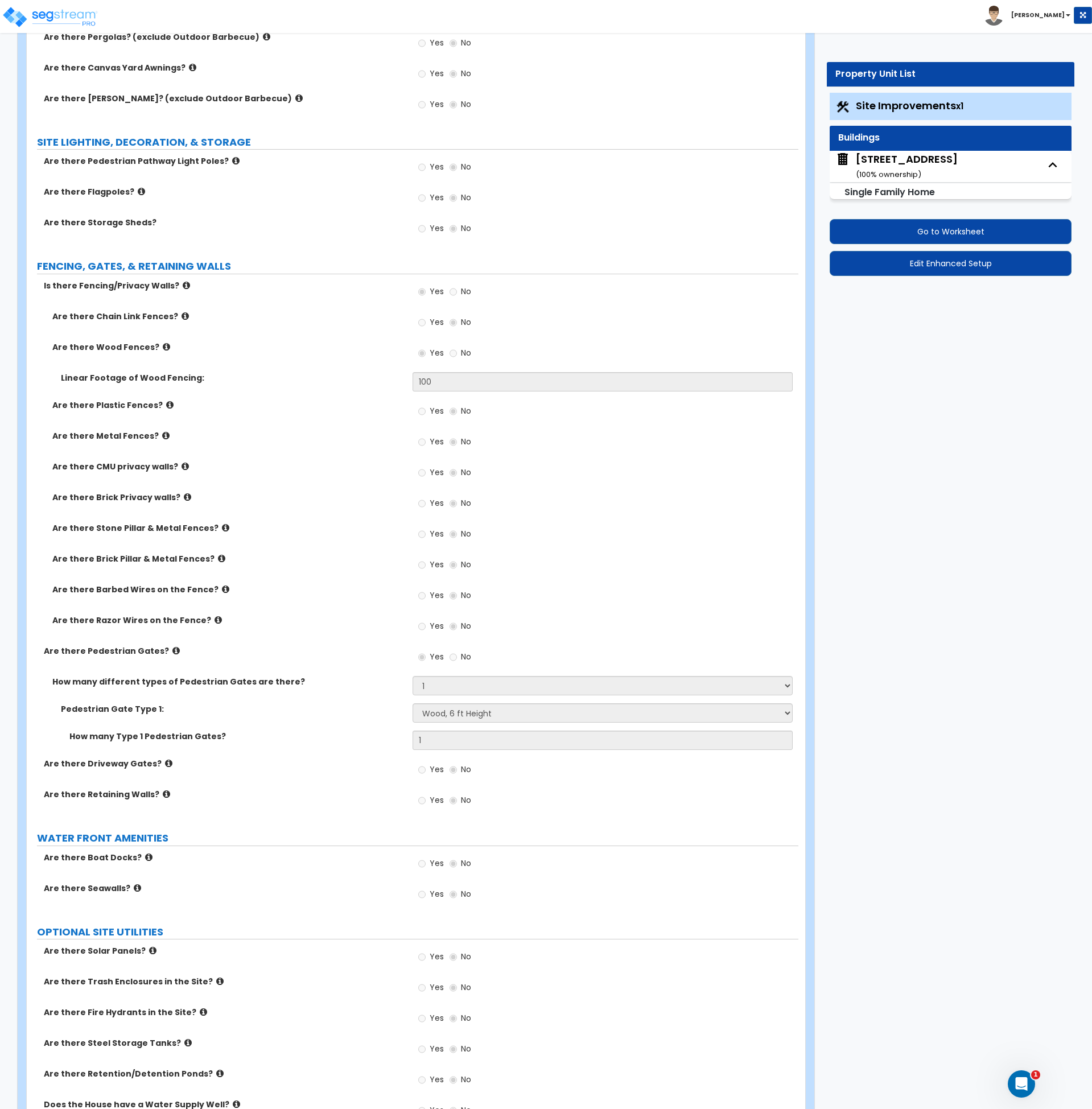
click at [577, 501] on div "Yes No" at bounding box center [605, 507] width 386 height 31
click at [564, 230] on div "Yes No" at bounding box center [605, 232] width 386 height 31
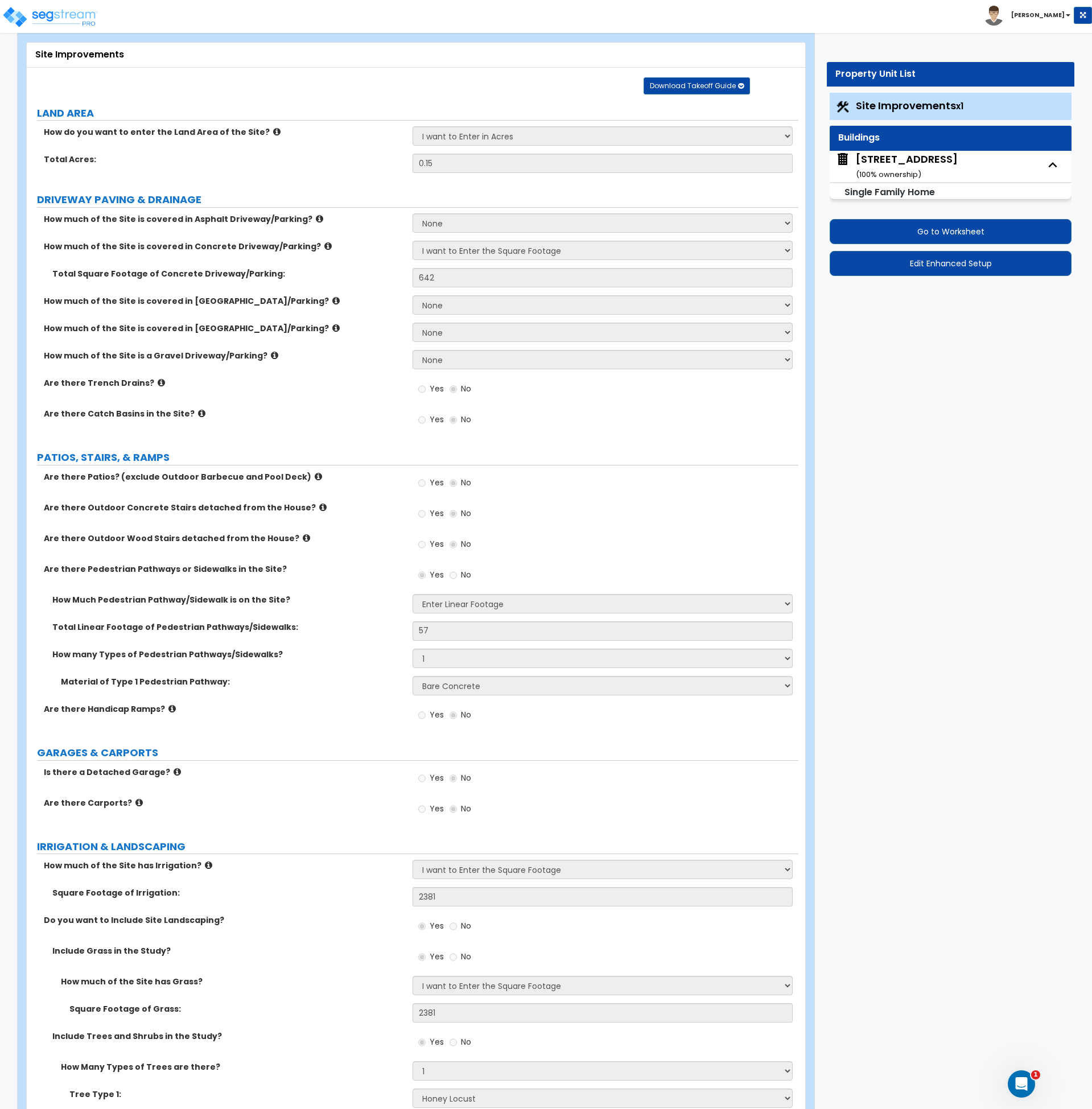
scroll to position [0, 0]
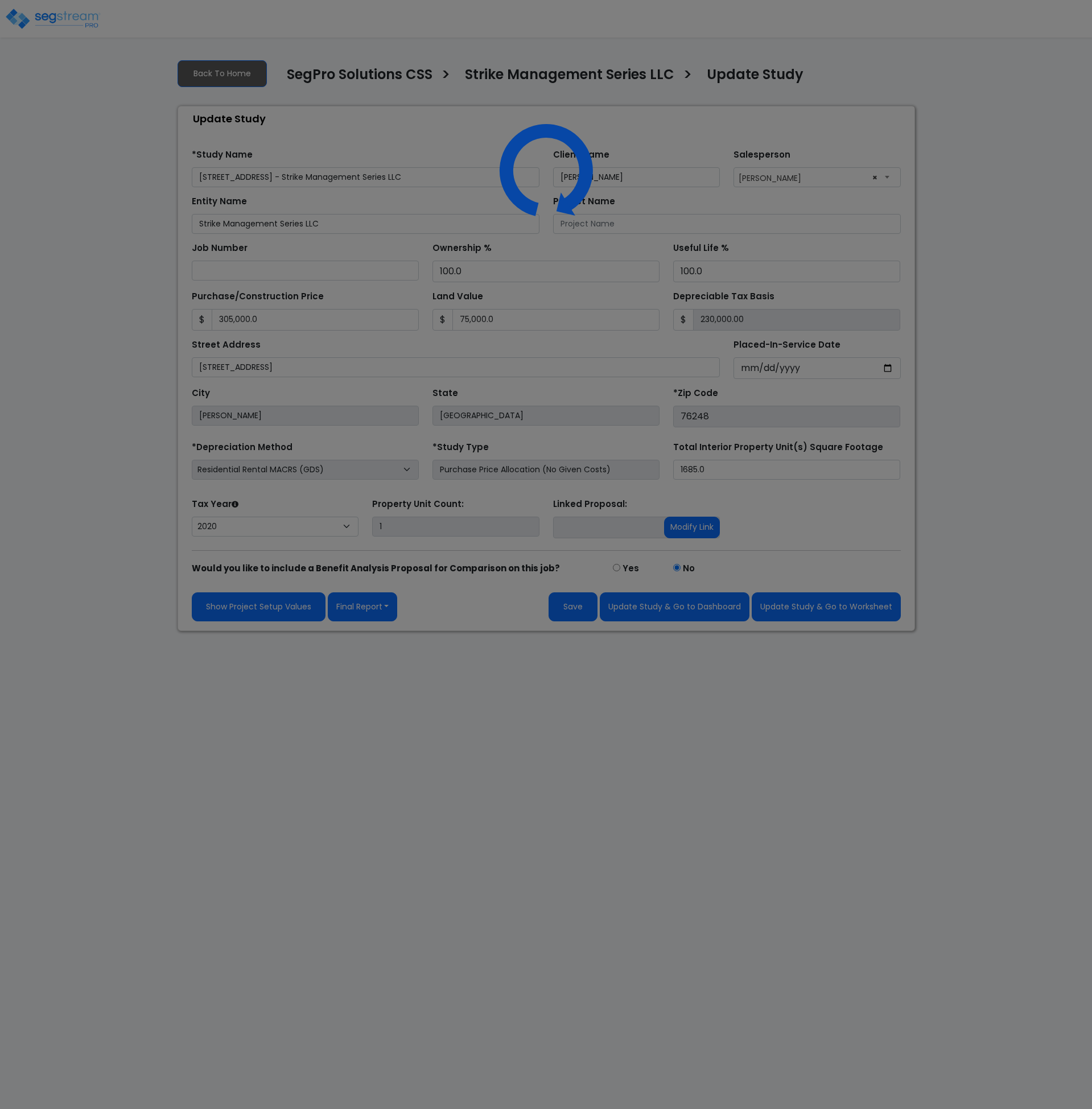
select select "2020"
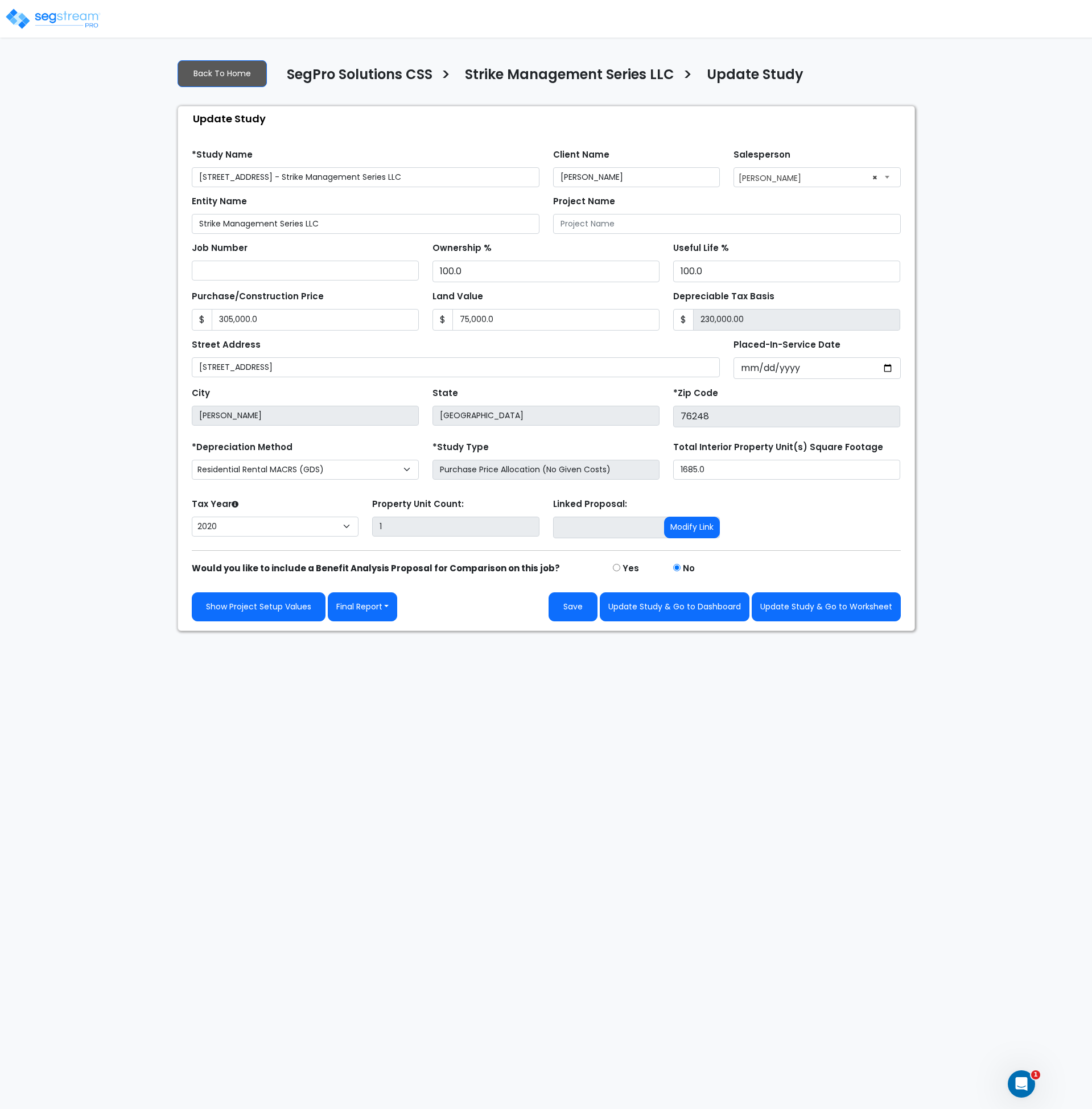
click at [477, 631] on html "Notification x View All [PERSON_NAME] SegPro Solutions Notification" at bounding box center [546, 316] width 1092 height 631
click at [496, 631] on html "Notification x View All [PERSON_NAME] SegPro Solutions Notification" at bounding box center [546, 316] width 1092 height 631
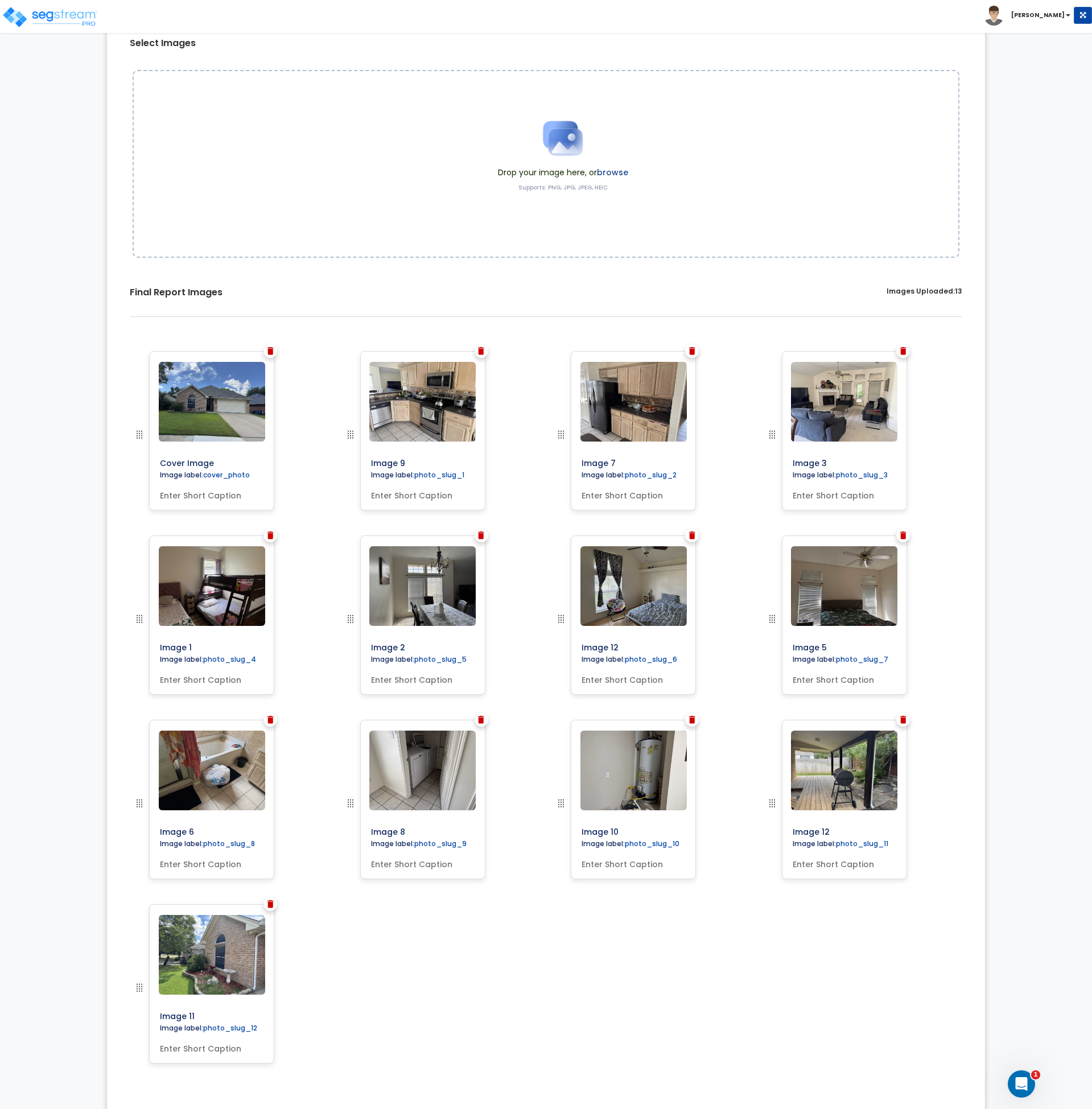
scroll to position [128, 0]
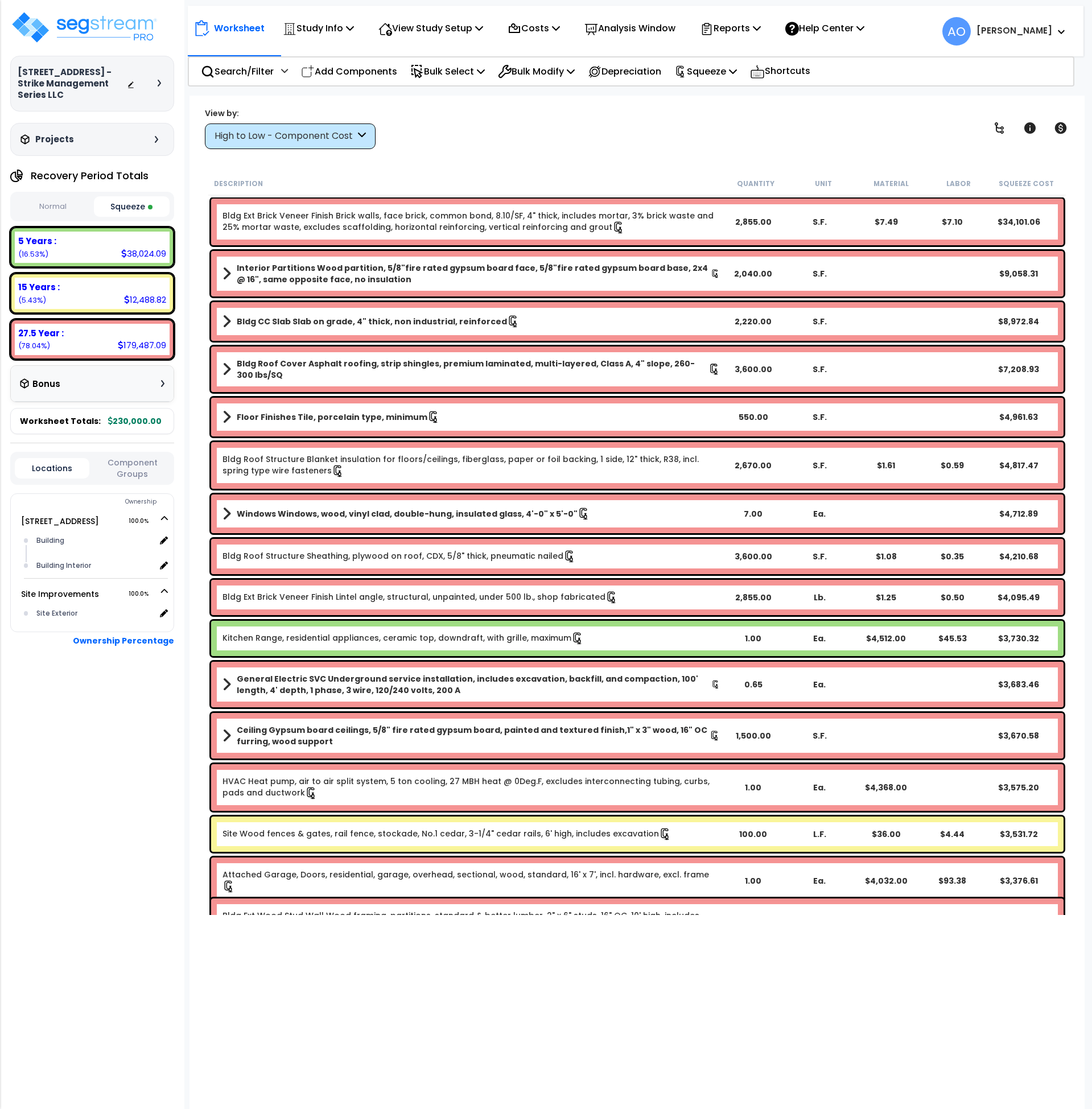
click at [139, 196] on button "Squeeze" at bounding box center [132, 206] width 76 height 20
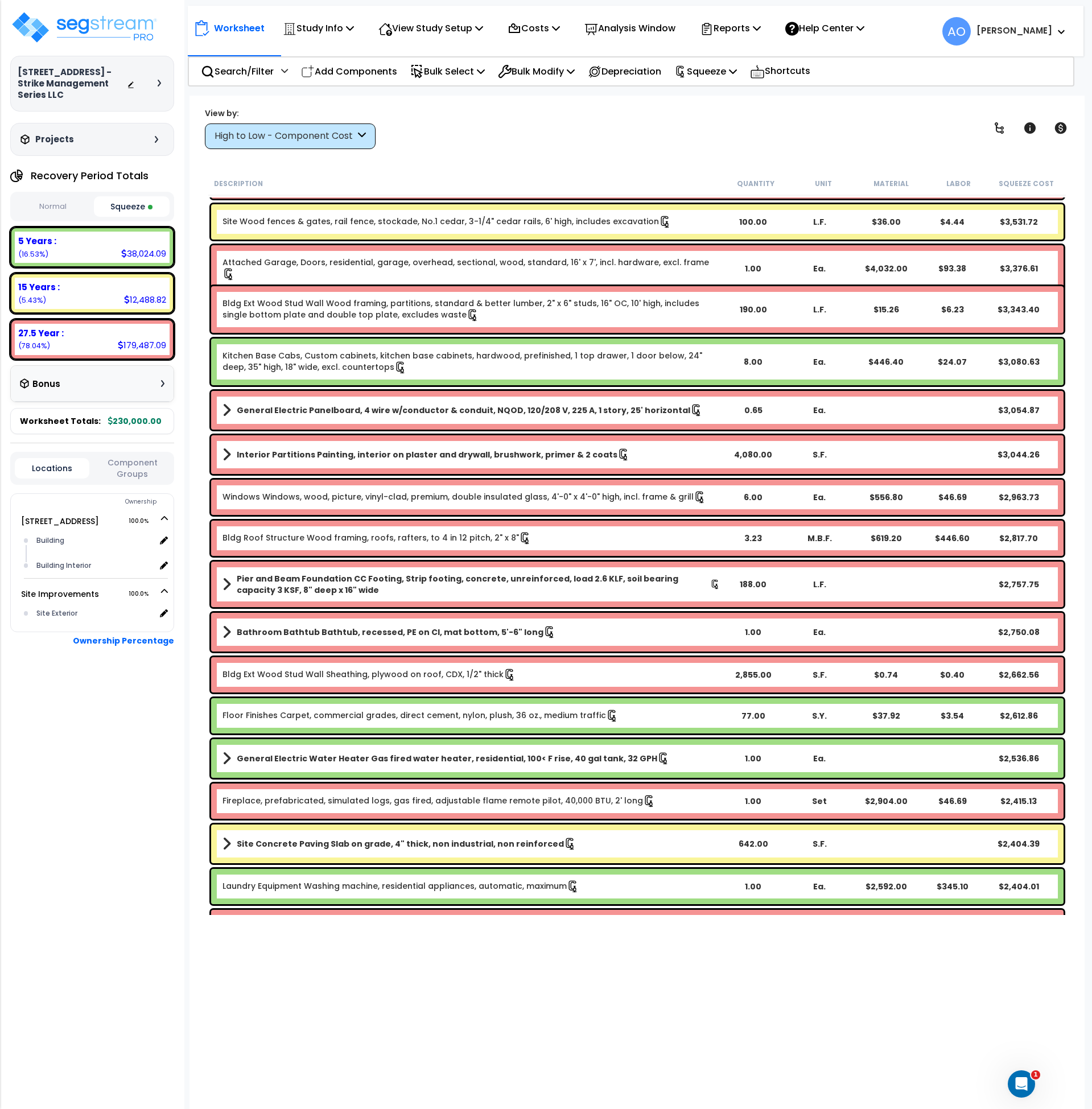
scroll to position [613, 0]
click at [306, 145] on div "High to Low - Component Cost" at bounding box center [289, 137] width 171 height 25
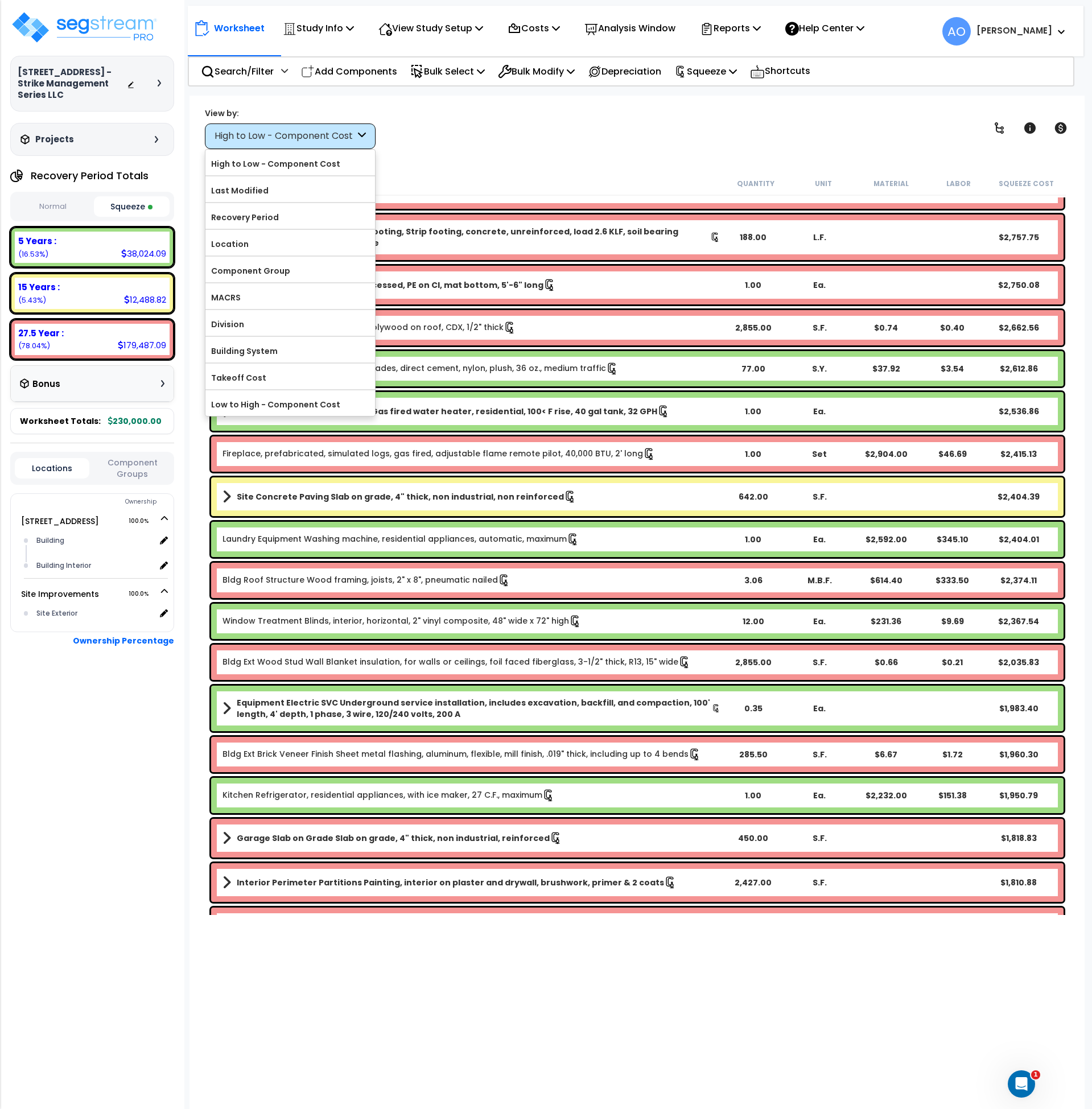
scroll to position [961, 0]
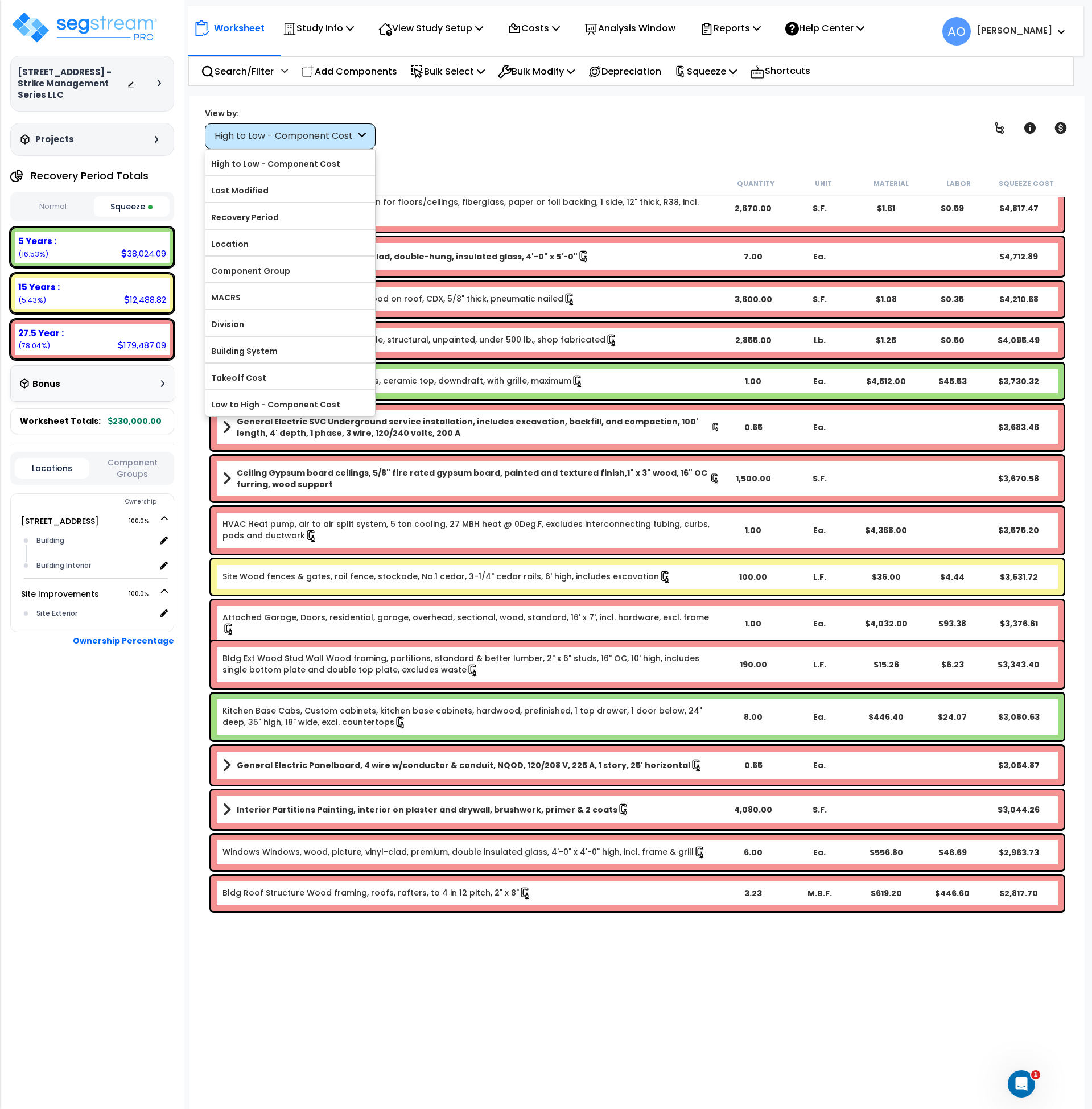
click at [461, 151] on div "Worksheet Study Info Study Setup Add Property Unit Template study Clone study AO" at bounding box center [637, 650] width 896 height 1109
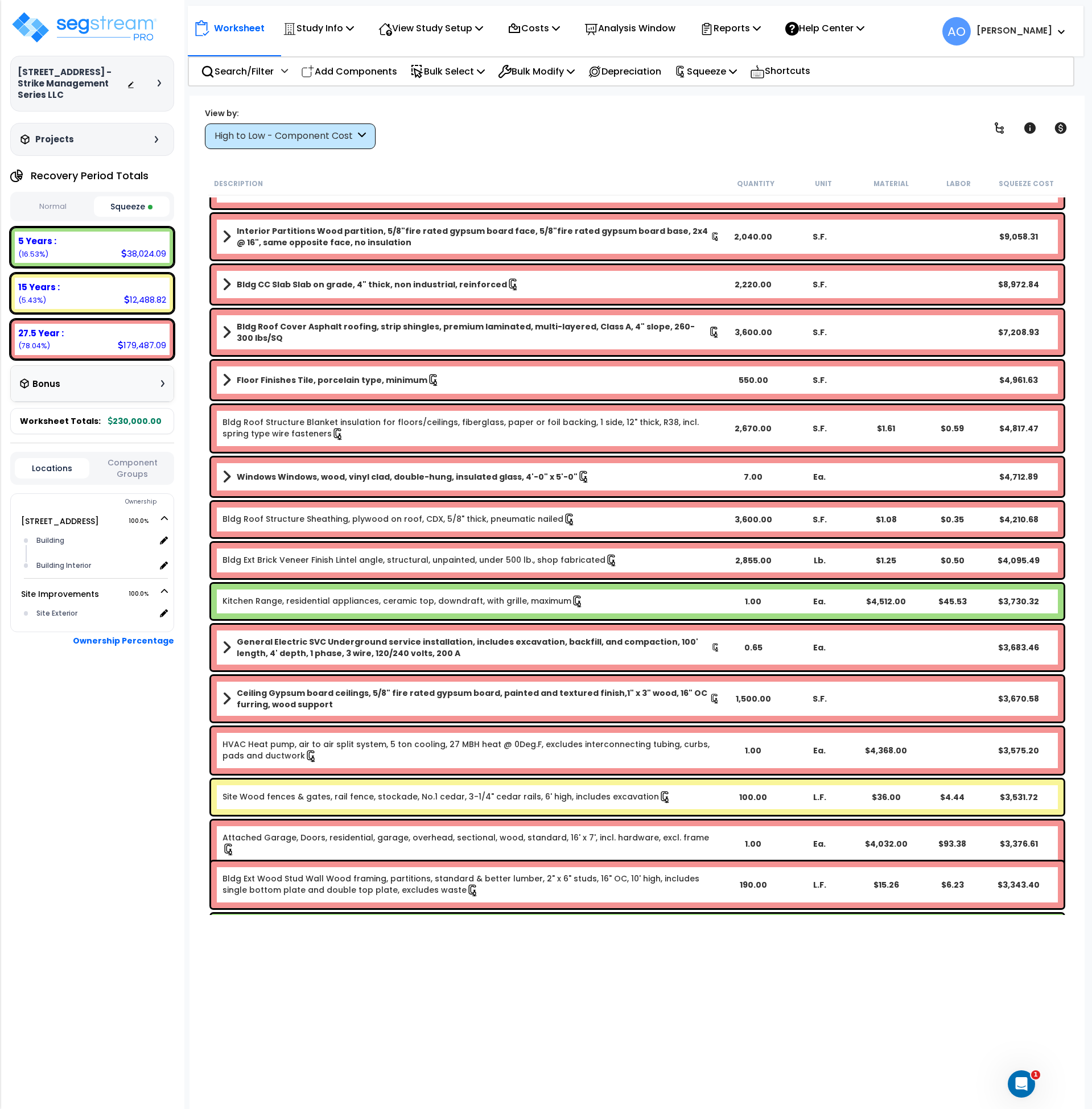
scroll to position [36, 0]
click at [341, 139] on div "High to Low - Component Cost" at bounding box center [285, 136] width 141 height 13
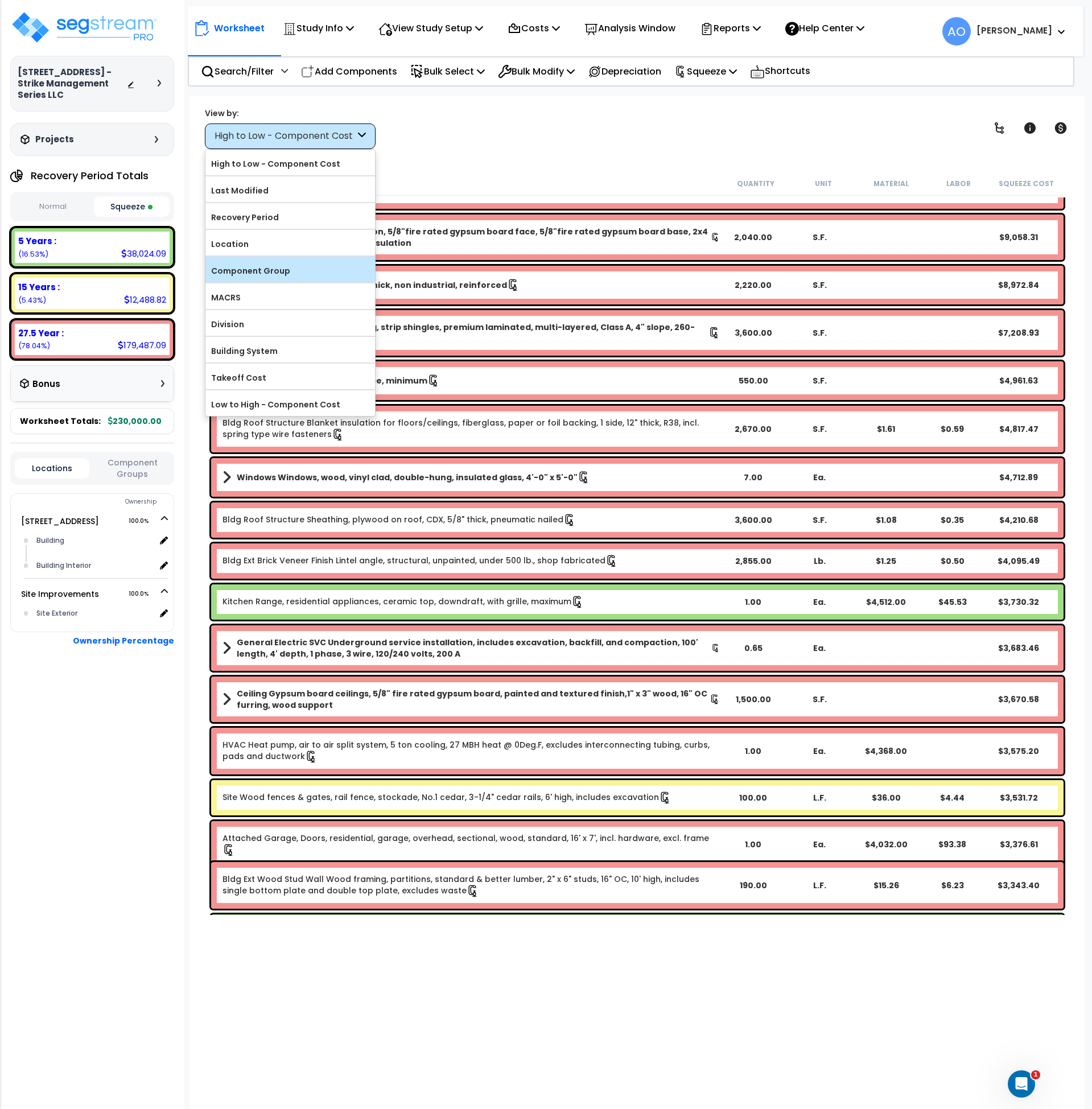
click at [256, 271] on label "Component Group" at bounding box center [290, 271] width 170 height 17
click at [0, 0] on input "Component Group" at bounding box center [0, 0] width 0 height 0
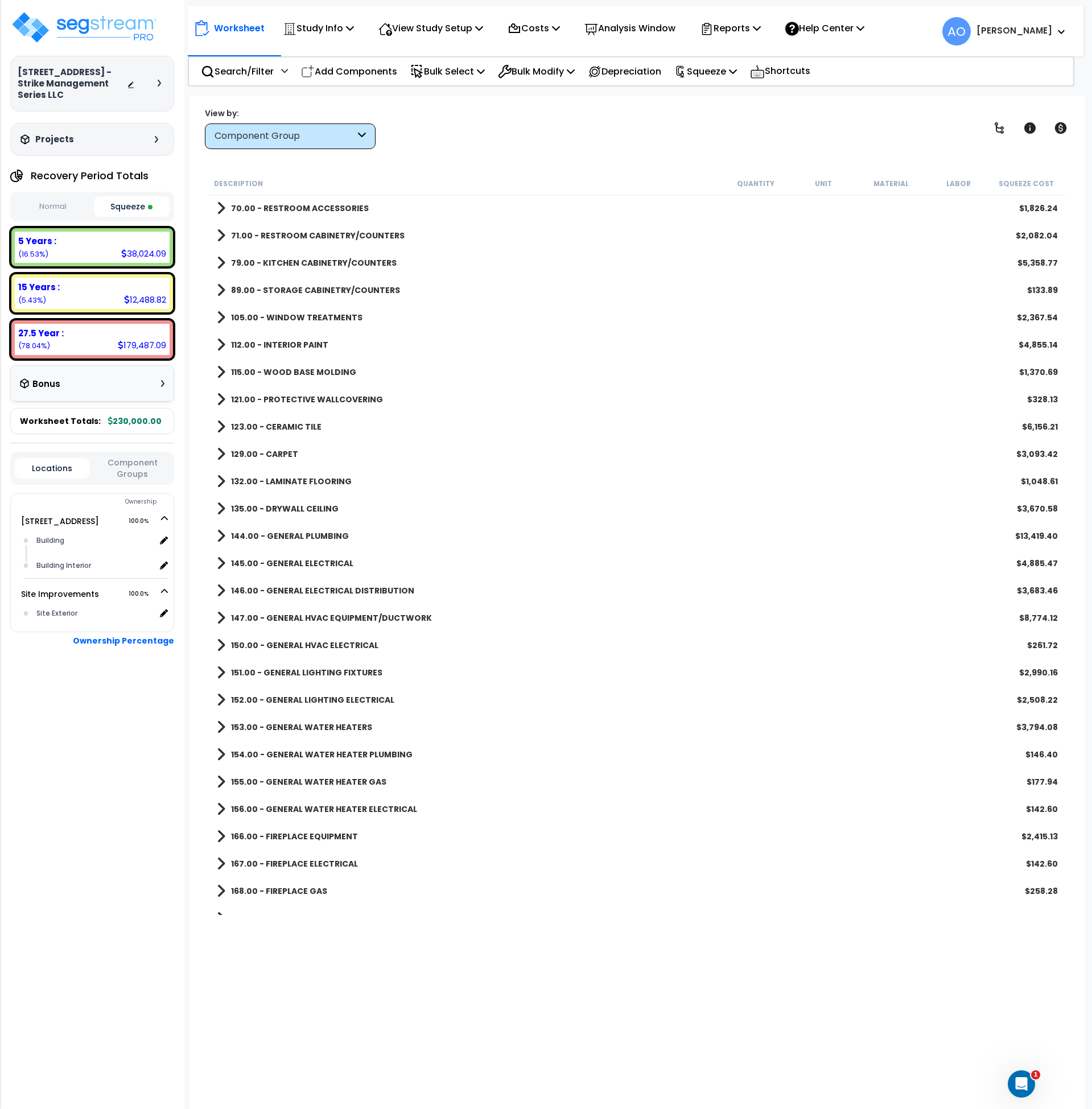
scroll to position [384, 0]
click at [315, 261] on b "79.00 - KITCHEN CABINETRY/COUNTERS" at bounding box center [313, 262] width 165 height 11
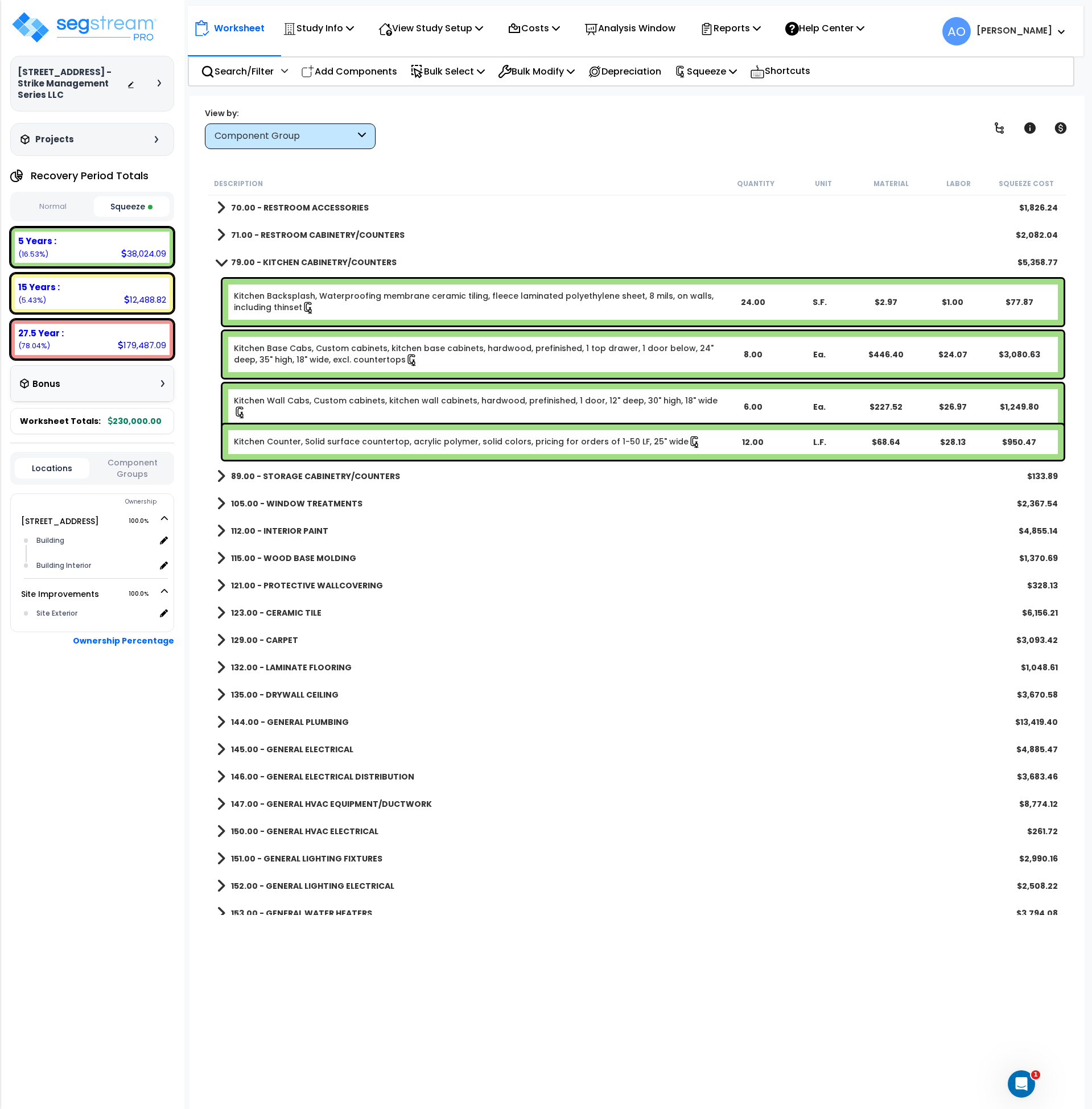
click at [314, 299] on link "Kitchen Backsplash, Waterproofing membrane ceramic tiling, fleece laminated pol…" at bounding box center [477, 302] width 485 height 24
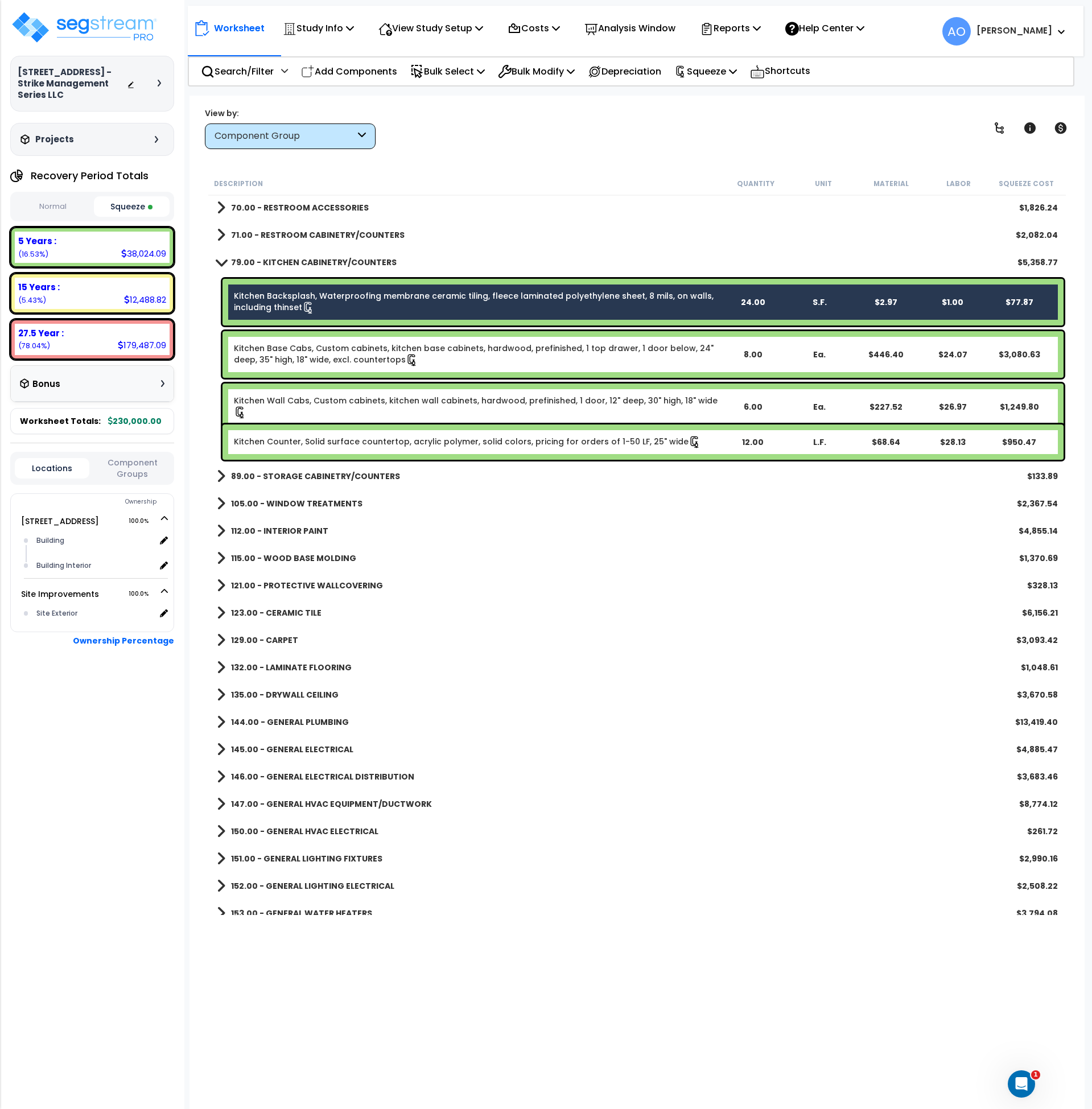
drag, startPoint x: 329, startPoint y: 358, endPoint x: 338, endPoint y: 404, distance: 46.9
click at [329, 359] on link "Kitchen Base Cabs, Custom cabinets, kitchen base cabinets, hardwood, prefinishe…" at bounding box center [477, 355] width 485 height 24
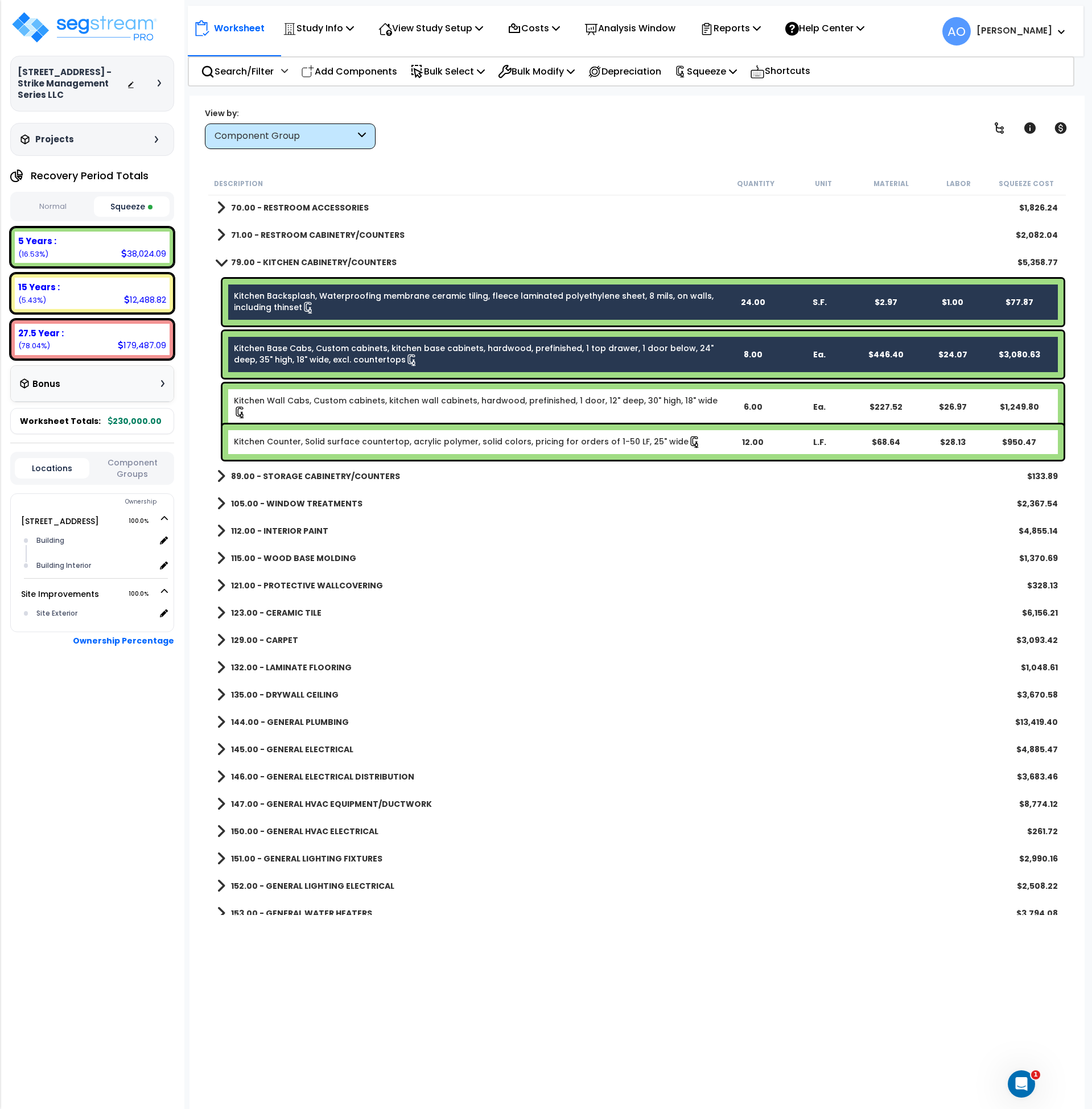
click at [335, 400] on link "Kitchen Wall Cabs, Custom cabinets, kitchen wall cabinets, hardwood, prefinishe…" at bounding box center [477, 407] width 485 height 24
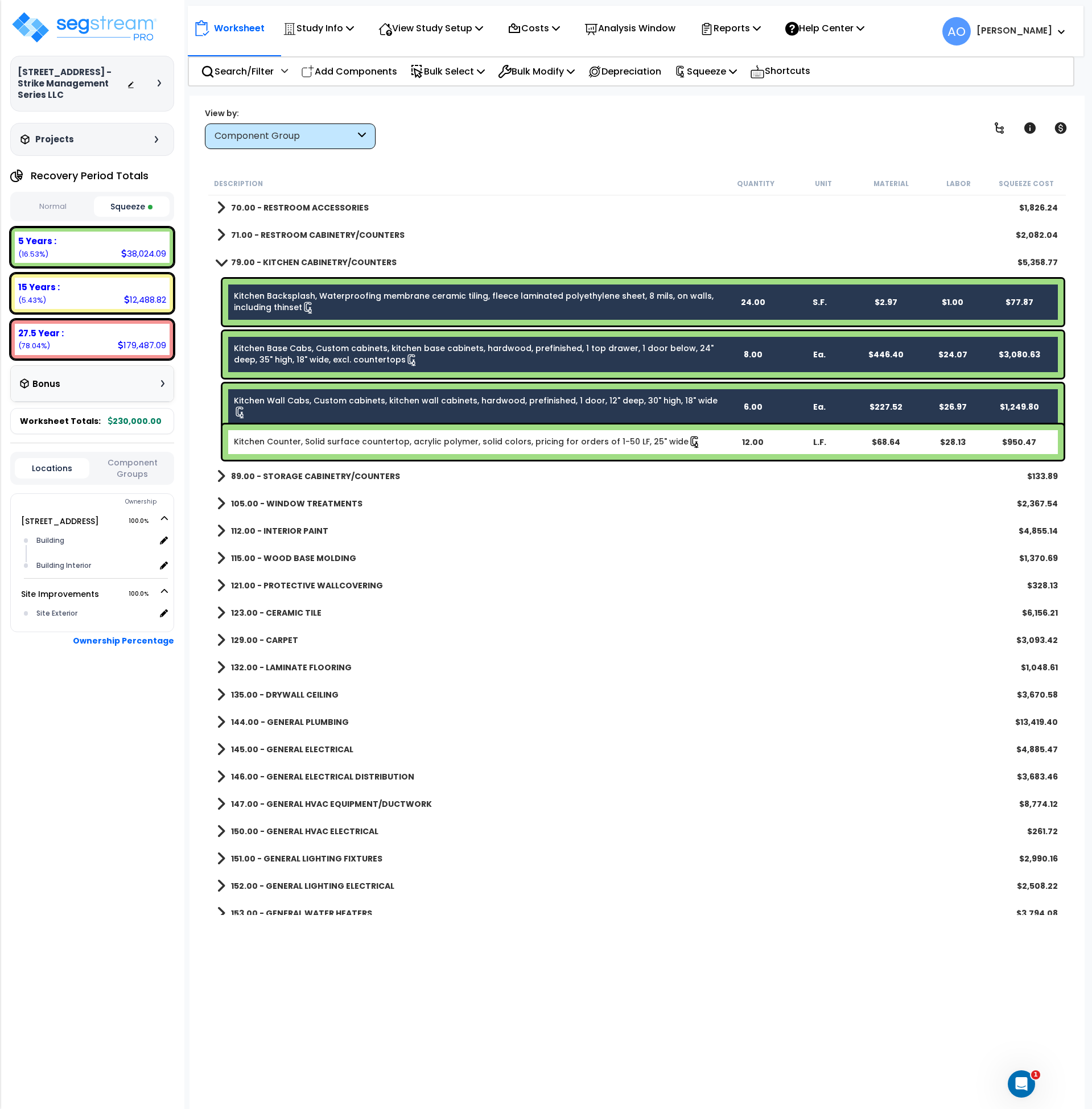
click at [345, 440] on link "Kitchen Counter, Solid surface countertop, acrylic polymer, solid colors, prici…" at bounding box center [468, 442] width 468 height 13
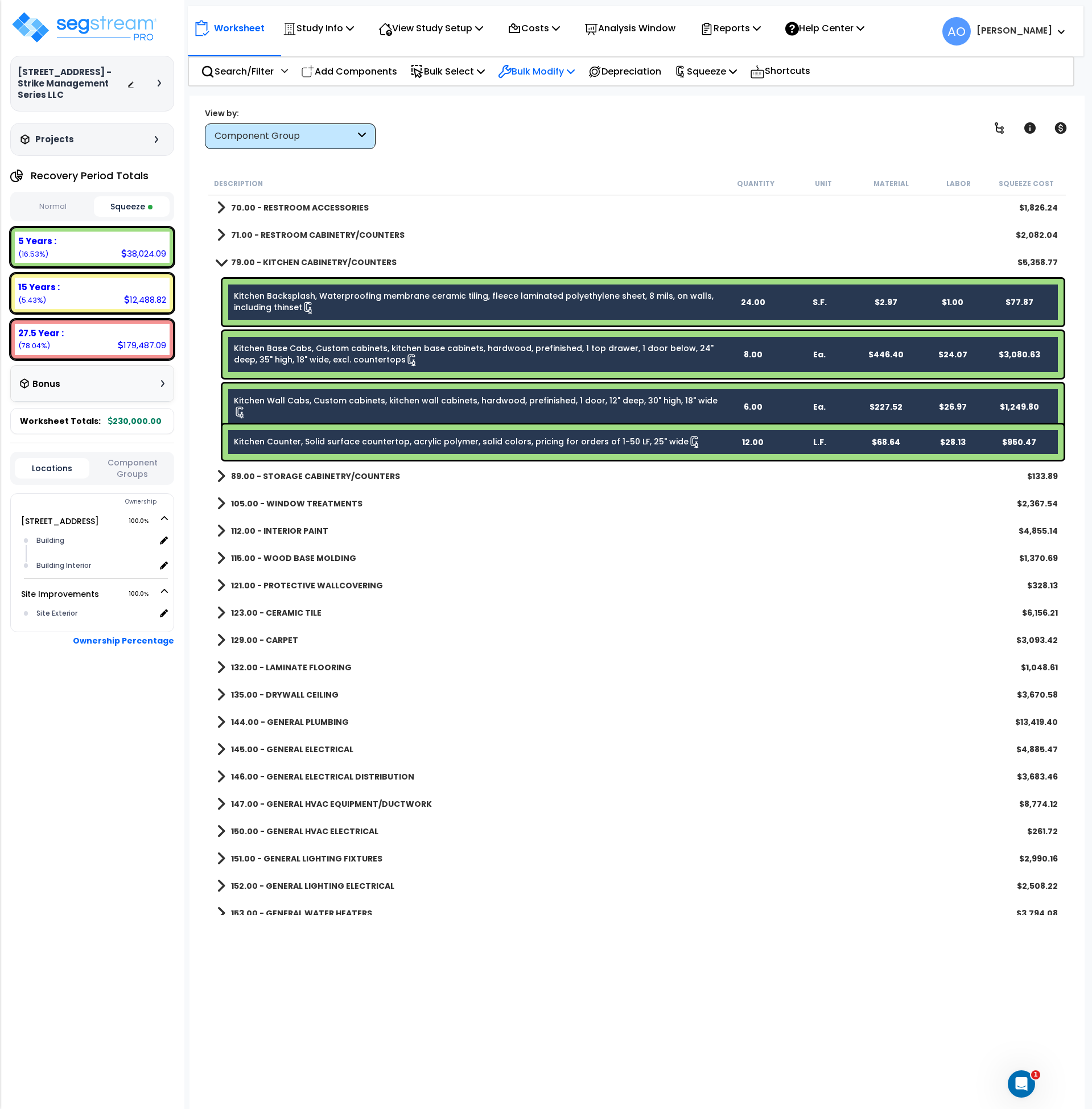
click at [537, 75] on p "Bulk Modify" at bounding box center [536, 71] width 77 height 15
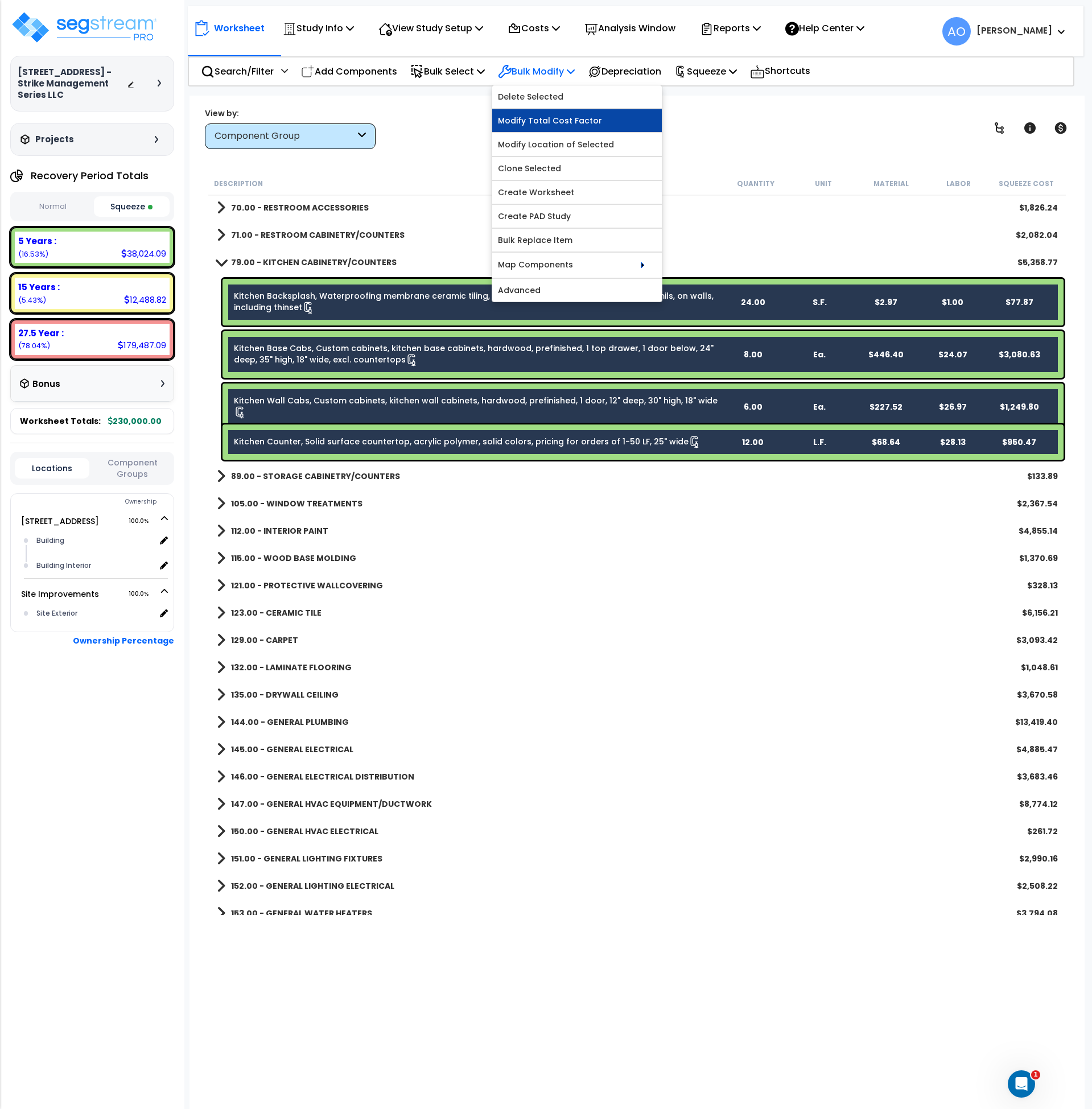
click at [581, 124] on link "Modify Total Cost Factor" at bounding box center [577, 120] width 170 height 23
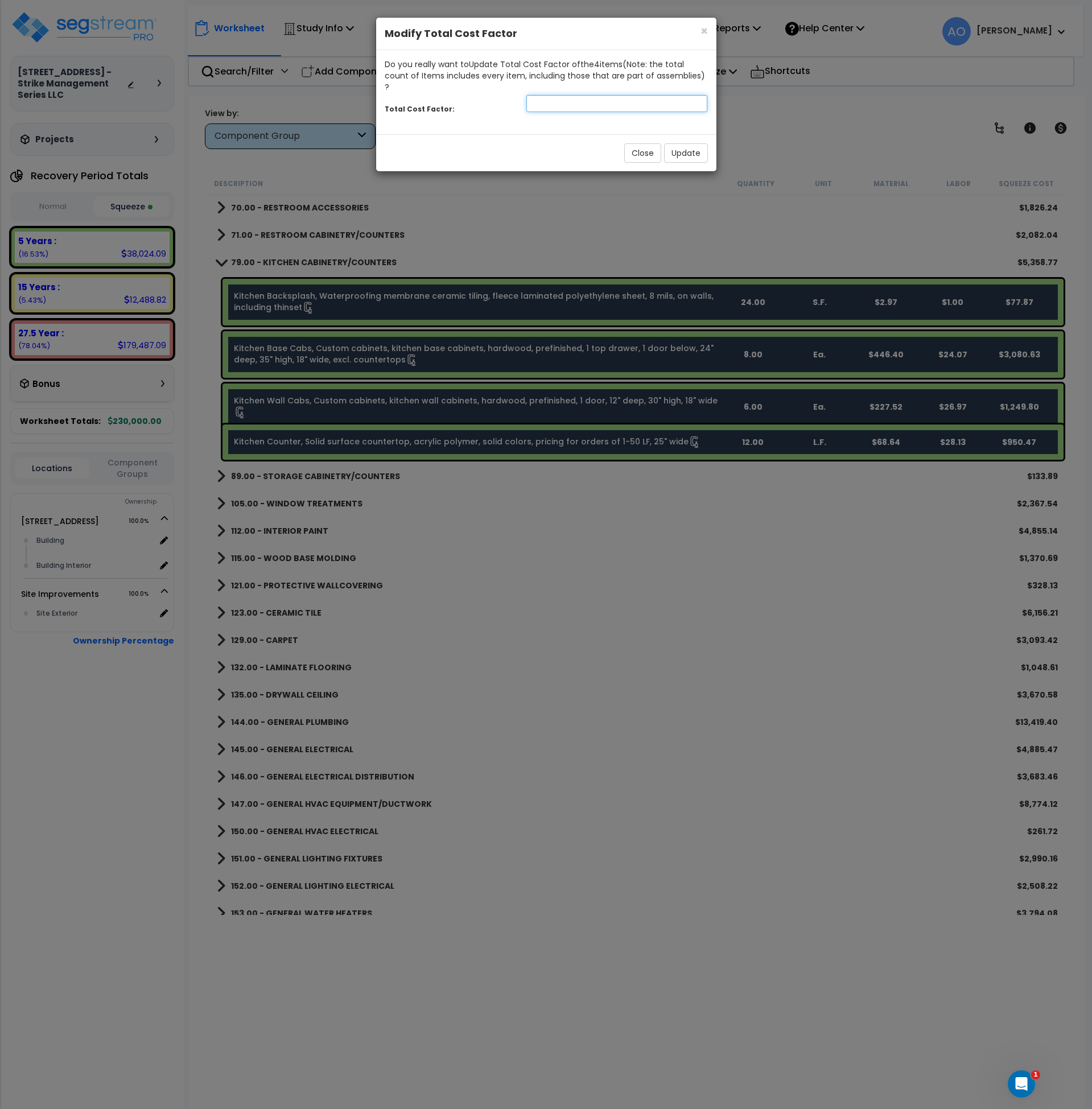
click at [553, 95] on input "number" at bounding box center [618, 104] width 182 height 17
type input "1.35"
click at [687, 143] on button "Update" at bounding box center [686, 153] width 44 height 20
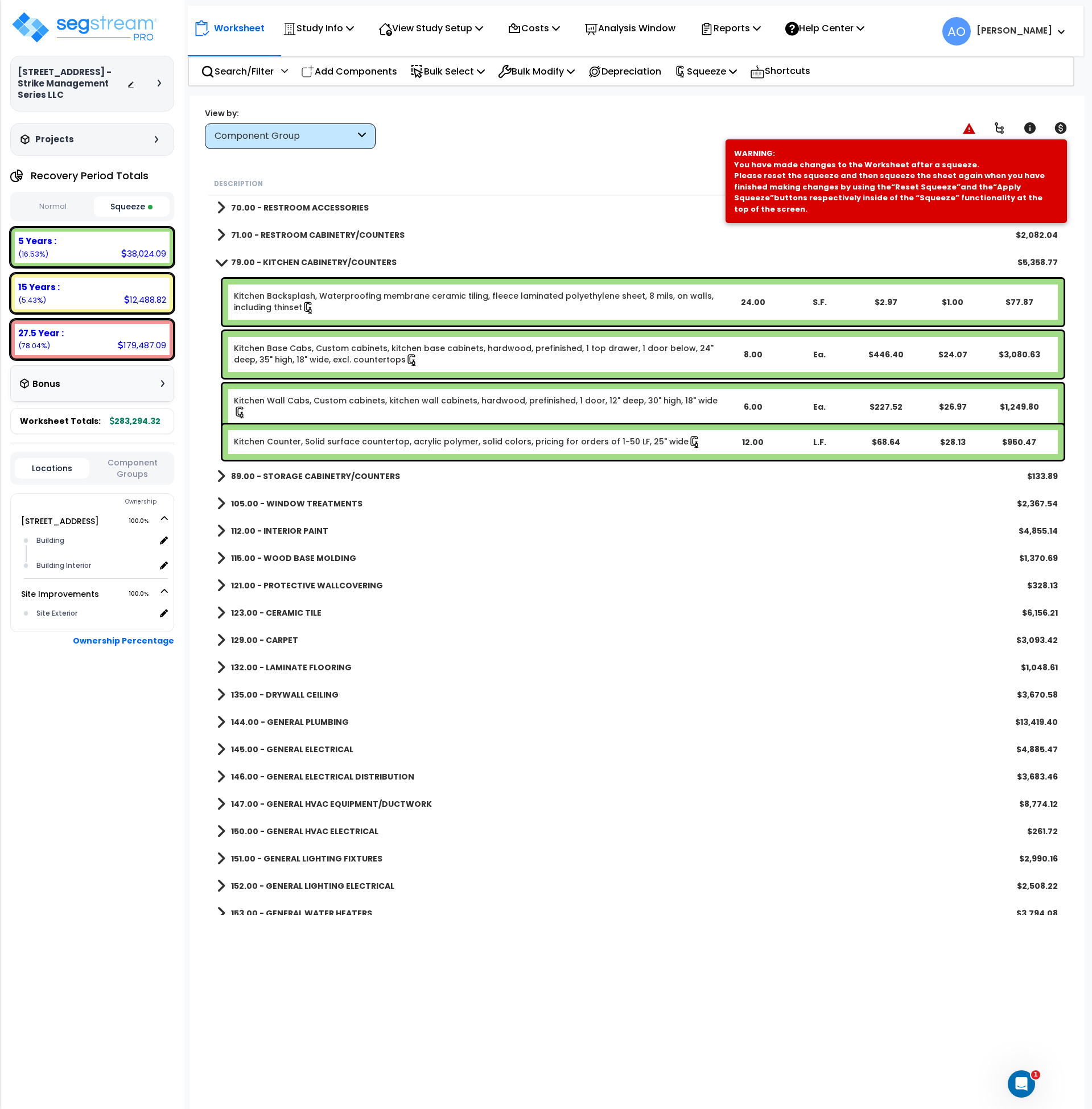
click at [311, 262] on b "79.00 - KITCHEN CABINETRY/COUNTERS" at bounding box center [313, 262] width 165 height 11
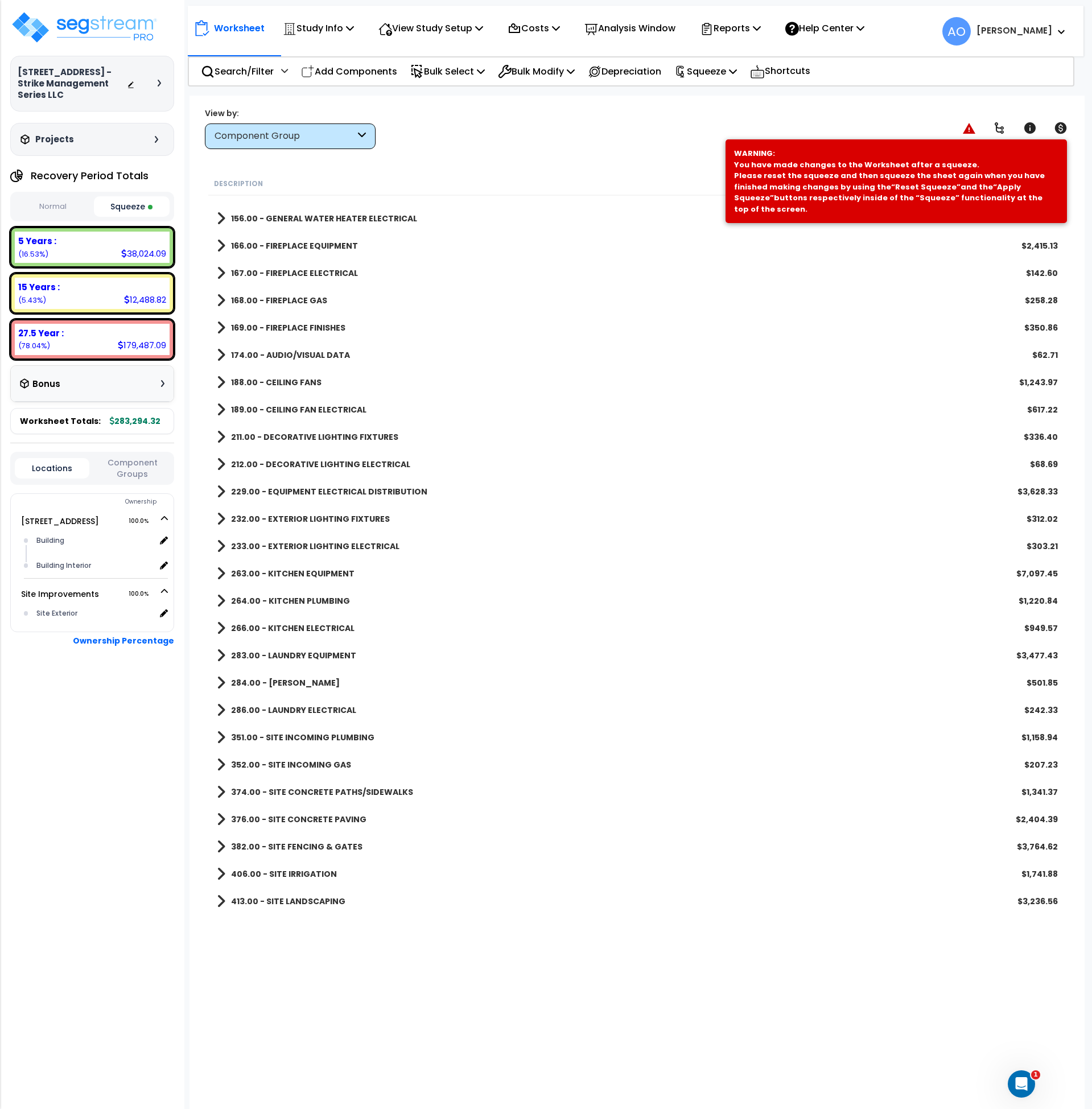
scroll to position [974, 0]
click at [322, 574] on b "263.00 - KITCHEN EQUIPMENT" at bounding box center [293, 573] width 124 height 11
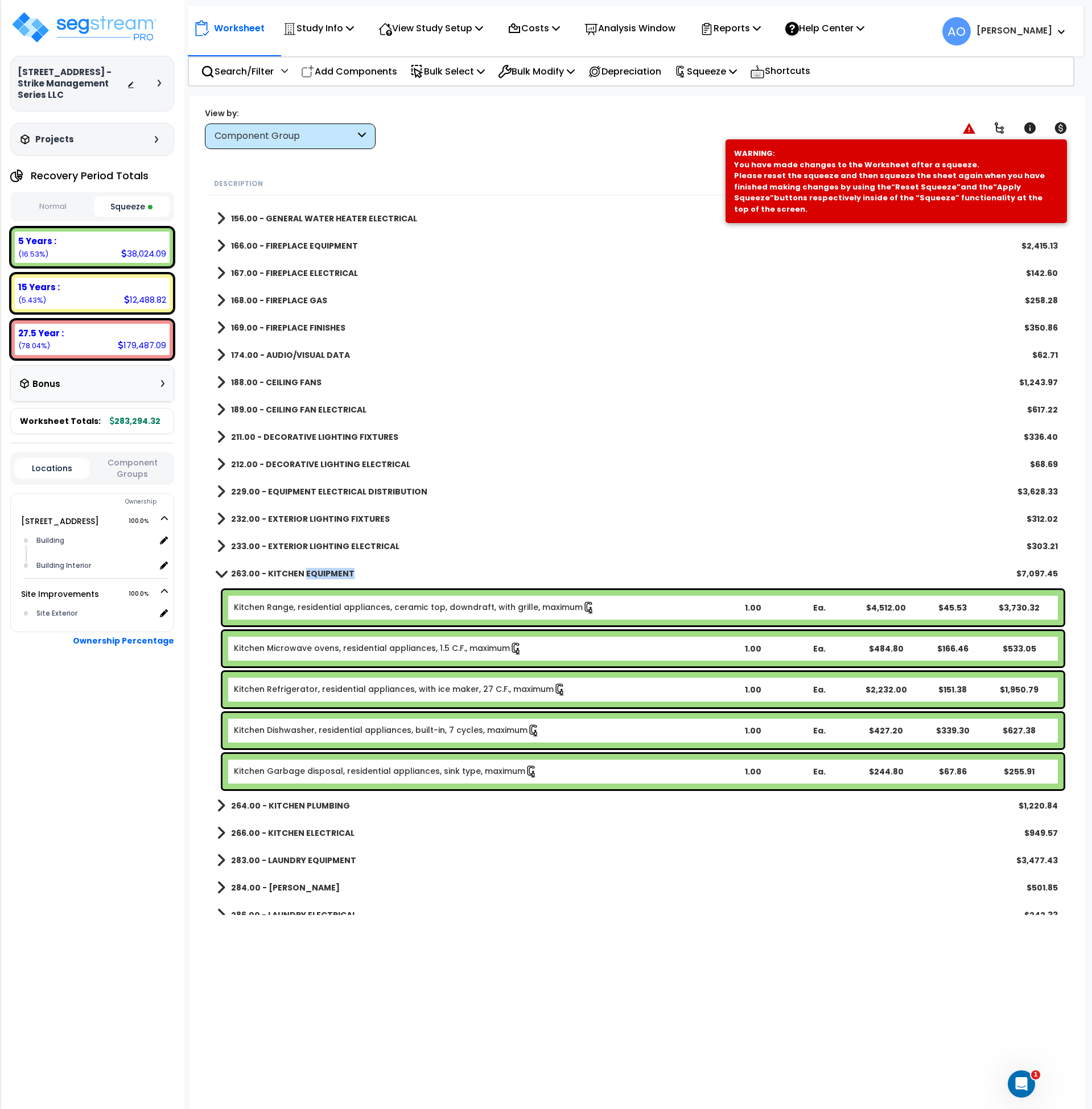
click at [322, 574] on b "263.00 - KITCHEN EQUIPMENT" at bounding box center [293, 573] width 124 height 11
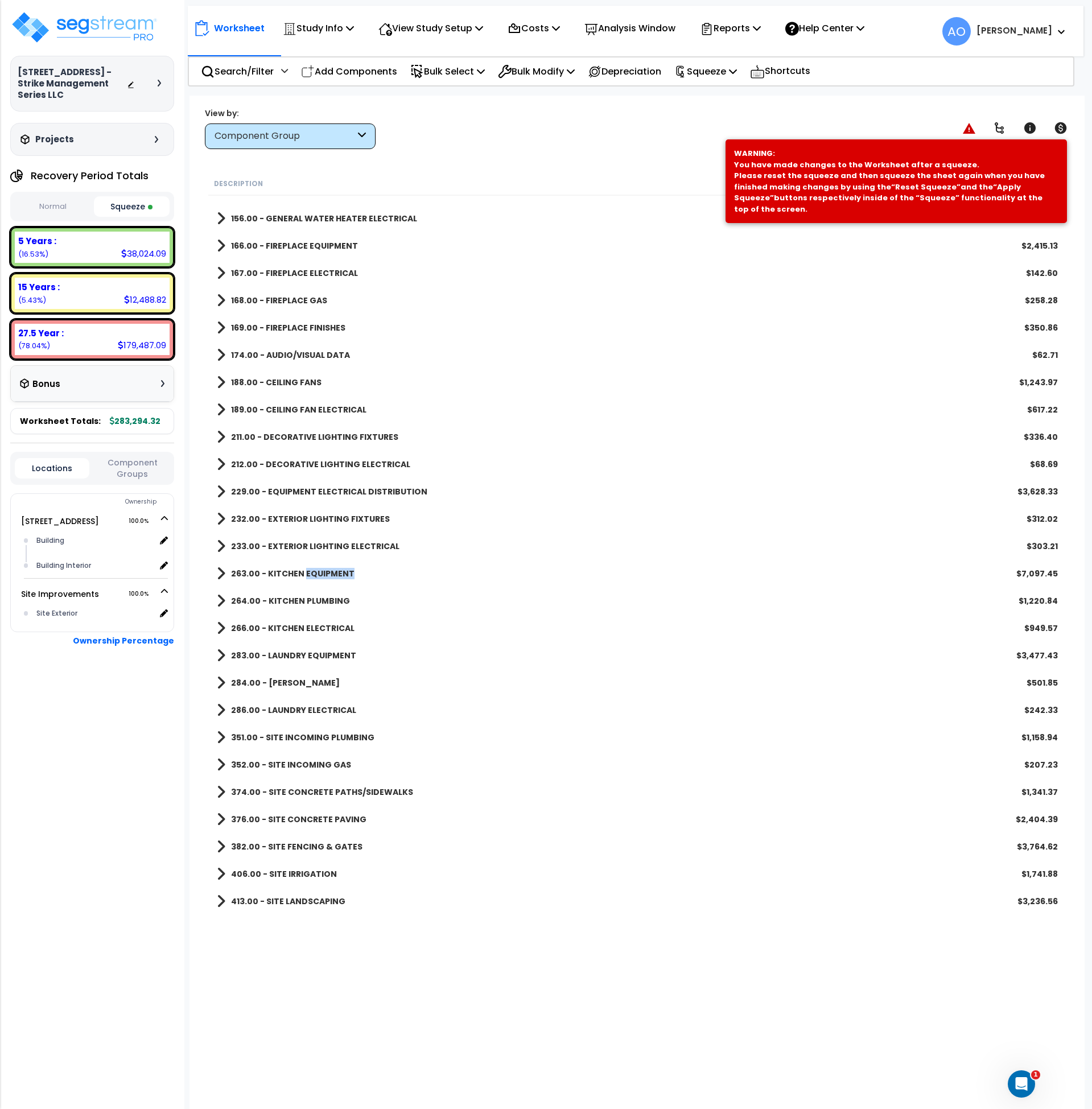
click at [322, 574] on b "263.00 - KITCHEN EQUIPMENT" at bounding box center [293, 573] width 124 height 11
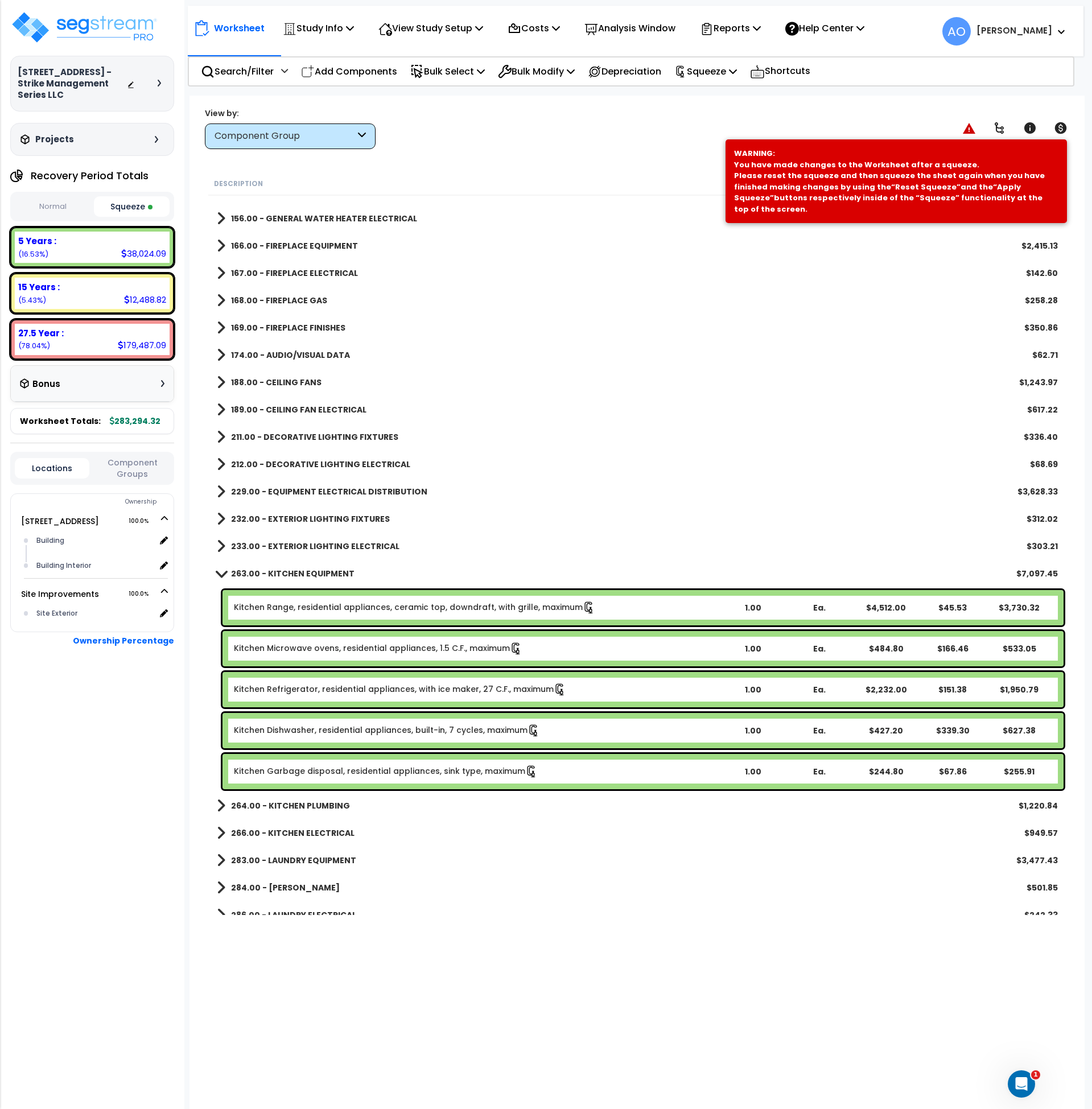
click at [319, 602] on link "Kitchen Range, residential appliances, ceramic top, downdraft, with grille, max…" at bounding box center [415, 608] width 361 height 13
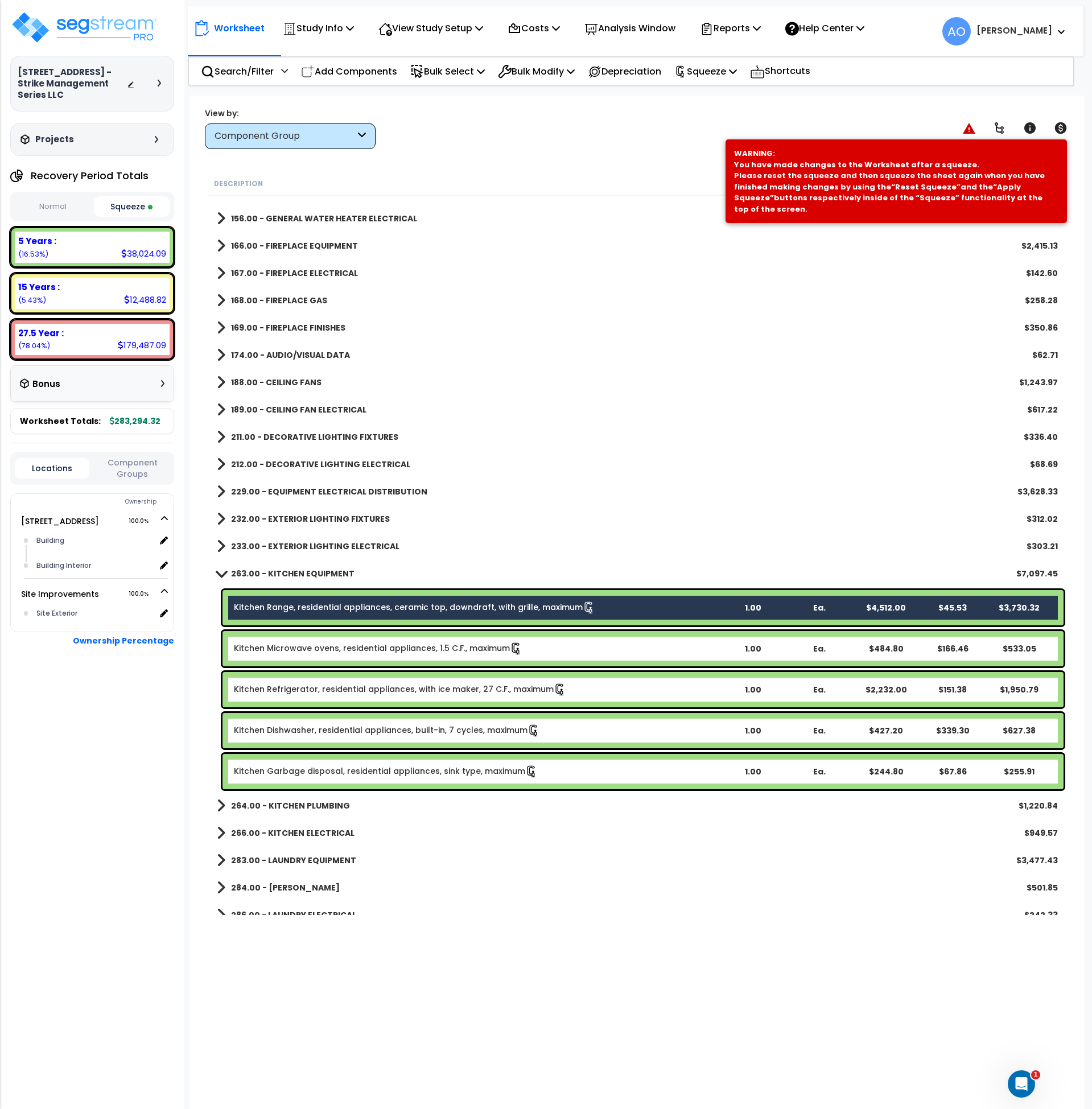
click at [322, 637] on div "Kitchen Microwave ovens, residential appliances, 1.5 C.F., maximum 1.00 Ea. $48…" at bounding box center [642, 649] width 841 height 36
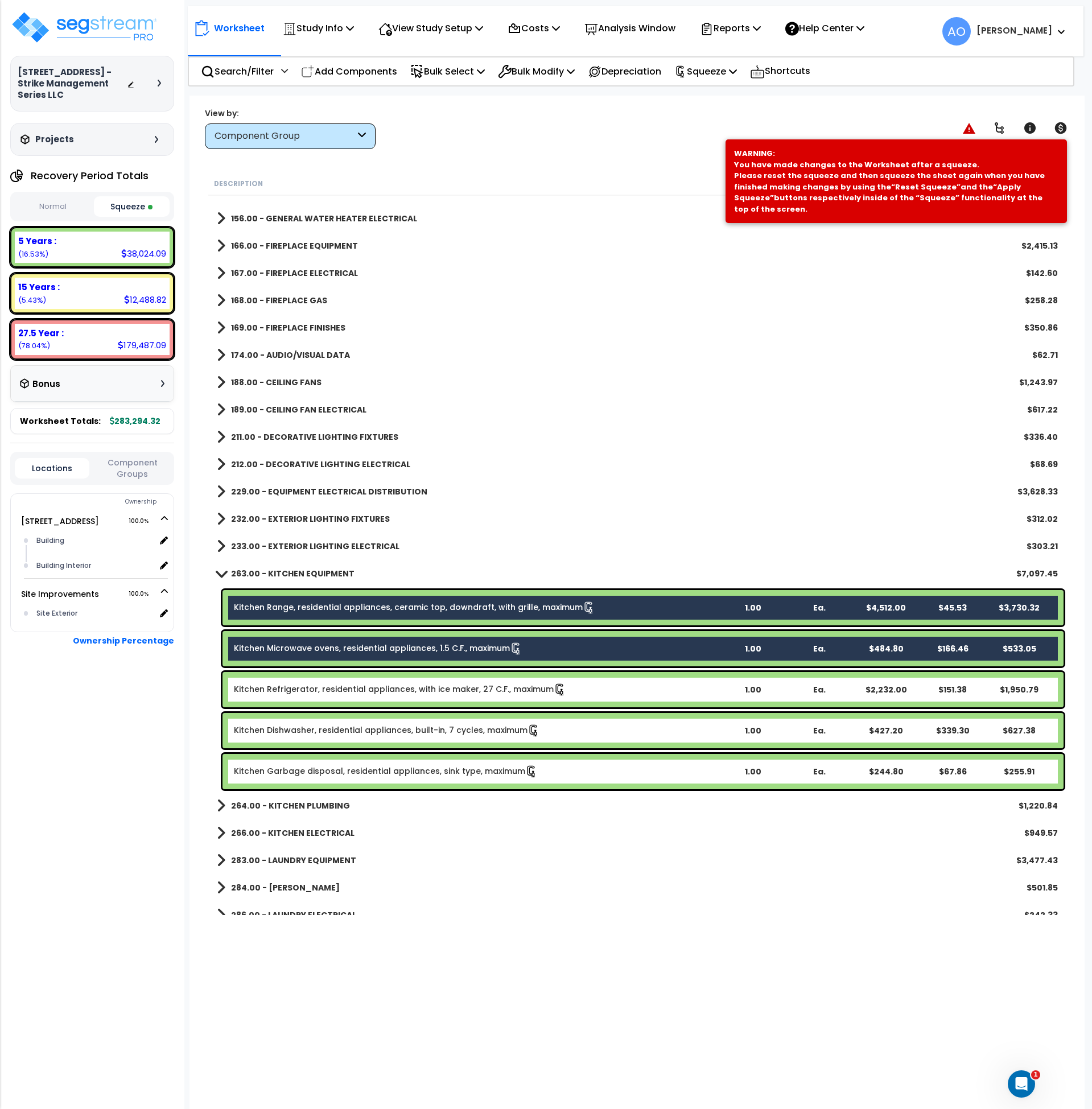
drag, startPoint x: 328, startPoint y: 672, endPoint x: 329, endPoint y: 677, distance: 5.1
click at [327, 672] on div "Kitchen Refrigerator, residential appliances, with ice maker, 27 C.F., maximum …" at bounding box center [642, 690] width 841 height 36
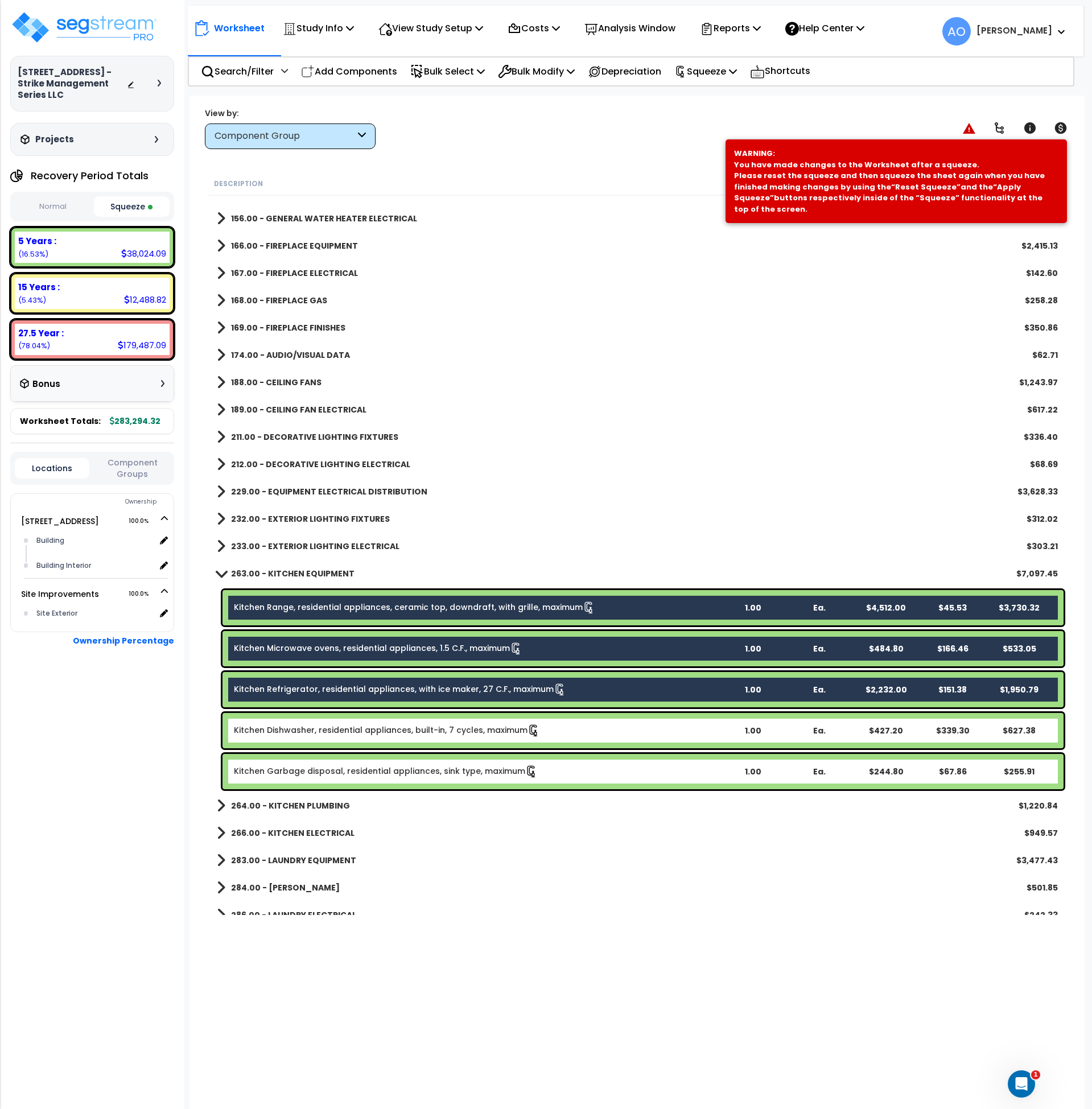
click at [345, 722] on div "Kitchen Dishwasher, residential appliances, built-in, 7 cycles, maximum 1.00 Ea…" at bounding box center [642, 731] width 841 height 36
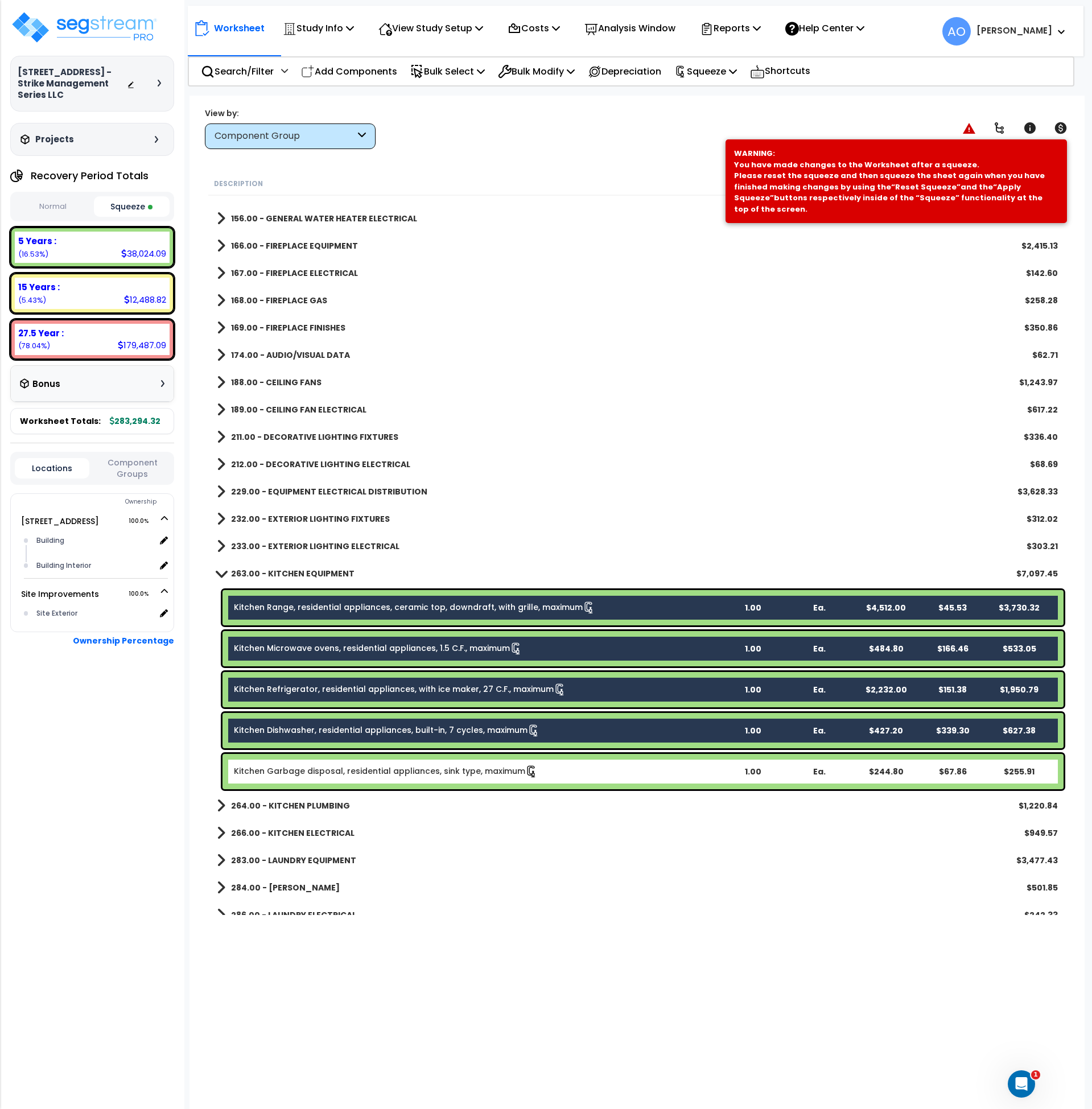
click at [365, 774] on link "Kitchen Garbage disposal, residential appliances, sink type, maximum" at bounding box center [386, 771] width 304 height 13
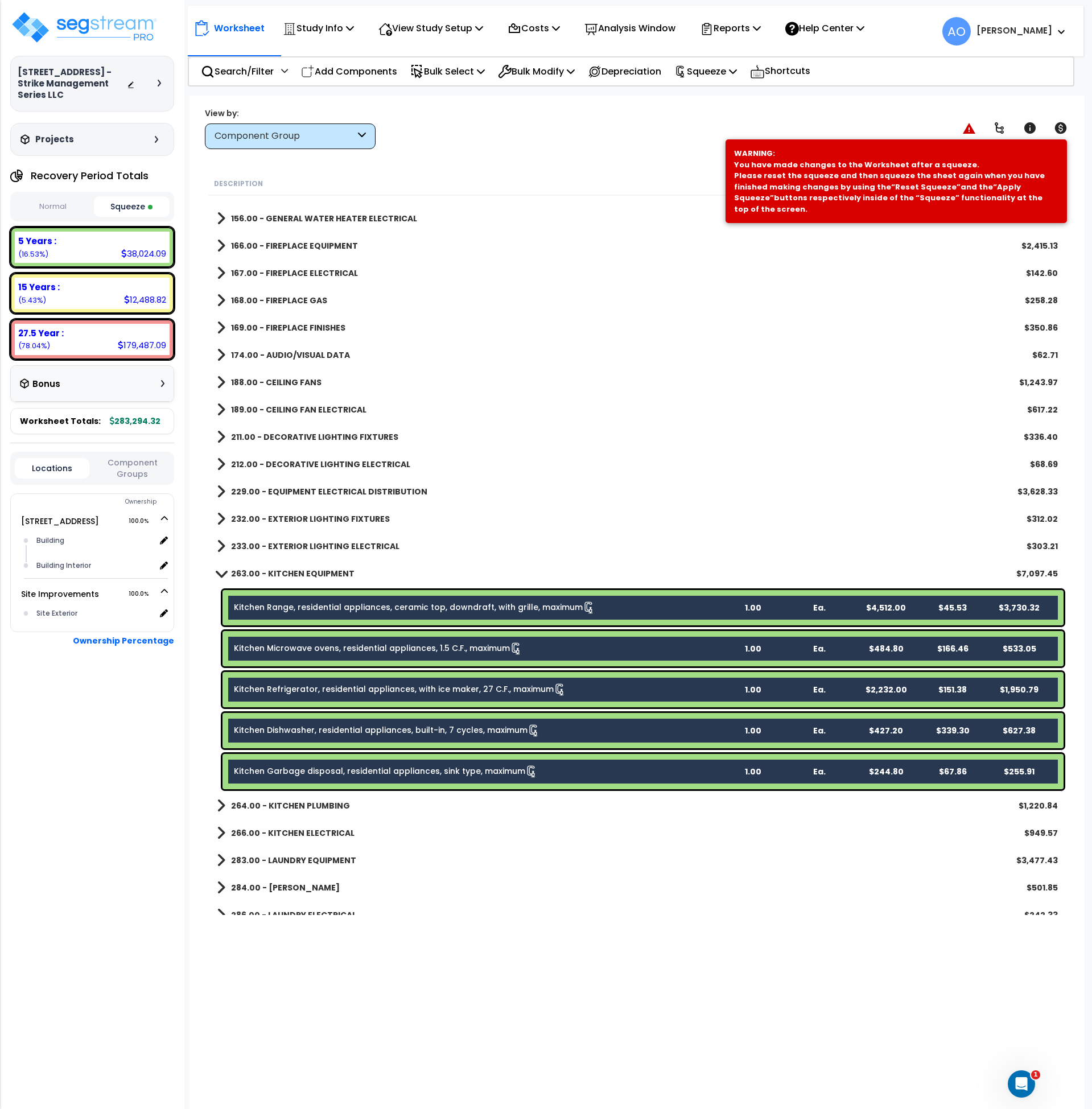
click at [310, 608] on link "Kitchen Range, residential appliances, ceramic top, downdraft, with grille, max…" at bounding box center [415, 608] width 361 height 13
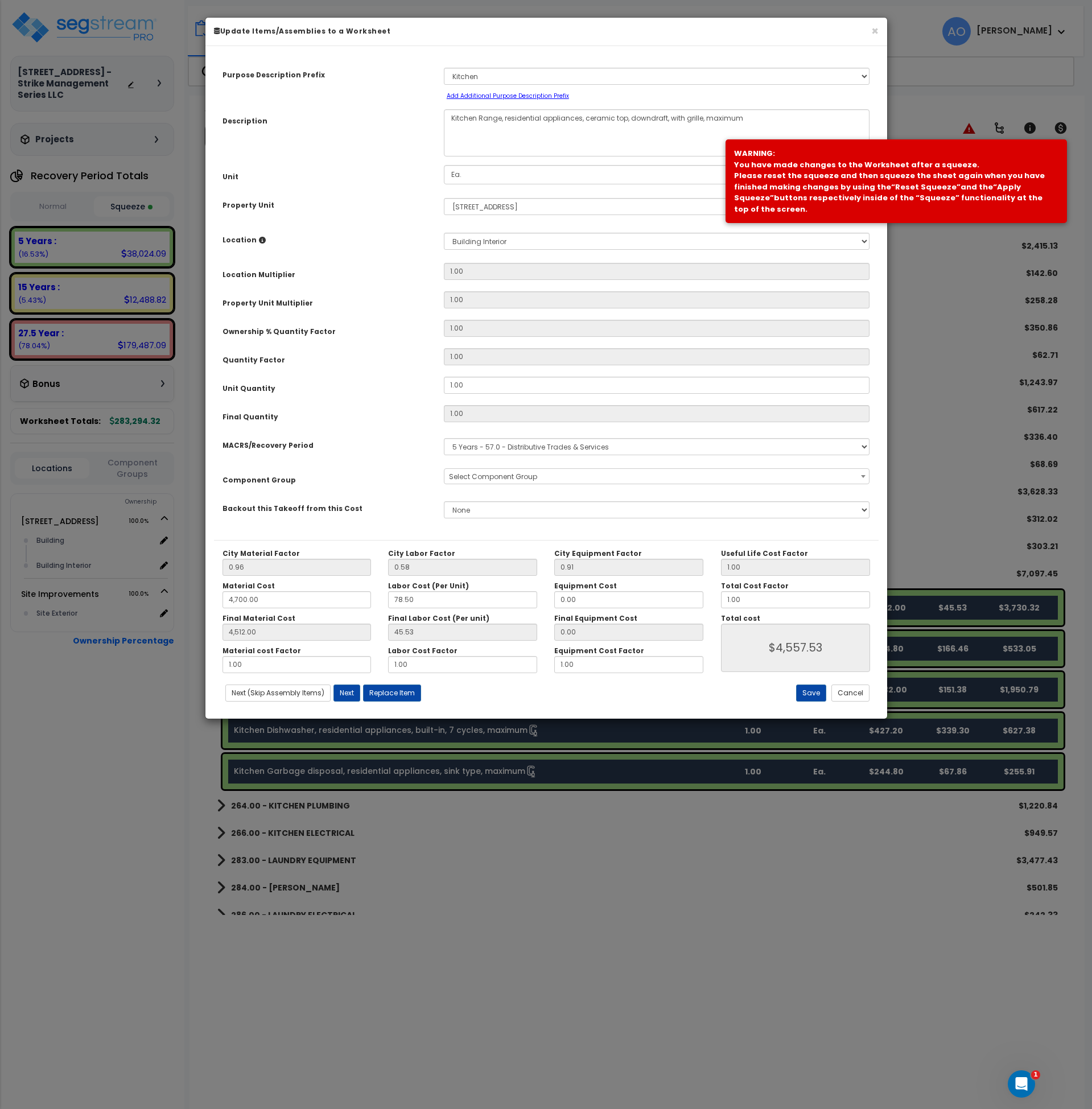
select select "45836"
click at [862, 689] on button "Cancel" at bounding box center [850, 693] width 38 height 17
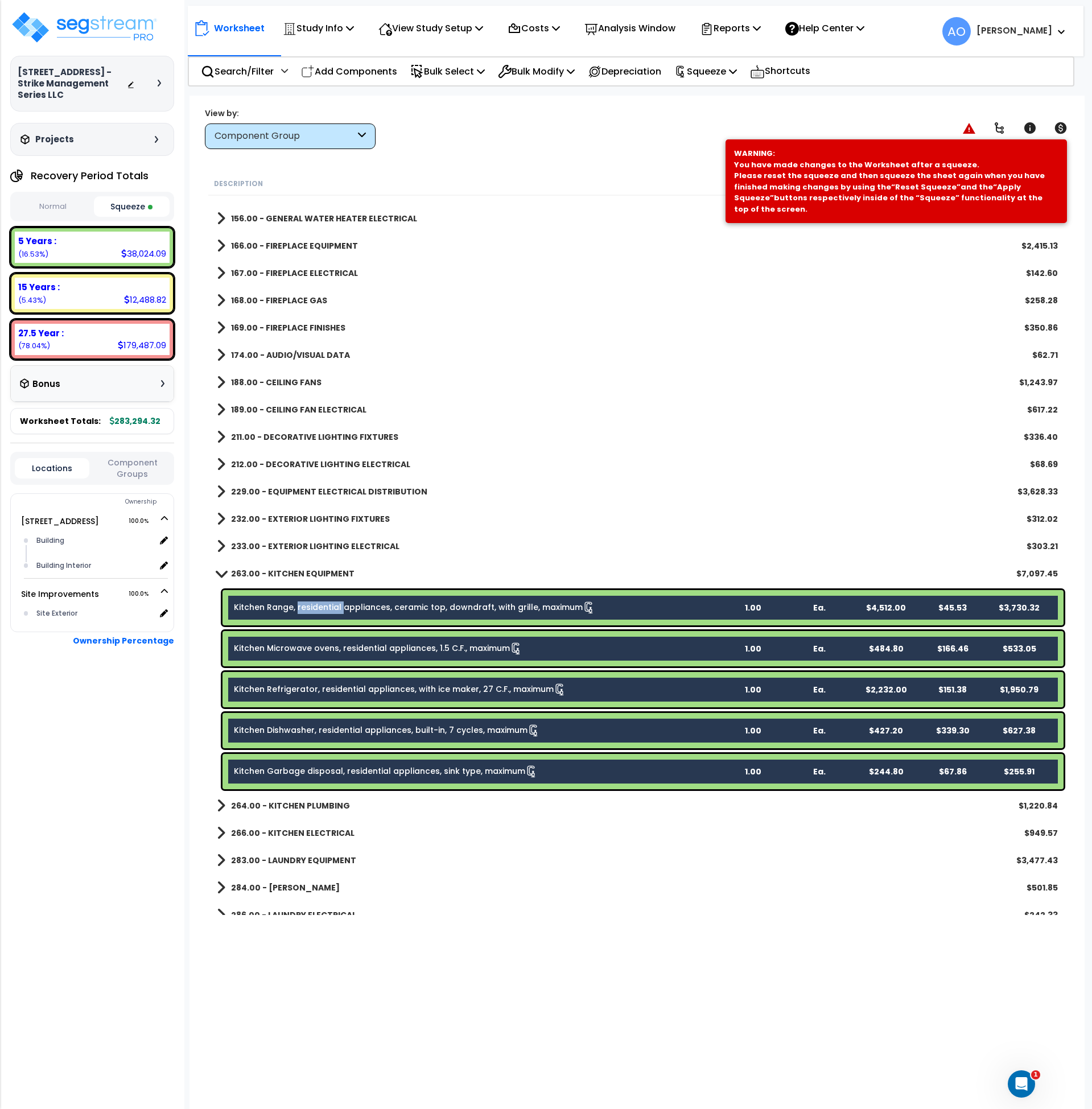
click at [506, 612] on link "Kitchen Range, residential appliances, ceramic top, downdraft, with grille, max…" at bounding box center [415, 608] width 361 height 13
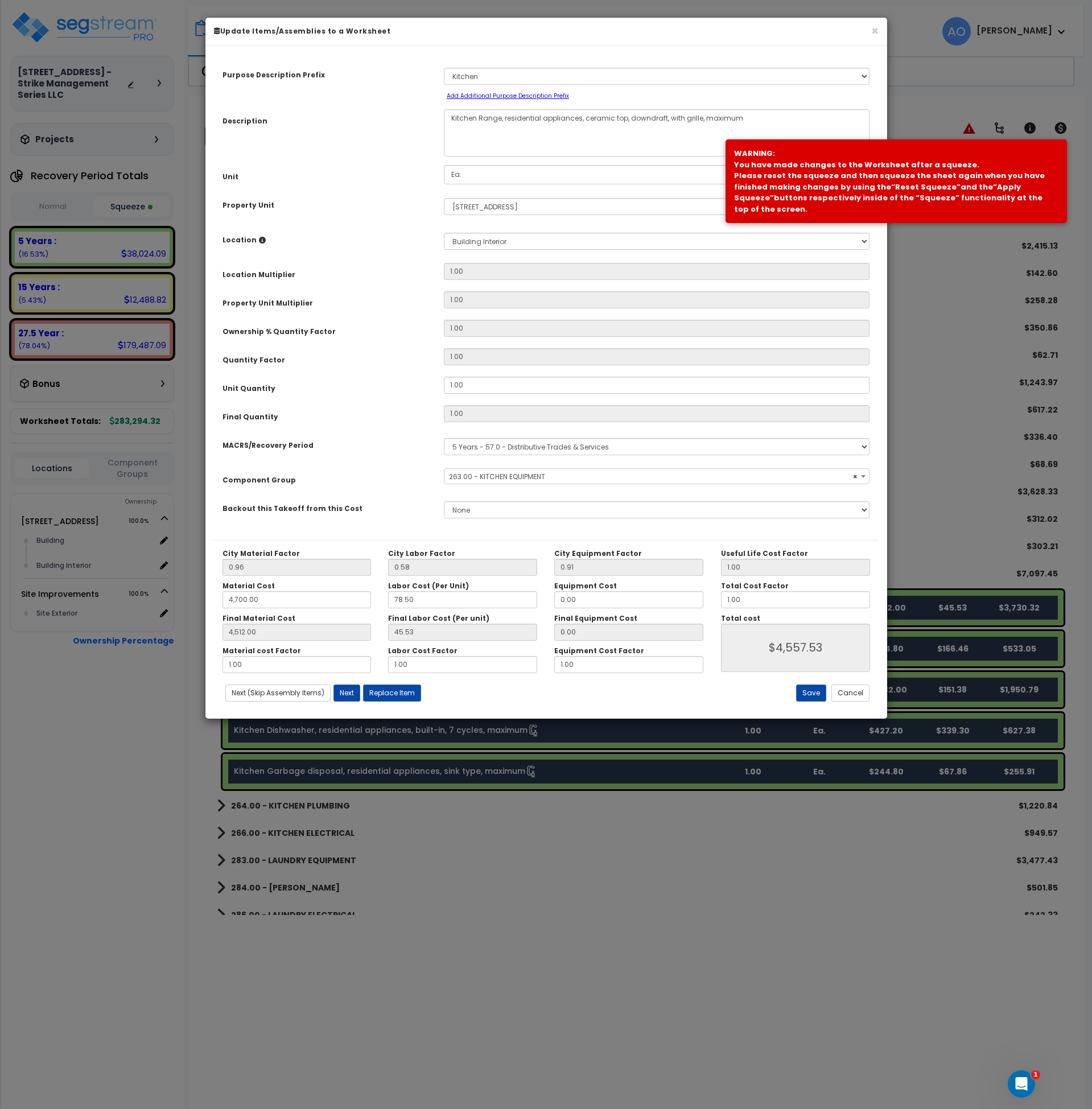
select select "45836"
click at [395, 696] on button "Replace Item" at bounding box center [392, 693] width 58 height 17
type input "1"
type input "Ea."
select select "173085"
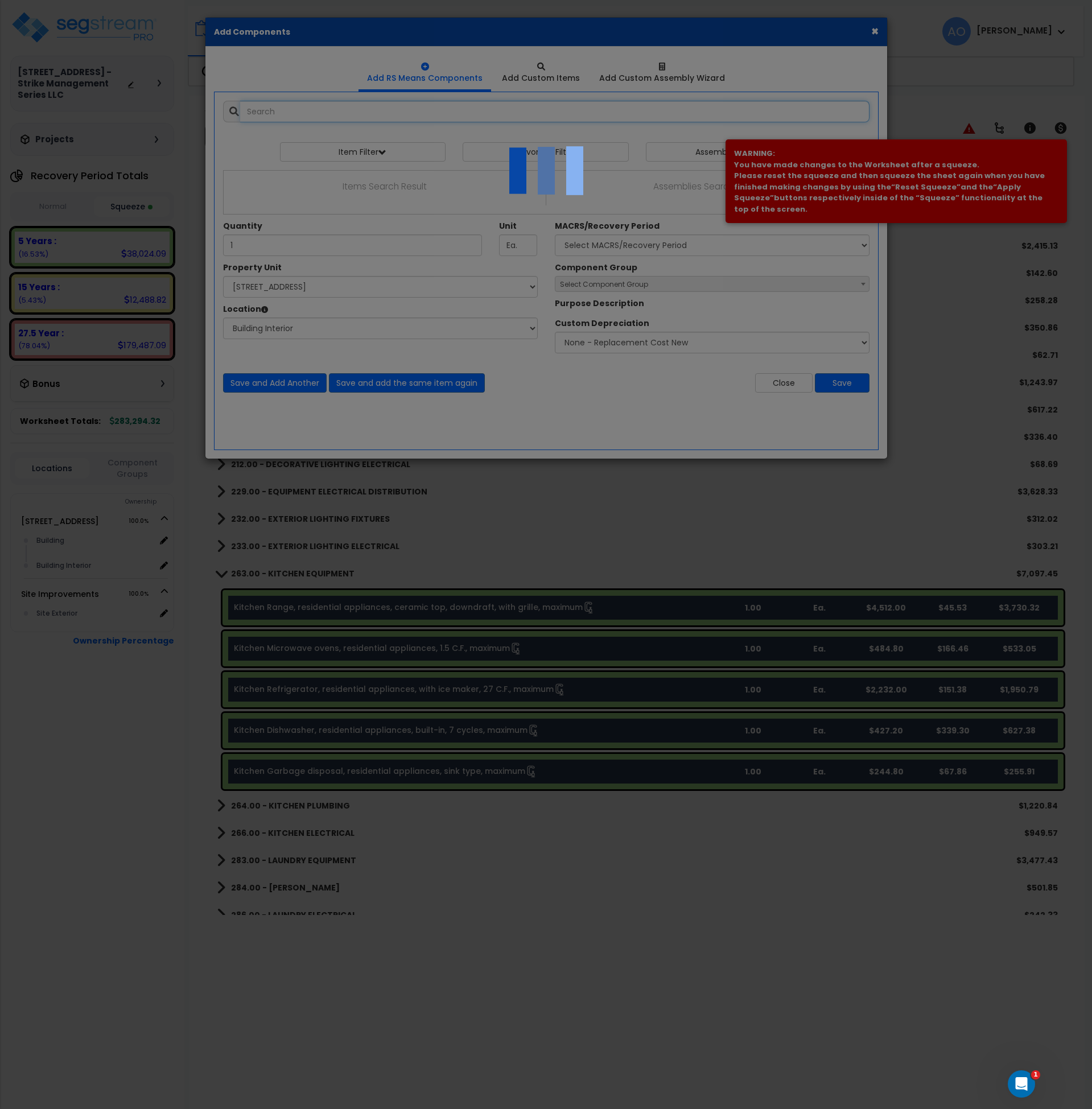
select select "461"
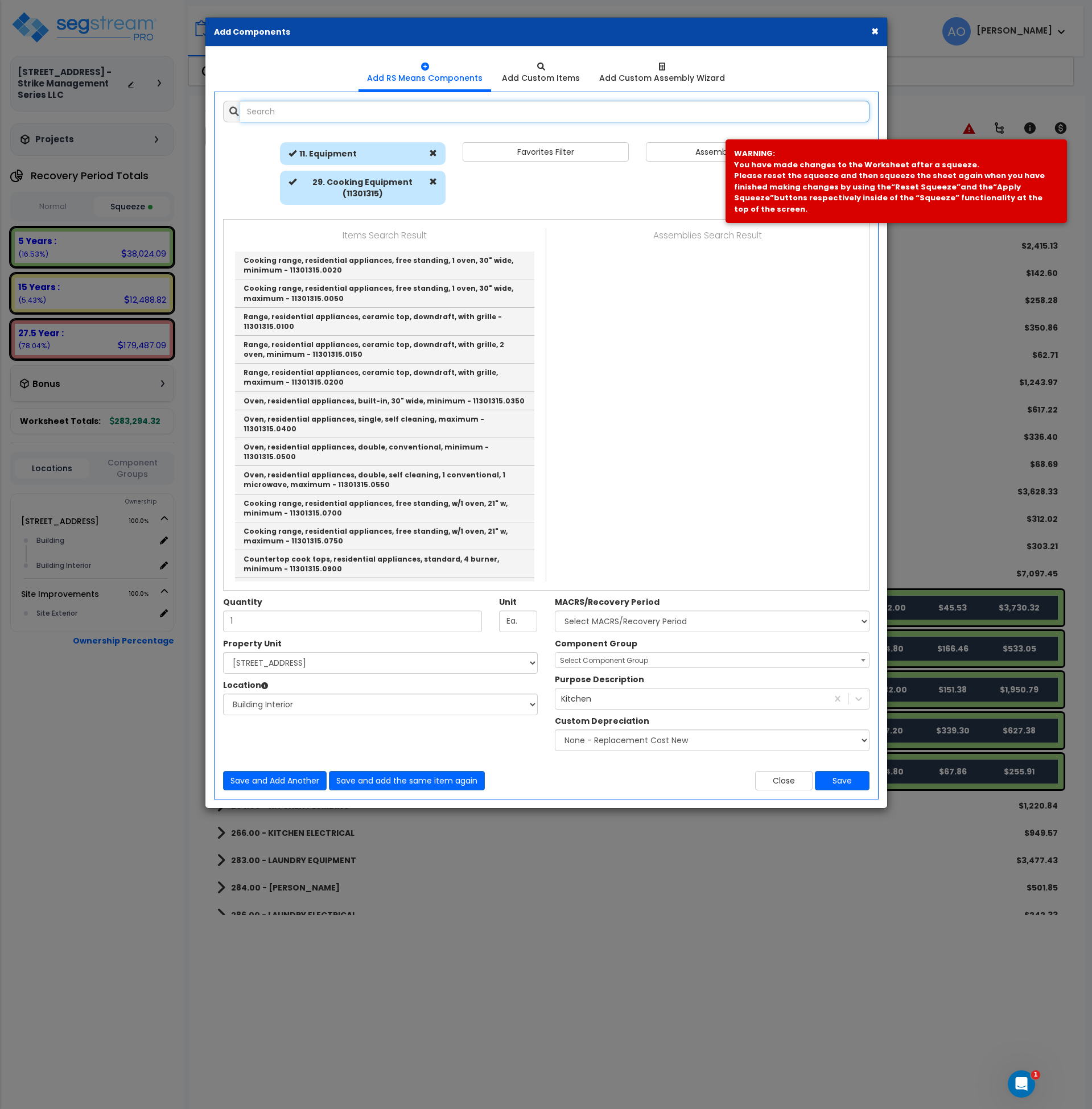
click at [316, 110] on input "text" at bounding box center [555, 111] width 630 height 21
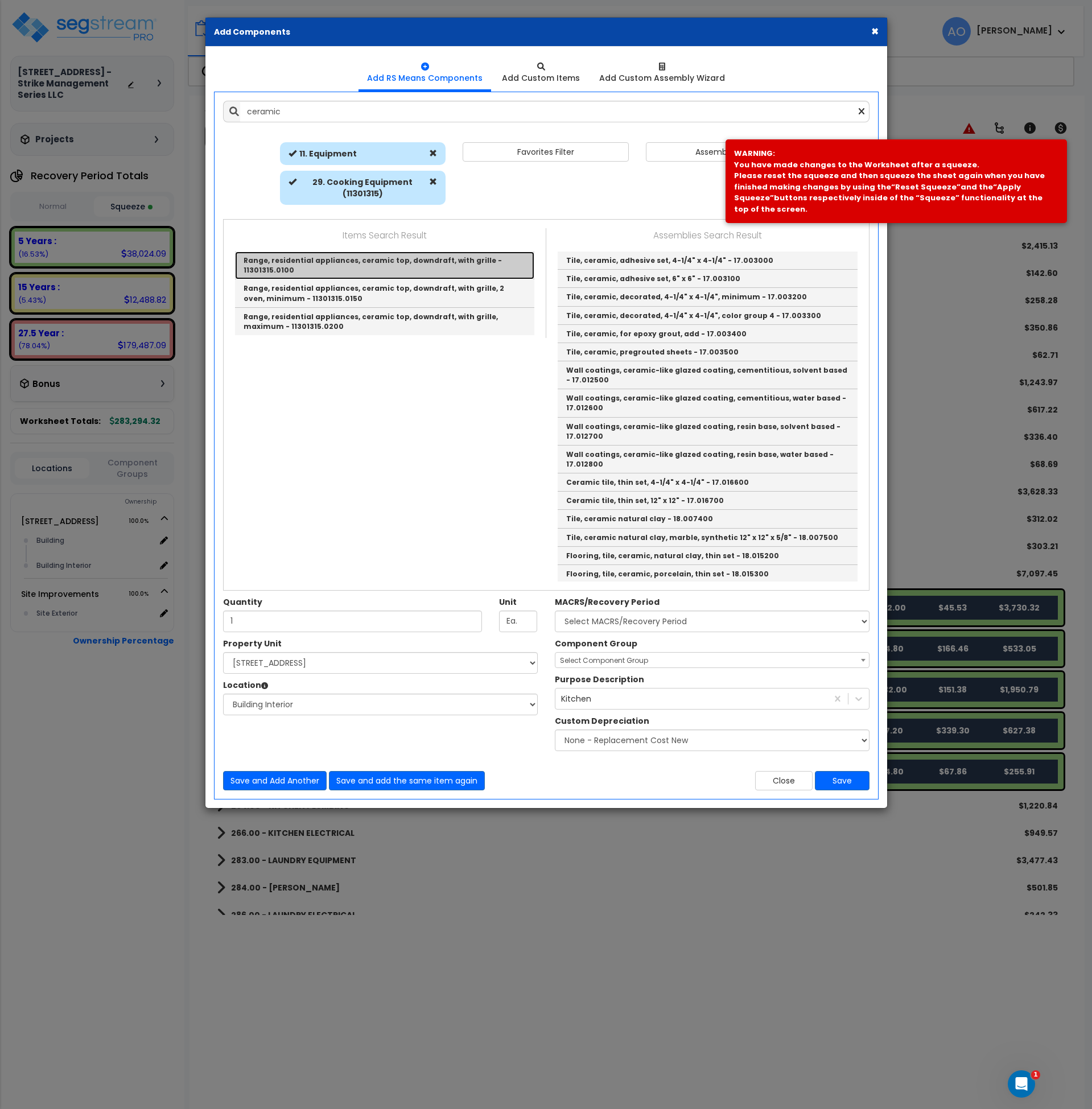
click at [359, 258] on link "Range, residential appliances, ceramic top, downdraft, with grille - 11301315.0…" at bounding box center [384, 266] width 300 height 28
type input "Range, residential appliances, ceramic top, downdraft, with grille - 11301315.0…"
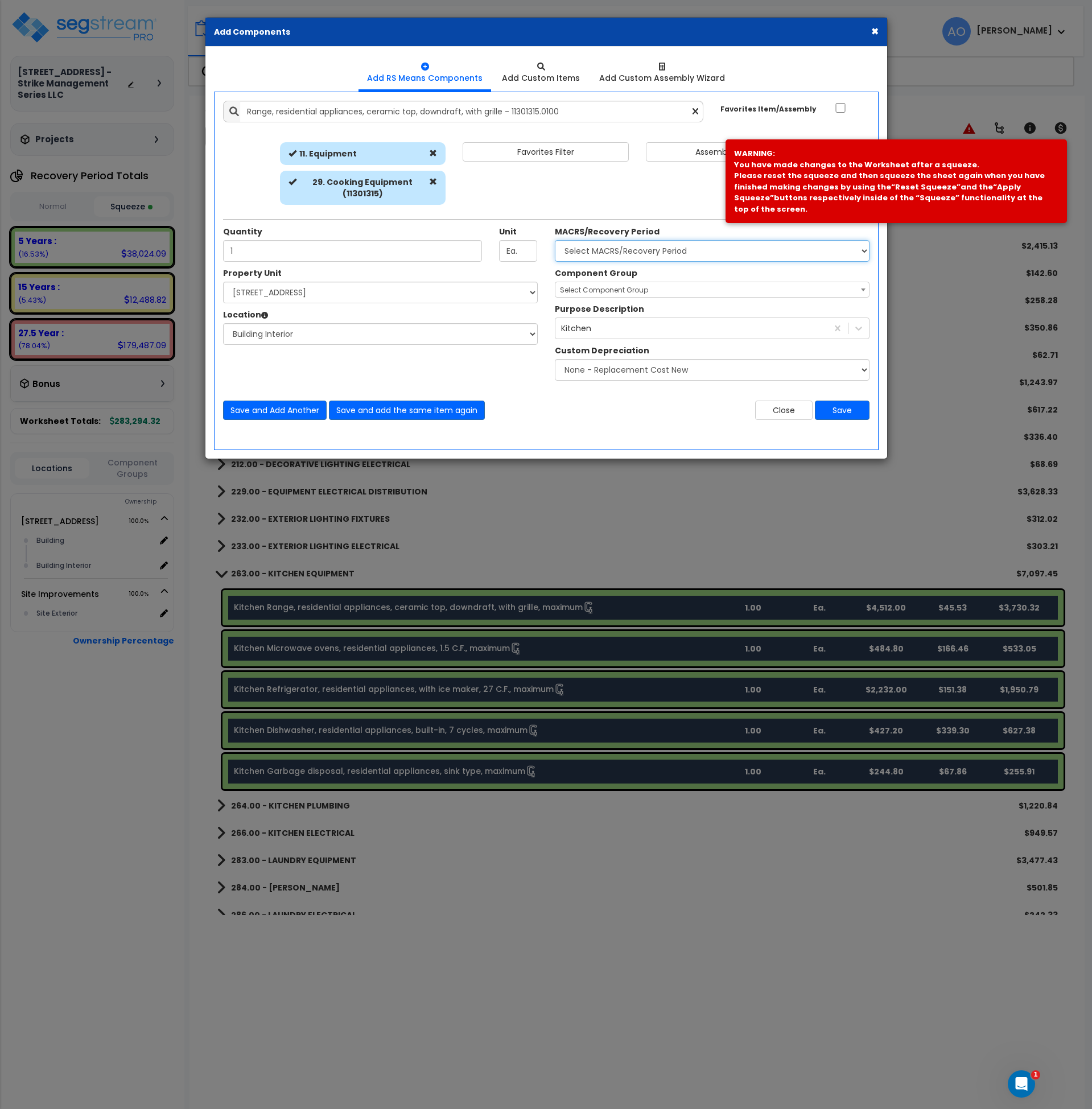
click at [647, 249] on select "Select MACRS/Recovery Period 5 Years - 57.0 - Distributive Trades & Services 5 …" at bounding box center [712, 250] width 315 height 21
select select "3667"
click at [555, 240] on select "Select MACRS/Recovery Period 5 Years - 57.0 - Distributive Trades & Services 5 …" at bounding box center [712, 250] width 315 height 21
click at [622, 289] on span "Select Component Group" at bounding box center [604, 289] width 88 height 9
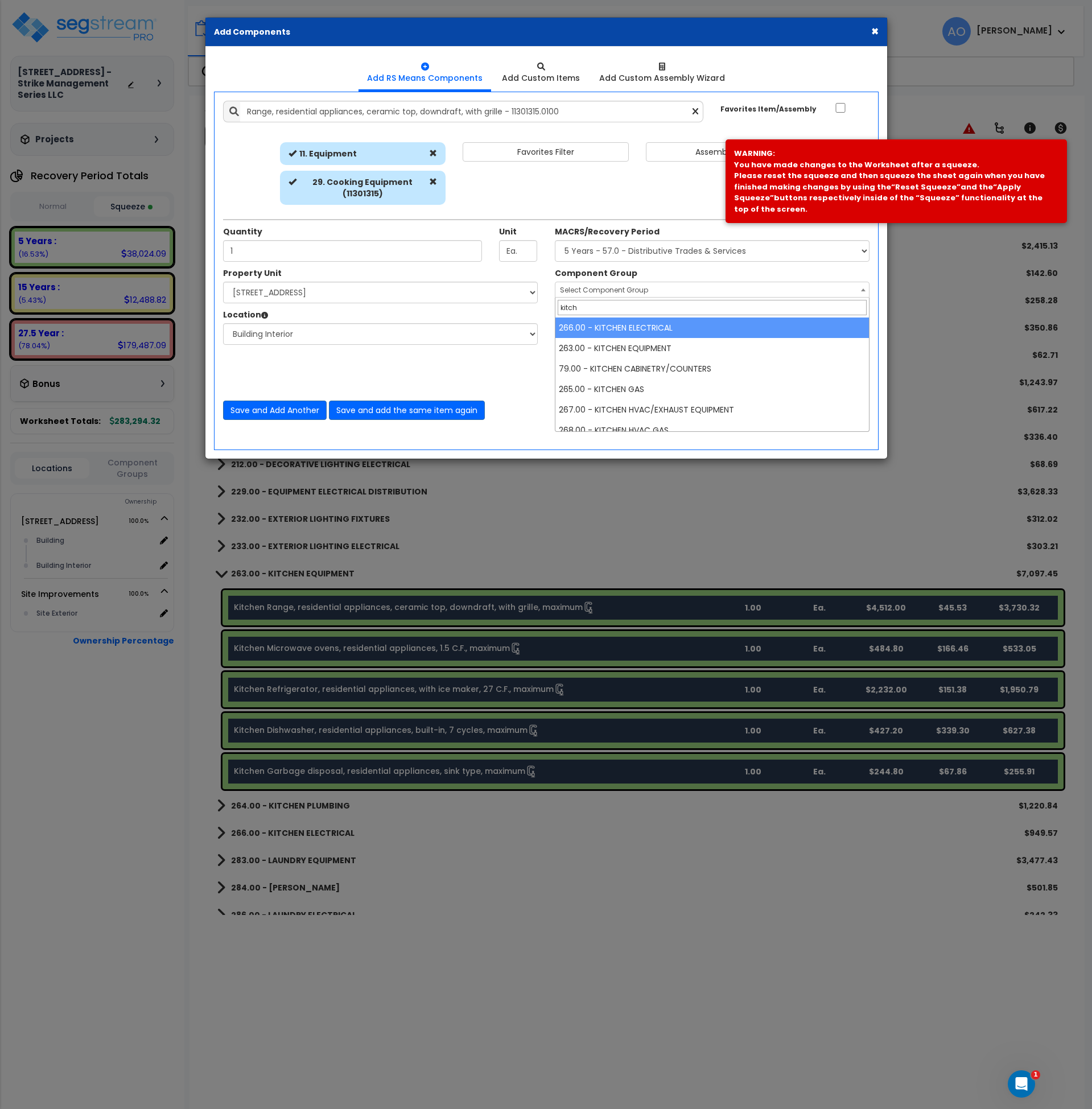
type input "kitche"
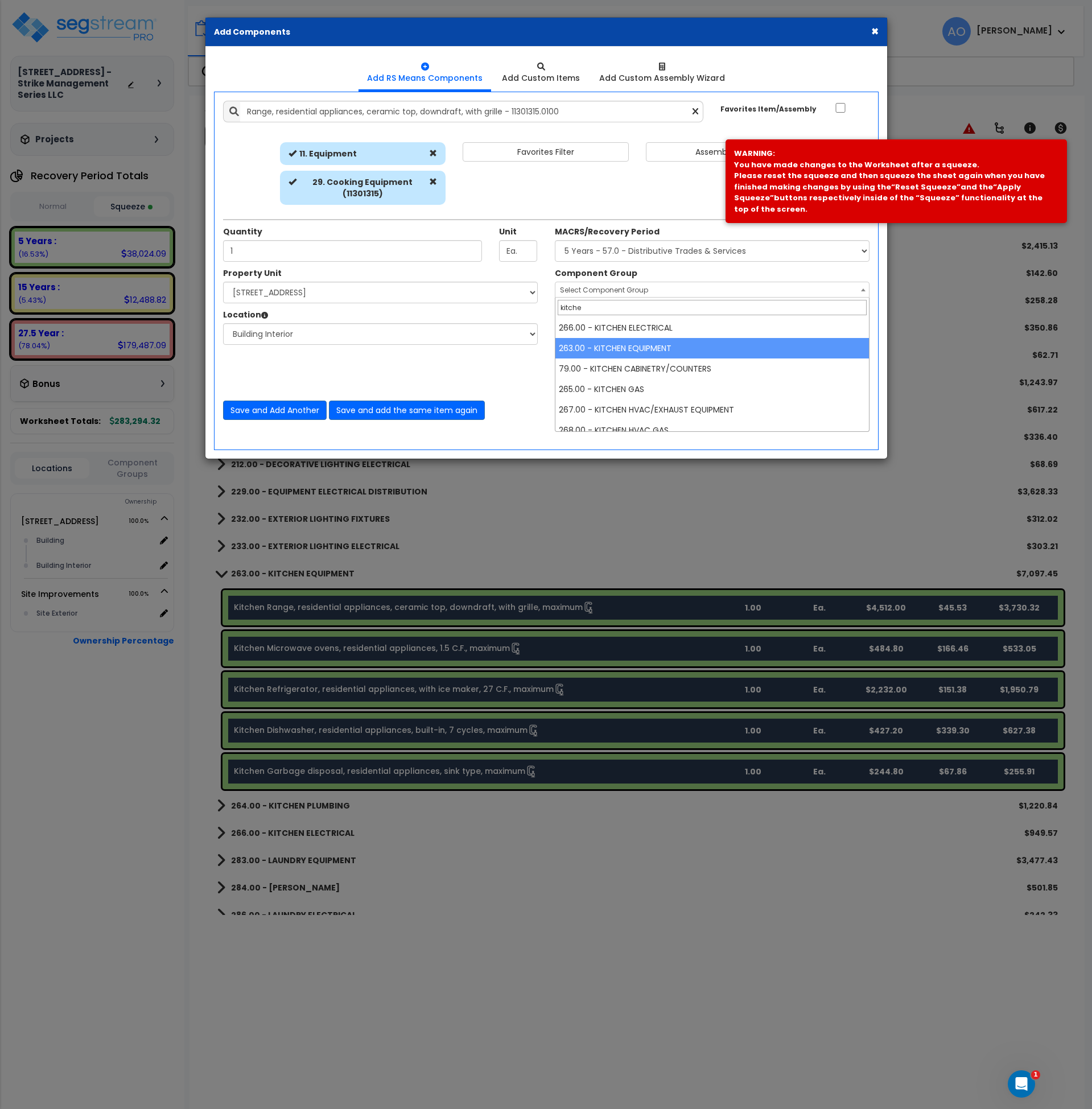
select select "45836"
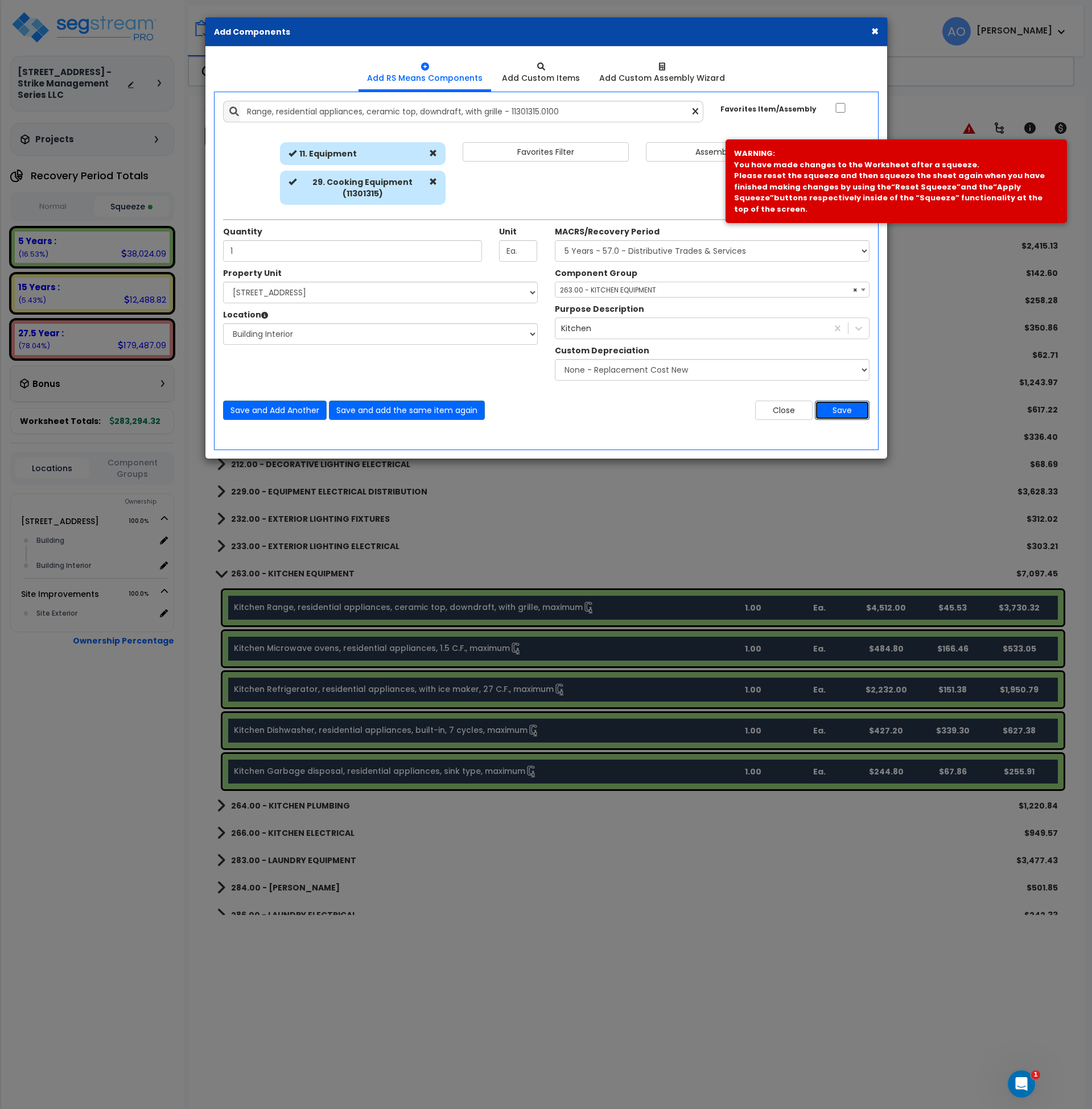
click at [853, 409] on button "Save" at bounding box center [843, 410] width 54 height 20
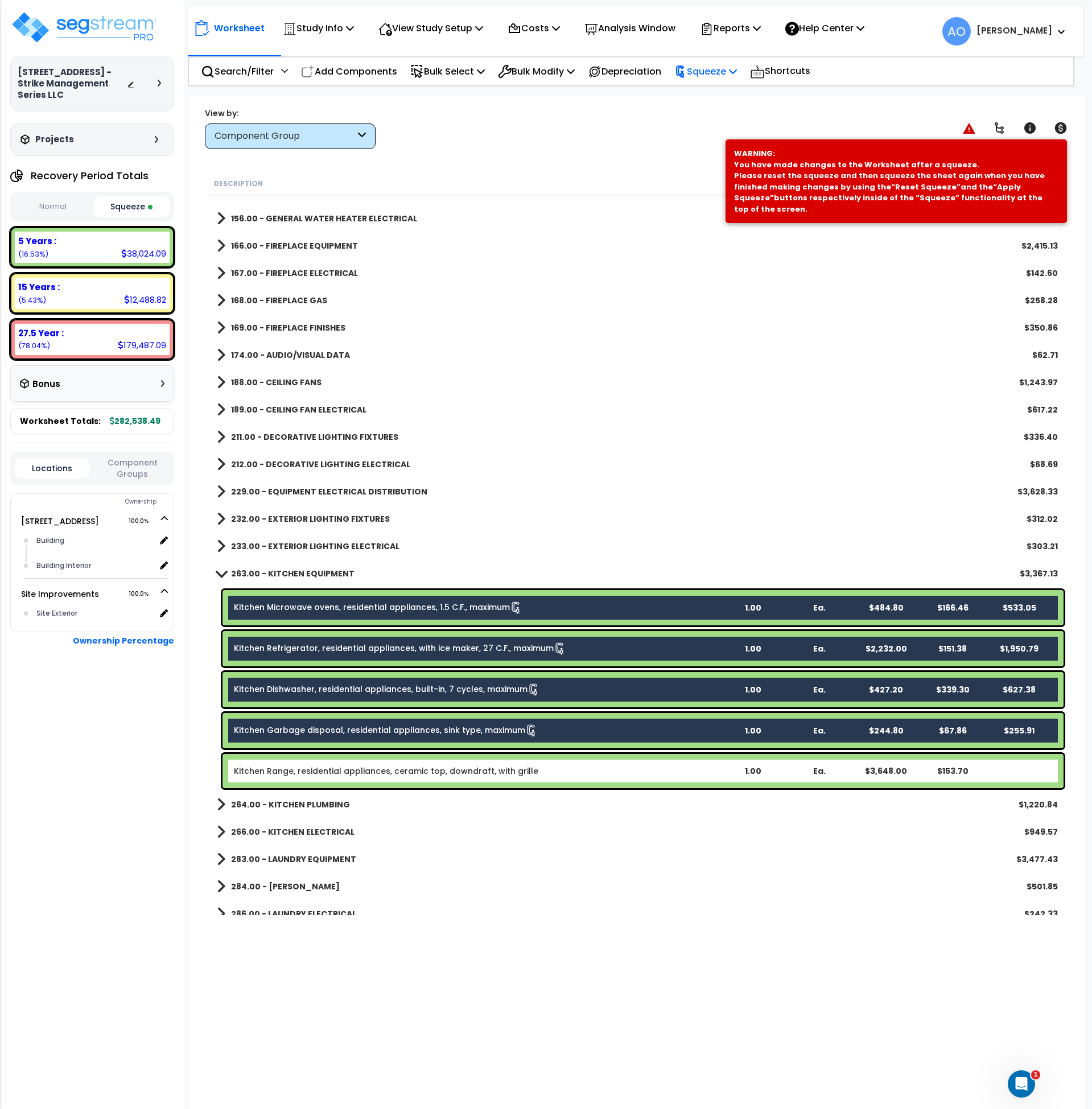
click at [727, 70] on p "Squeeze" at bounding box center [706, 71] width 63 height 15
click at [723, 99] on link "Re-squeeze" at bounding box center [725, 98] width 113 height 26
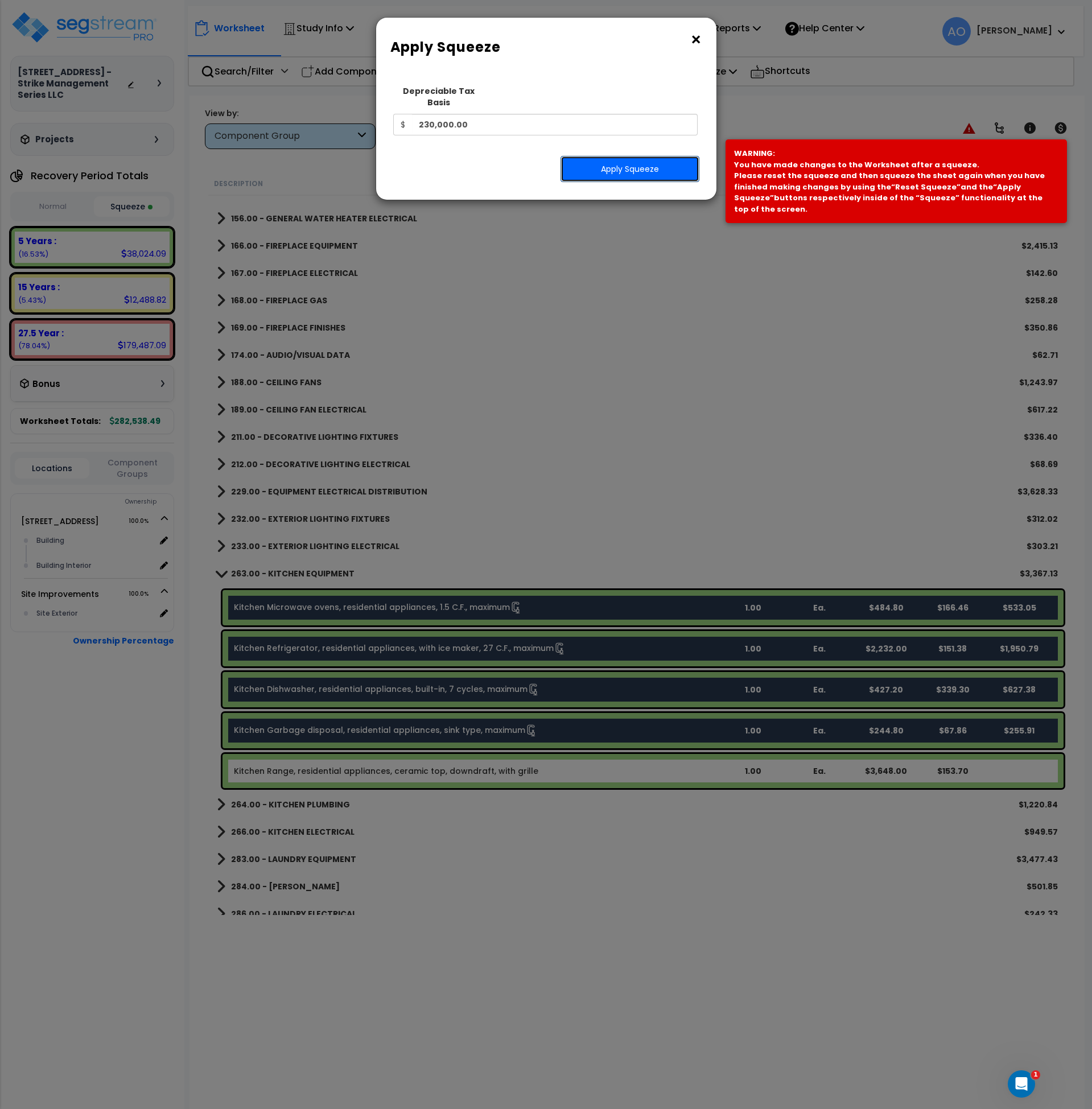
click at [652, 157] on button "Apply Squeeze" at bounding box center [630, 169] width 139 height 26
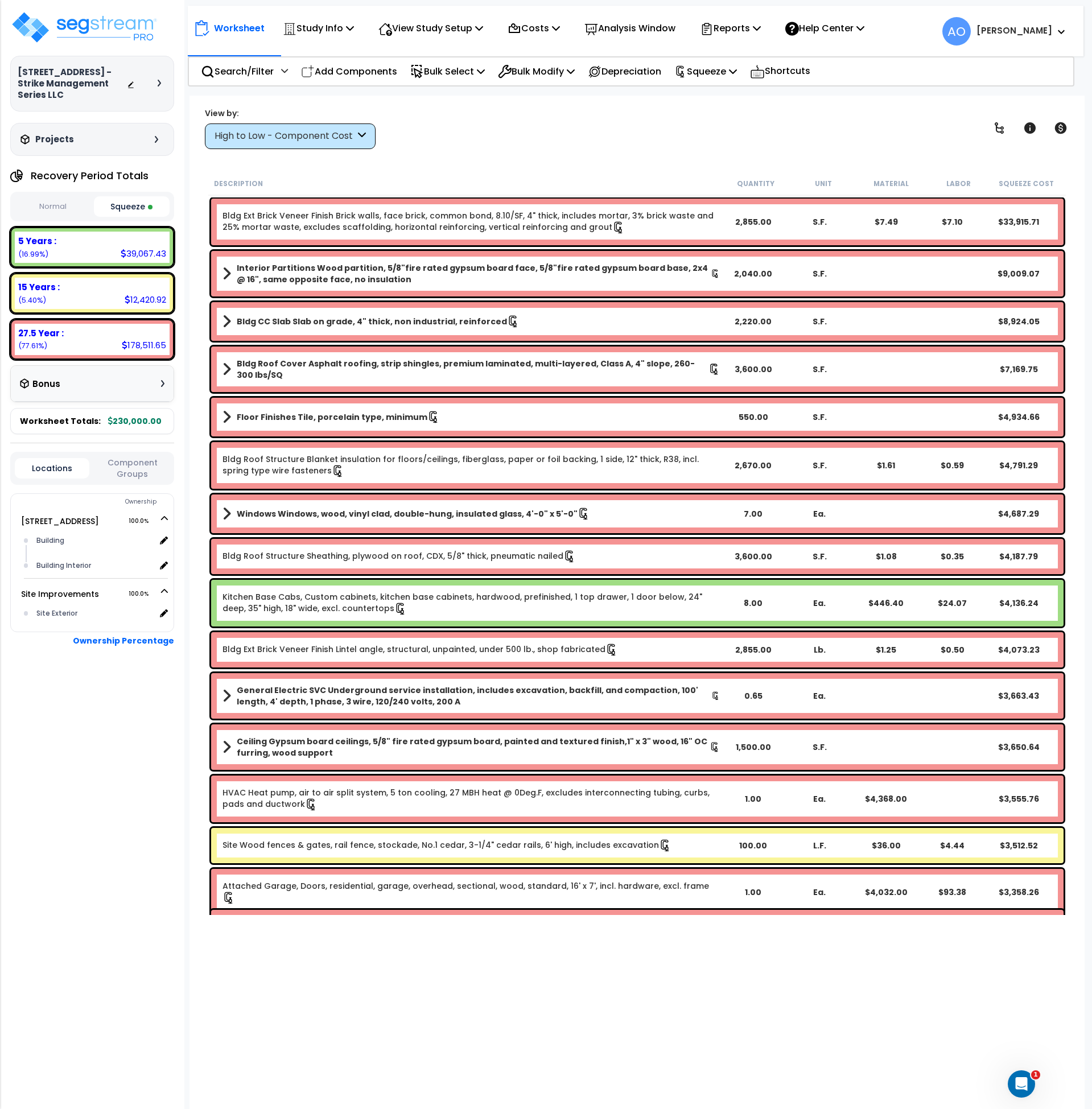
click at [254, 137] on div "High to Low - Component Cost" at bounding box center [285, 136] width 141 height 13
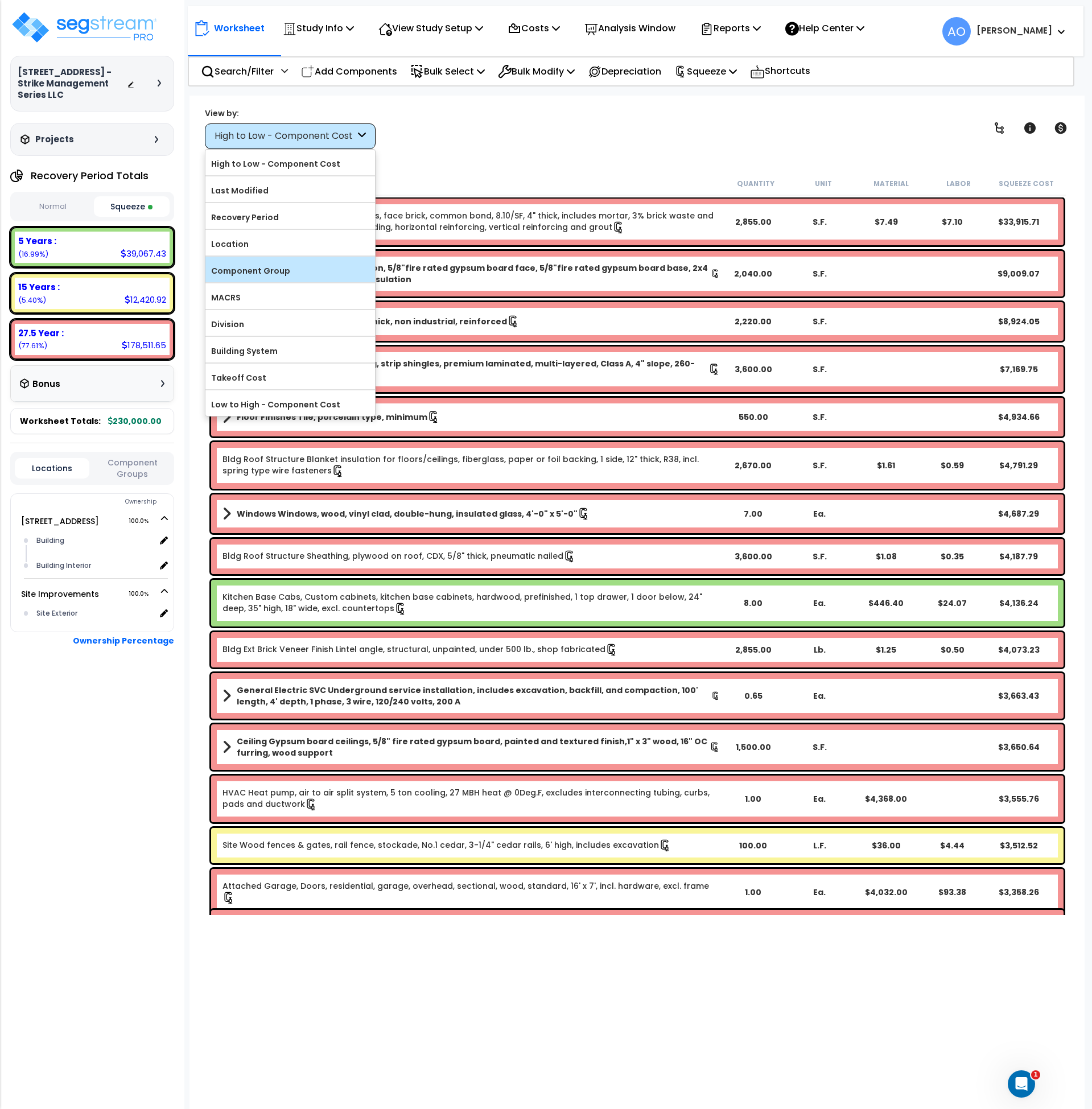
click at [257, 266] on label "Component Group" at bounding box center [290, 271] width 170 height 17
click at [0, 0] on input "Component Group" at bounding box center [0, 0] width 0 height 0
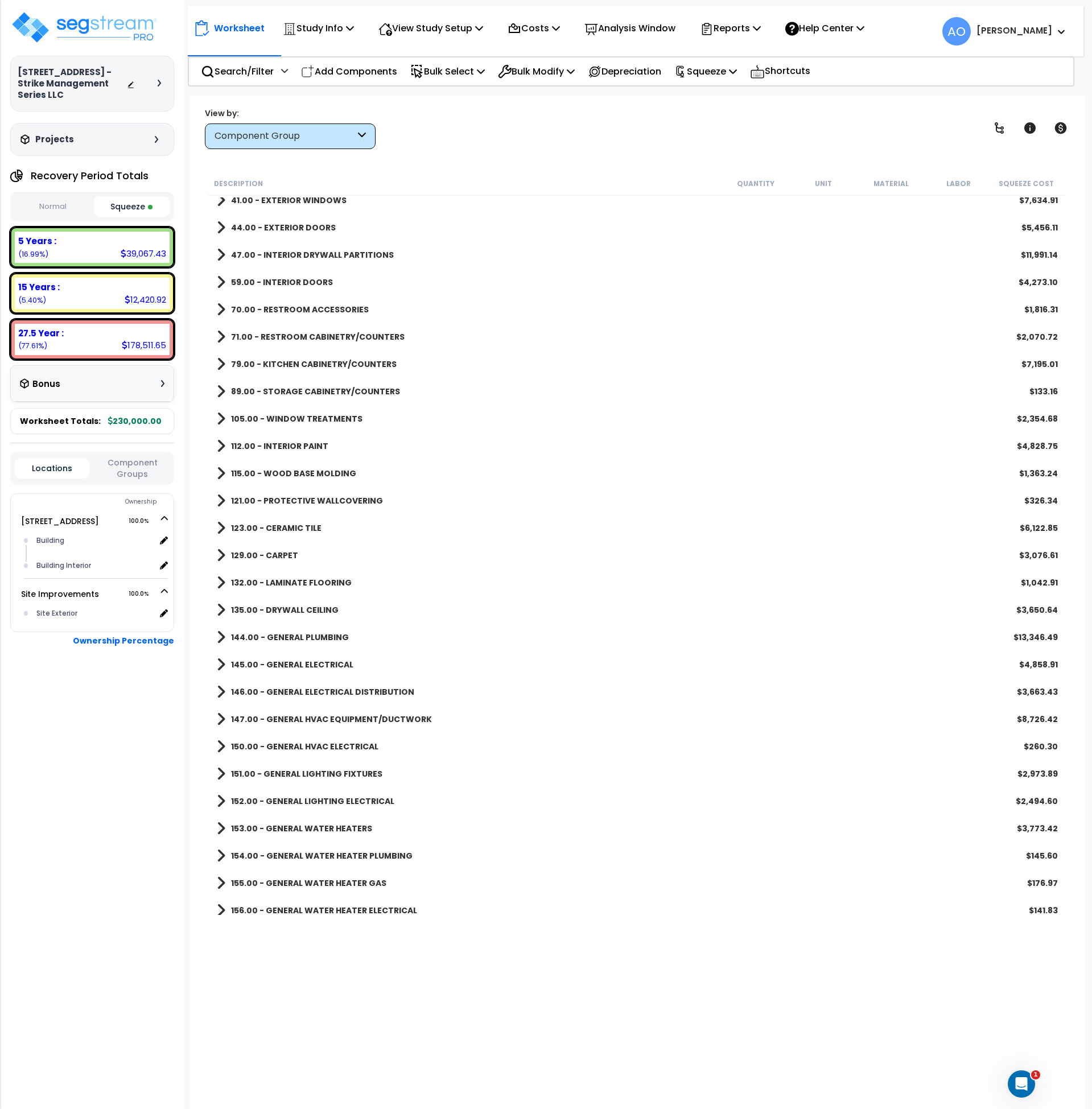
scroll to position [283, 0]
click at [297, 361] on b "79.00 - KITCHEN CABINETRY/COUNTERS" at bounding box center [313, 363] width 165 height 11
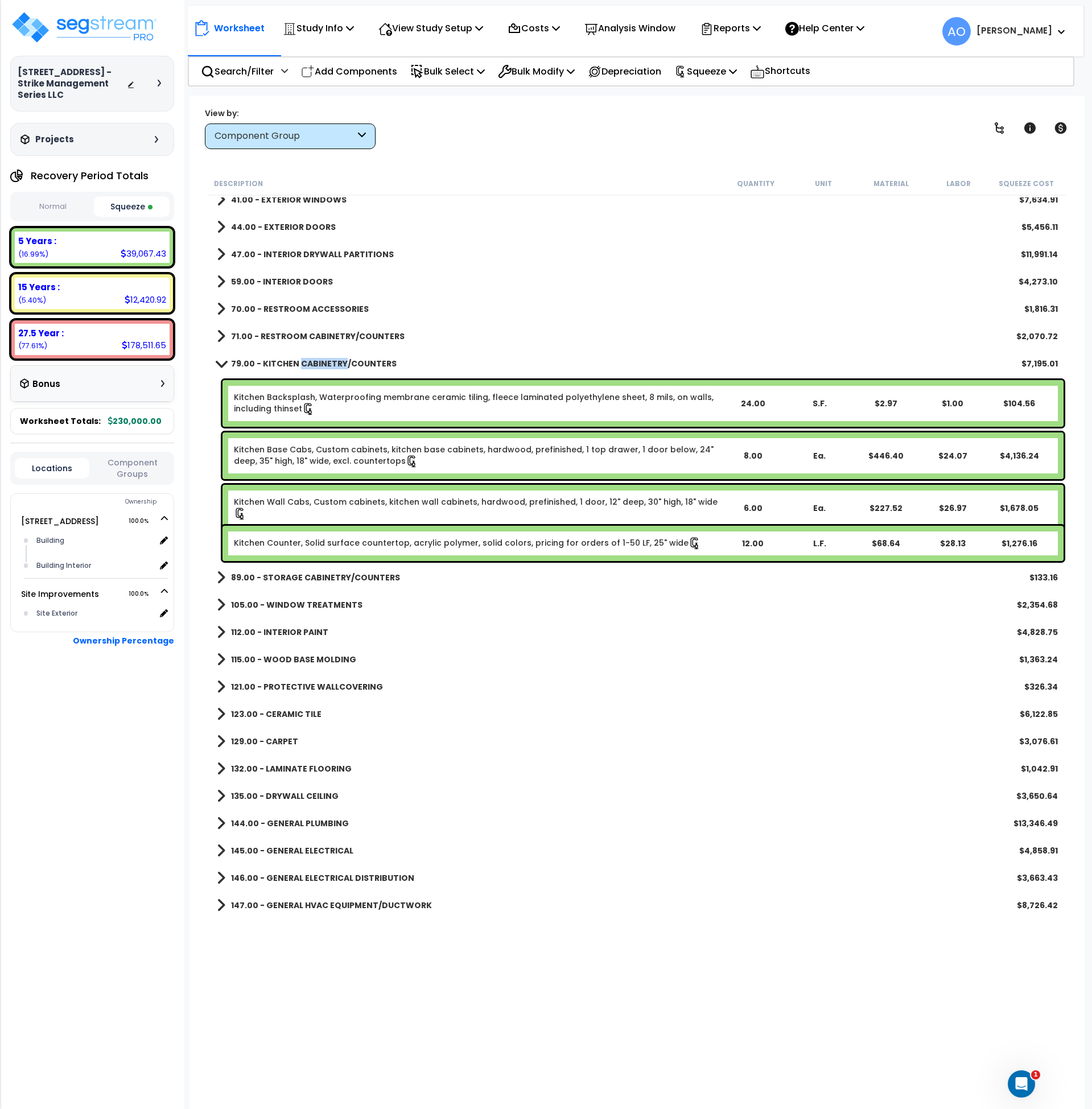
click at [297, 361] on b "79.00 - KITCHEN CABINETRY/COUNTERS" at bounding box center [313, 363] width 165 height 11
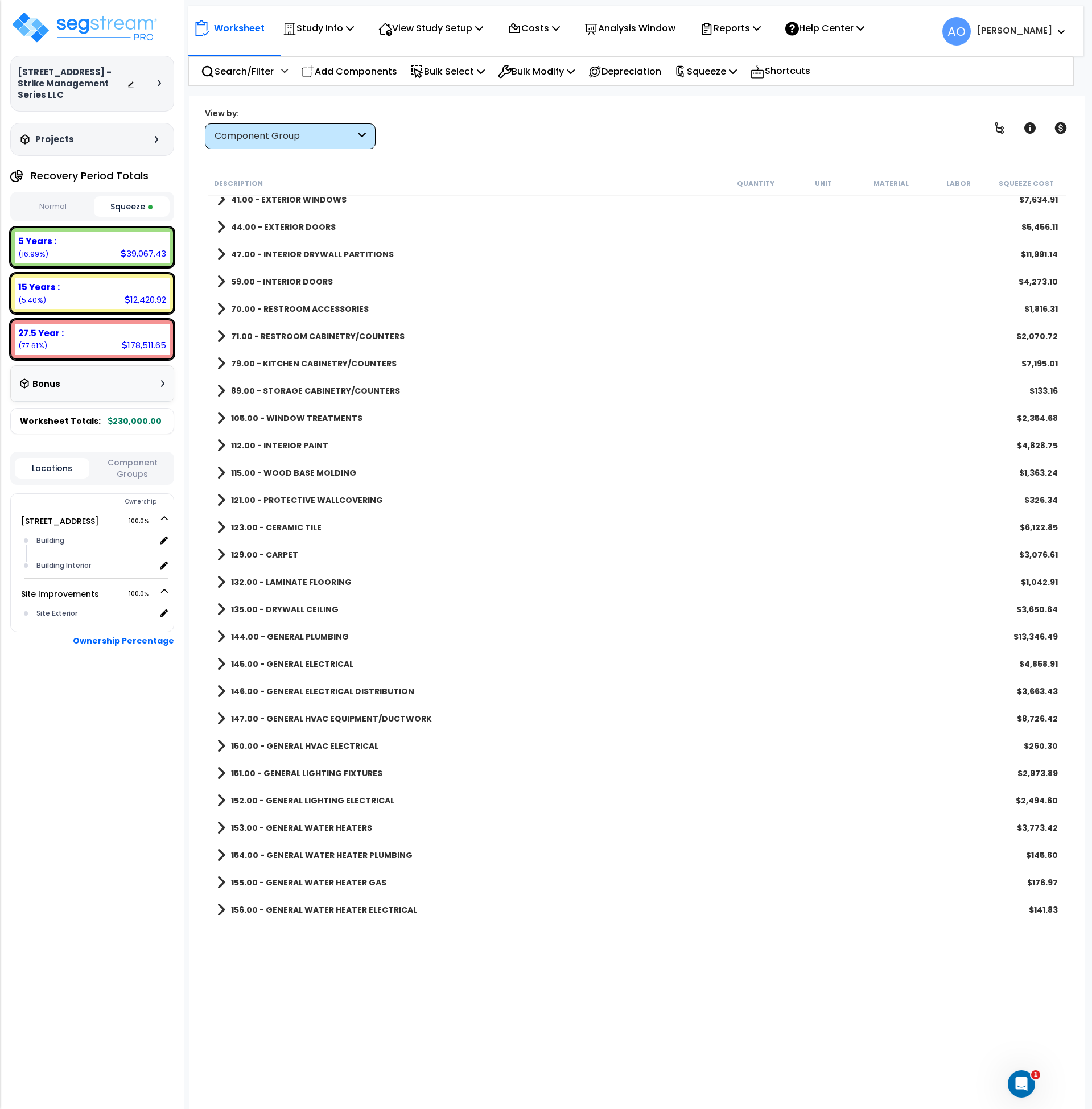
click at [349, 361] on b "79.00 - KITCHEN CABINETRY/COUNTERS" at bounding box center [313, 363] width 165 height 11
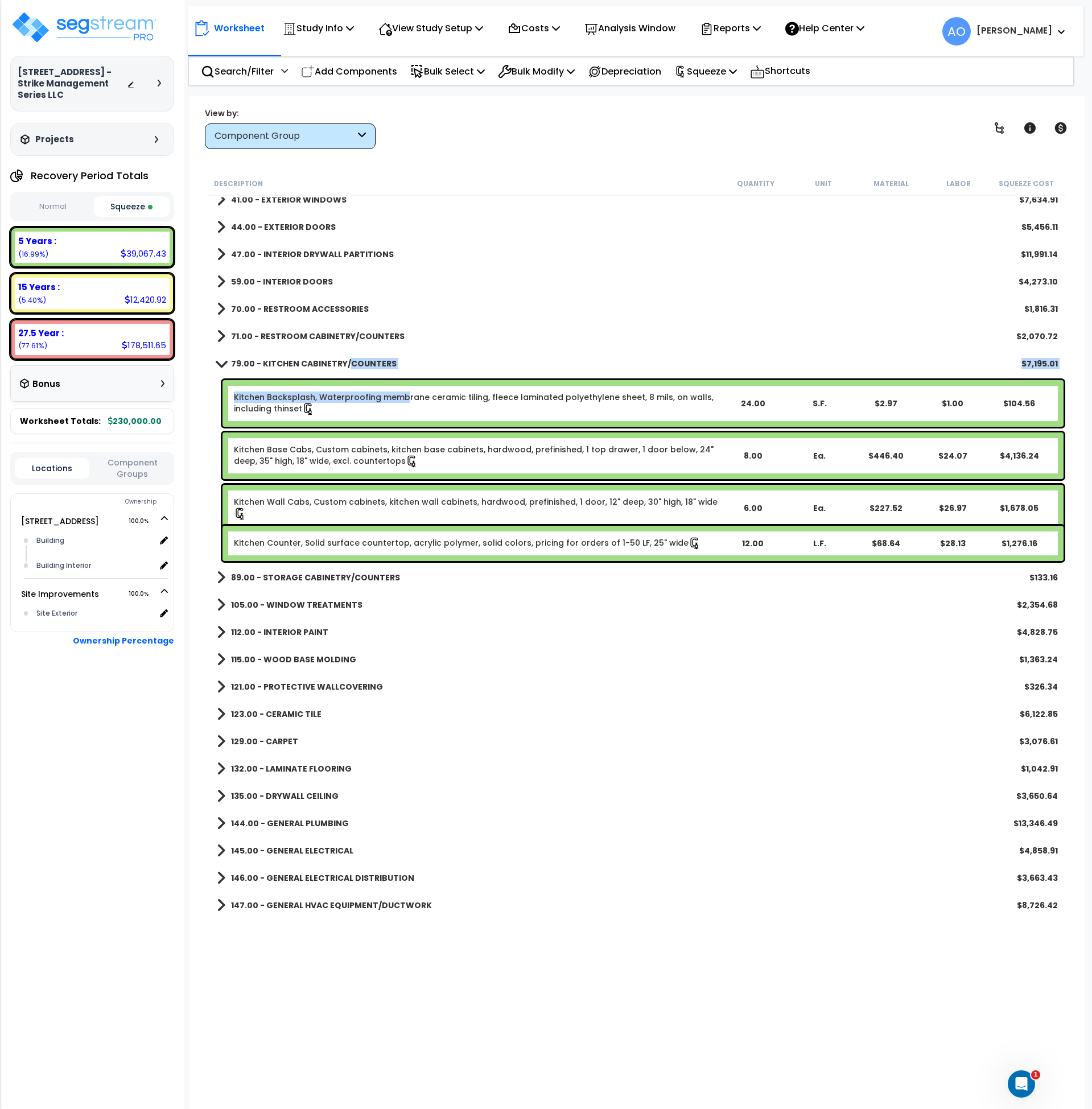
click at [405, 398] on link "Kitchen Backsplash, Waterproofing membrane ceramic tiling, fleece laminated pol…" at bounding box center [477, 404] width 485 height 24
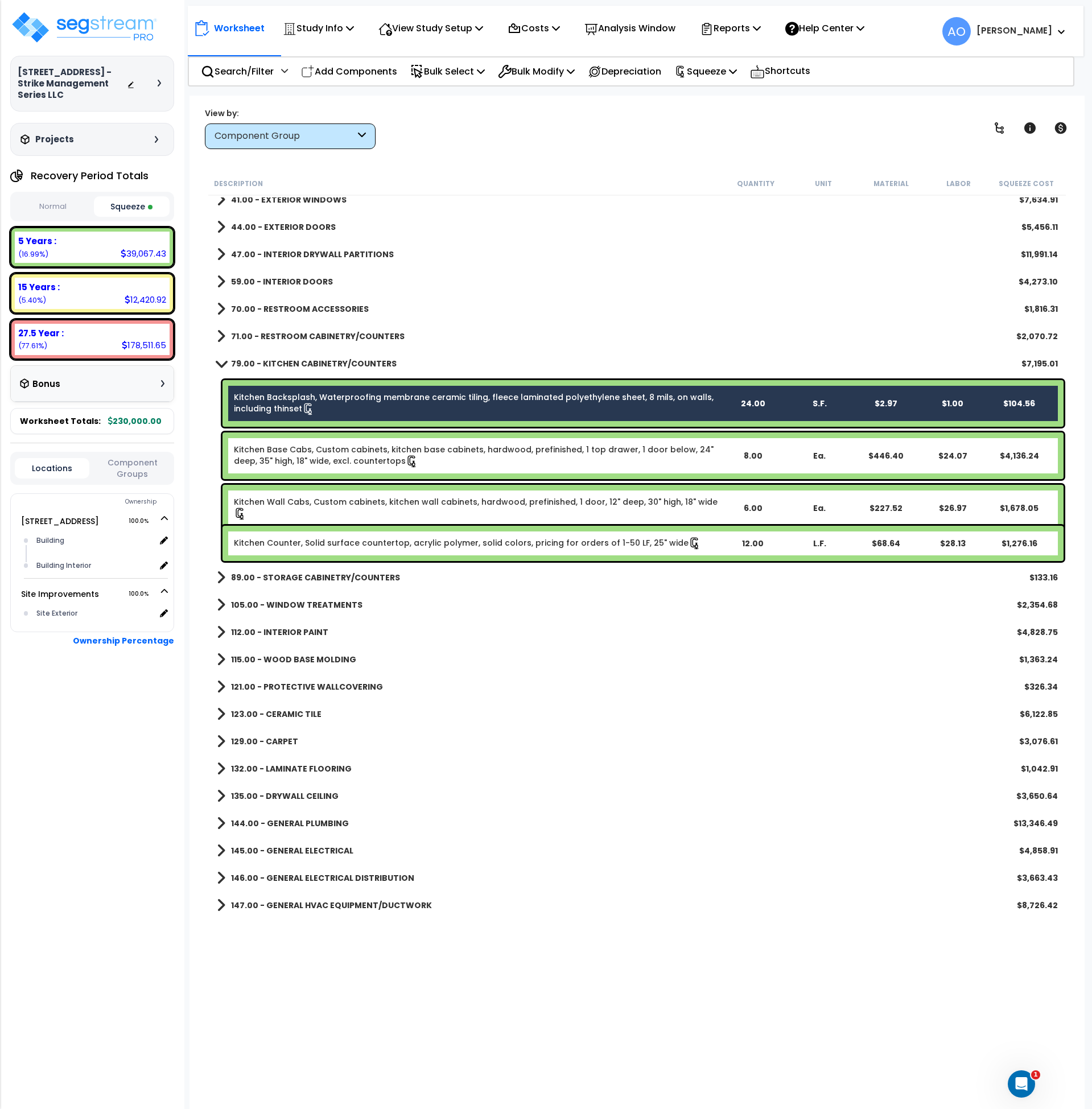
click at [406, 458] on link "Kitchen Base Cabs, Custom cabinets, kitchen base cabinets, hardwood, prefinishe…" at bounding box center [477, 456] width 485 height 24
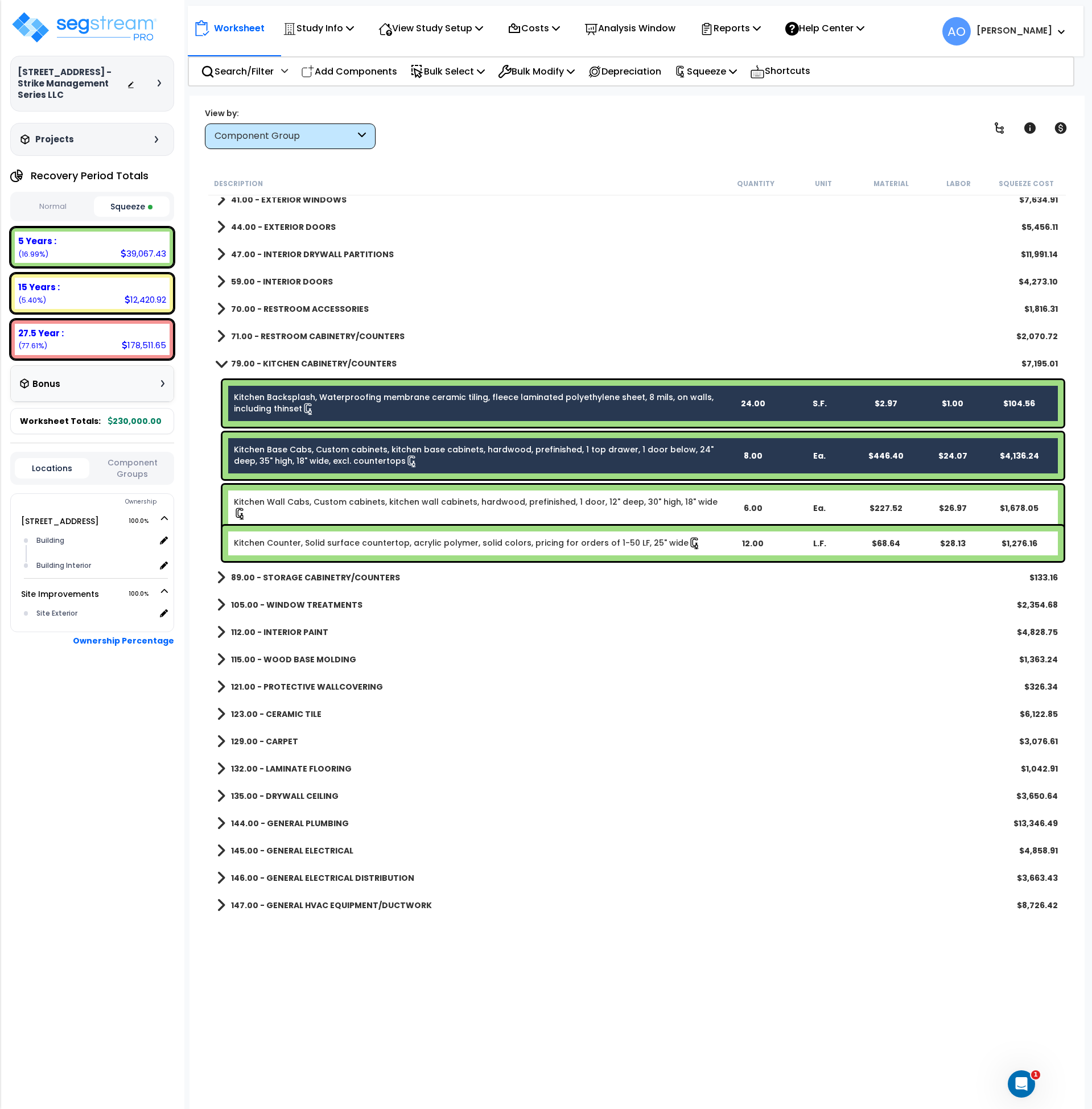
click at [416, 502] on link "Kitchen Wall Cabs, Custom cabinets, kitchen wall cabinets, hardwood, prefinishe…" at bounding box center [477, 508] width 485 height 24
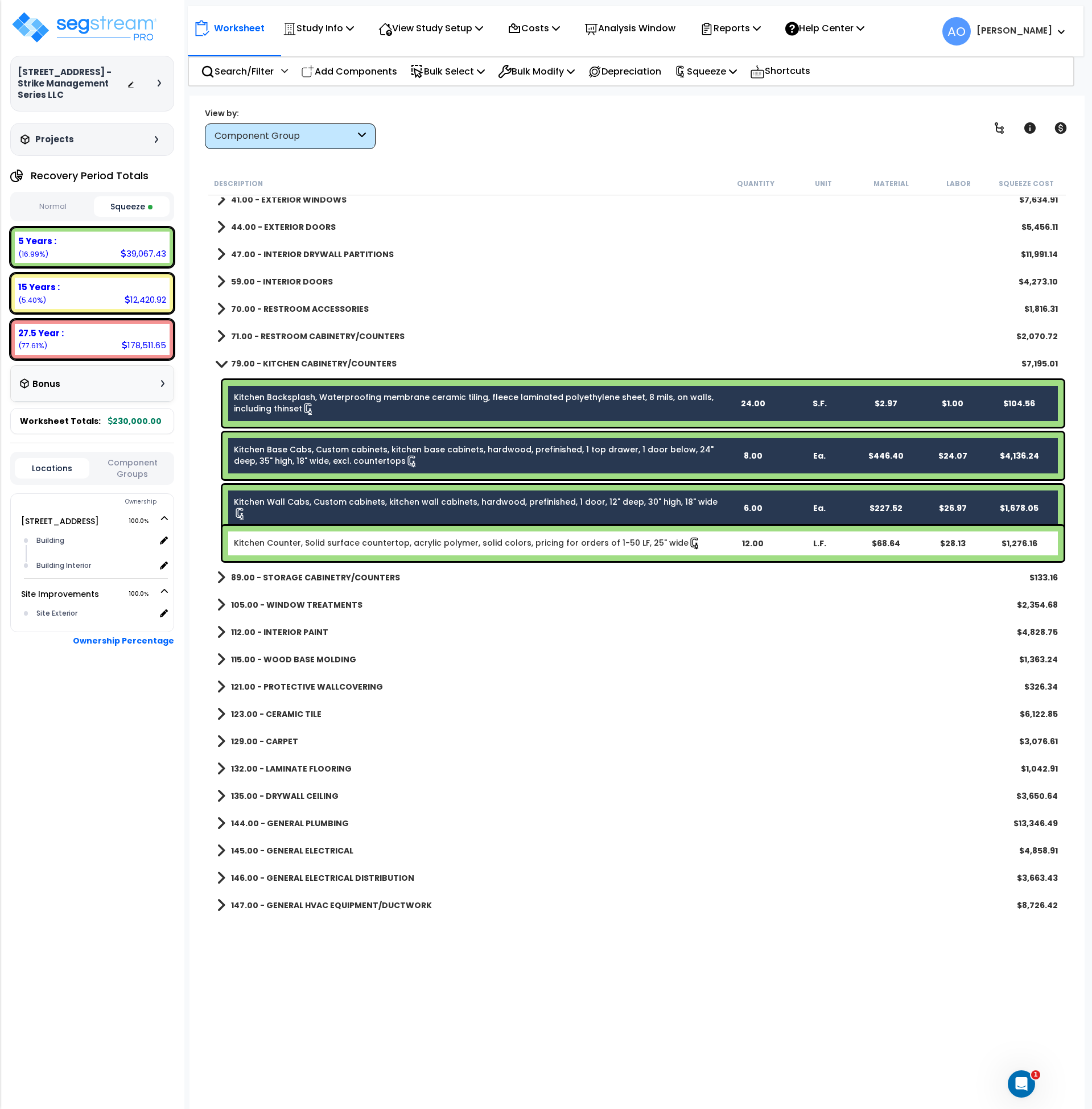
click at [421, 542] on link "Kitchen Counter, Solid surface countertop, acrylic polymer, solid colors, prici…" at bounding box center [468, 543] width 468 height 13
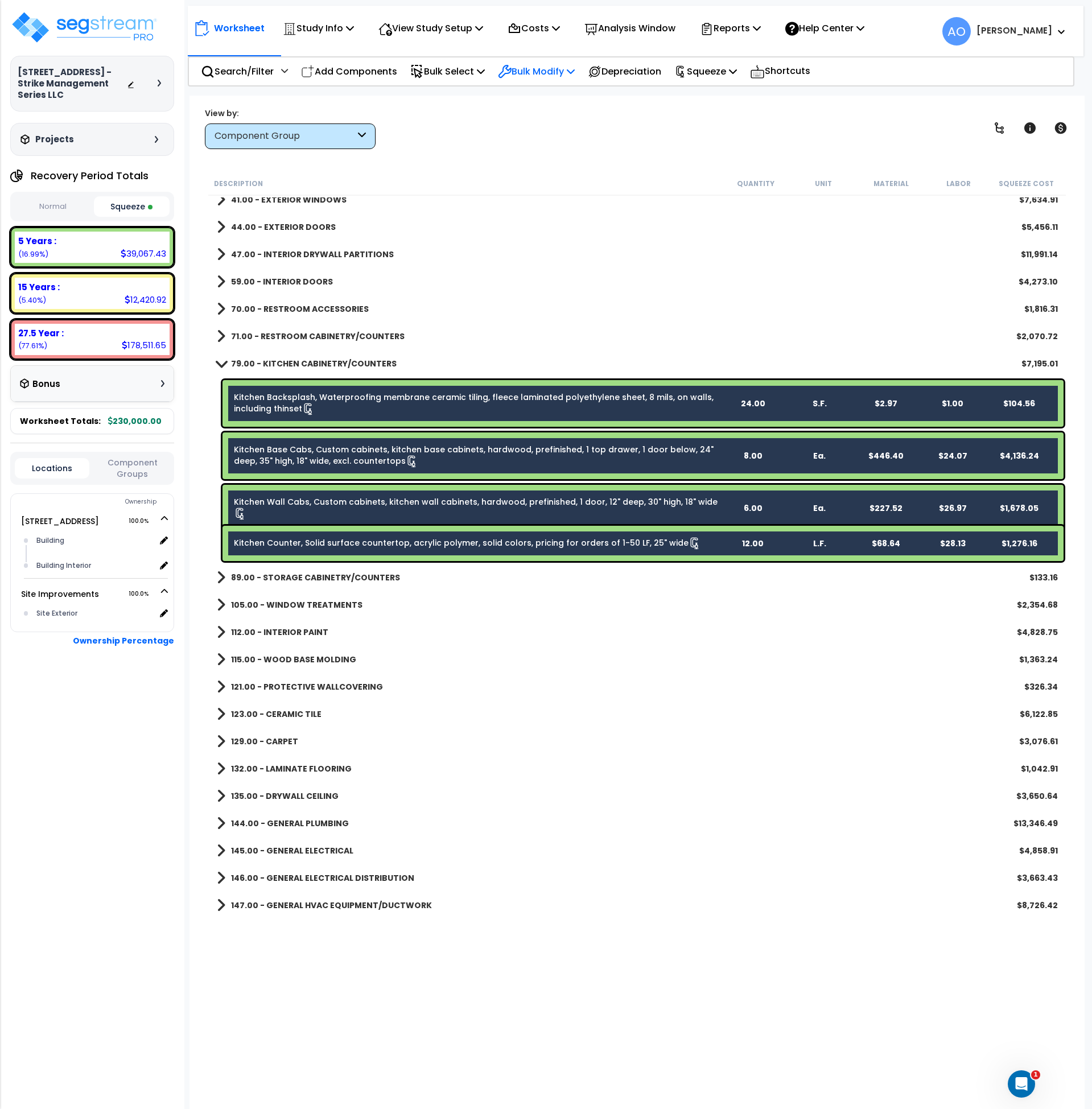
click at [535, 72] on p "Bulk Modify" at bounding box center [536, 71] width 77 height 15
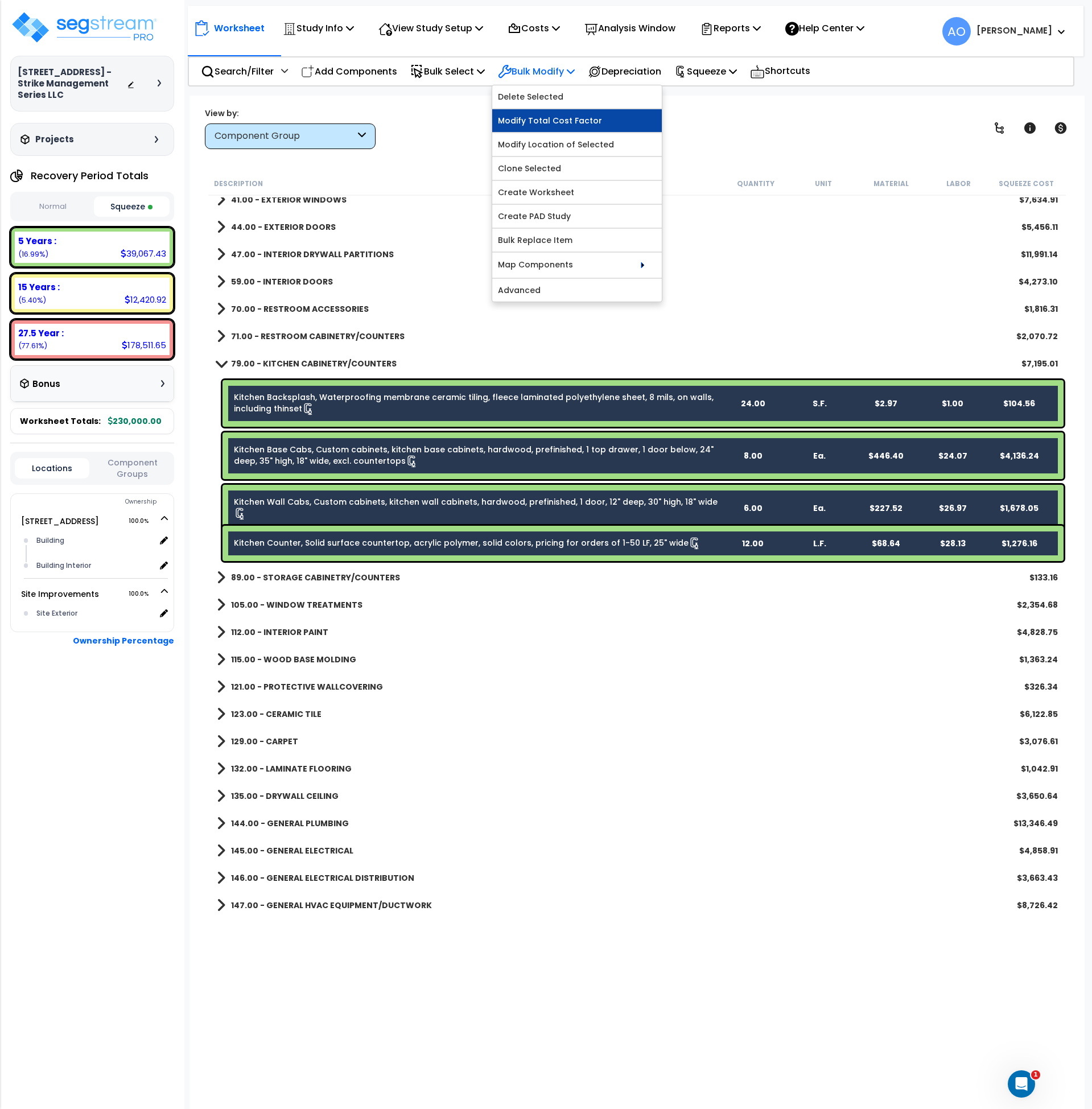
click at [557, 119] on link "Modify Total Cost Factor" at bounding box center [577, 120] width 170 height 23
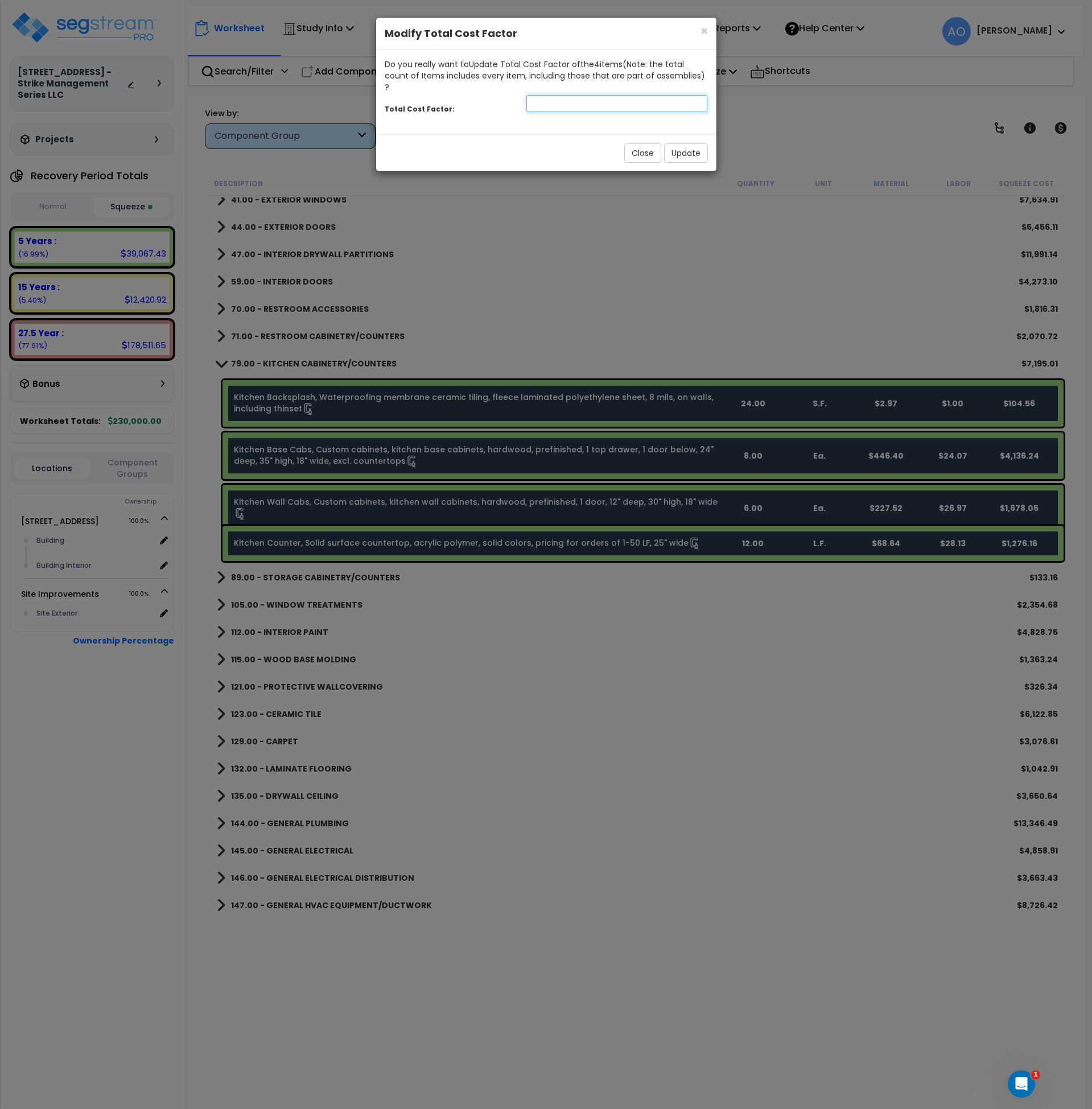
click at [574, 96] on input "number" at bounding box center [618, 104] width 182 height 17
type input "1.5"
click at [684, 143] on button "Update" at bounding box center [686, 153] width 44 height 20
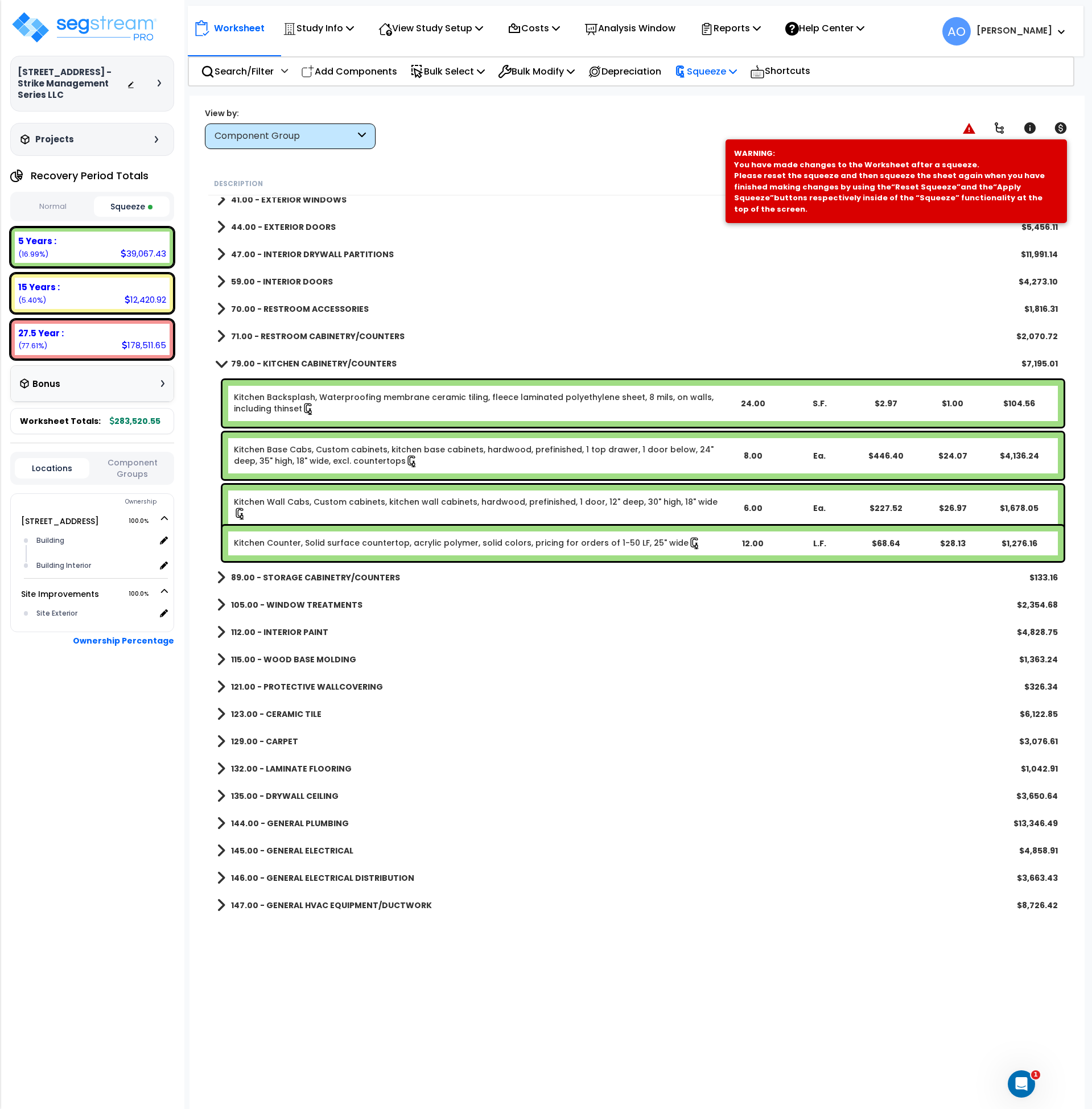
click at [717, 68] on p "Squeeze" at bounding box center [706, 71] width 63 height 15
click at [723, 98] on link "Re-squeeze" at bounding box center [725, 98] width 113 height 26
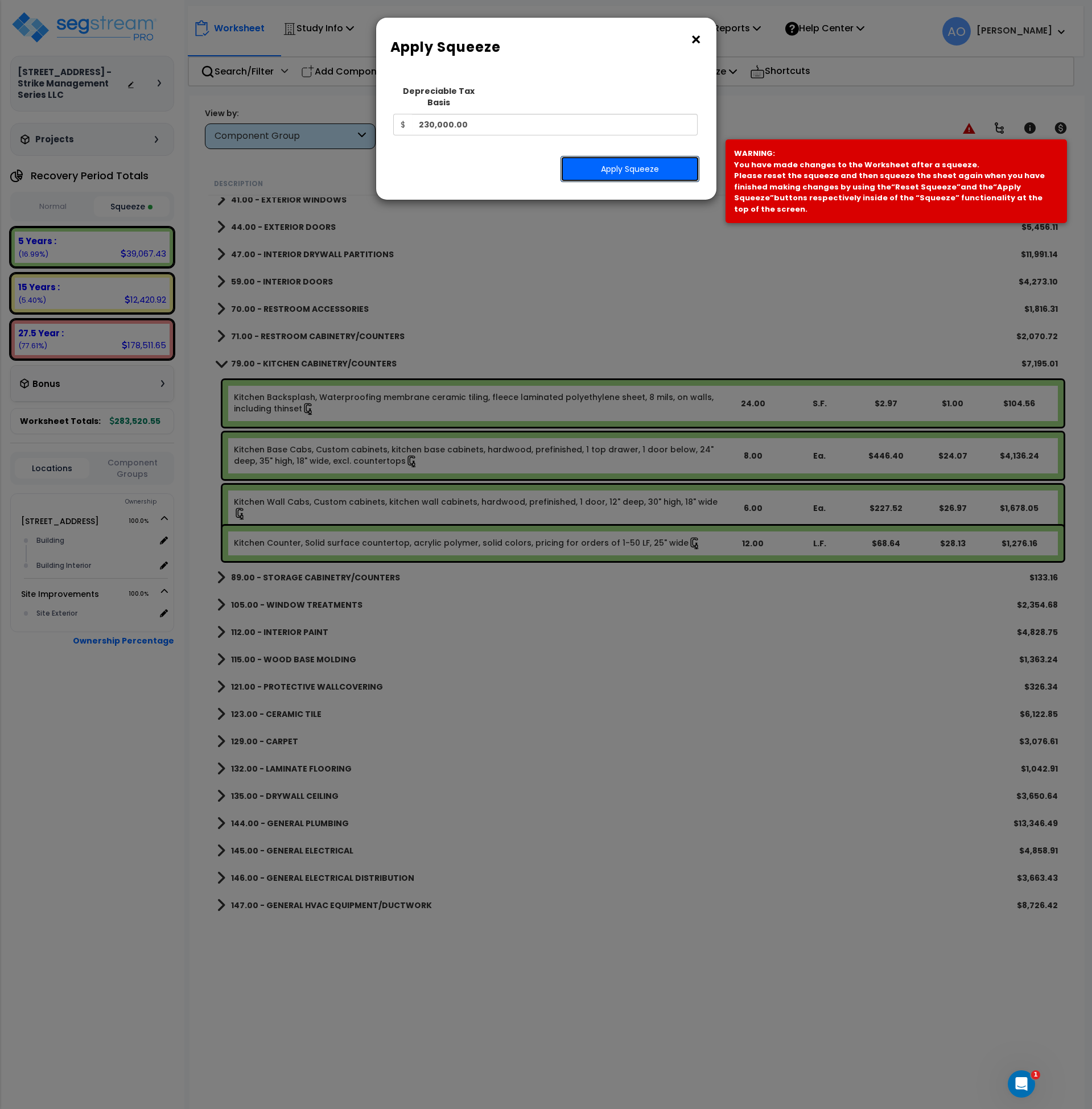
click at [655, 156] on button "Apply Squeeze" at bounding box center [630, 169] width 139 height 26
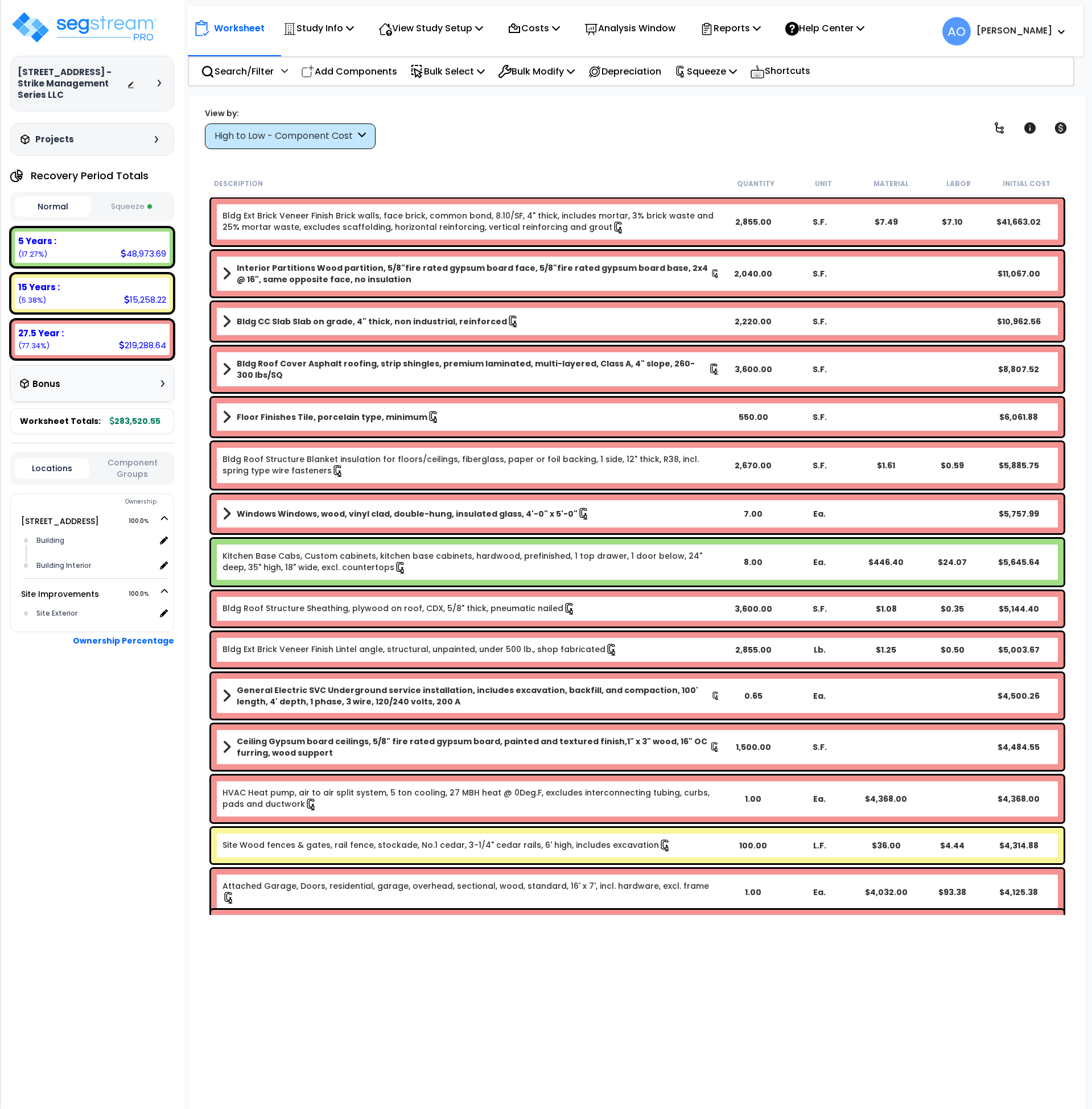
click at [137, 198] on button "Squeeze" at bounding box center [132, 206] width 76 height 20
click at [614, 25] on p "Analysis Window" at bounding box center [630, 28] width 91 height 15
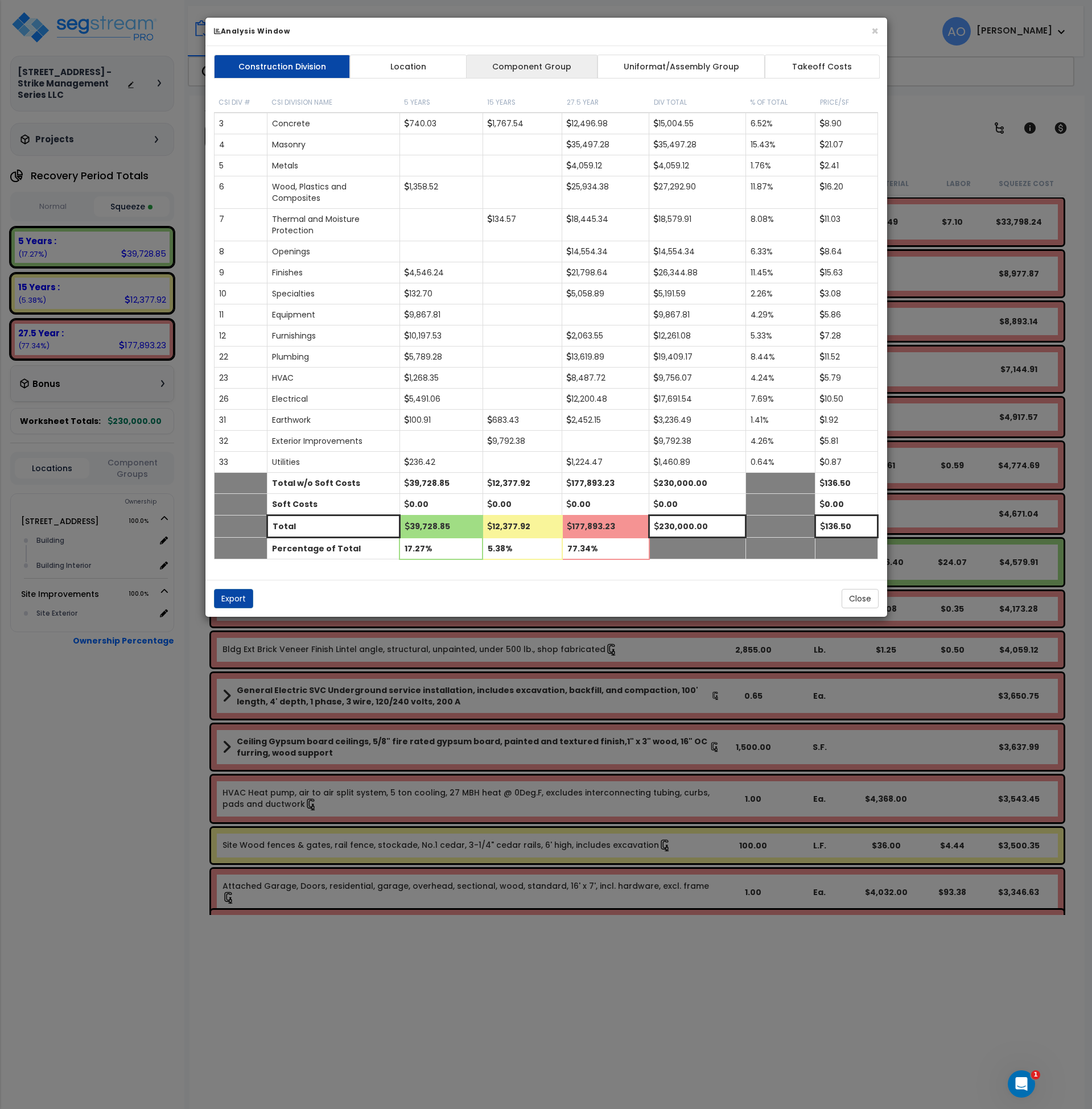
click at [554, 69] on link "Component Group" at bounding box center [532, 66] width 132 height 24
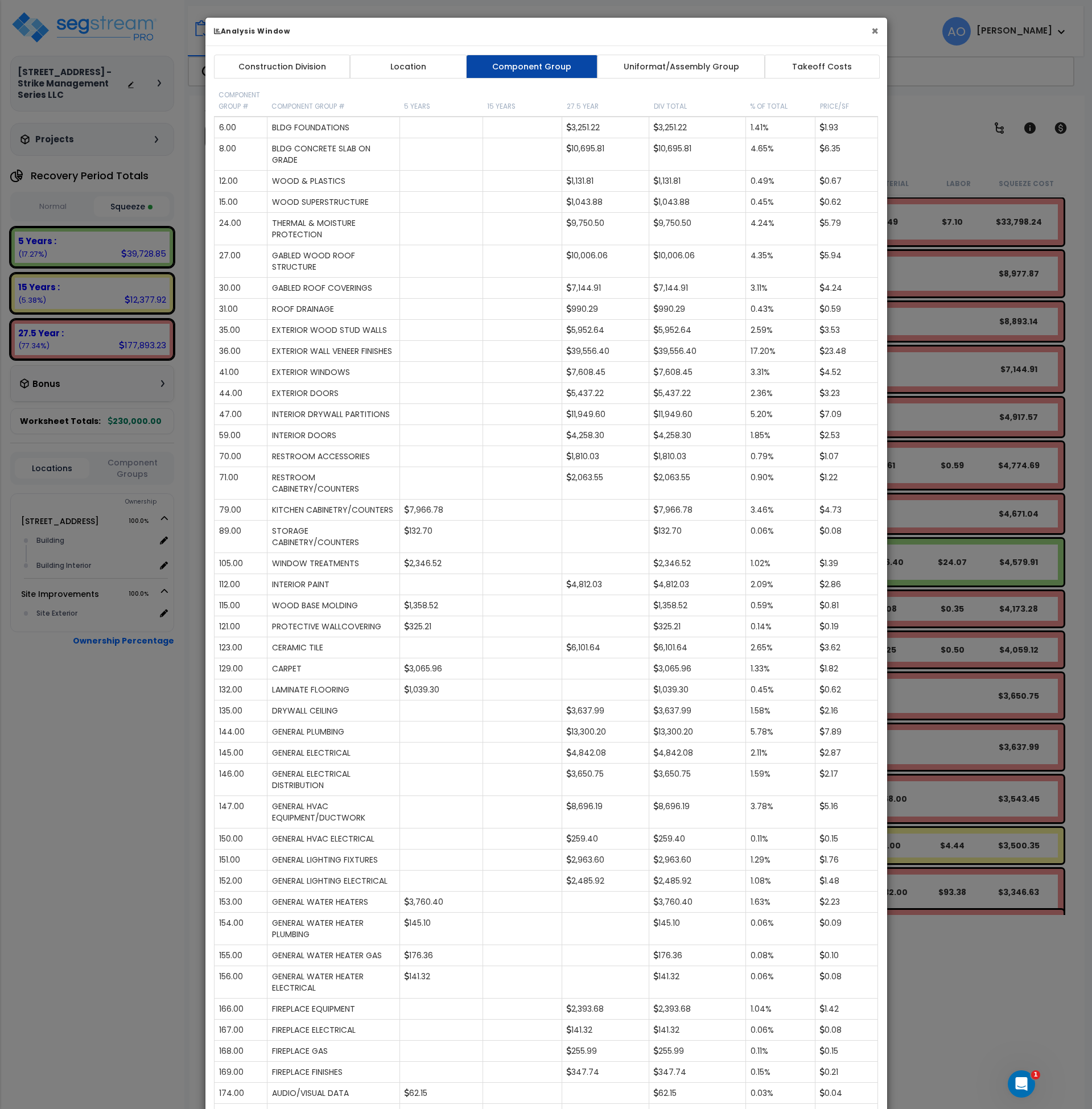
click at [876, 34] on button "×" at bounding box center [875, 31] width 8 height 12
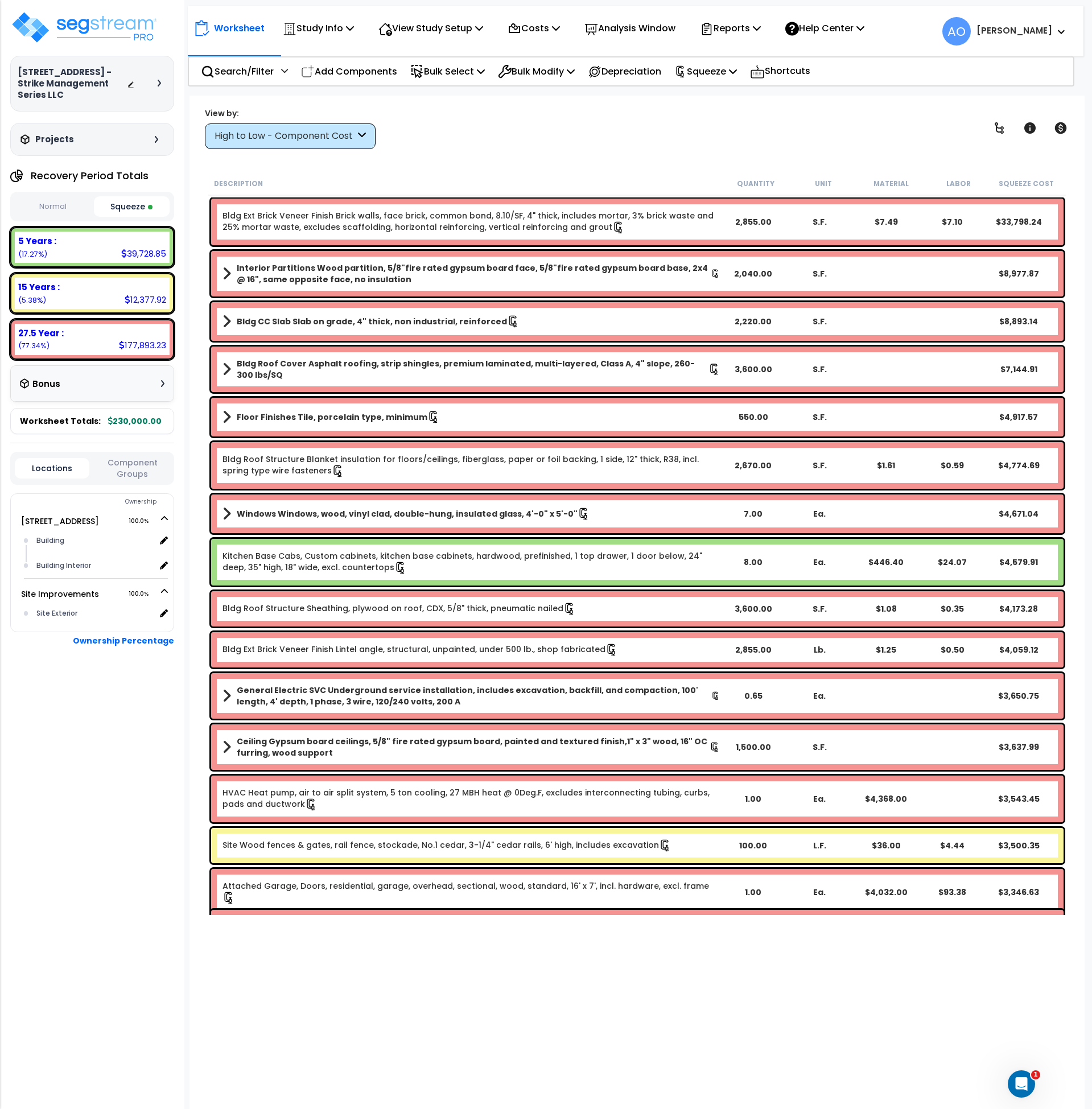
click at [490, 115] on div "View by: High to Low - Component Cost High to Low - Component Cost" at bounding box center [637, 128] width 873 height 42
click at [249, 139] on div "High to Low - Component Cost" at bounding box center [285, 136] width 141 height 13
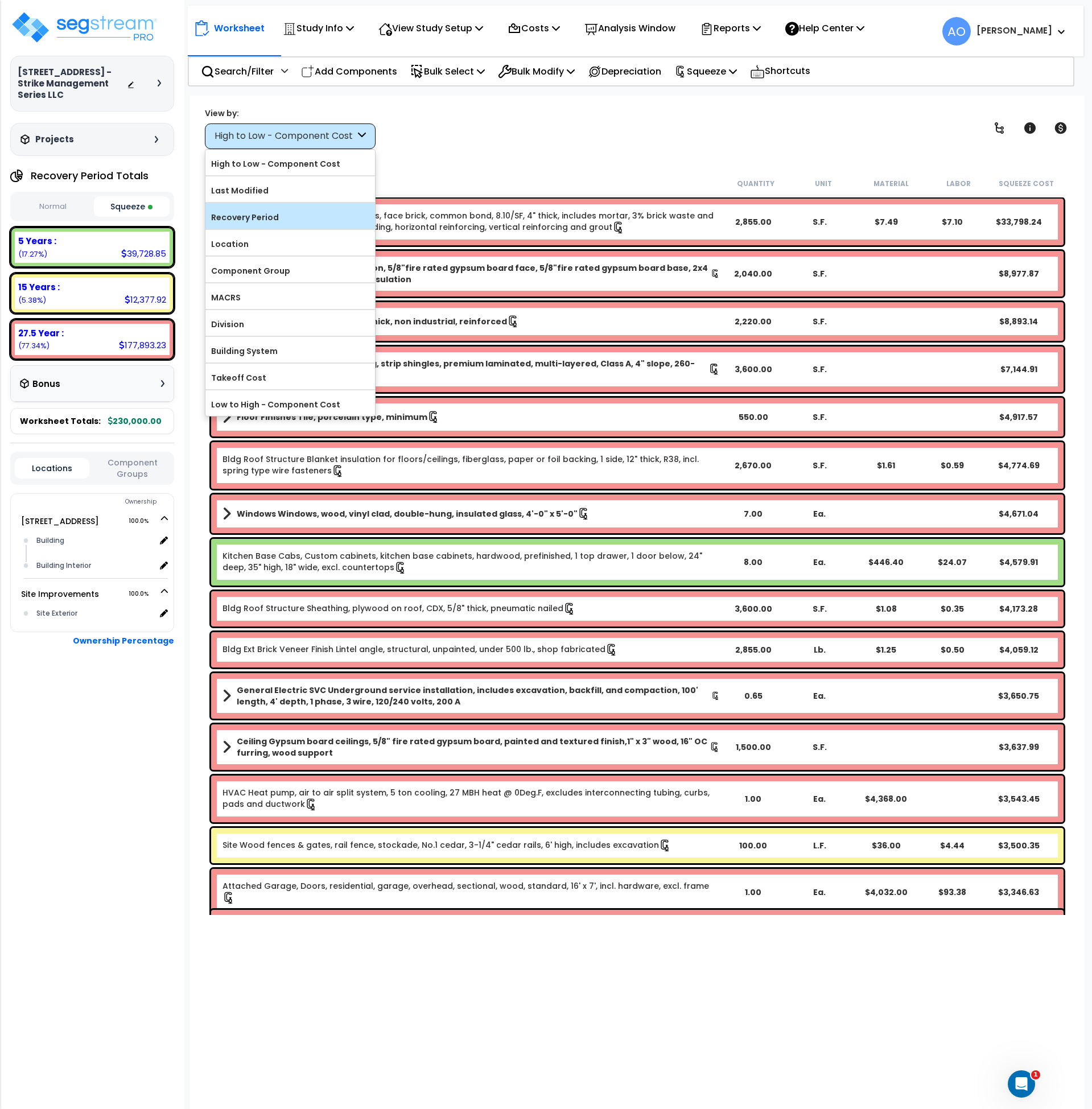
click at [264, 219] on label "Recovery Period" at bounding box center [290, 217] width 170 height 17
click at [0, 0] on input "Recovery Period" at bounding box center [0, 0] width 0 height 0
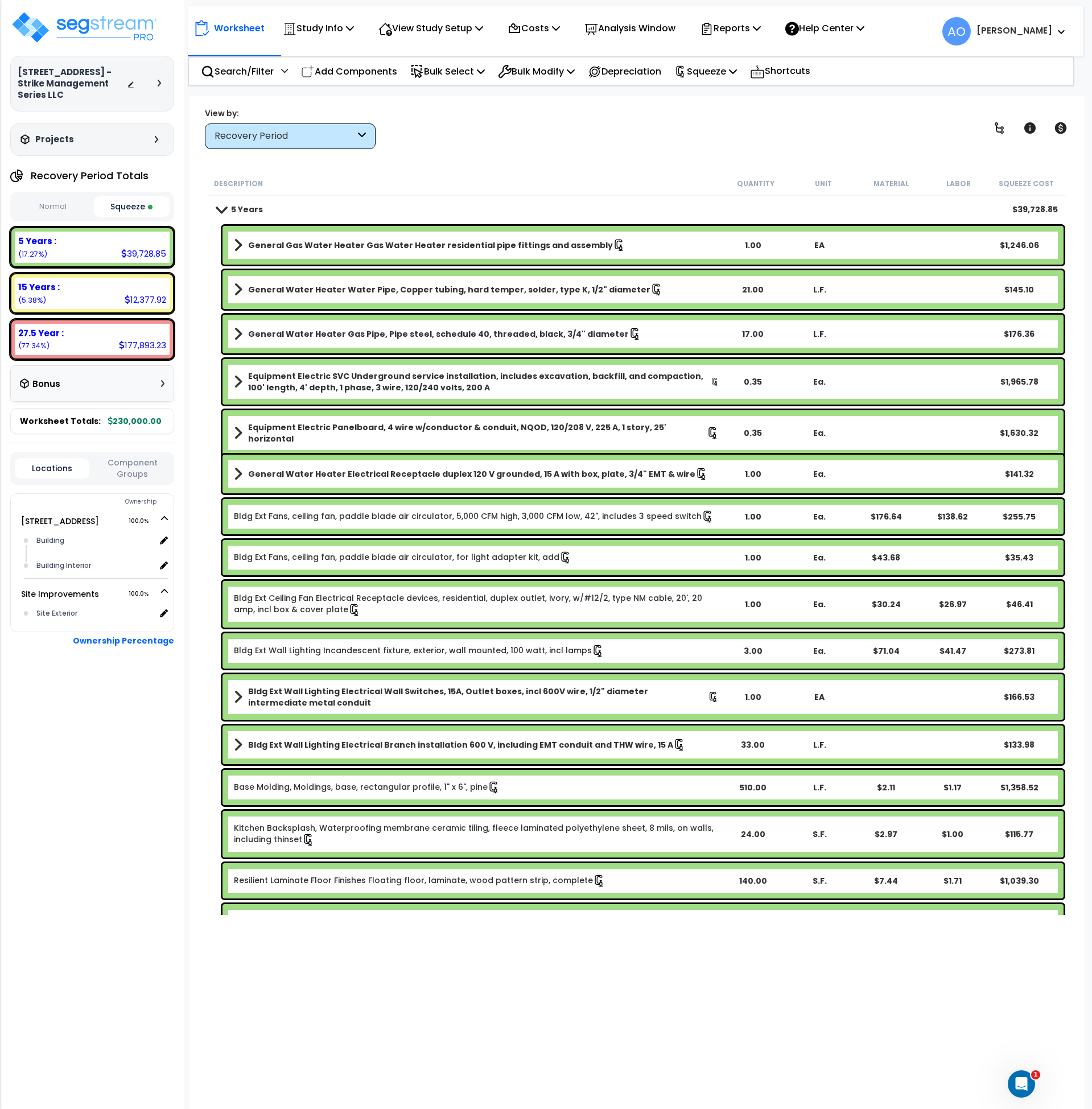
click at [245, 204] on b "5 Years" at bounding box center [247, 209] width 32 height 11
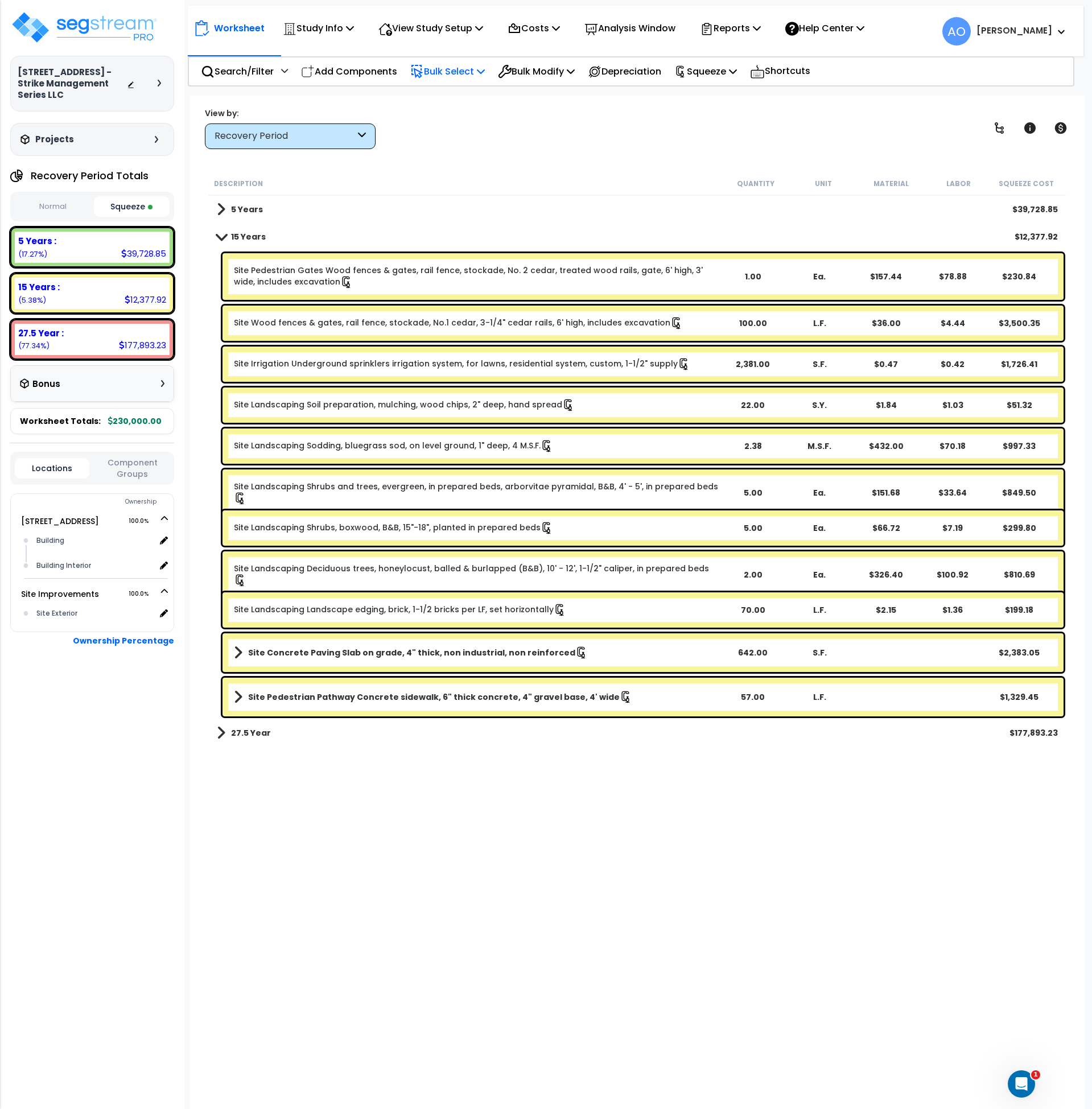
click at [459, 64] on p "Bulk Select" at bounding box center [448, 71] width 75 height 15
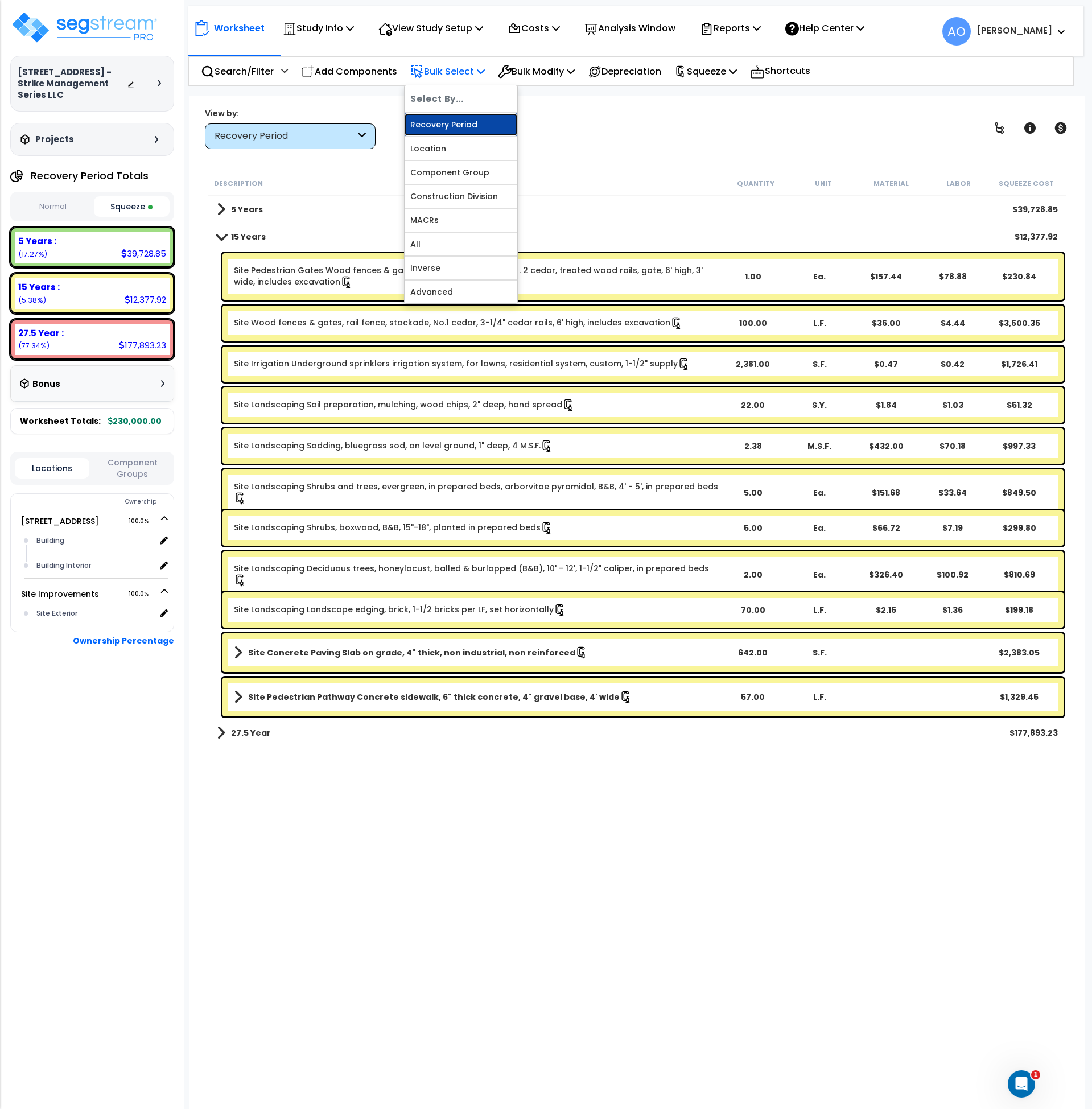
click at [447, 128] on link "Recovery Period" at bounding box center [461, 124] width 113 height 23
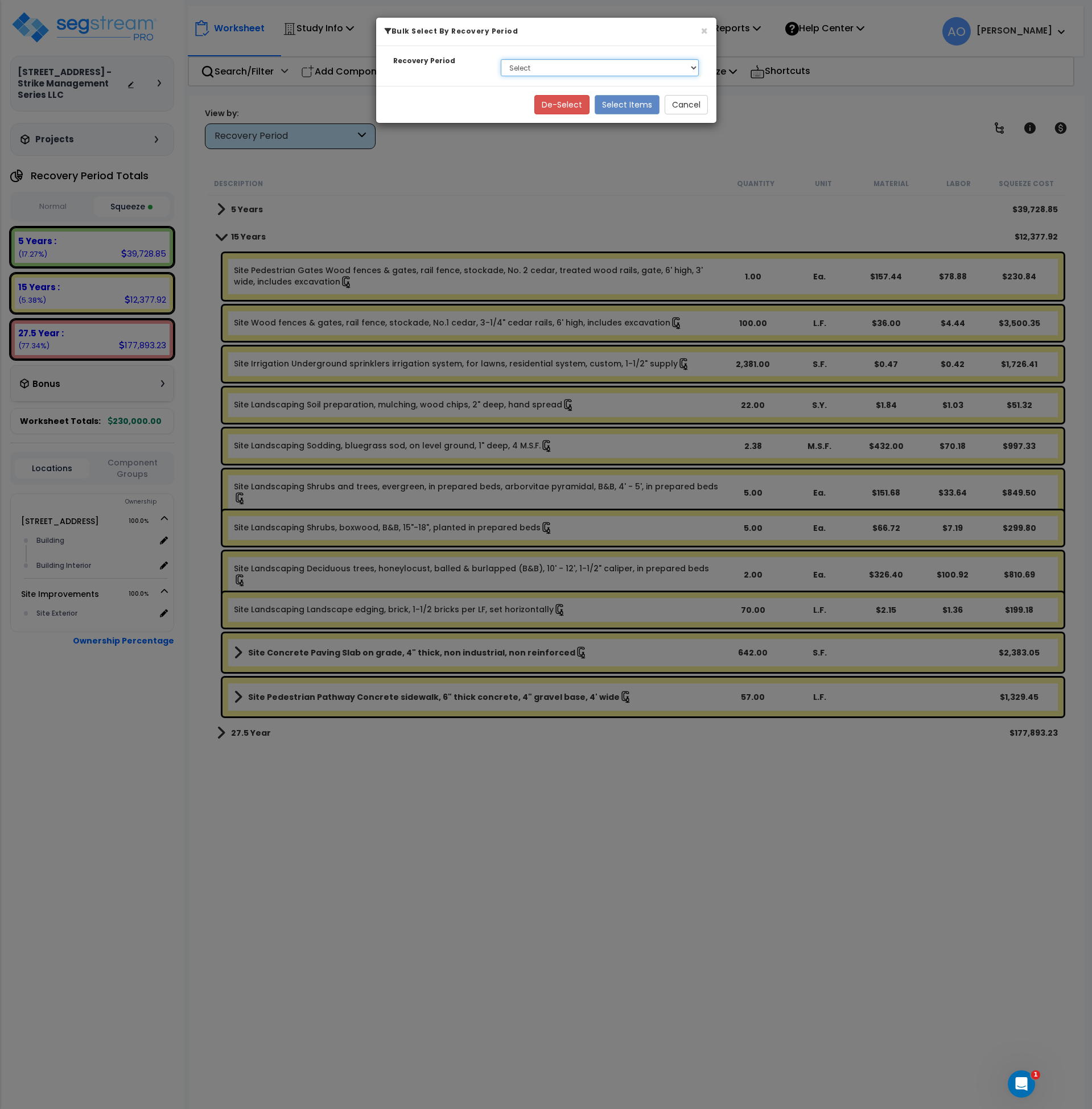
click at [522, 66] on select "Select 5 Years 15 Years 27.5 Year" at bounding box center [600, 68] width 199 height 17
select select "15Y"
click at [501, 59] on select "Select 5 Years 15 Years 27.5 Year" at bounding box center [600, 68] width 199 height 17
click at [622, 104] on button "Select Items" at bounding box center [627, 104] width 64 height 20
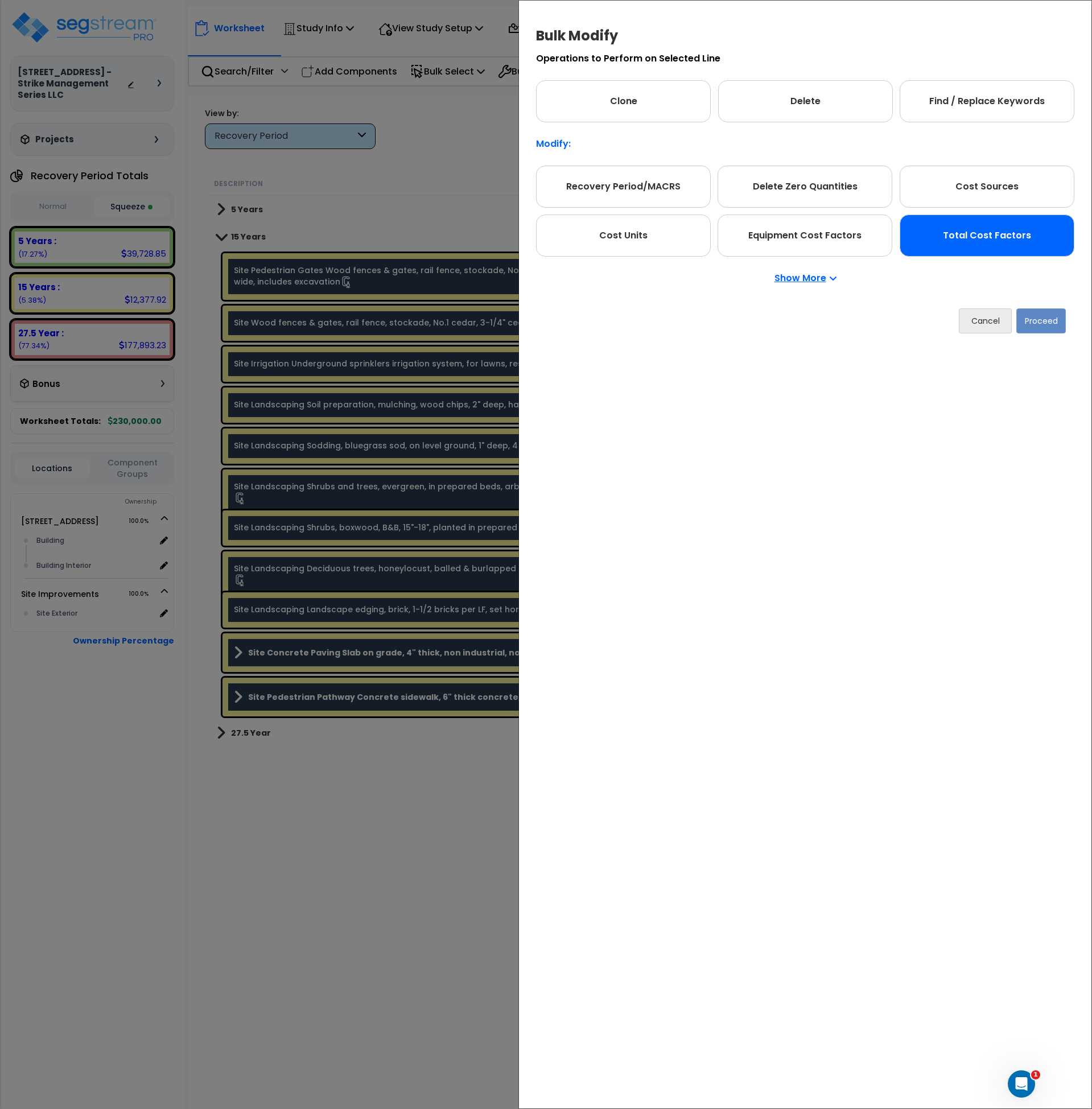
click at [982, 239] on div "Total Cost Factors" at bounding box center [988, 236] width 175 height 42
click at [1037, 323] on button "Proceed" at bounding box center [1041, 322] width 49 height 25
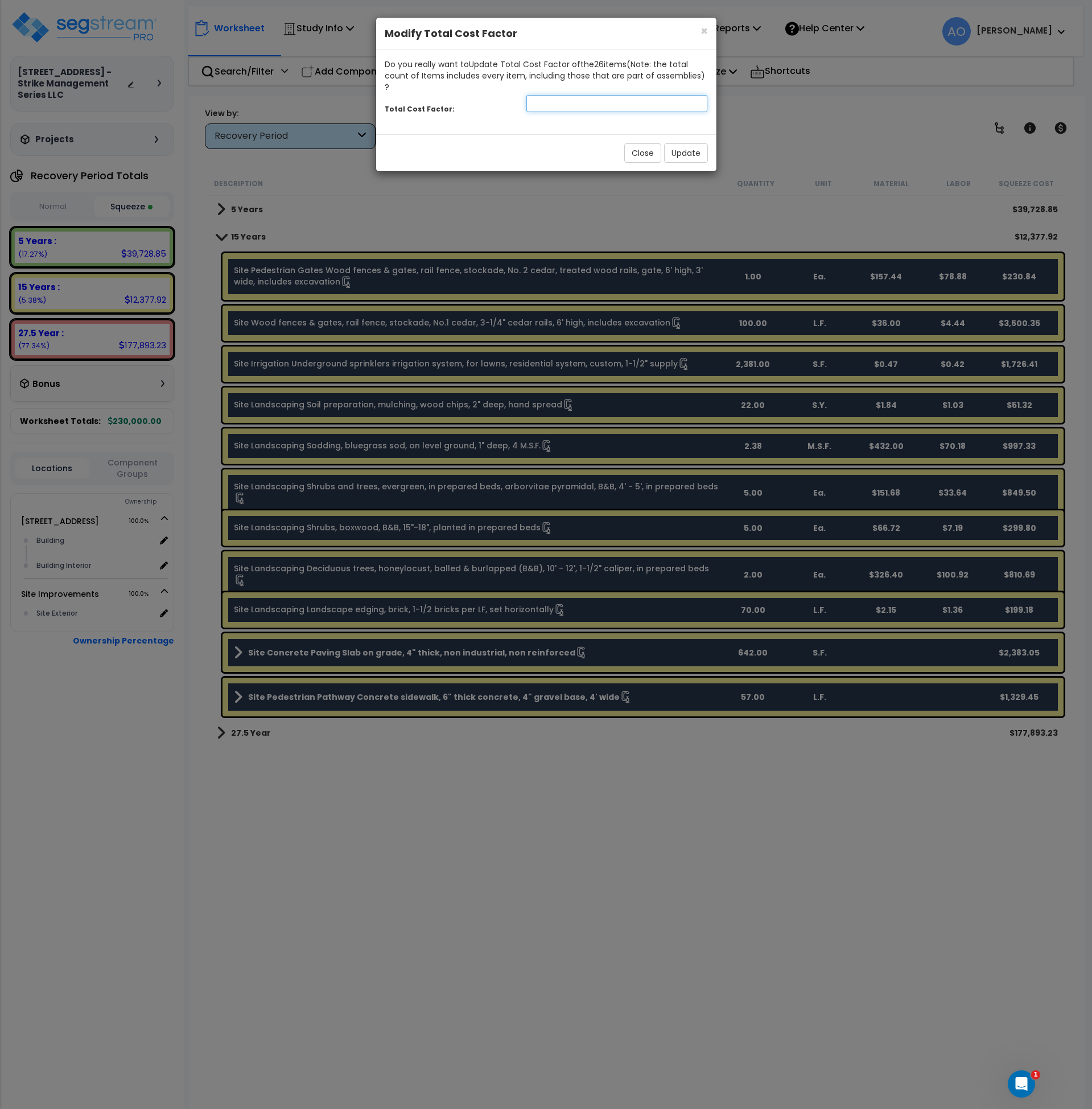
click at [547, 98] on input "number" at bounding box center [618, 104] width 182 height 17
type input "1.1"
click at [675, 144] on button "Update" at bounding box center [686, 153] width 44 height 20
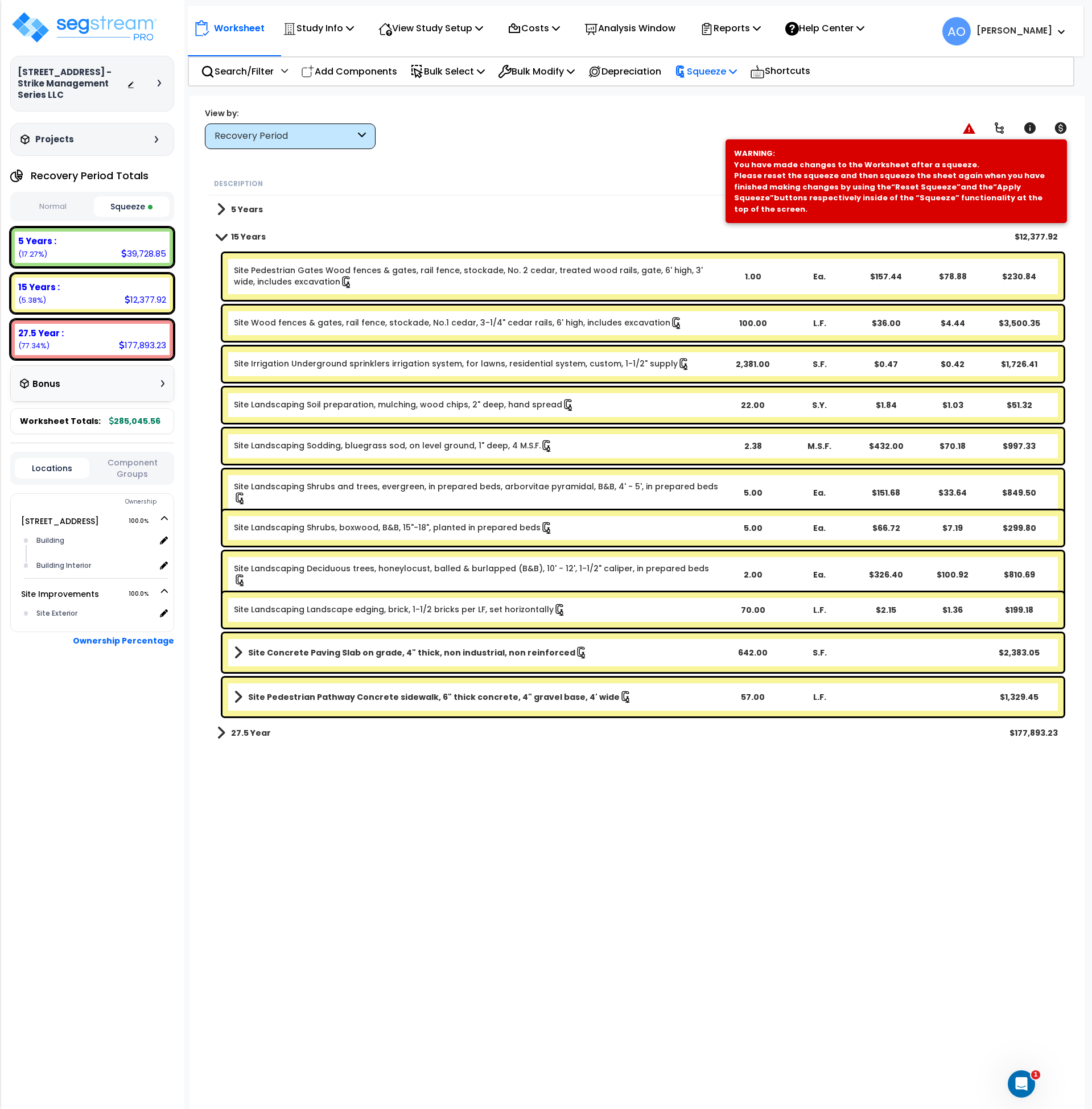
drag, startPoint x: 700, startPoint y: 74, endPoint x: 710, endPoint y: 79, distance: 11.2
click at [702, 74] on p "Squeeze" at bounding box center [706, 71] width 63 height 15
click at [717, 101] on link "Re-squeeze" at bounding box center [725, 98] width 113 height 26
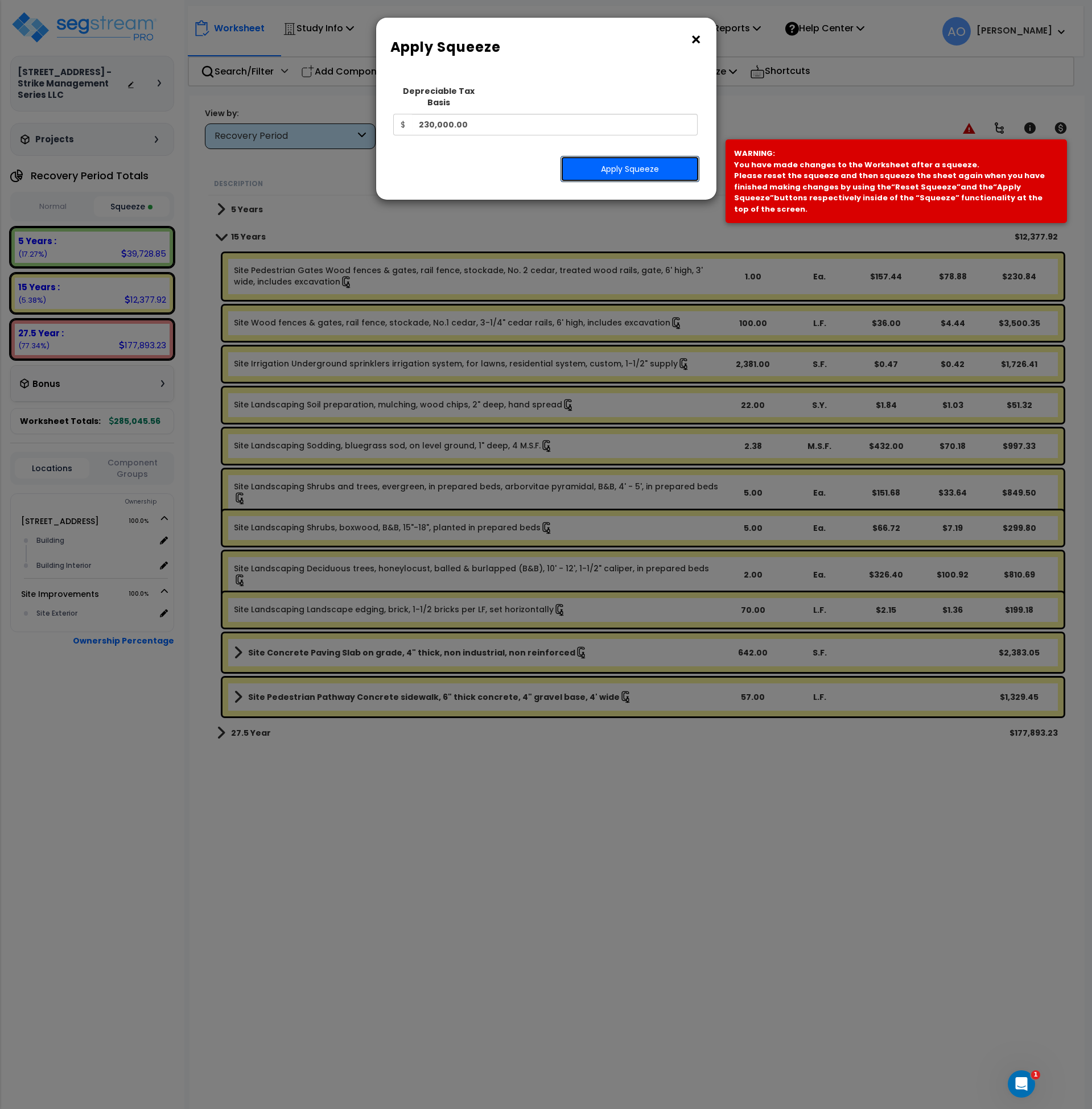
click at [646, 161] on button "Apply Squeeze" at bounding box center [630, 169] width 139 height 26
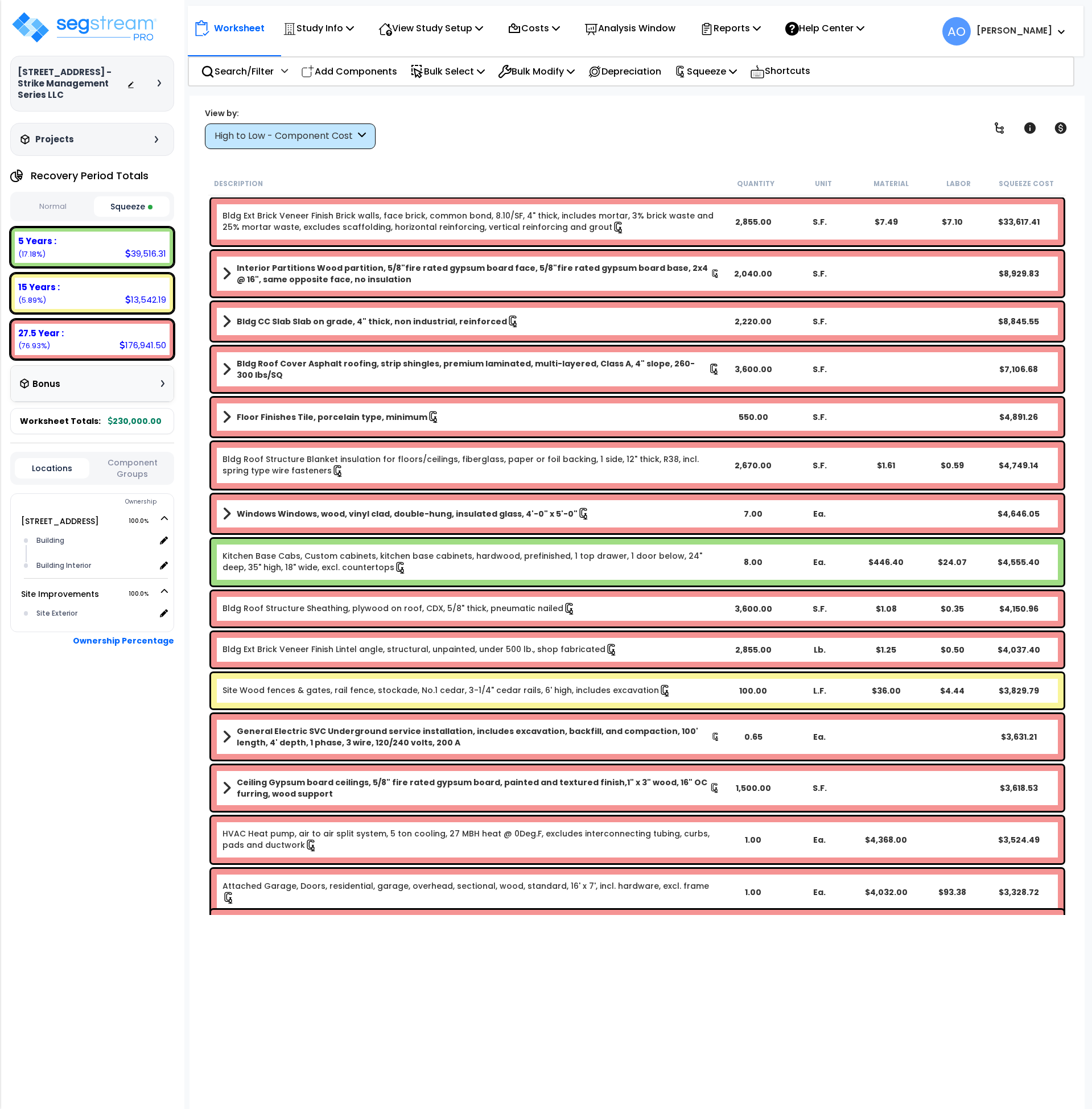
click at [115, 196] on button "Squeeze" at bounding box center [132, 206] width 76 height 20
click at [283, 139] on div "High to Low - Component Cost" at bounding box center [285, 136] width 141 height 13
click at [283, 139] on div "High to Low - Component Cost" at bounding box center [285, 136] width 141 height 13
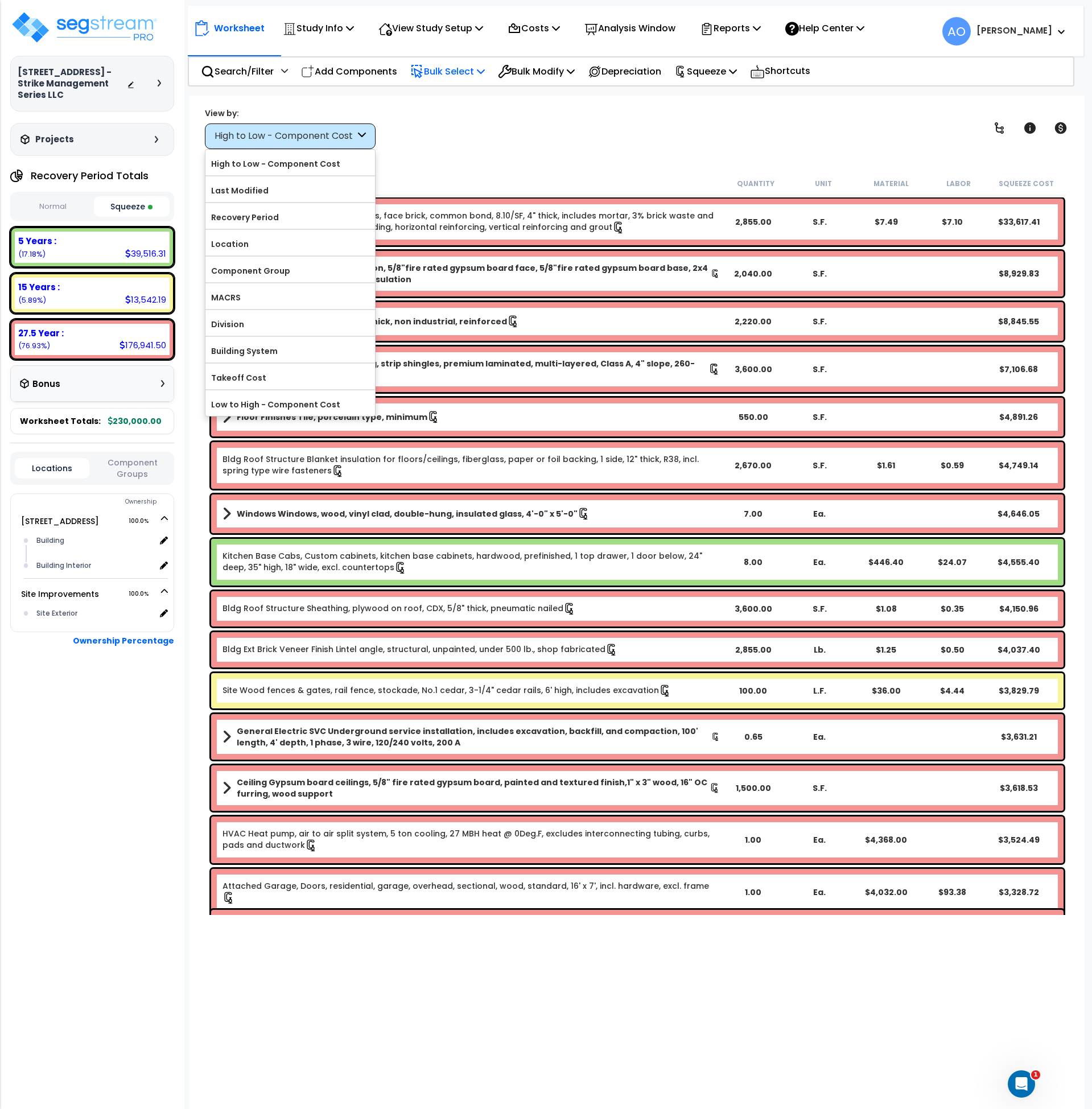
click at [440, 74] on p "Bulk Select" at bounding box center [448, 71] width 75 height 15
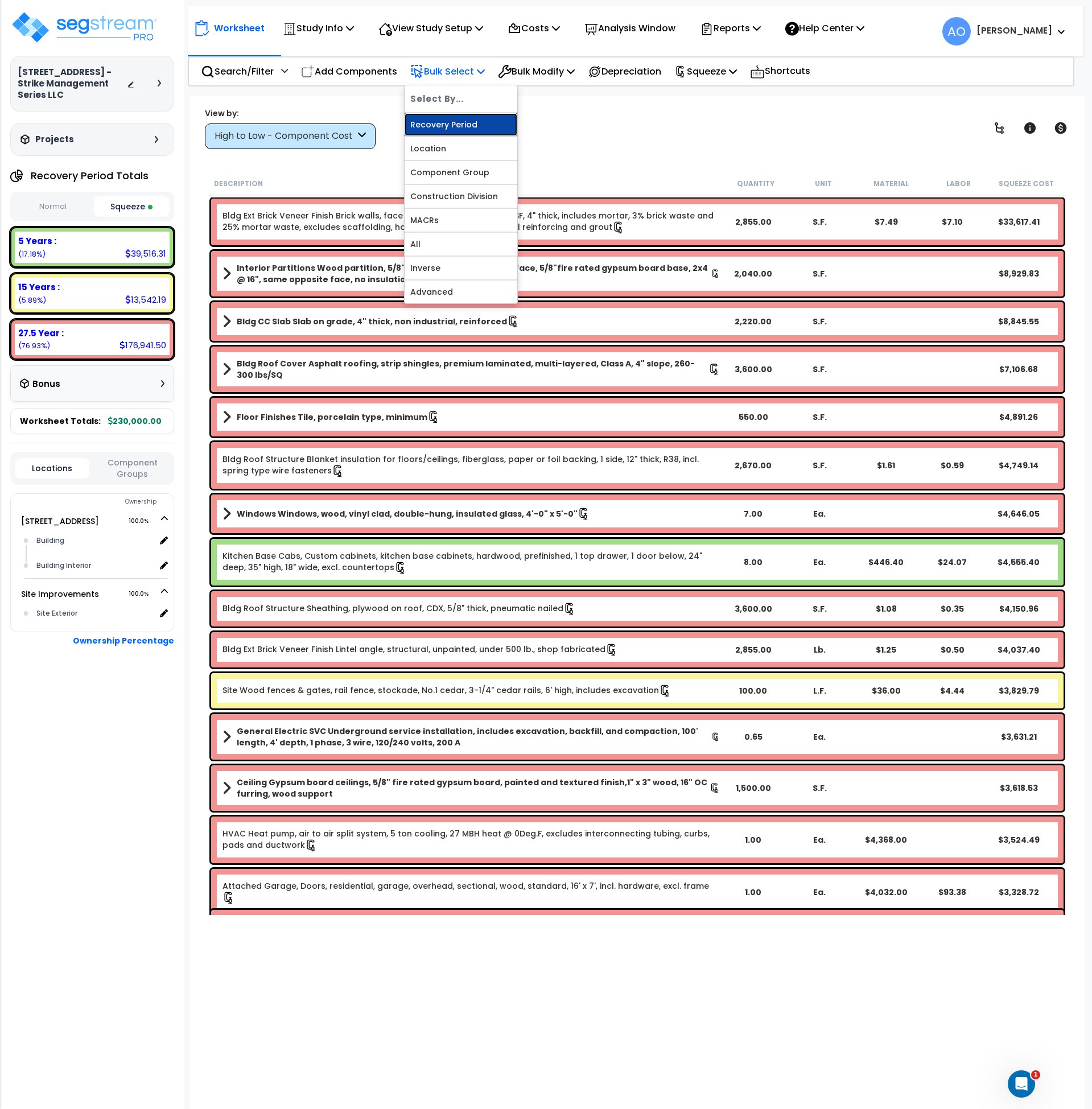
click at [452, 120] on link "Recovery Period" at bounding box center [461, 124] width 113 height 23
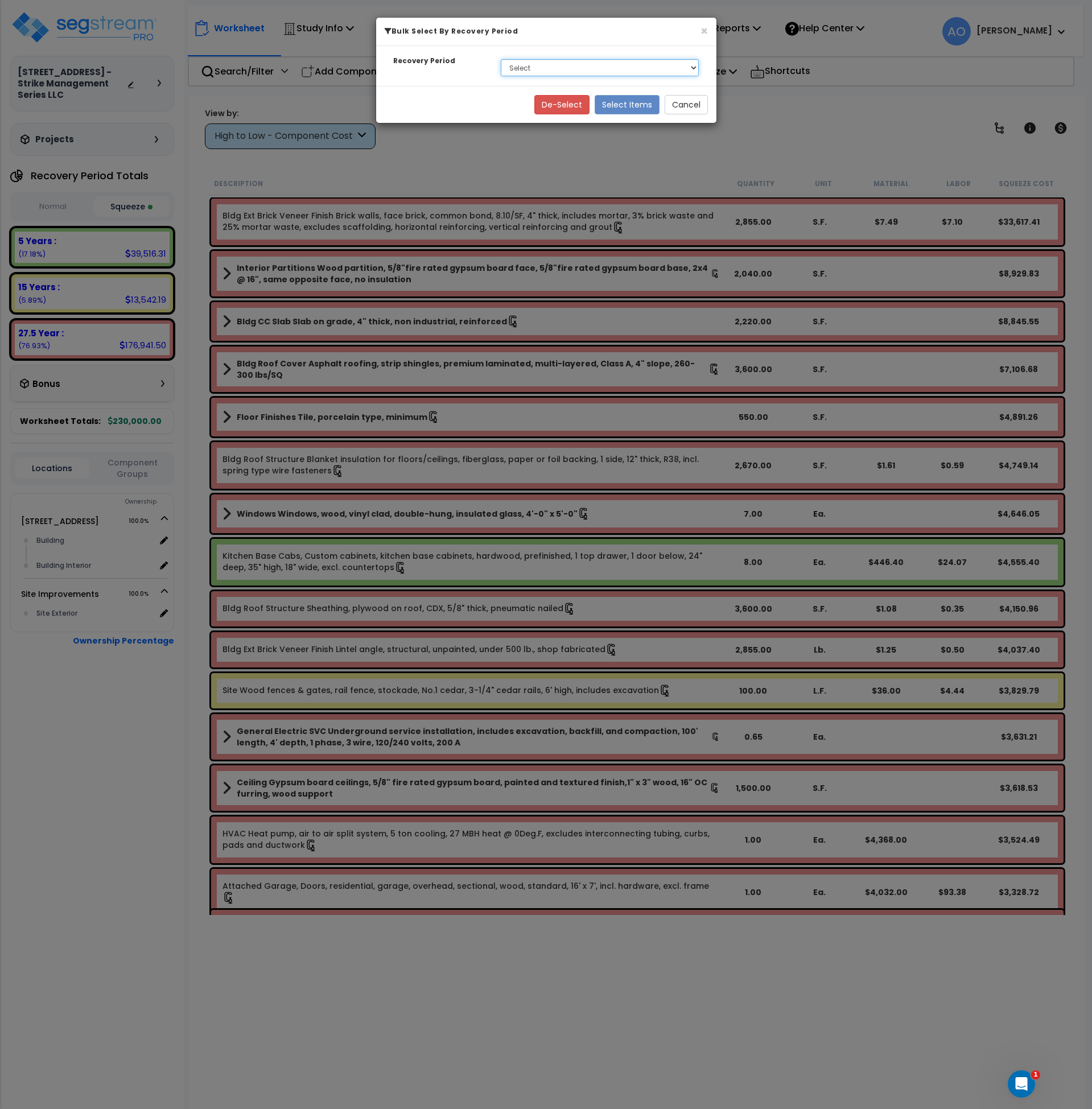
click at [536, 70] on select "Select 5 Years 15 Years 27.5 Year" at bounding box center [600, 68] width 199 height 17
select select "15Y"
click at [501, 59] on select "Select 5 Years 15 Years 27.5 Year" at bounding box center [600, 68] width 199 height 17
click at [628, 102] on button "Select Items" at bounding box center [627, 104] width 64 height 20
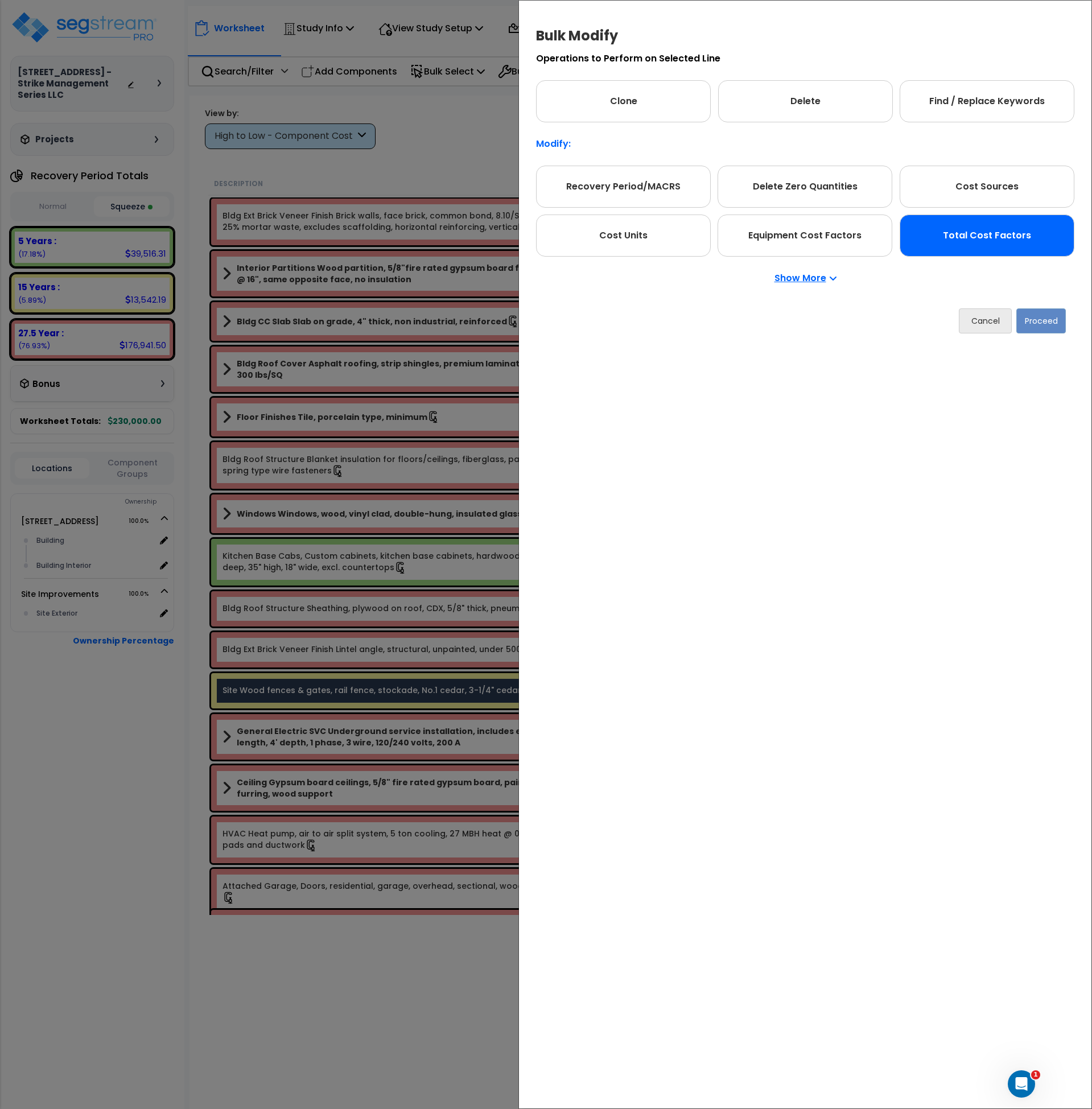
click at [1014, 246] on div "Total Cost Factors" at bounding box center [988, 236] width 175 height 42
click at [1033, 317] on button "Proceed" at bounding box center [1041, 322] width 49 height 25
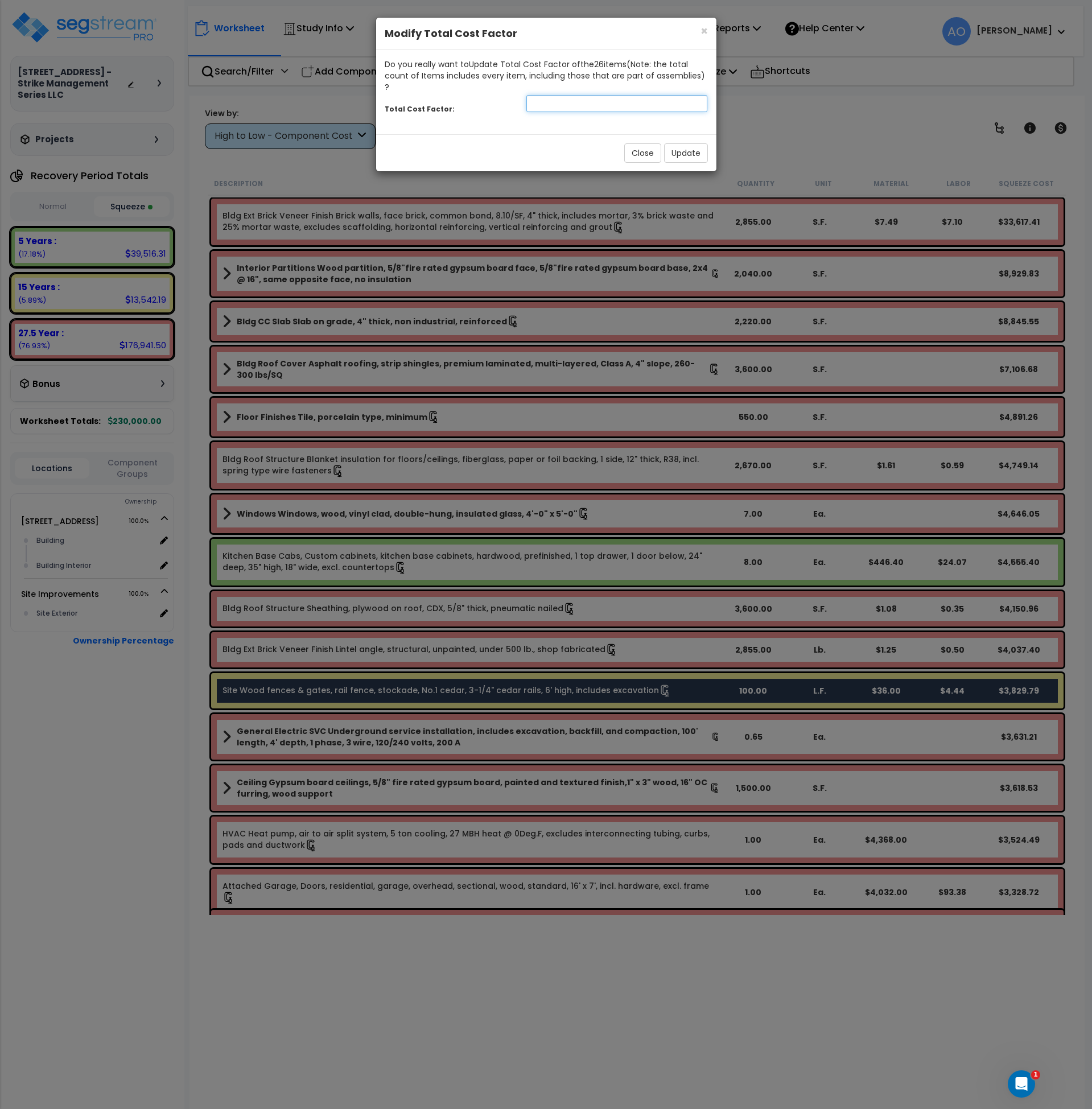
click at [540, 95] on input "number" at bounding box center [618, 104] width 182 height 17
type input "1.2"
click at [686, 143] on button "Update" at bounding box center [686, 153] width 44 height 20
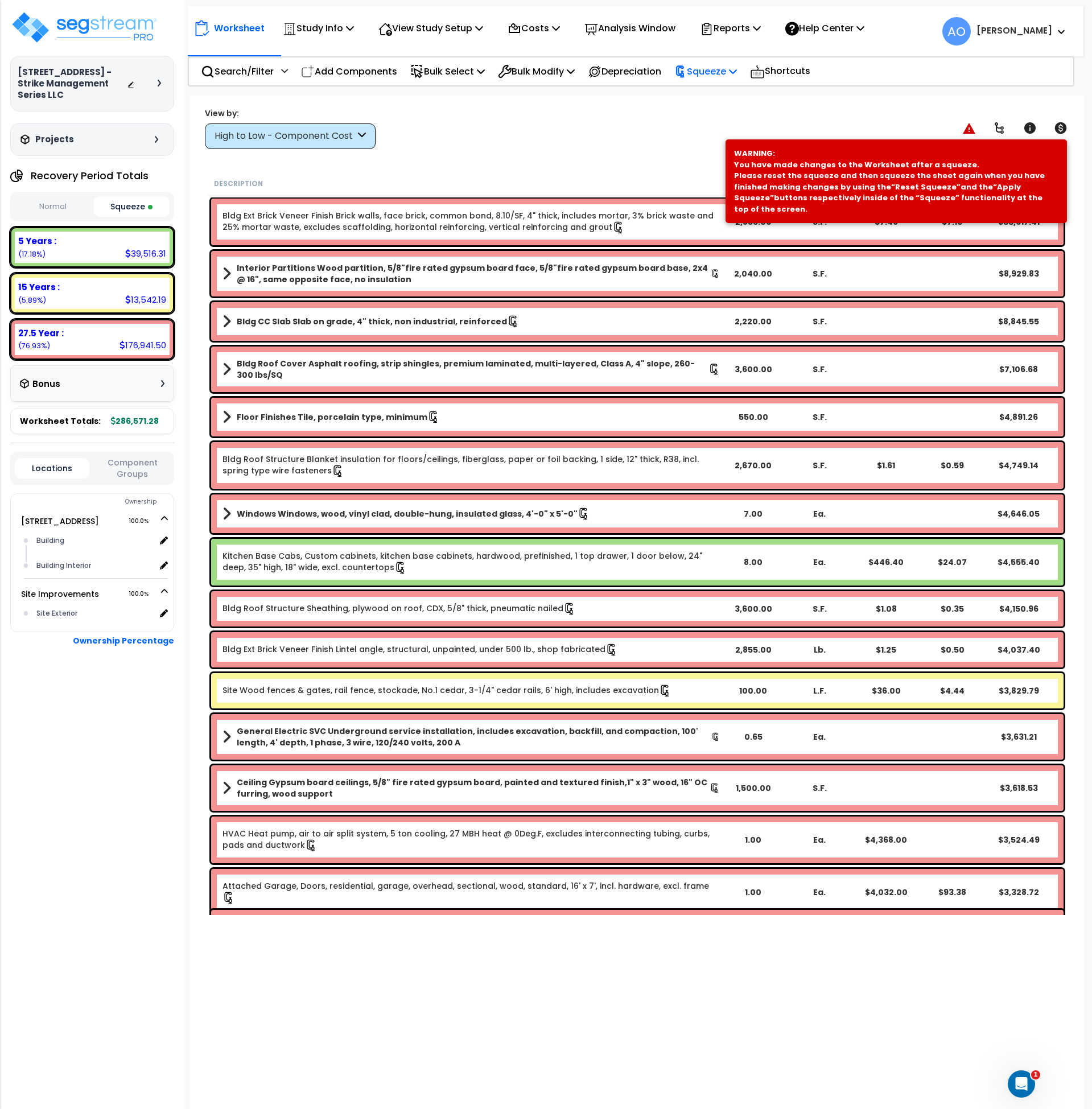
click at [703, 71] on p "Squeeze" at bounding box center [706, 71] width 63 height 15
click at [715, 101] on link "Re-squeeze" at bounding box center [725, 98] width 113 height 26
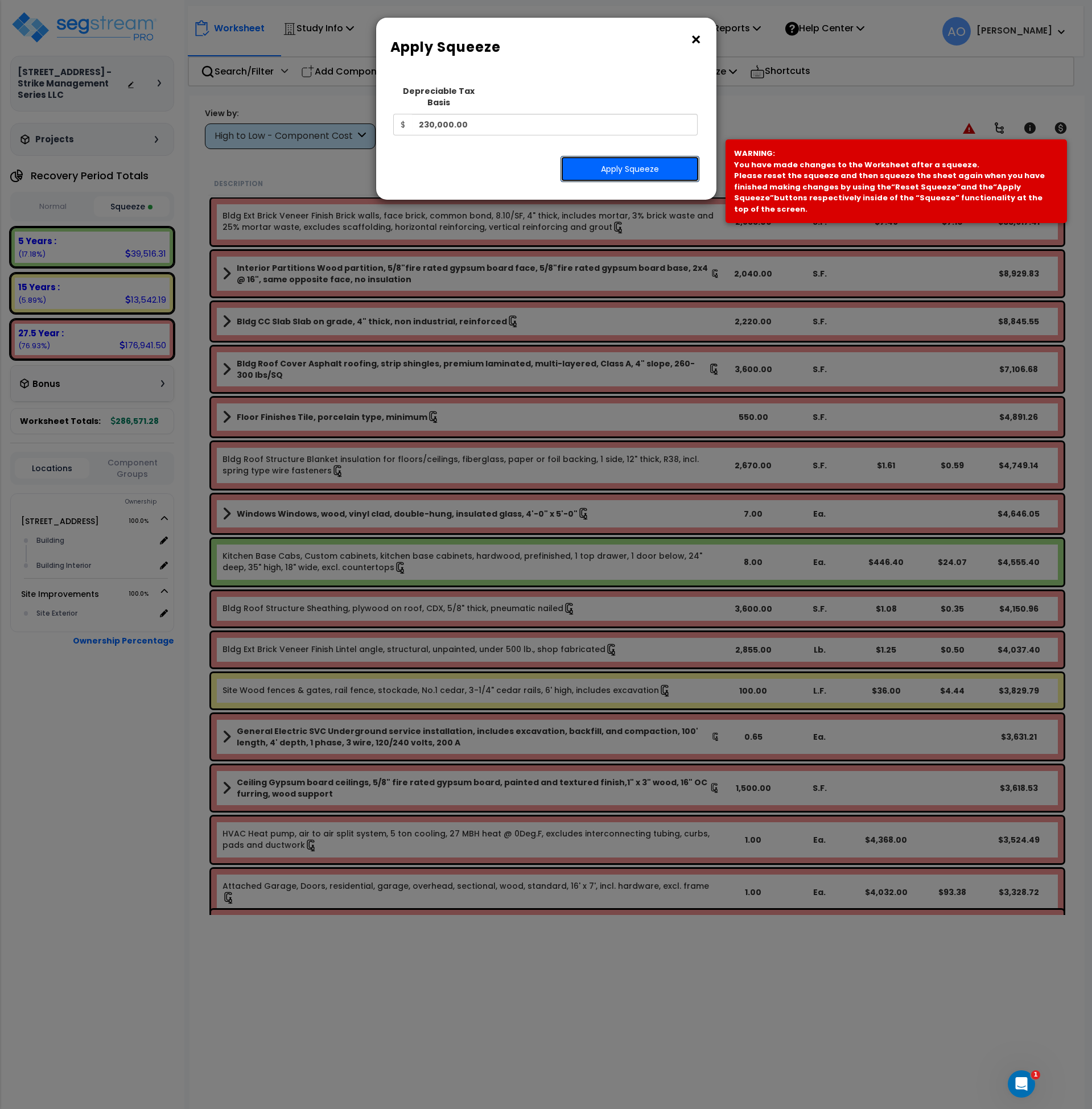
click at [652, 162] on button "Apply Squeeze" at bounding box center [630, 169] width 139 height 26
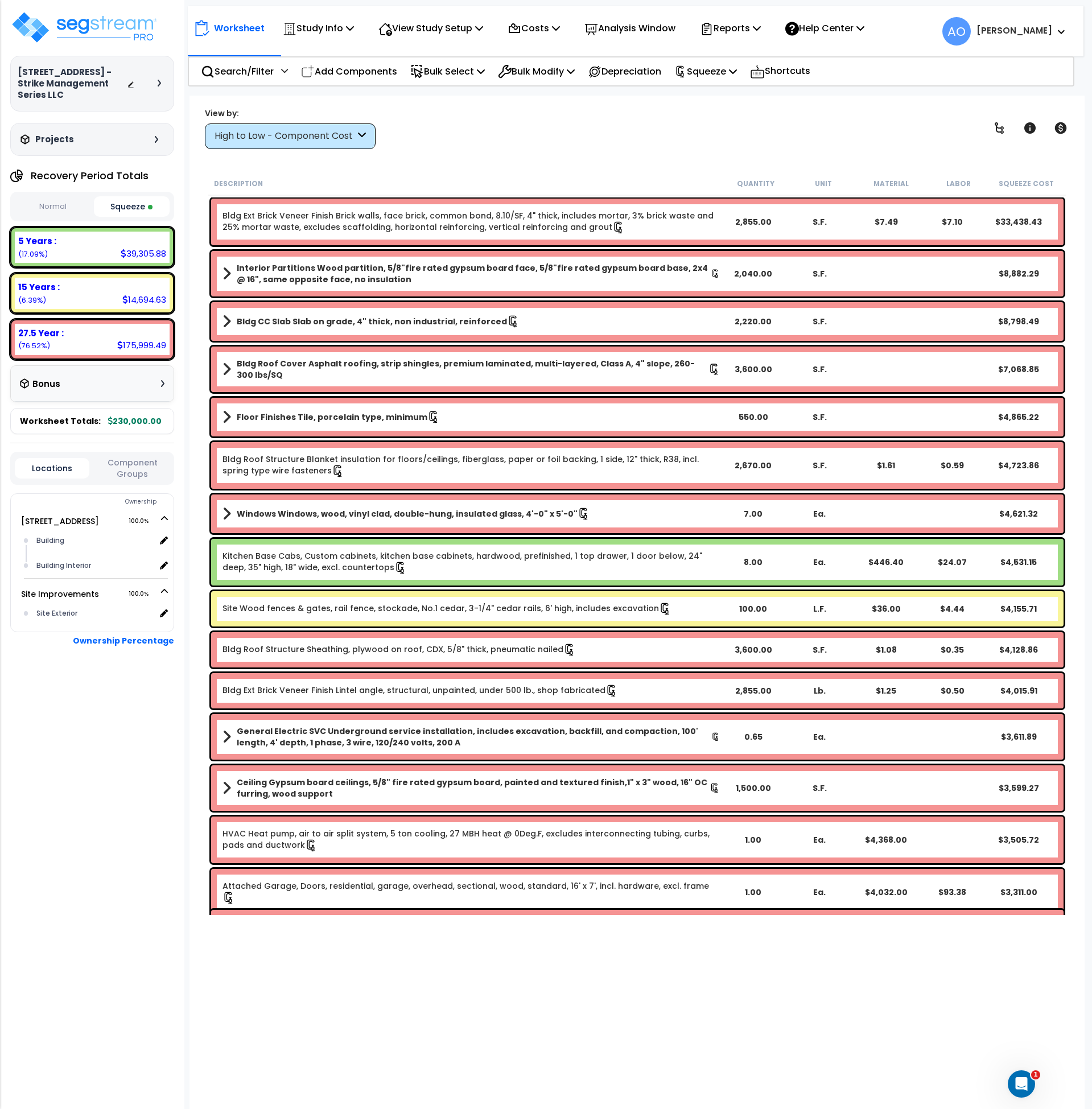
scroll to position [1, 0]
click at [1073, 124] on link at bounding box center [1061, 128] width 25 height 25
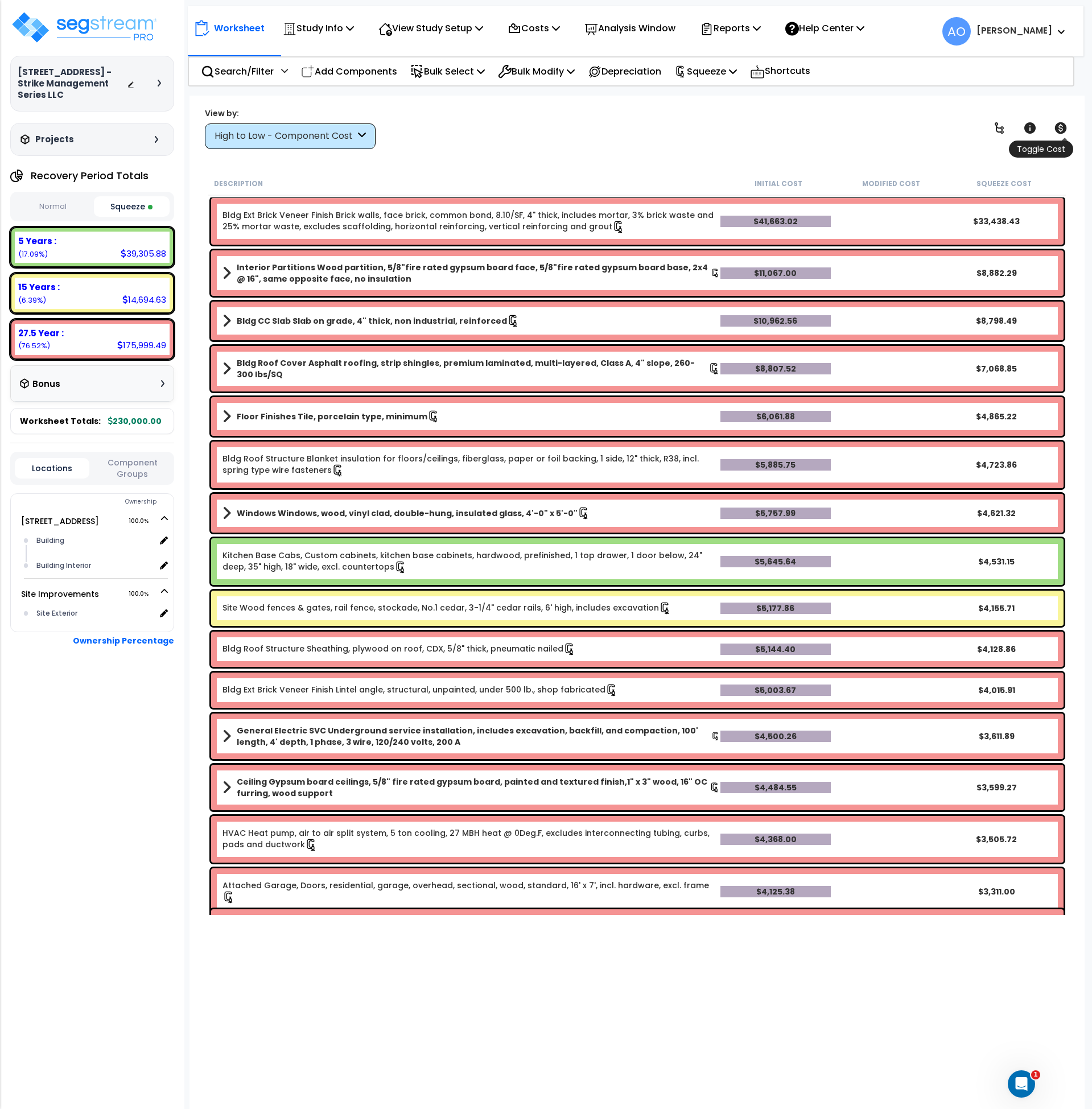
click at [1067, 127] on icon at bounding box center [1061, 127] width 12 height 11
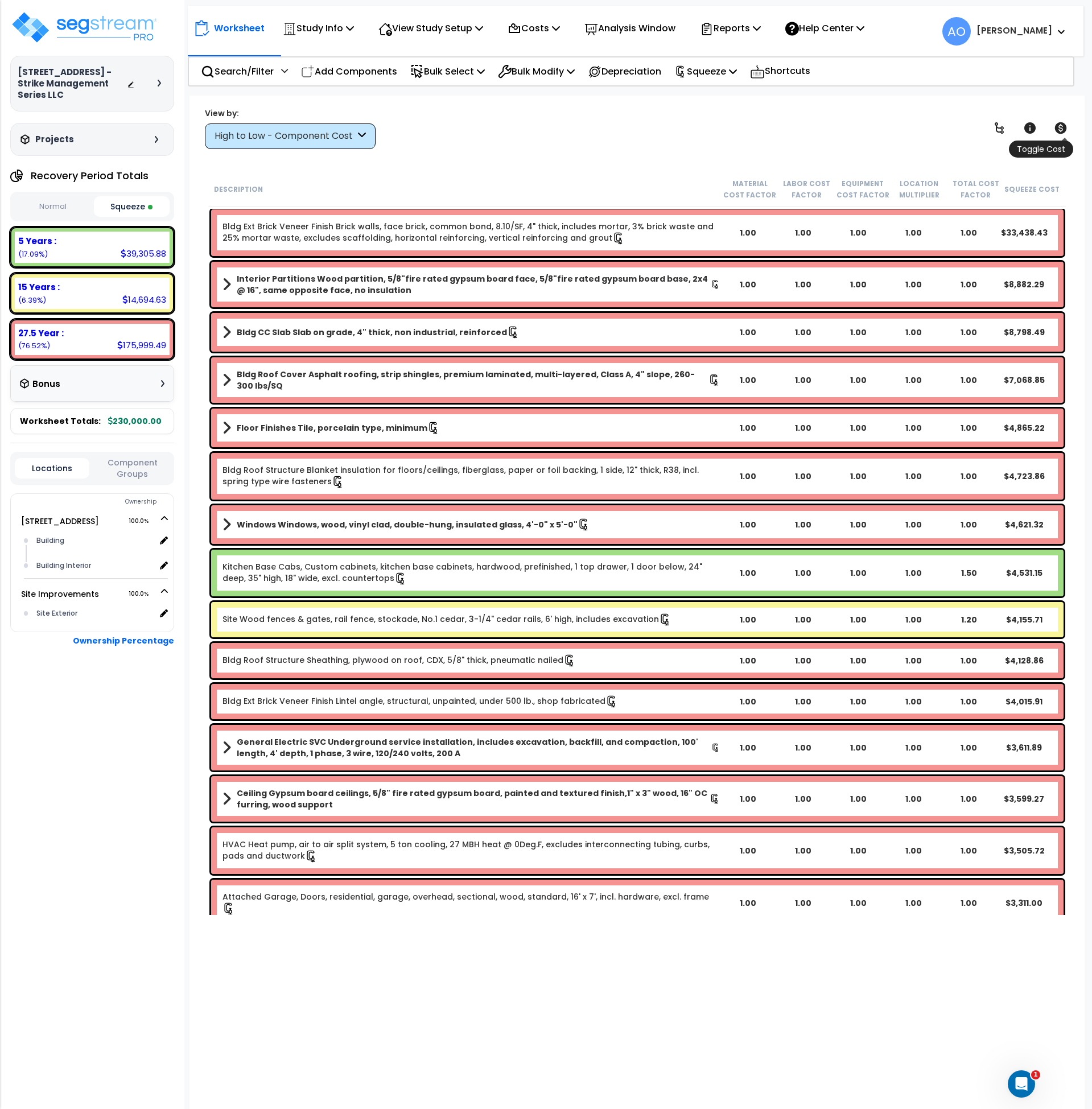
click at [1066, 127] on icon at bounding box center [1061, 127] width 12 height 11
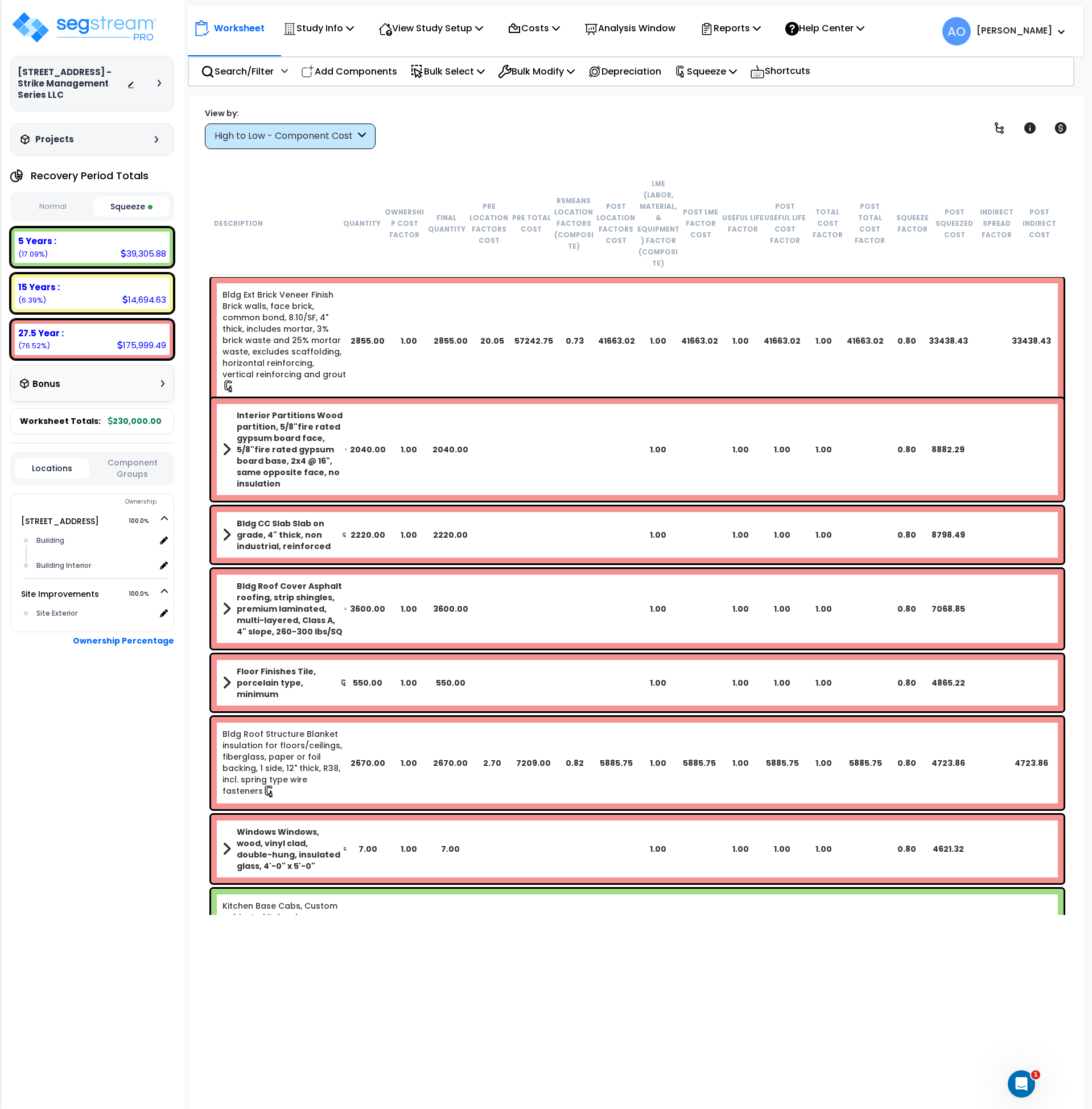
scroll to position [0, 0]
click at [414, 144] on div "View by: High to Low - Component Cost High to Low - Component Cost" at bounding box center [637, 128] width 873 height 42
click at [120, 24] on img at bounding box center [84, 27] width 148 height 34
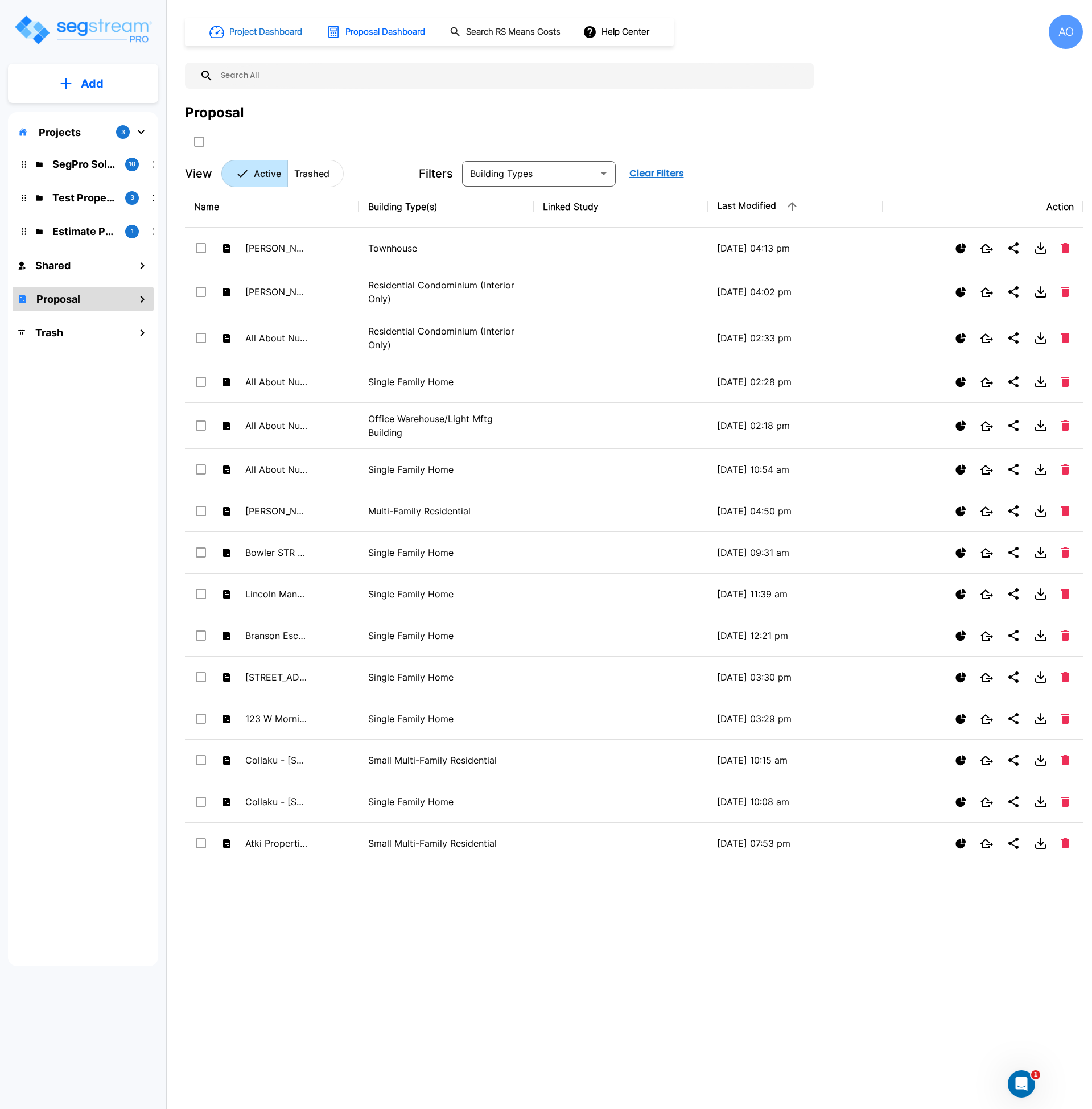
click at [262, 42] on button "Project Dashboard" at bounding box center [256, 32] width 104 height 25
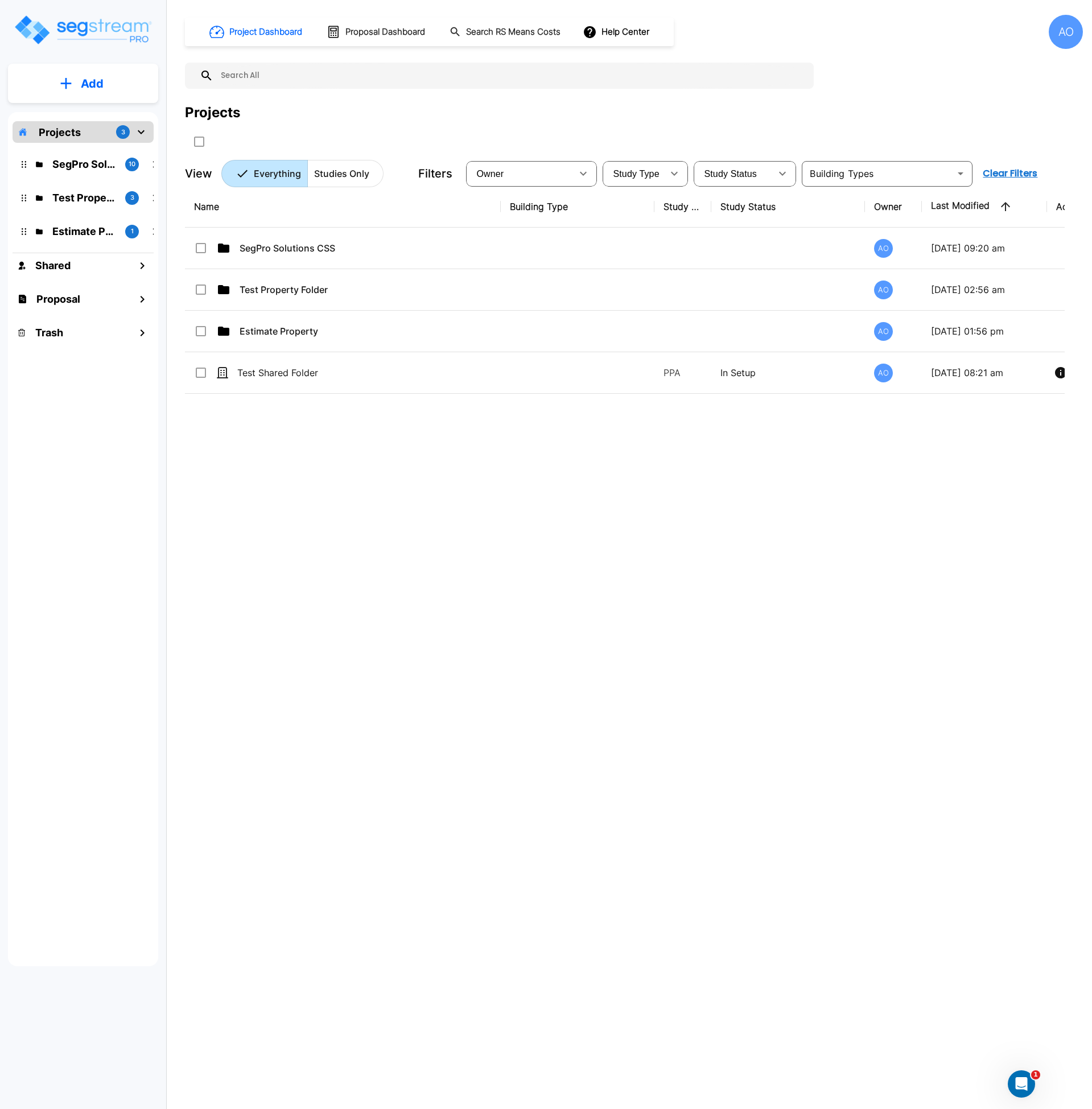
click at [387, 516] on div "Name Building Type Study Type Study Status Owner Last Modified Action SegPro So…" at bounding box center [624, 529] width 880 height 687
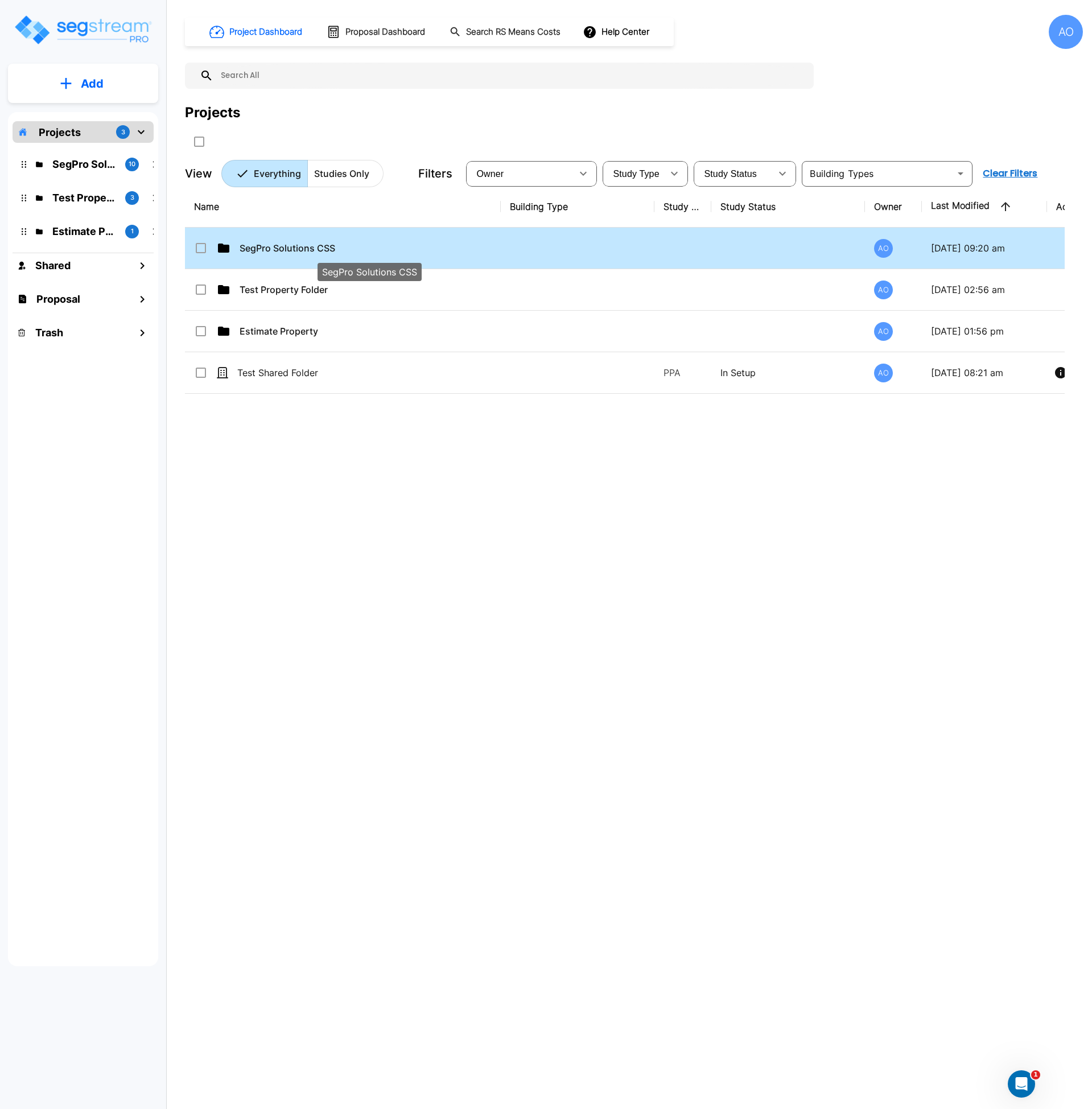
click at [300, 242] on p "SegPro Solutions CSS" at bounding box center [368, 248] width 259 height 14
checkbox input "true"
click at [300, 242] on p "SegPro Solutions CSS" at bounding box center [368, 248] width 259 height 14
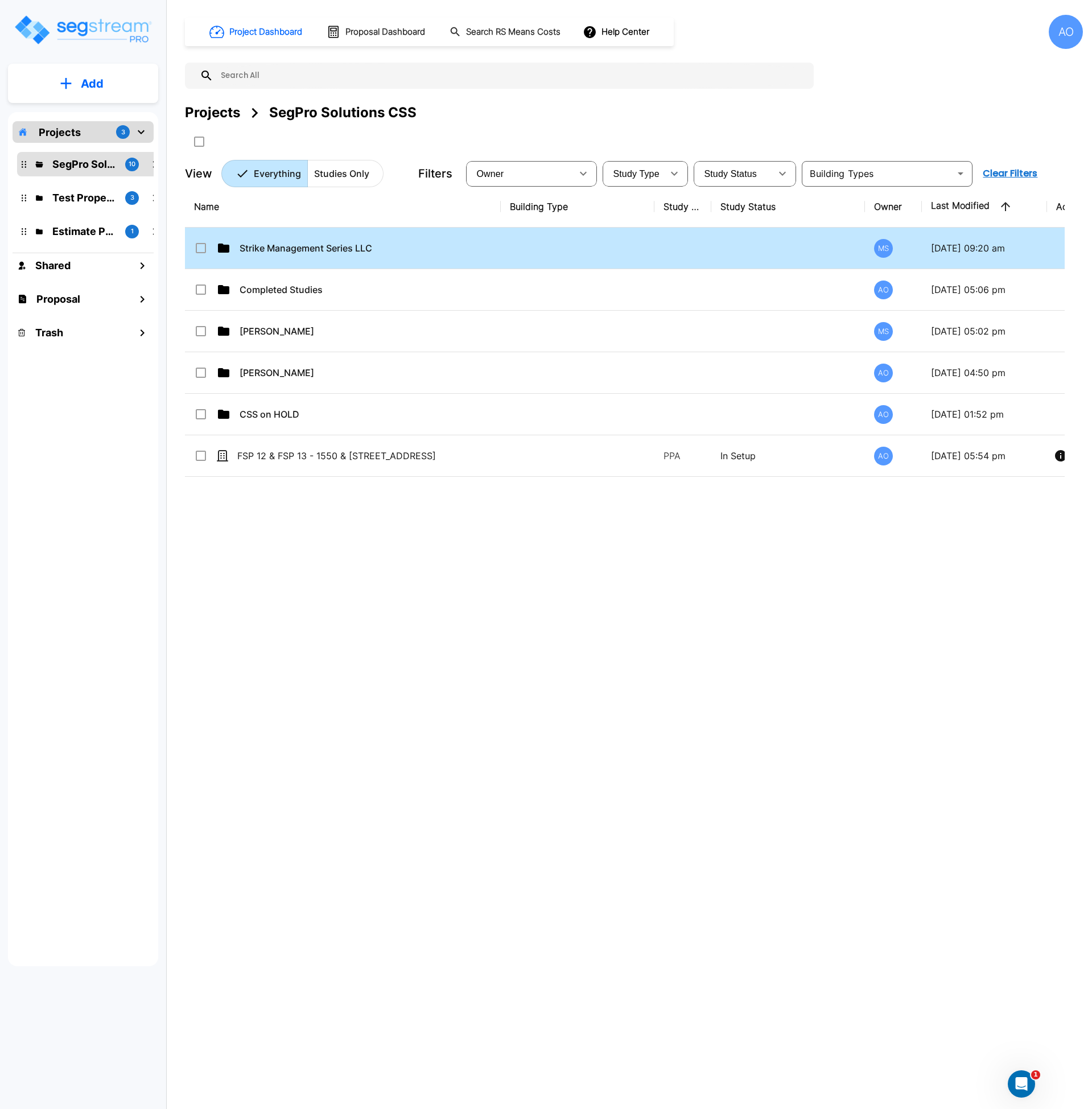
click at [344, 255] on td "Strike Management Series LLC" at bounding box center [343, 248] width 316 height 42
checkbox input "true"
click at [344, 255] on td "Strike Management Series LLC" at bounding box center [343, 248] width 316 height 42
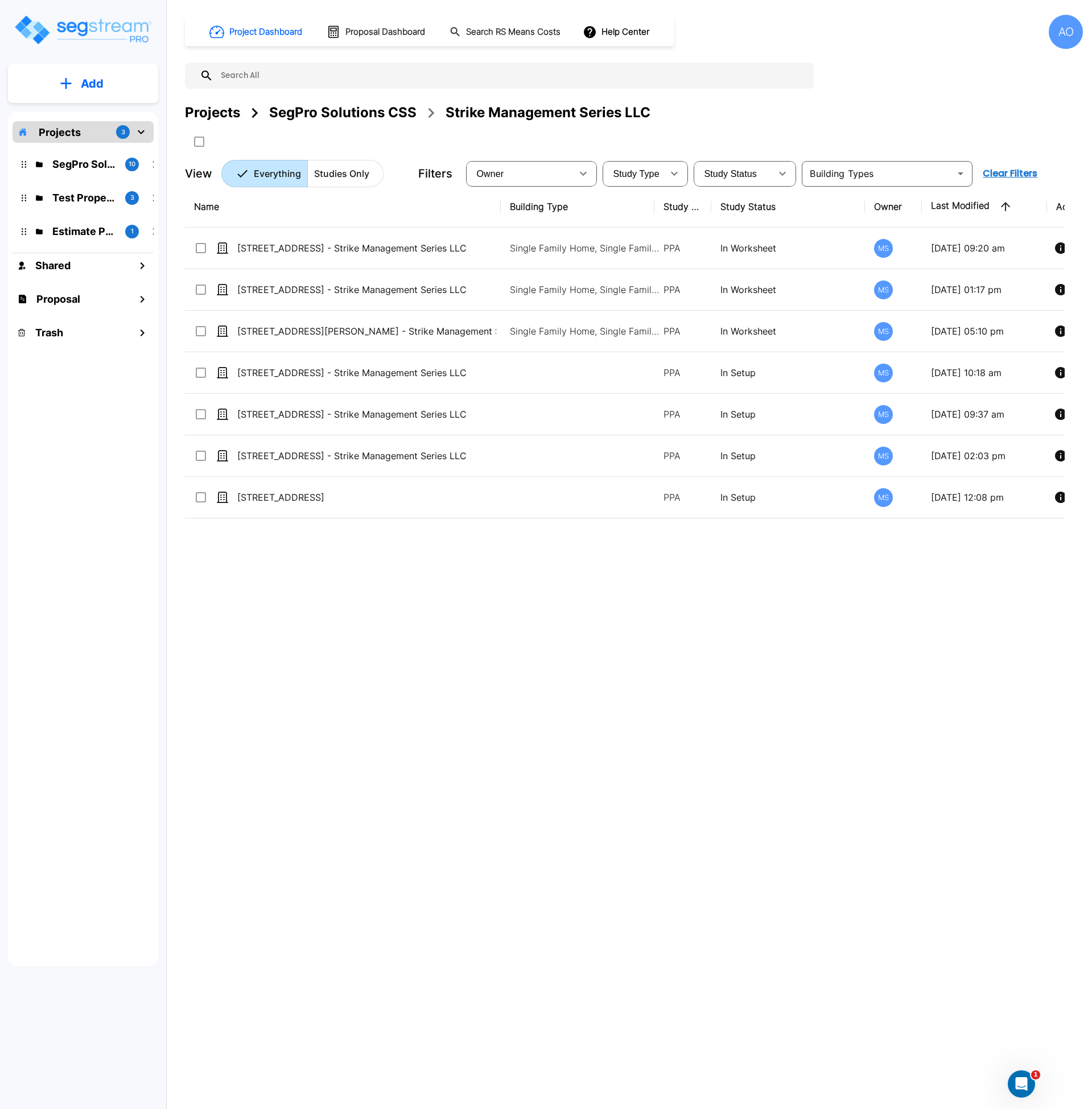
click at [503, 639] on div "Name Building Type Study Type Study Status Owner Last Modified Action [STREET_A…" at bounding box center [624, 529] width 880 height 687
